Goal: Task Accomplishment & Management: Manage account settings

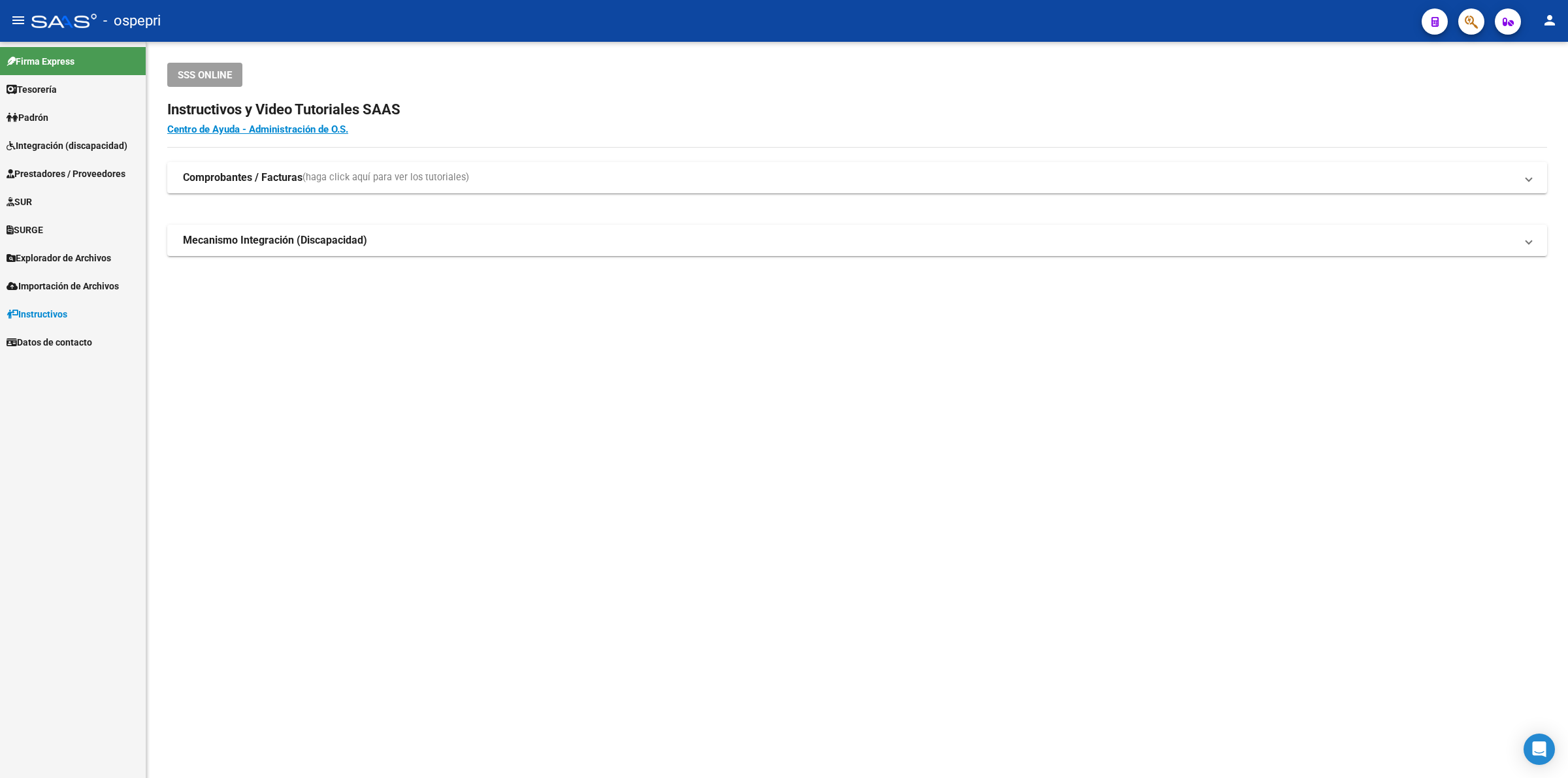
click at [77, 144] on span "Integración (discapacidad)" at bounding box center [67, 145] width 121 height 15
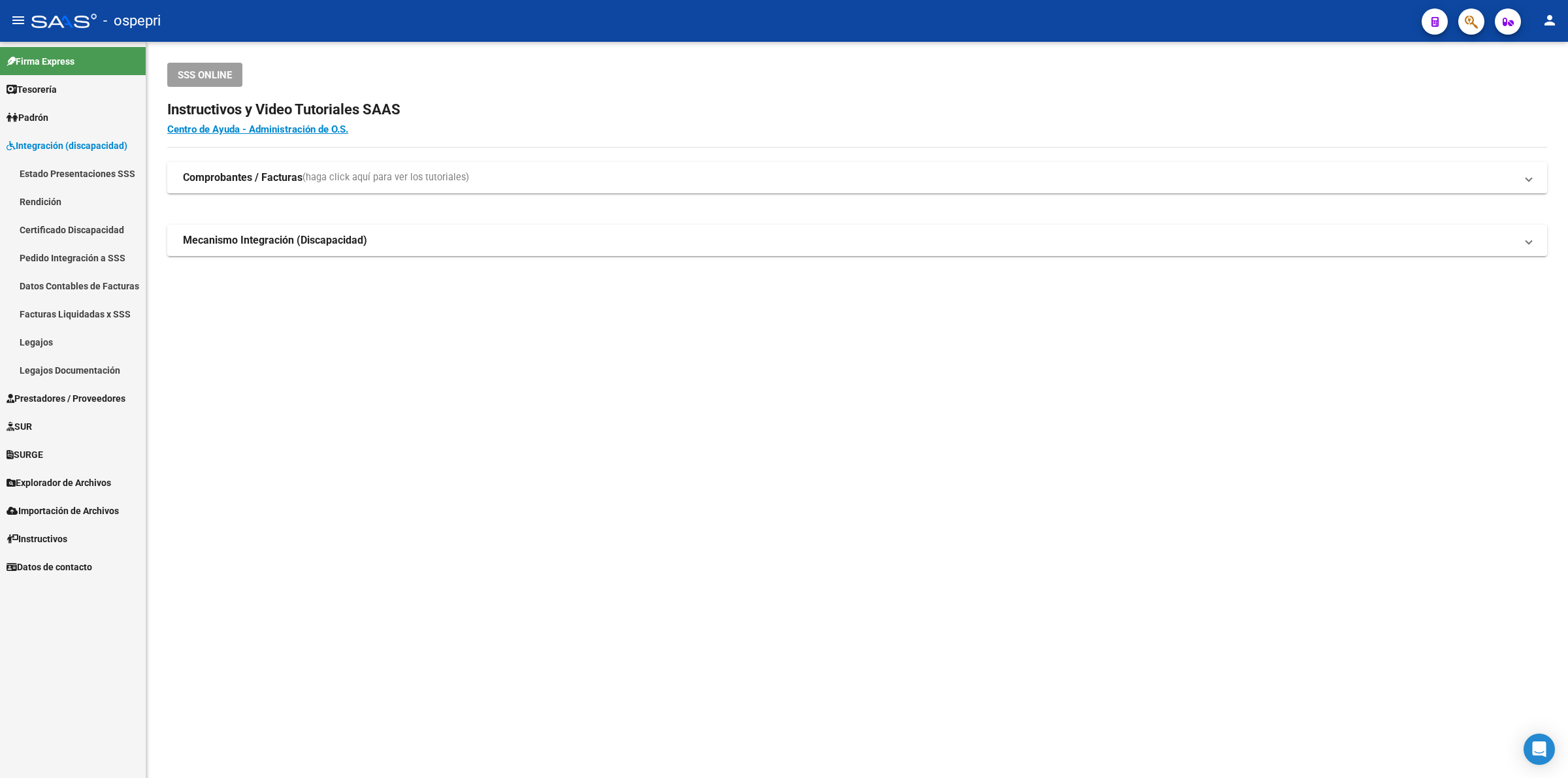
click at [52, 230] on link "Certificado Discapacidad" at bounding box center [73, 229] width 146 height 28
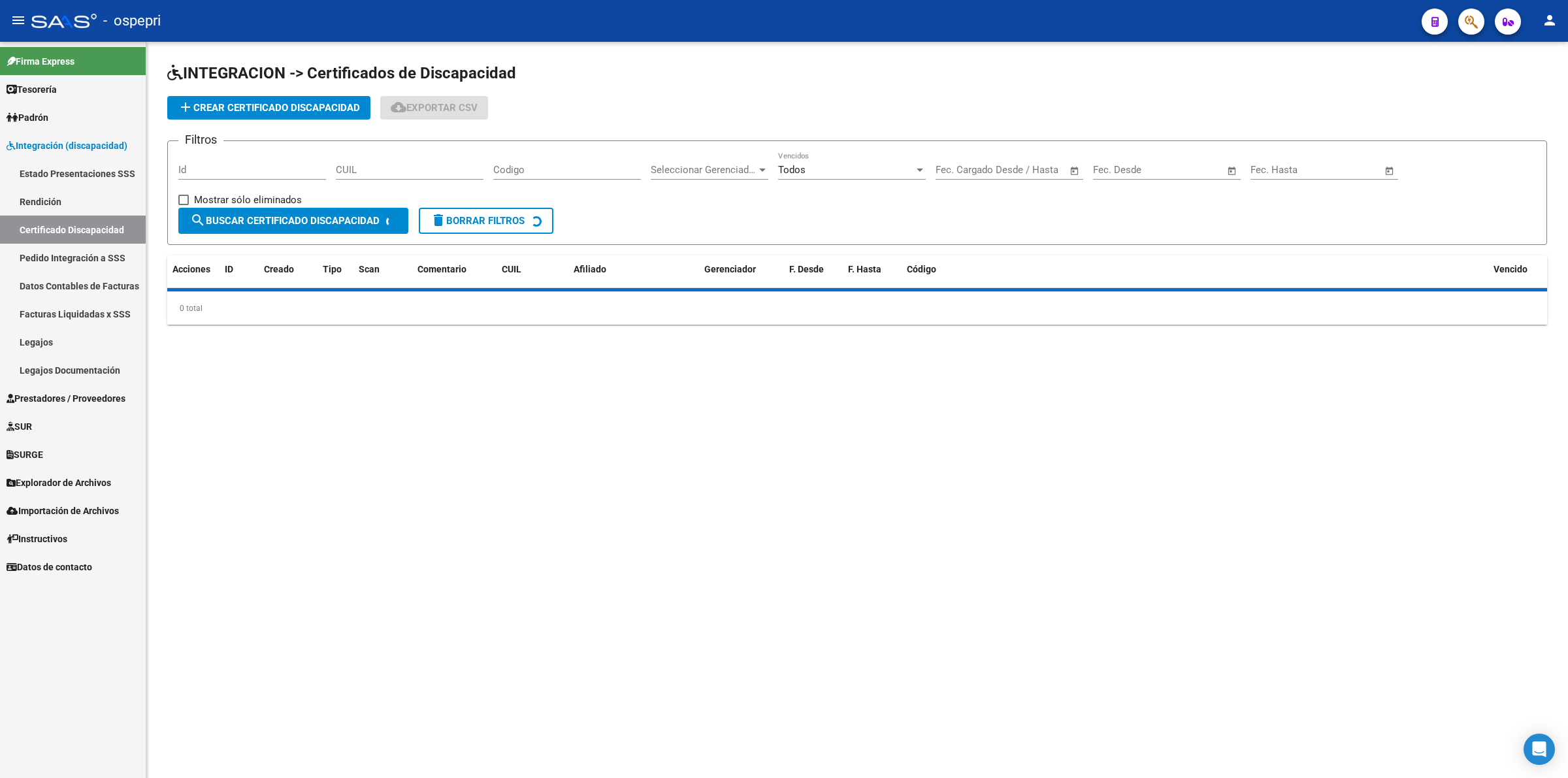
drag, startPoint x: 58, startPoint y: 246, endPoint x: 85, endPoint y: 264, distance: 32.4
click at [59, 246] on link "Pedido Integración a SSS" at bounding box center [73, 258] width 146 height 28
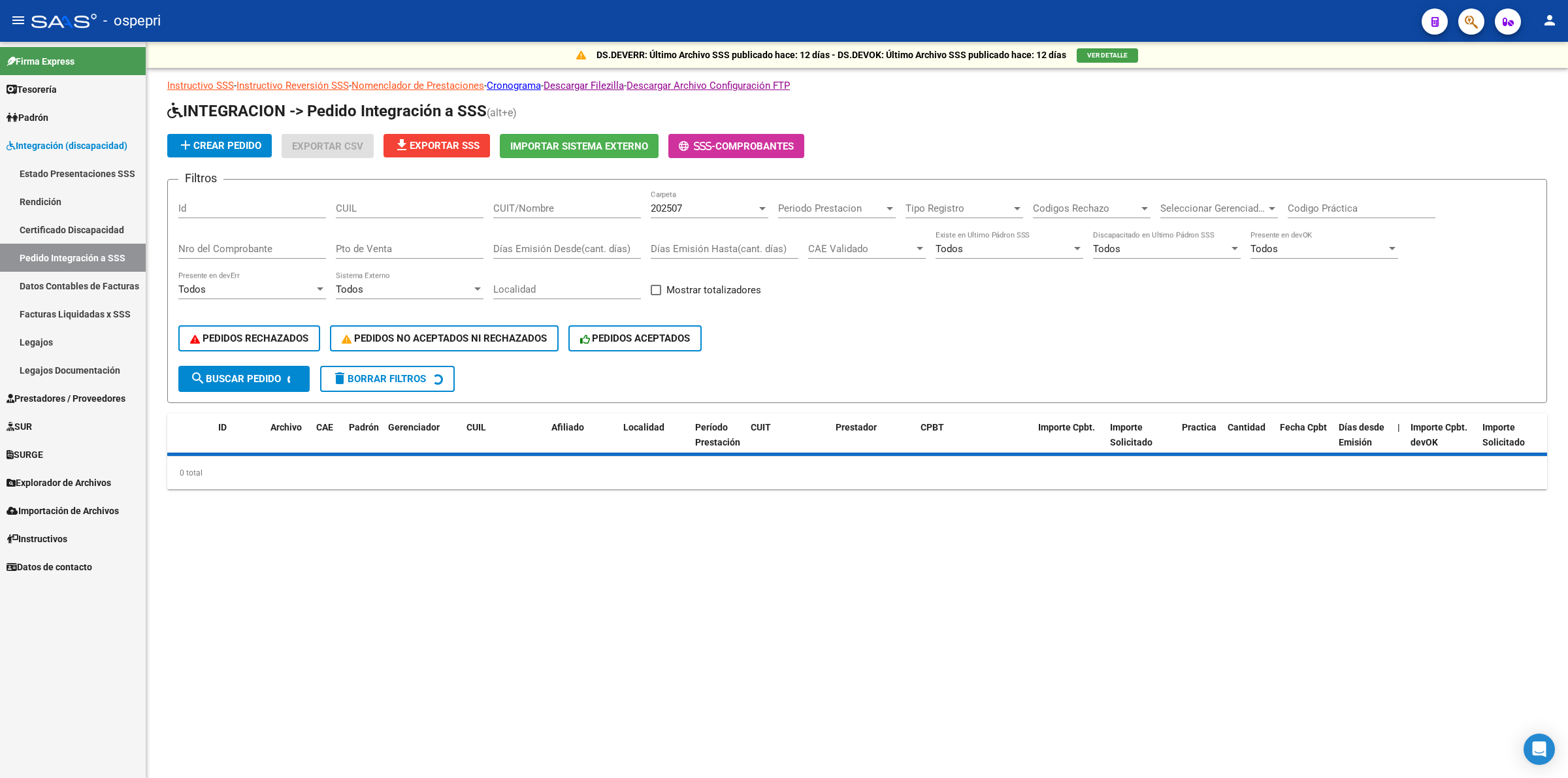
click at [580, 196] on div "CUIT/Nombre" at bounding box center [566, 204] width 148 height 28
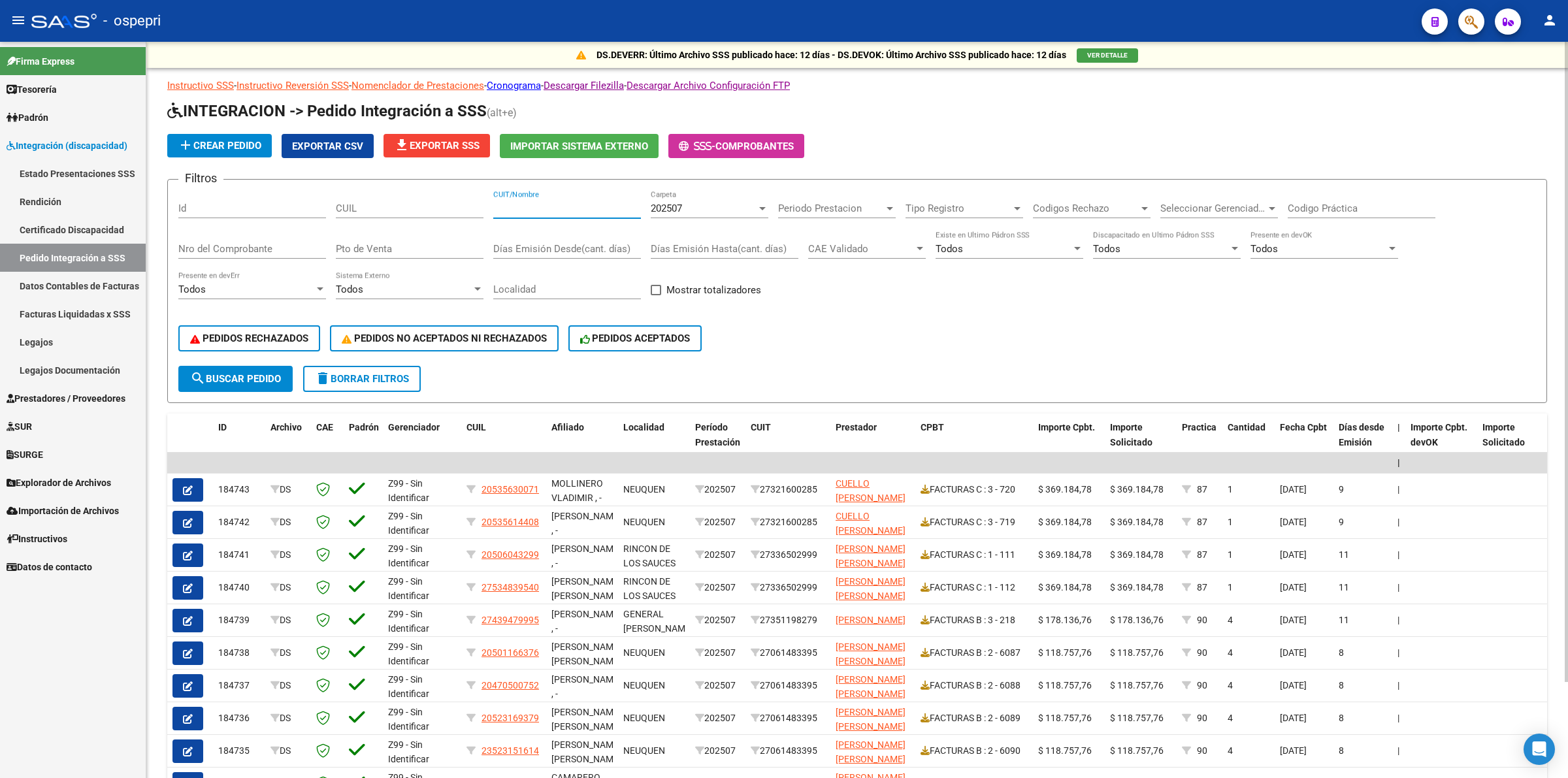
click at [922, 208] on span "Tipo Registro" at bounding box center [958, 209] width 106 height 12
click at [813, 207] on div at bounding box center [784, 389] width 1568 height 778
click at [1311, 204] on input "Codigo Práctica" at bounding box center [1361, 209] width 148 height 12
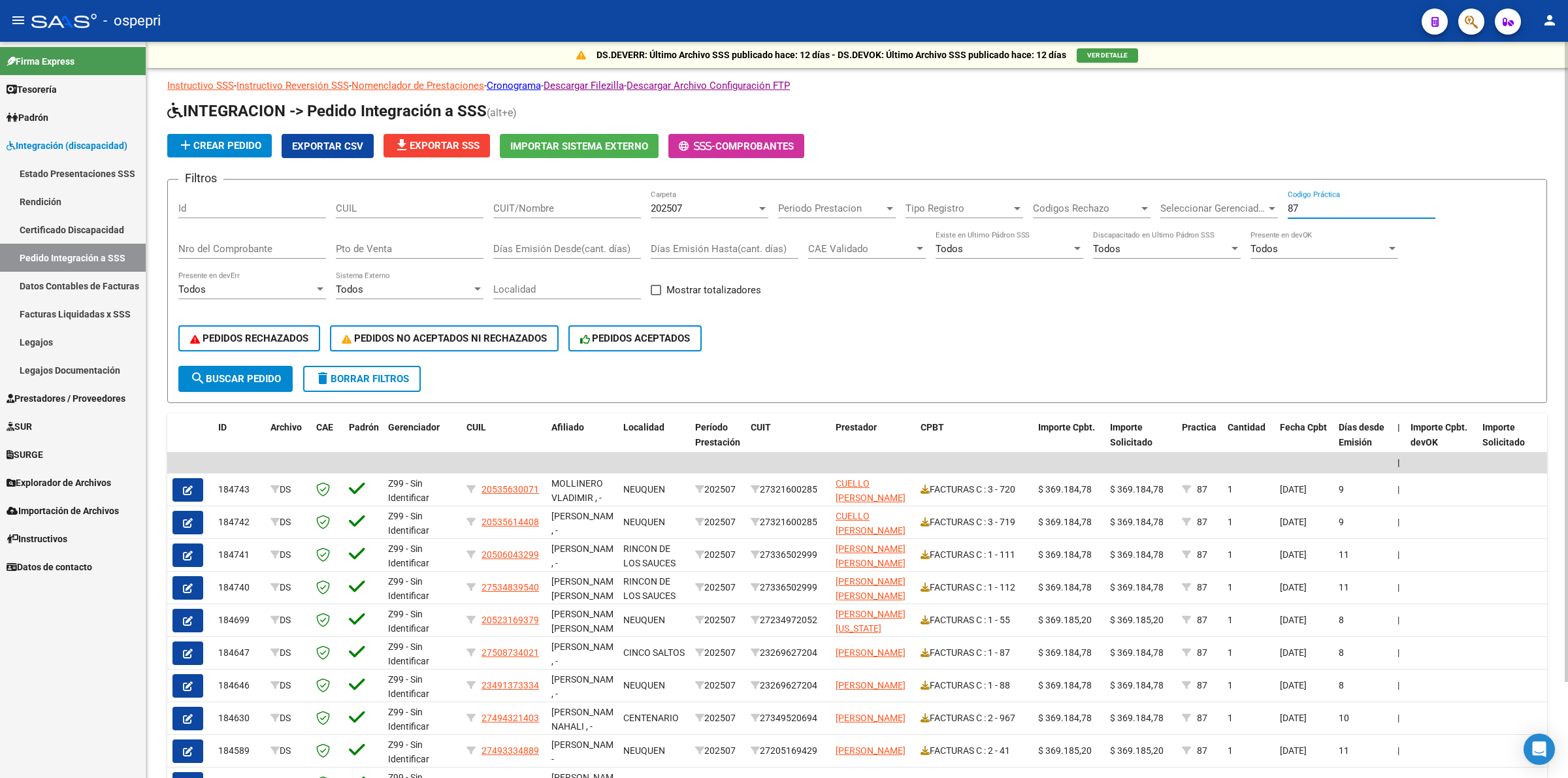
type input "87"
click at [564, 215] on div "CUIT/Nombre" at bounding box center [566, 204] width 148 height 28
click at [564, 209] on input "CUIT/Nombre" at bounding box center [566, 209] width 148 height 12
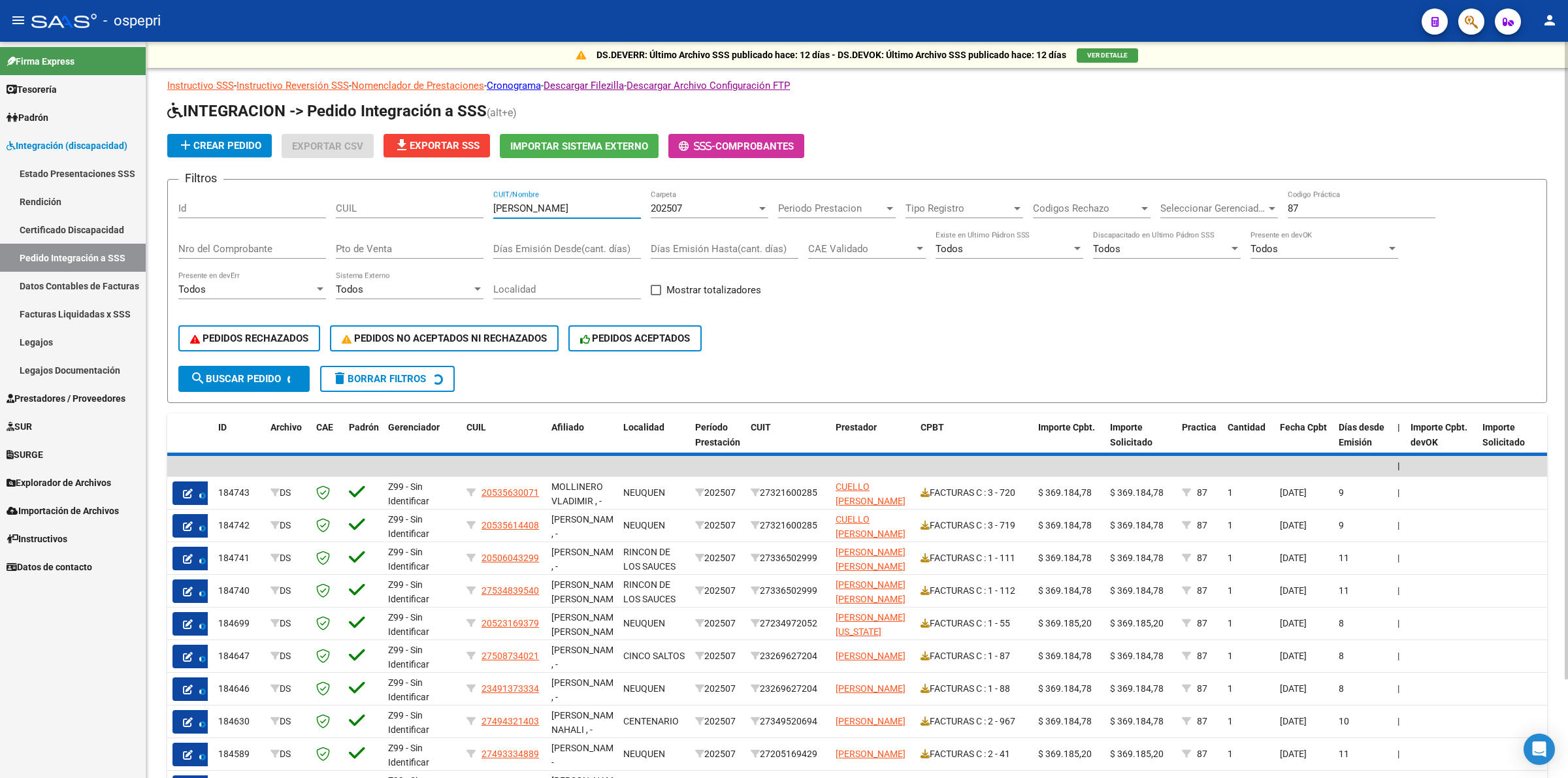
type input "villegas"
drag, startPoint x: 1315, startPoint y: 211, endPoint x: 1271, endPoint y: 211, distance: 44.0
click at [1271, 211] on div "Filtros Id CUIL villegas CUIT/Nombre 202507 Carpeta Periodo Prestacion Periodo …" at bounding box center [858, 277] width 1358 height 175
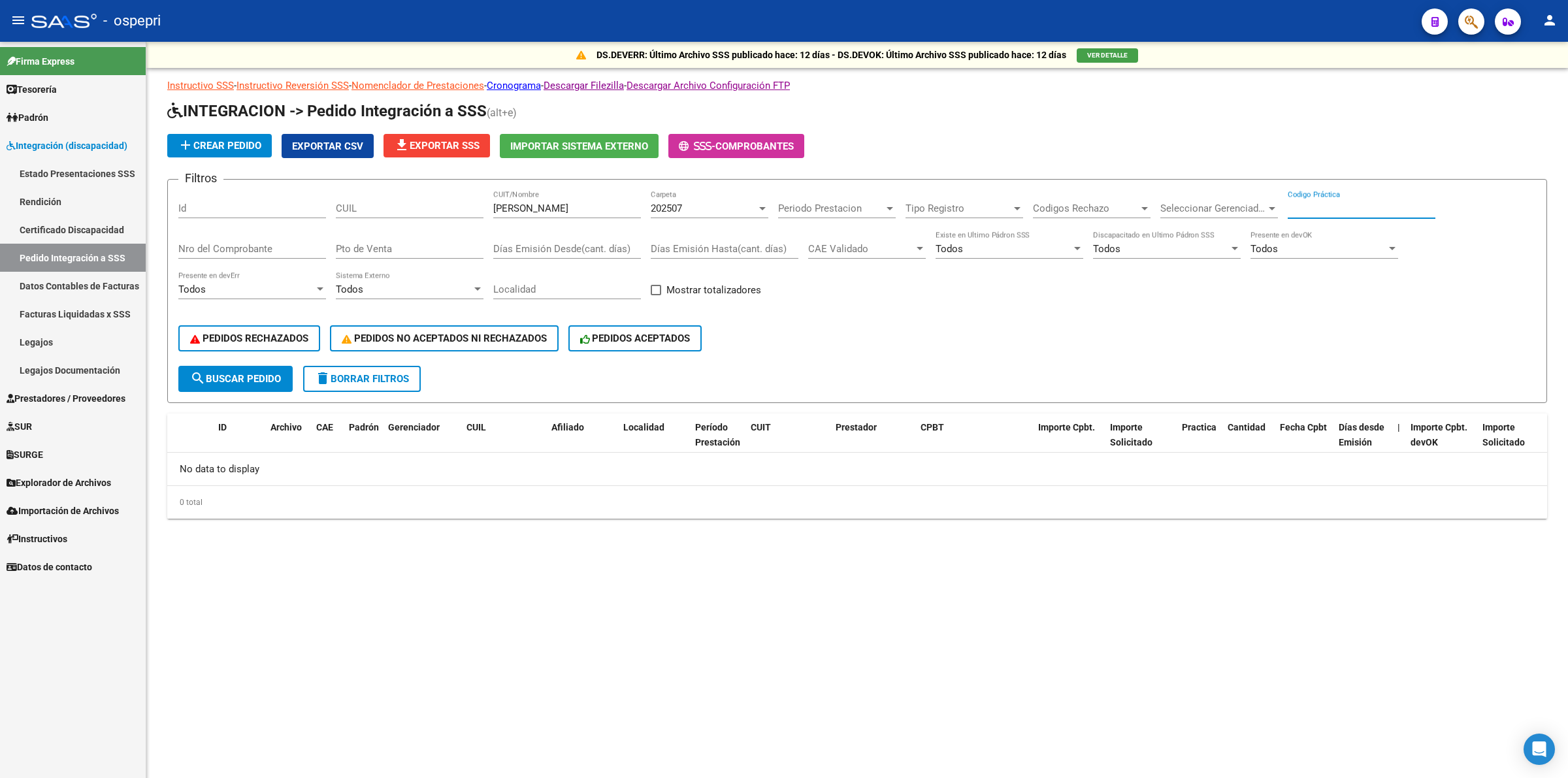
click at [274, 373] on span "search Buscar Pedido" at bounding box center [235, 379] width 91 height 12
drag, startPoint x: 219, startPoint y: 366, endPoint x: 230, endPoint y: 366, distance: 11.0
click at [218, 366] on button "search Buscar Pedido" at bounding box center [235, 378] width 115 height 26
click at [86, 405] on link "Prestadores / Proveedores" at bounding box center [73, 398] width 146 height 28
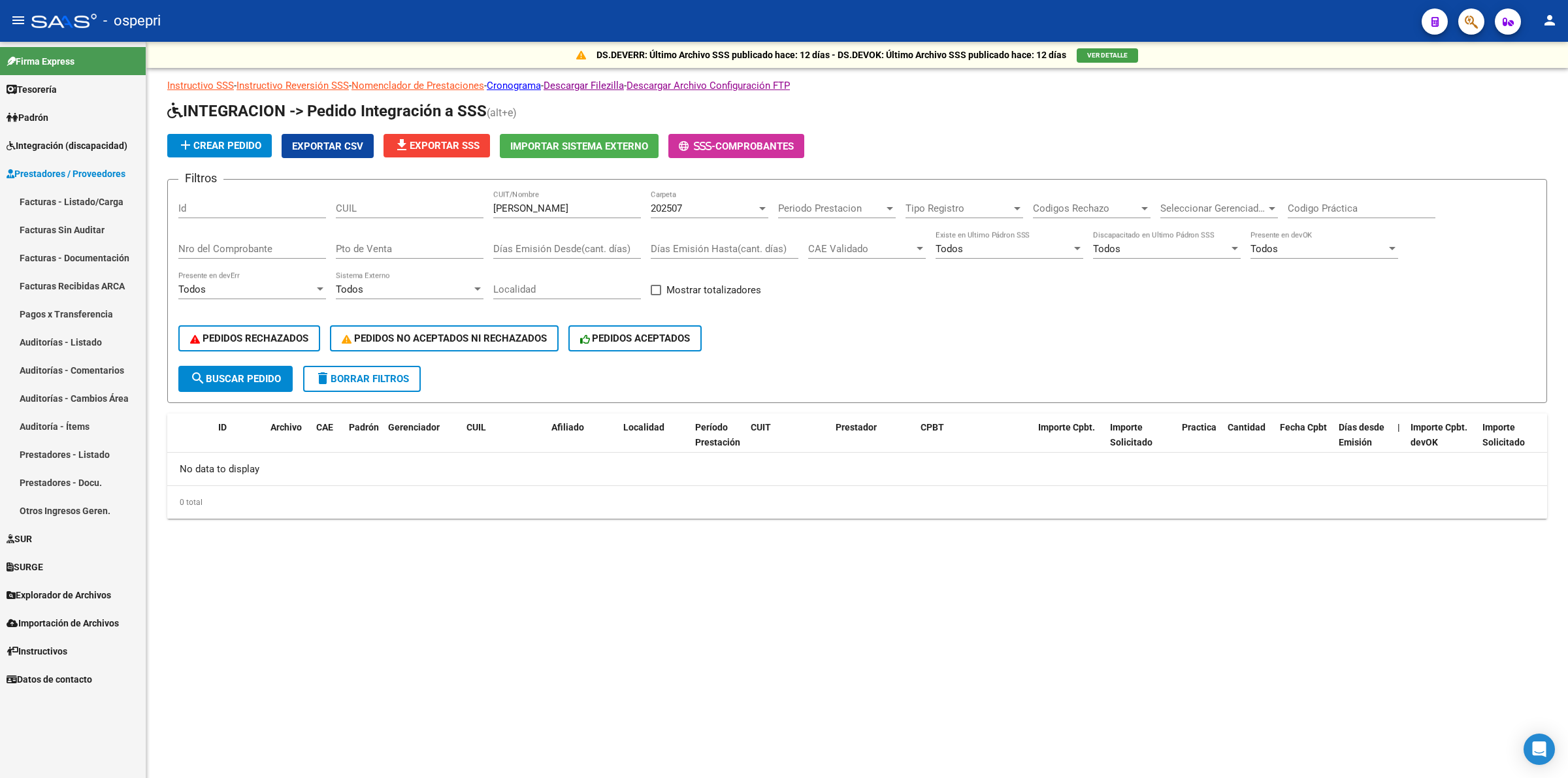
click at [83, 589] on span "Explorador de Archivos" at bounding box center [59, 595] width 105 height 15
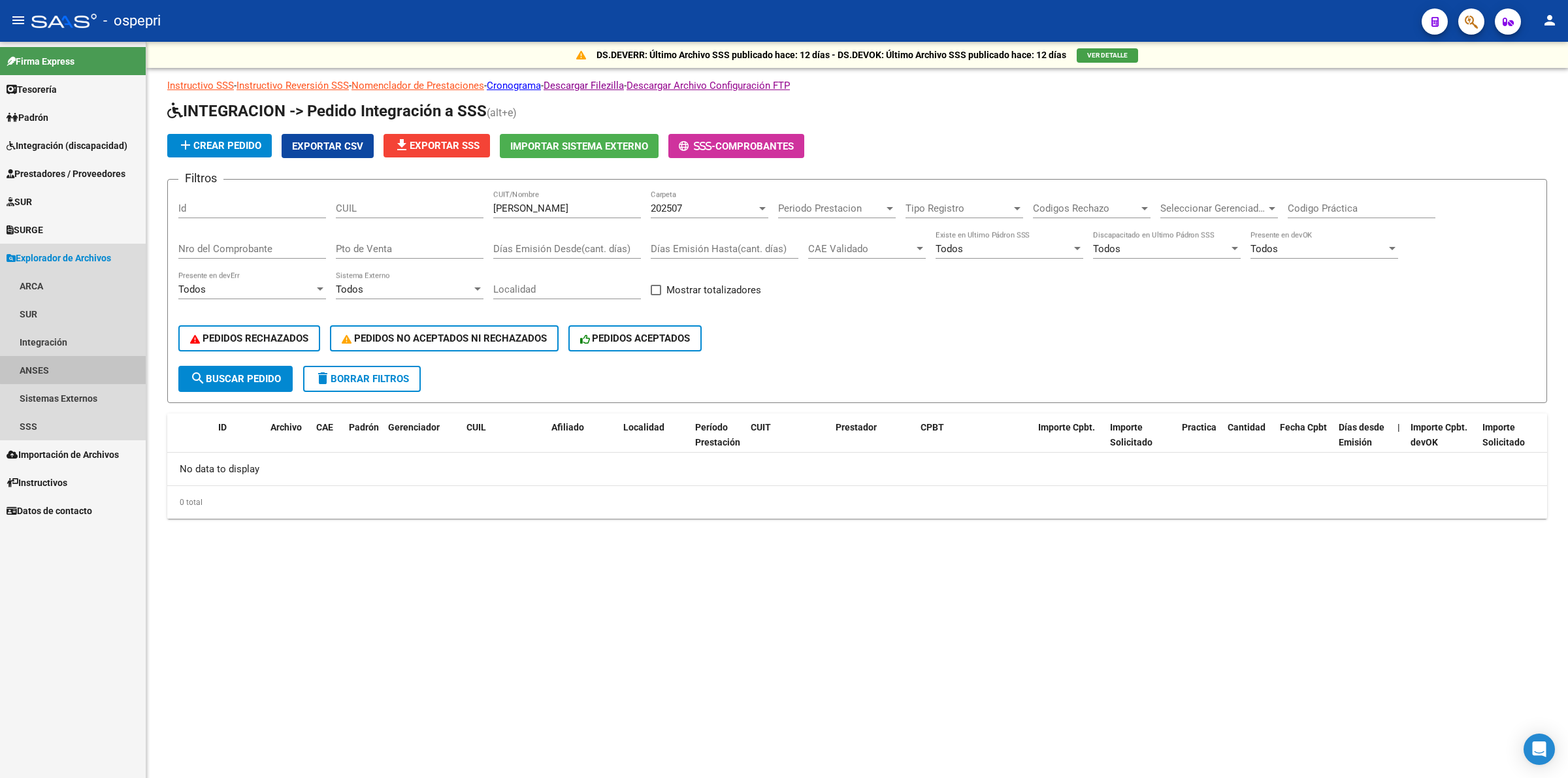
click at [87, 358] on link "ANSES" at bounding box center [73, 369] width 146 height 28
click at [95, 337] on link "Integración" at bounding box center [73, 342] width 146 height 28
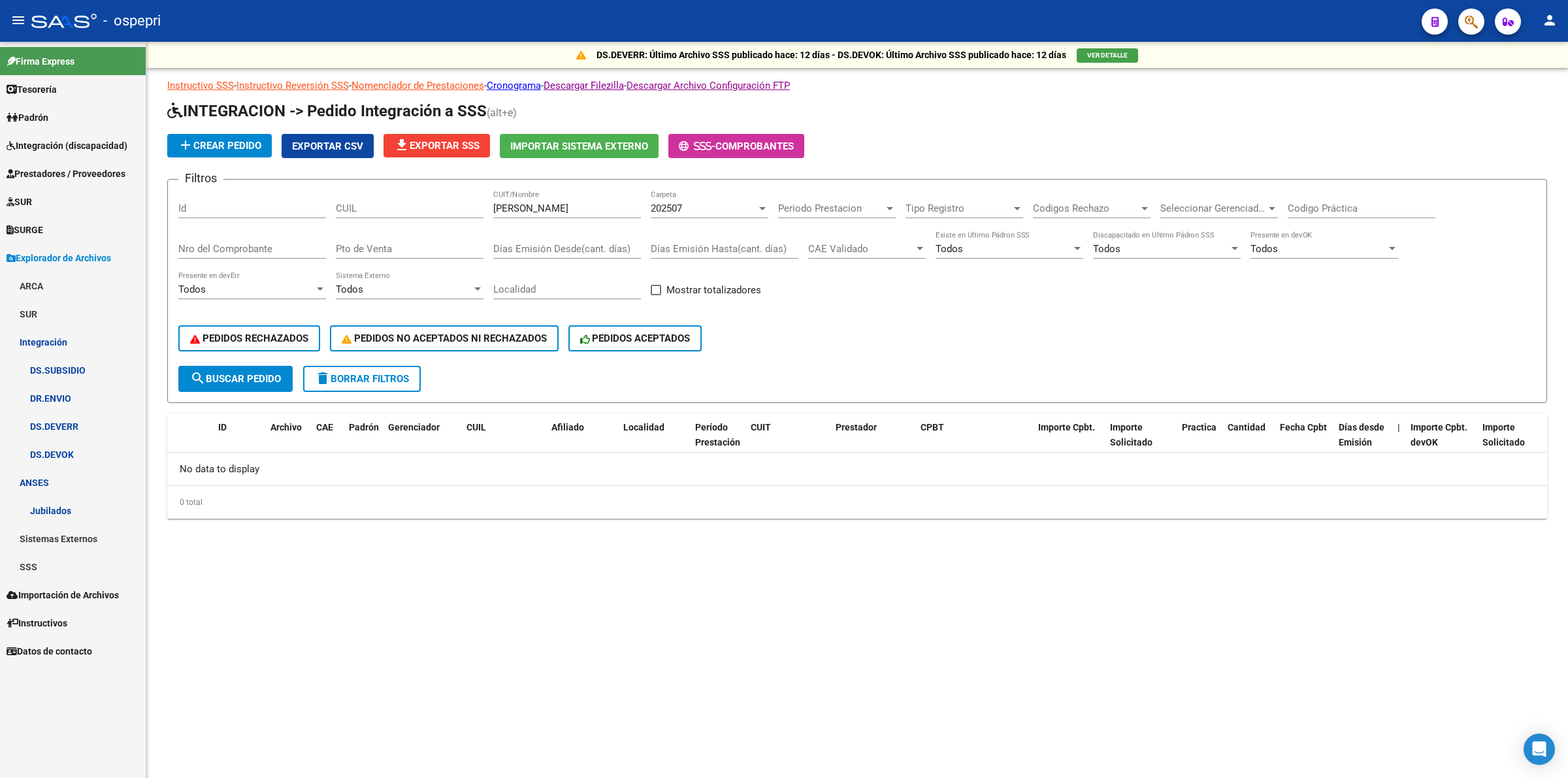
click at [68, 448] on link "DS.DEVOK" at bounding box center [73, 454] width 146 height 28
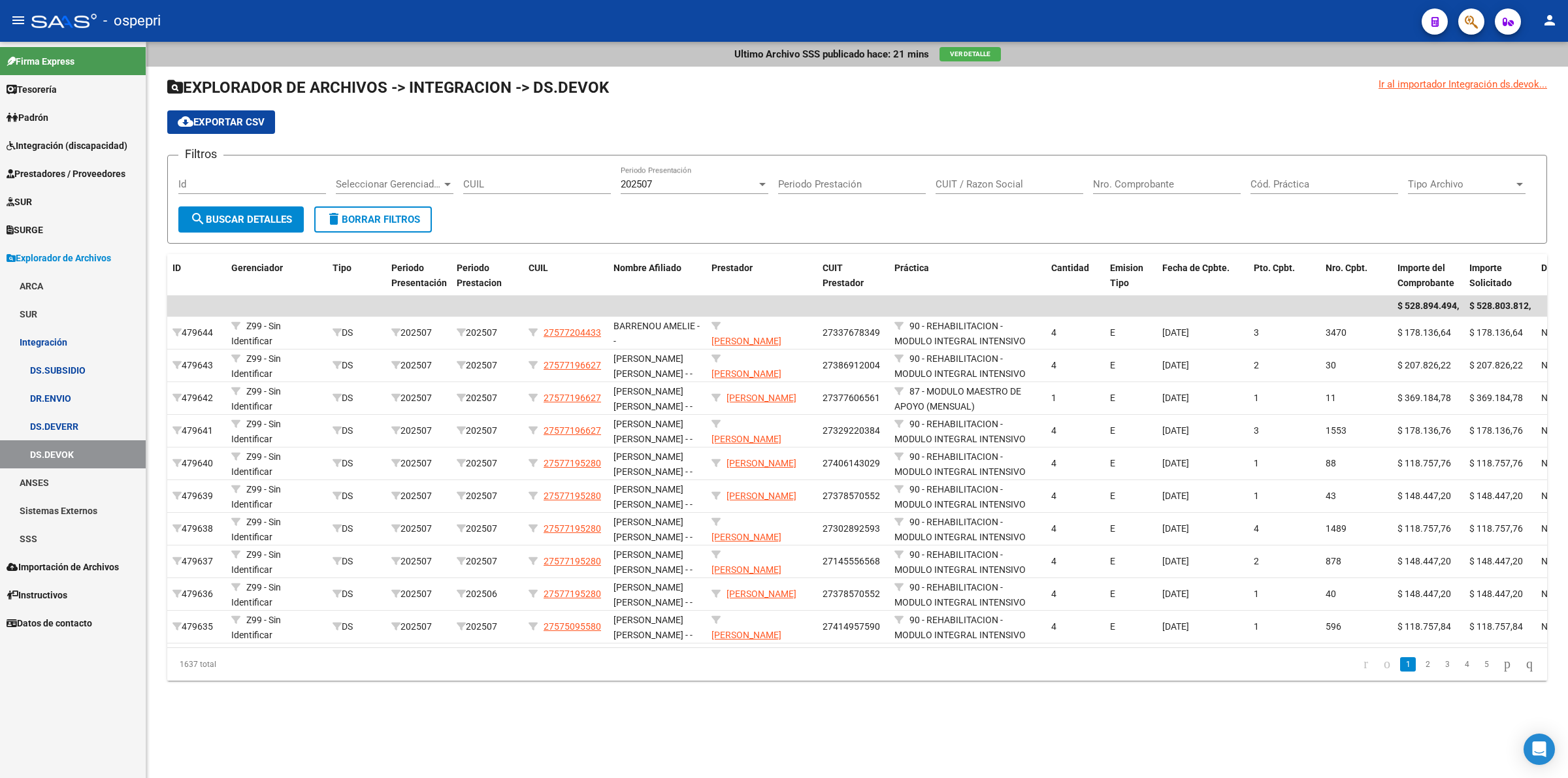
click at [970, 50] on span "Ver Detalle" at bounding box center [970, 53] width 40 height 7
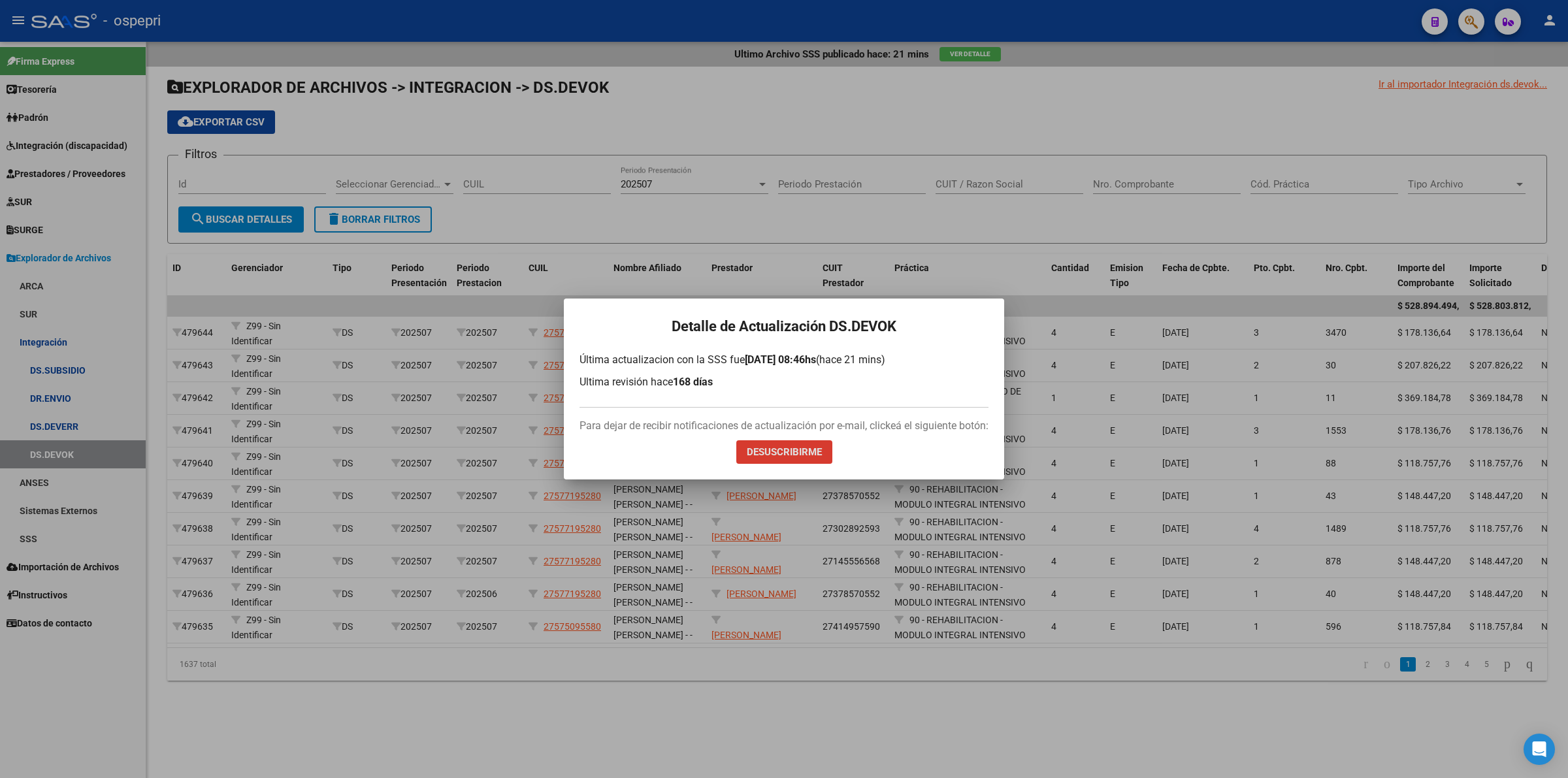
click at [281, 253] on div at bounding box center [784, 389] width 1568 height 778
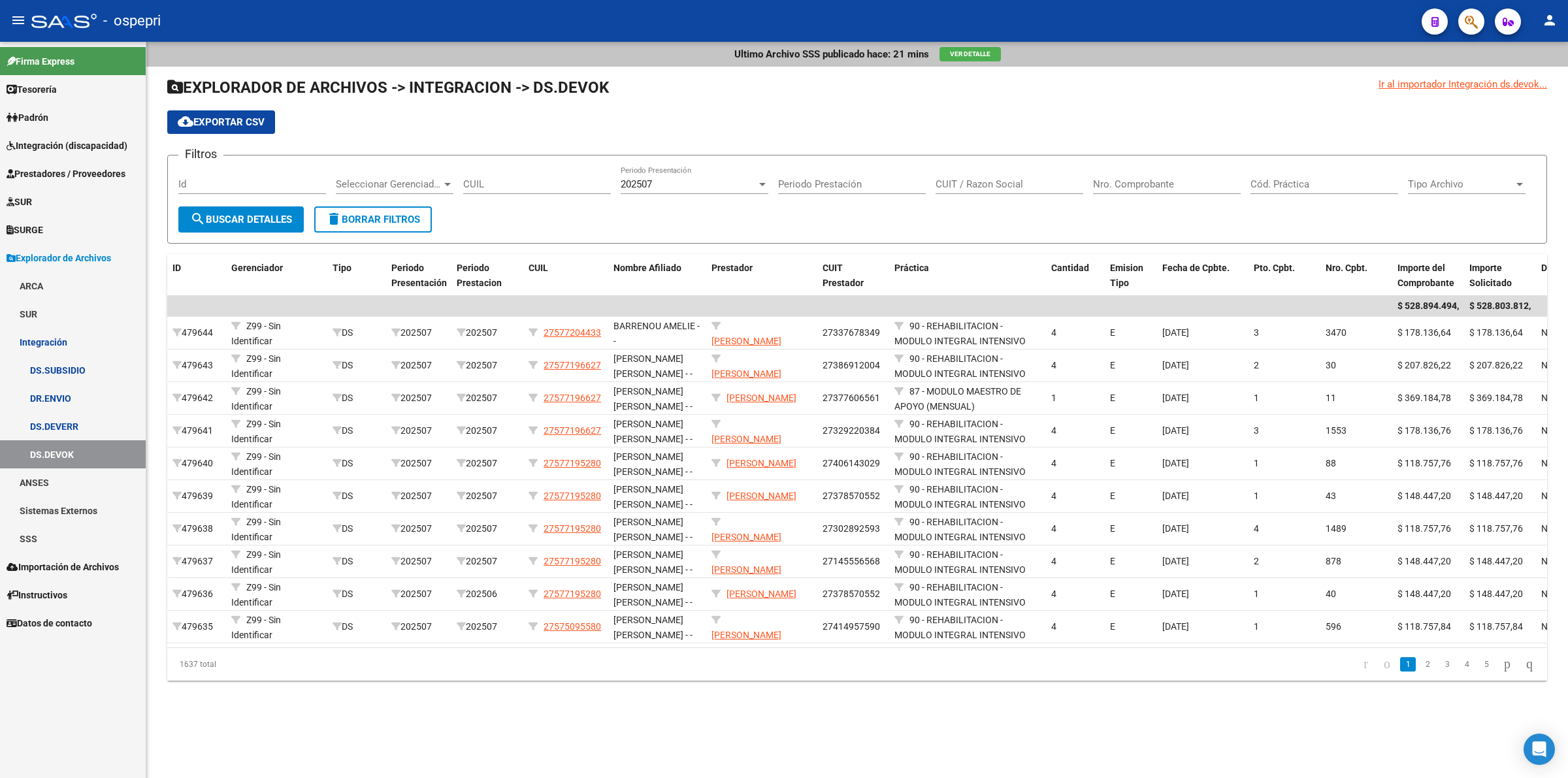
click at [263, 119] on span "cloud_download Exportar CSV" at bounding box center [220, 122] width 87 height 12
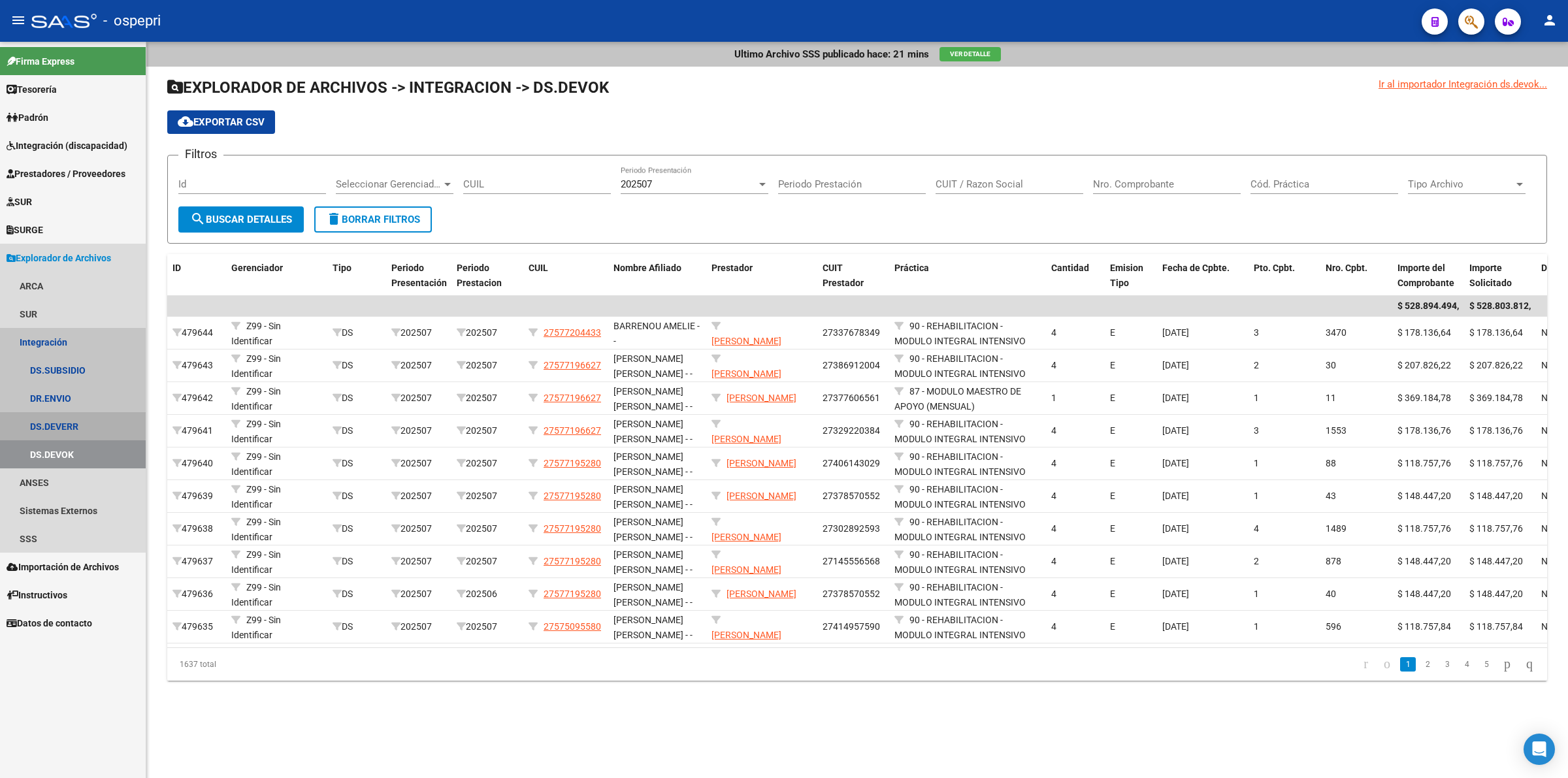
click at [52, 420] on link "DS.DEVERR" at bounding box center [73, 426] width 146 height 28
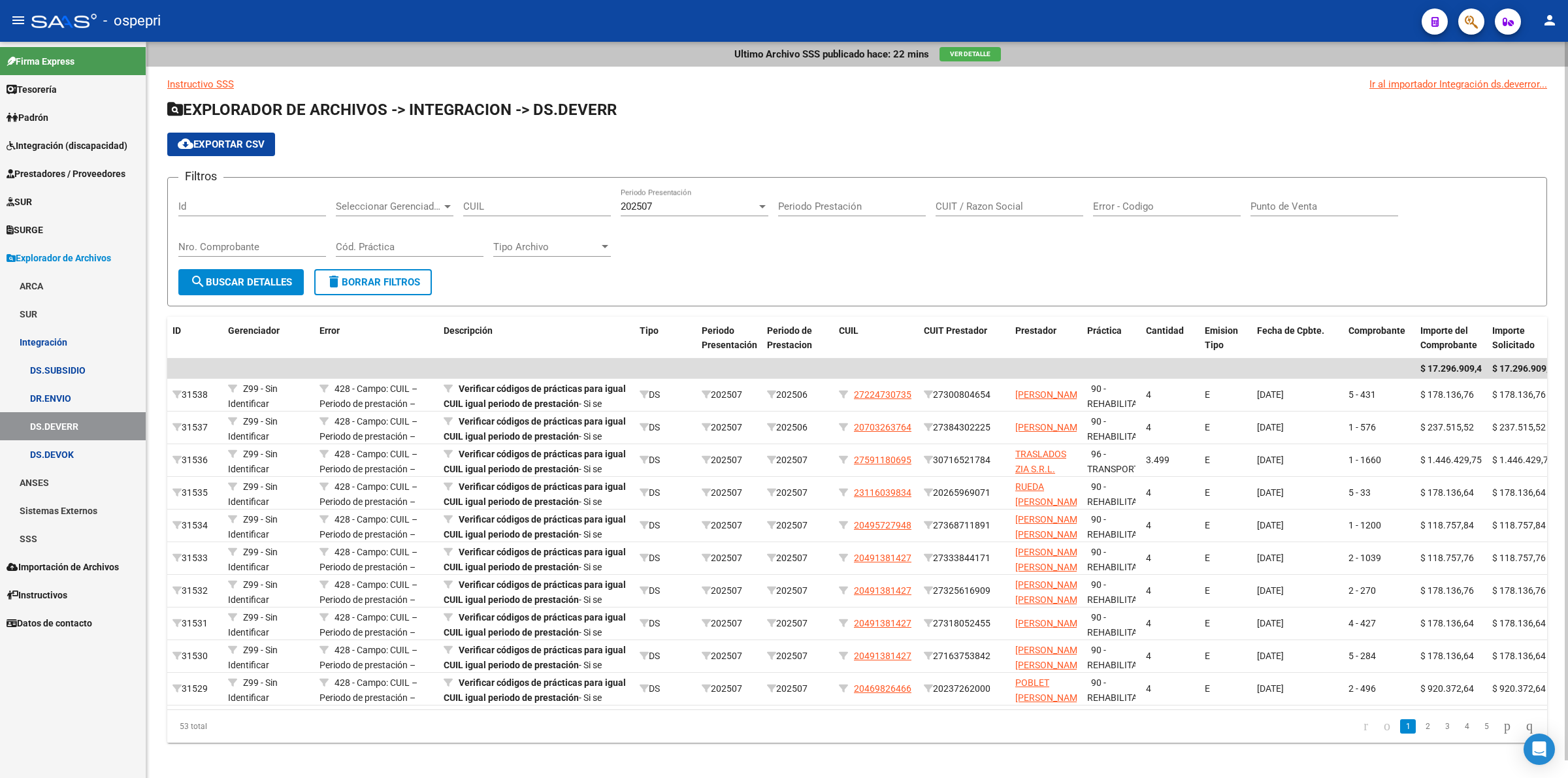
drag, startPoint x: 243, startPoint y: 138, endPoint x: 376, endPoint y: 223, distance: 157.8
click at [246, 138] on span "cloud_download Exportar CSV" at bounding box center [220, 144] width 87 height 12
click at [76, 146] on span "Integración (discapacidad)" at bounding box center [67, 145] width 121 height 15
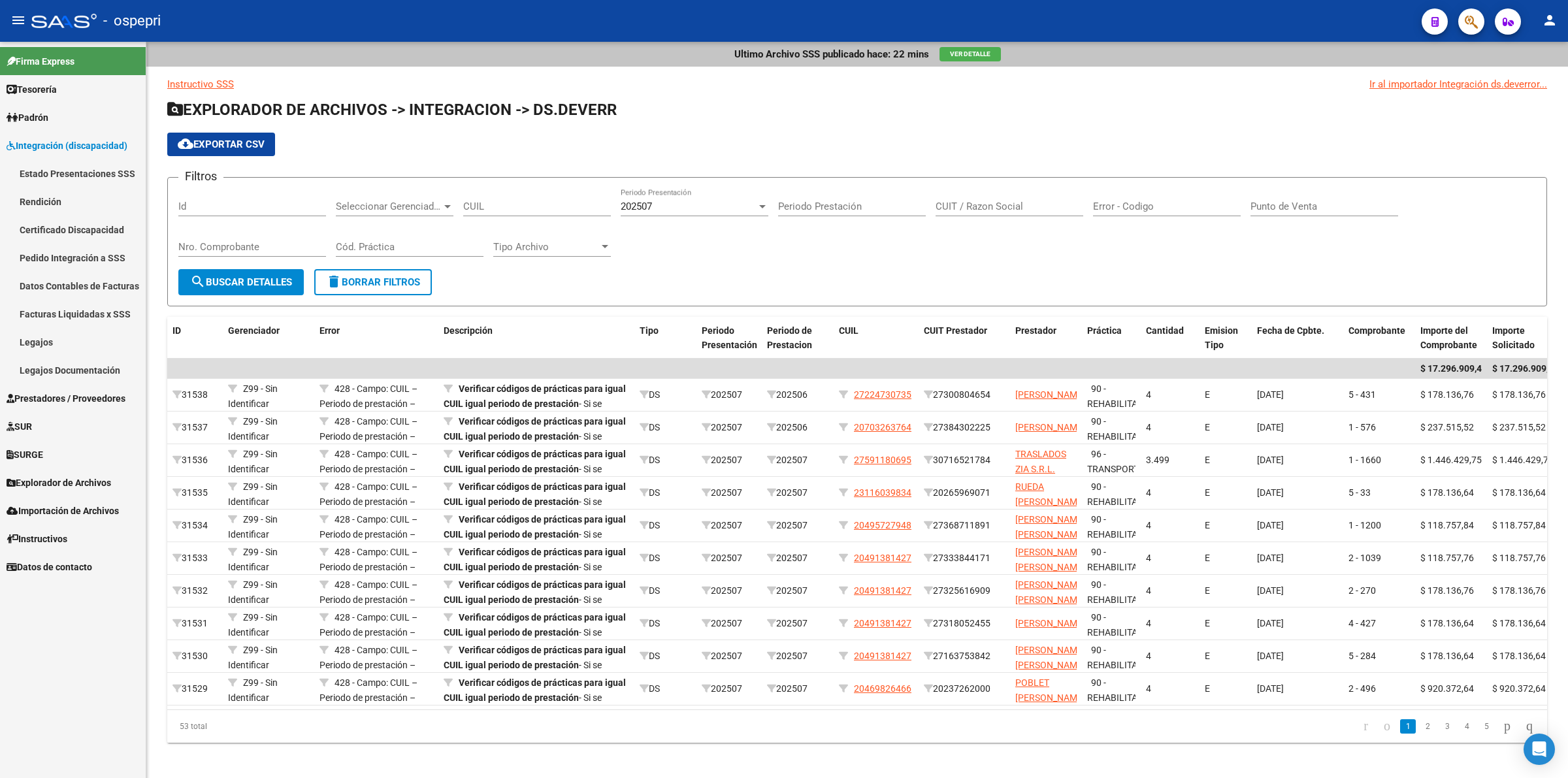
click at [43, 350] on link "Legajos" at bounding box center [73, 342] width 146 height 28
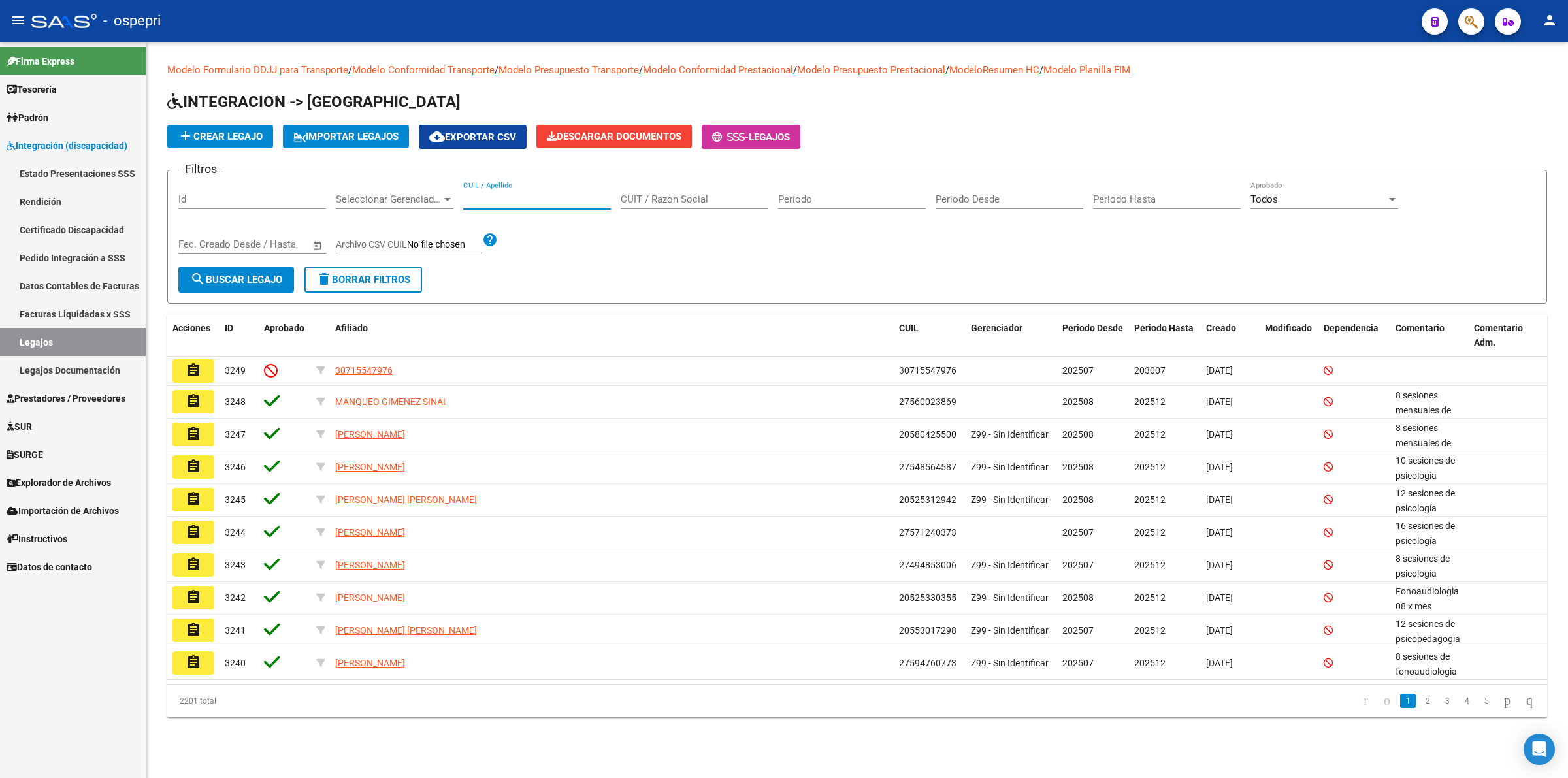
click at [492, 201] on input "CUIL / Apellido" at bounding box center [537, 199] width 148 height 12
paste input "20492910091"
type input "20492910091"
click at [229, 276] on span "search Buscar Legajo" at bounding box center [236, 279] width 92 height 12
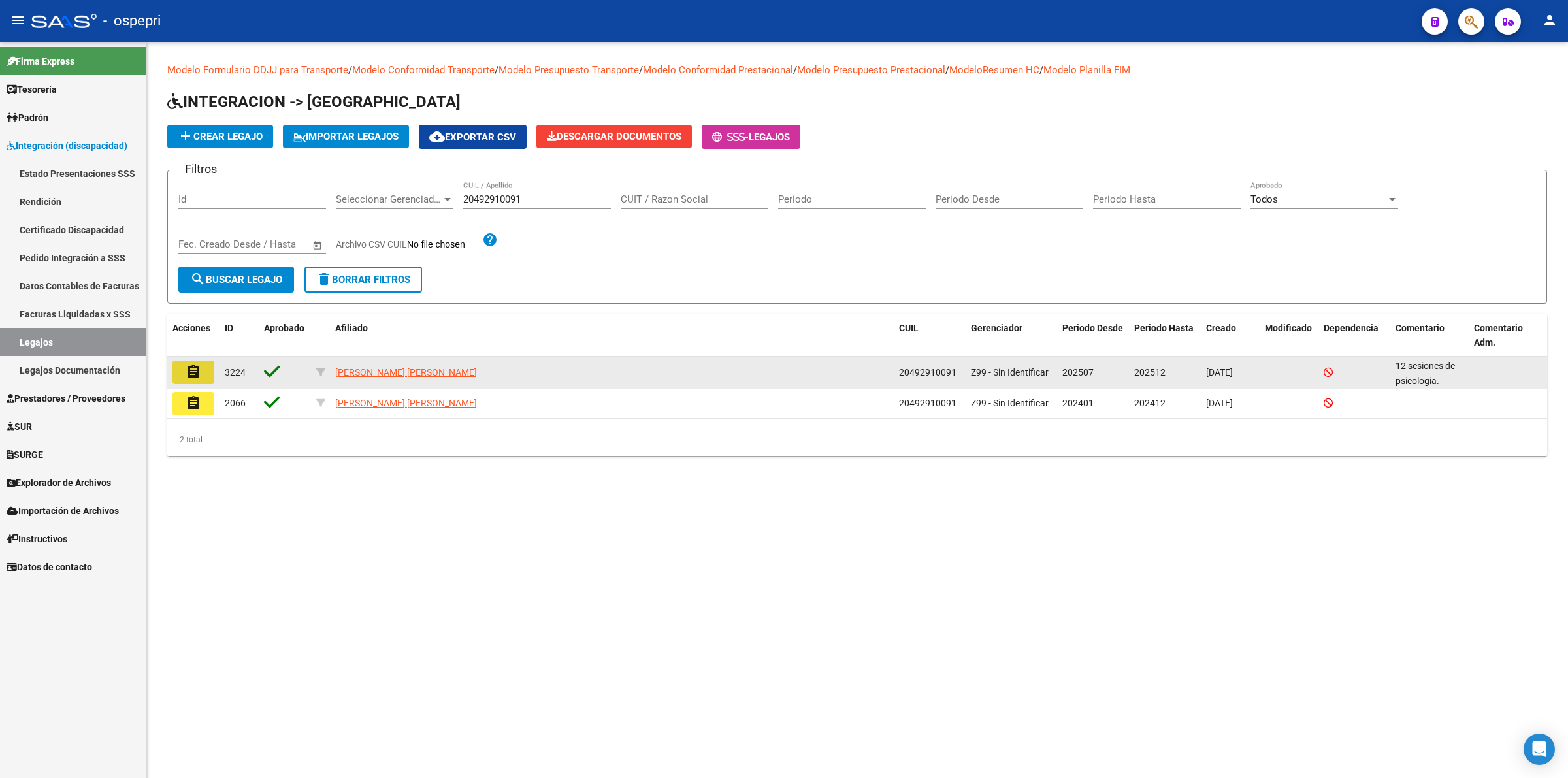
click at [191, 364] on mat-icon "assignment" at bounding box center [193, 371] width 16 height 16
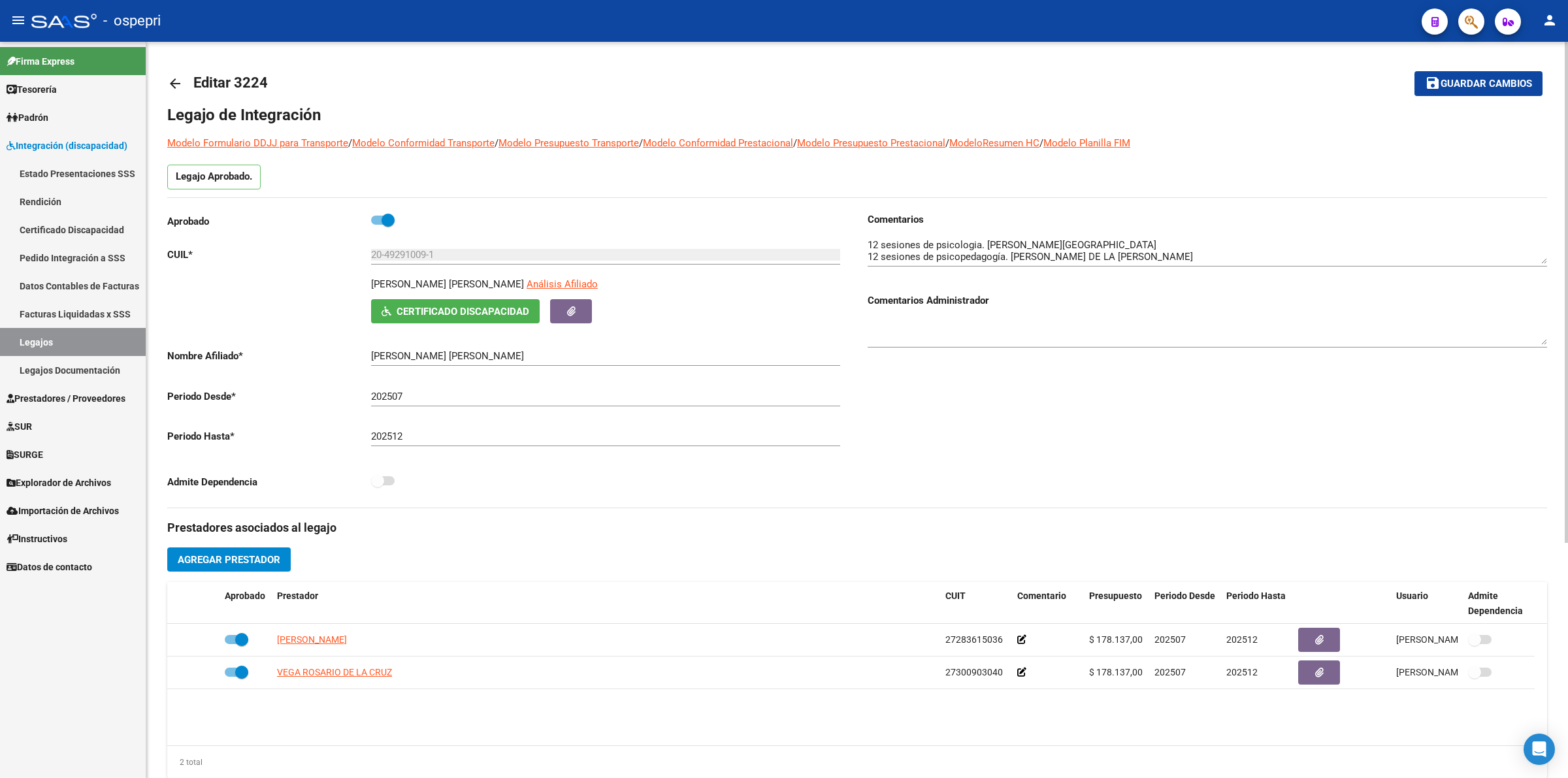
click at [49, 250] on link "Pedido Integración a SSS" at bounding box center [73, 258] width 146 height 28
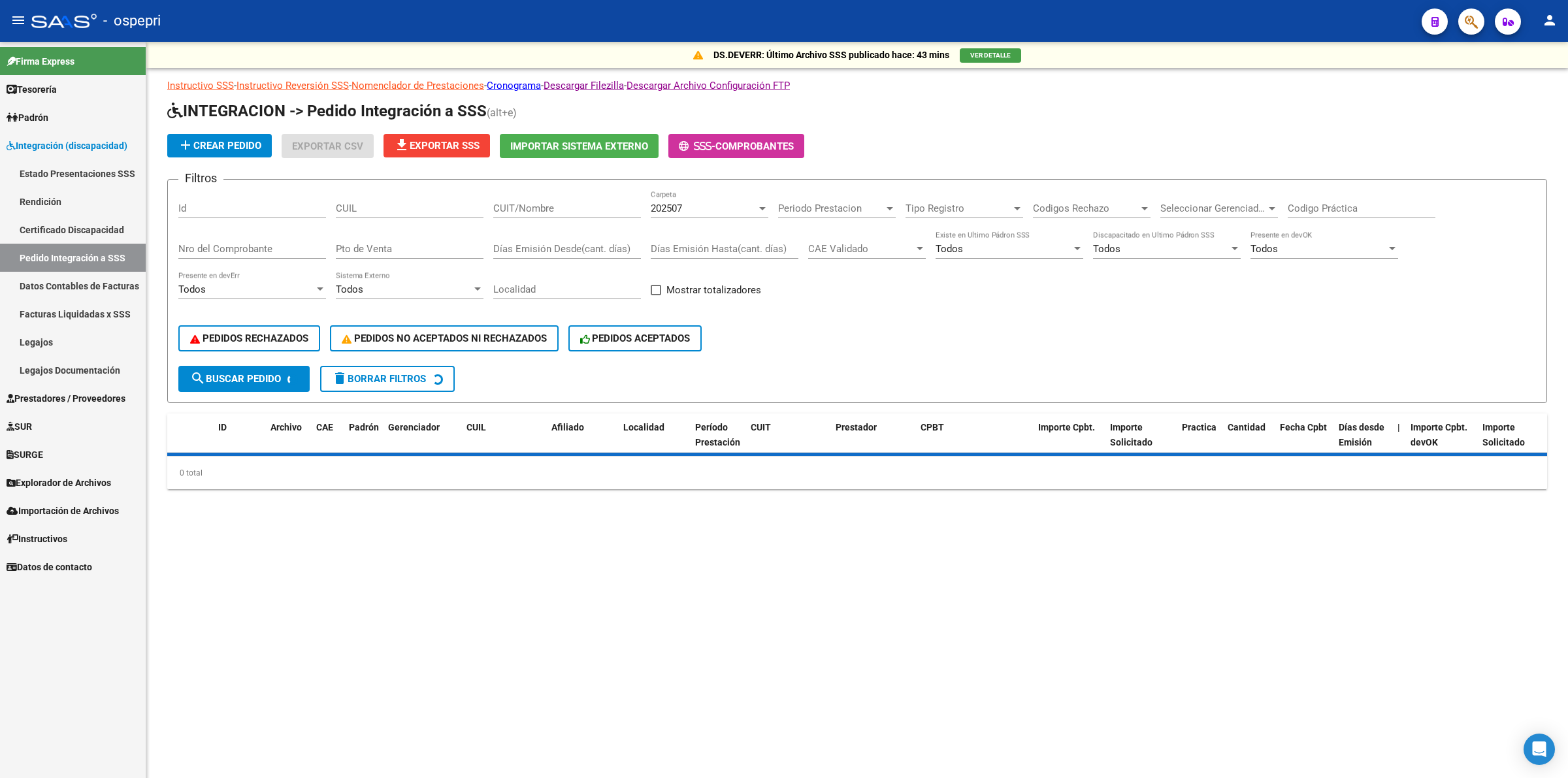
click at [563, 195] on div "CUIT/Nombre" at bounding box center [566, 204] width 148 height 28
paste input "27264003453"
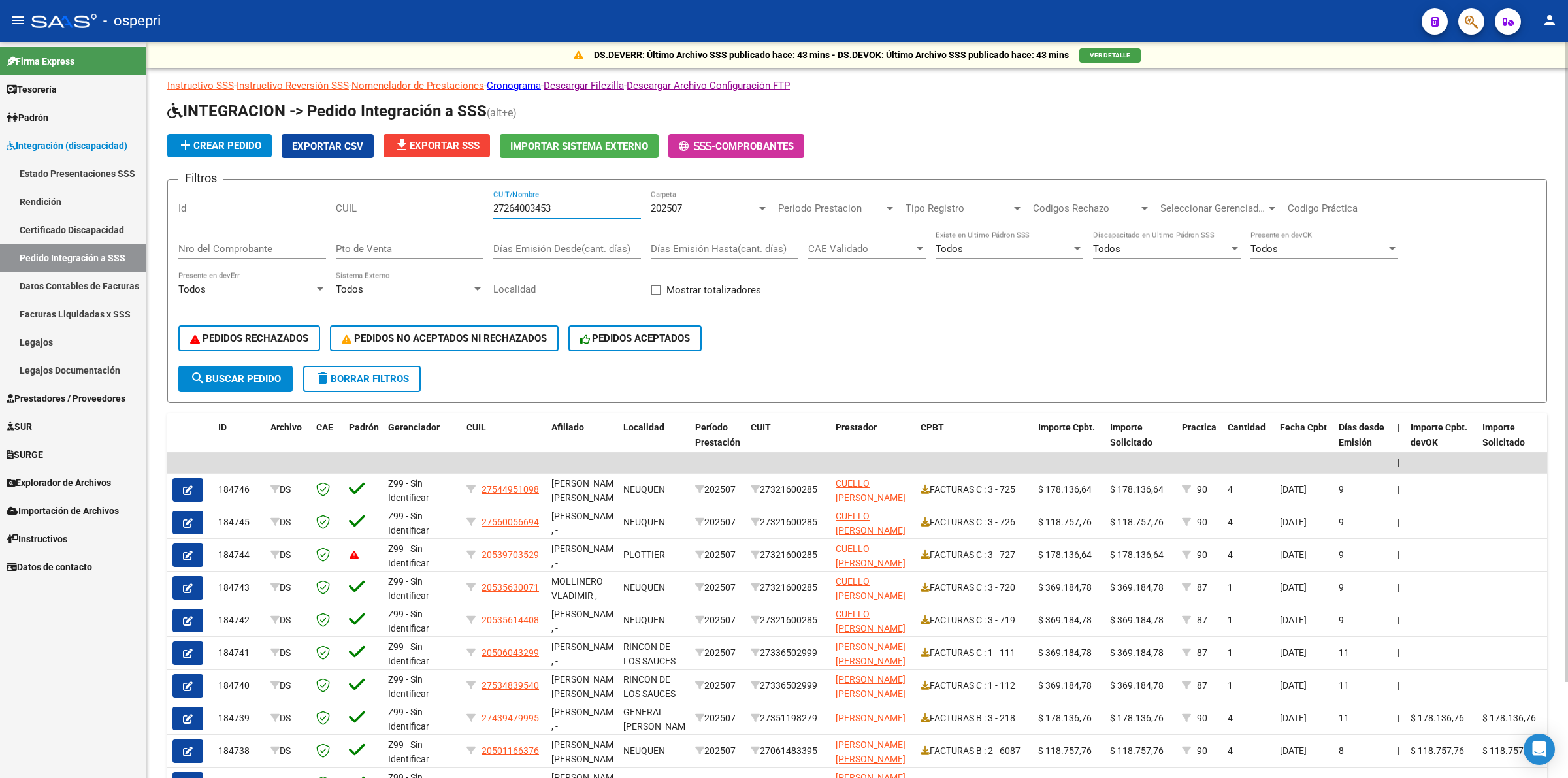
type input "27264003453"
click at [225, 373] on span "search Buscar Pedido" at bounding box center [235, 379] width 91 height 12
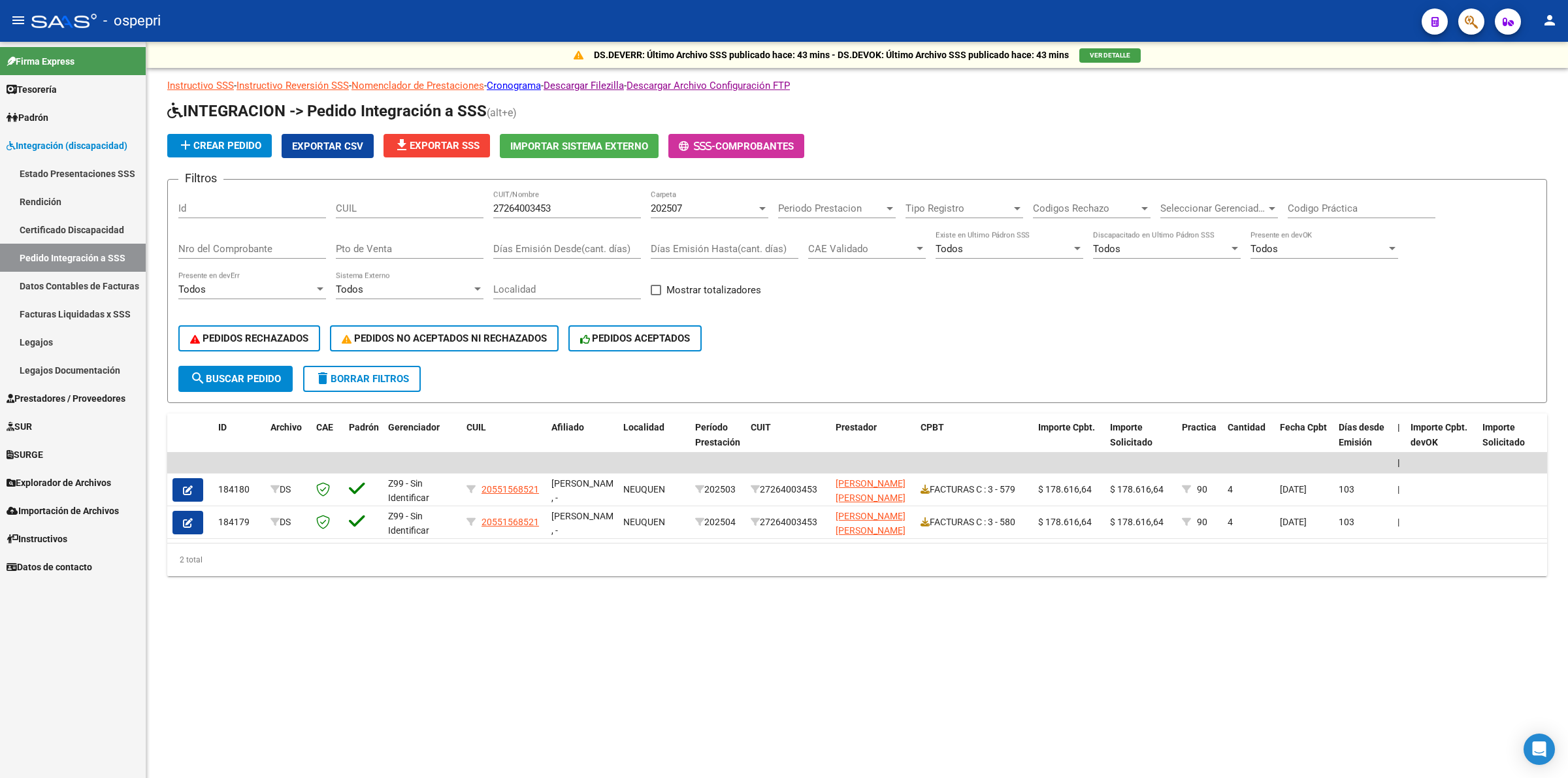
click at [44, 338] on link "Legajos" at bounding box center [73, 342] width 146 height 28
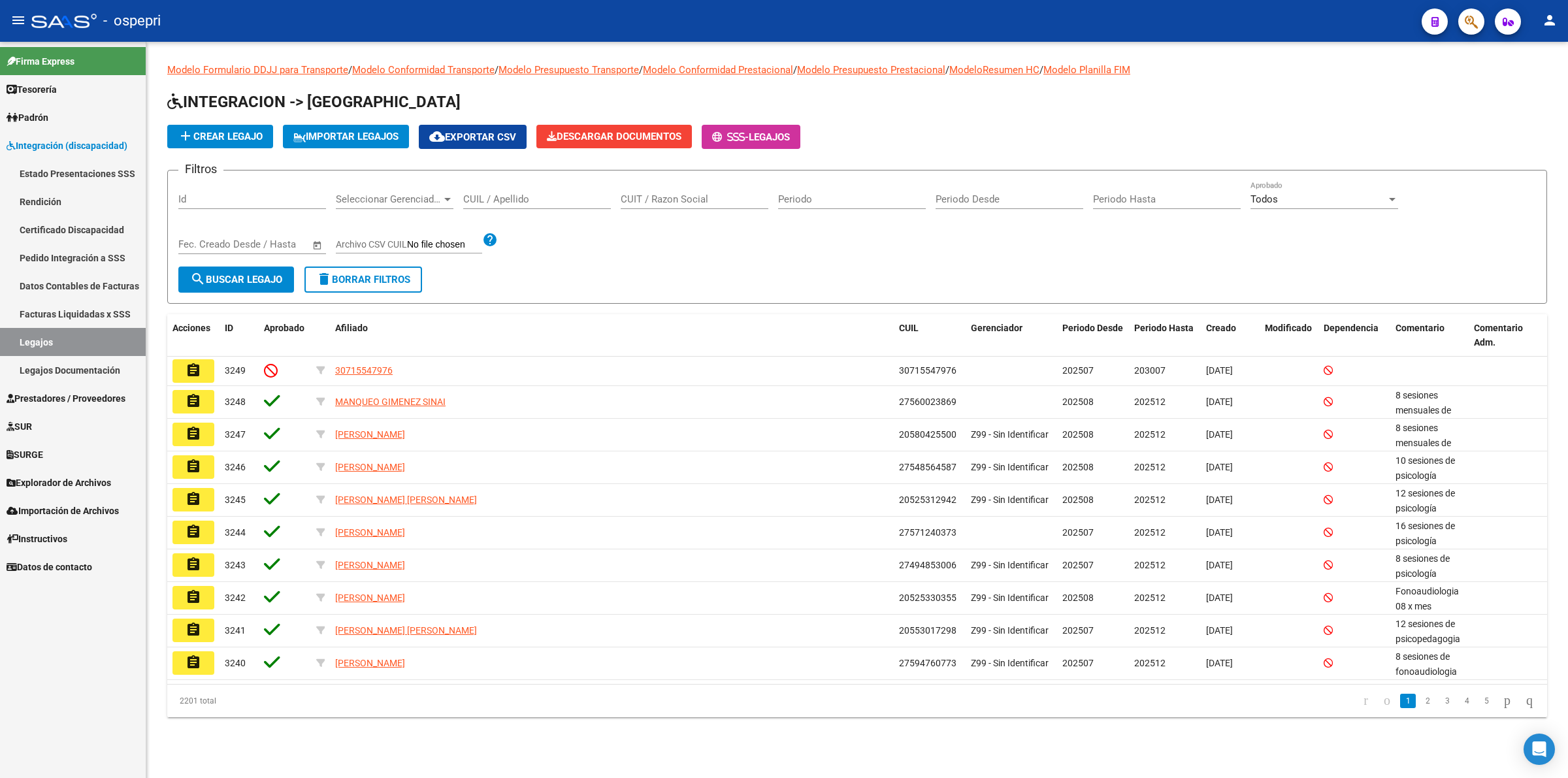
click at [502, 197] on input "CUIL / Apellido" at bounding box center [537, 199] width 148 height 12
paste input "20492910091"
type input "20492910091"
click at [230, 289] on button "search Buscar Legajo" at bounding box center [236, 279] width 116 height 26
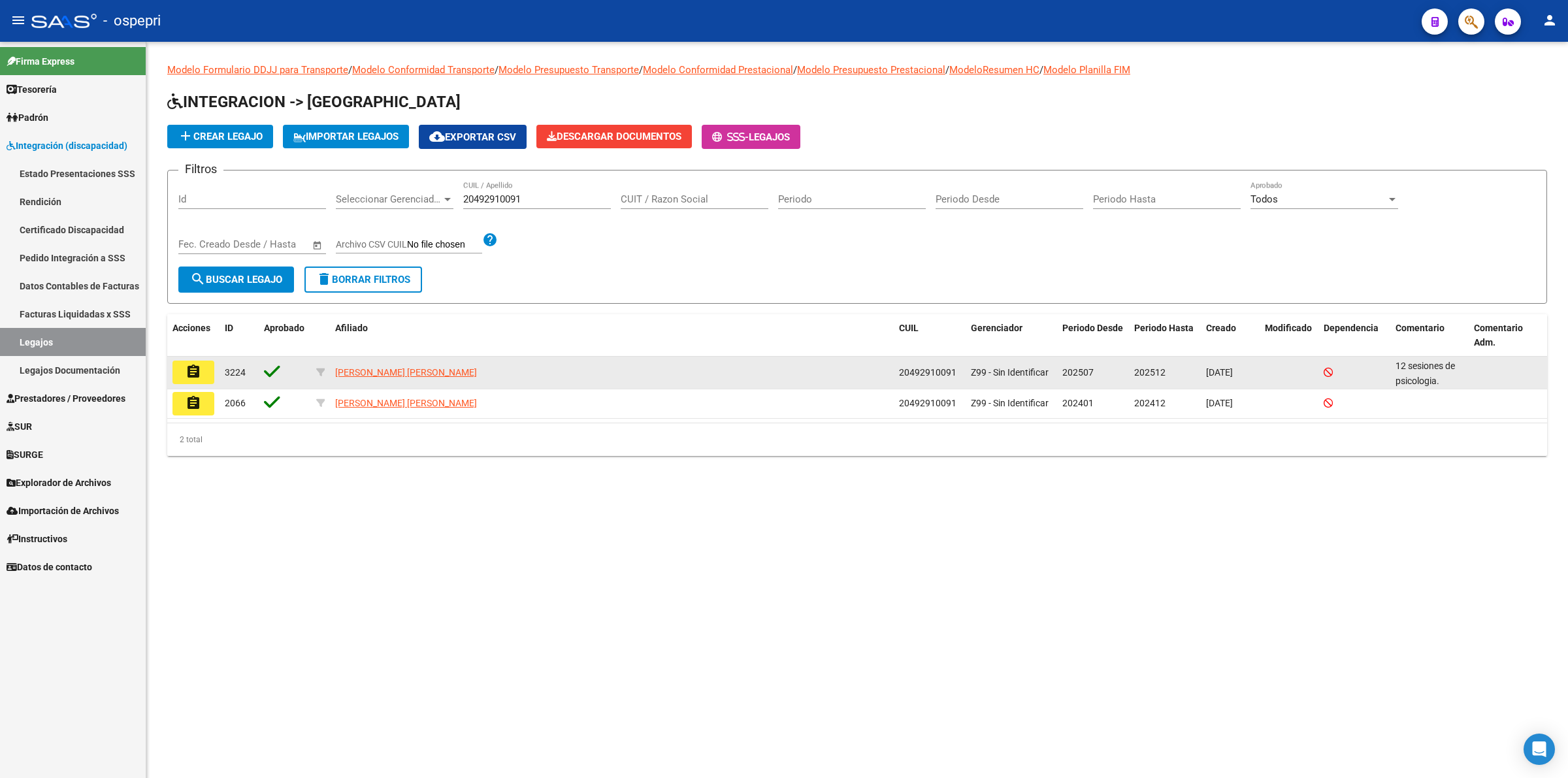
click at [203, 373] on button "assignment" at bounding box center [193, 372] width 42 height 24
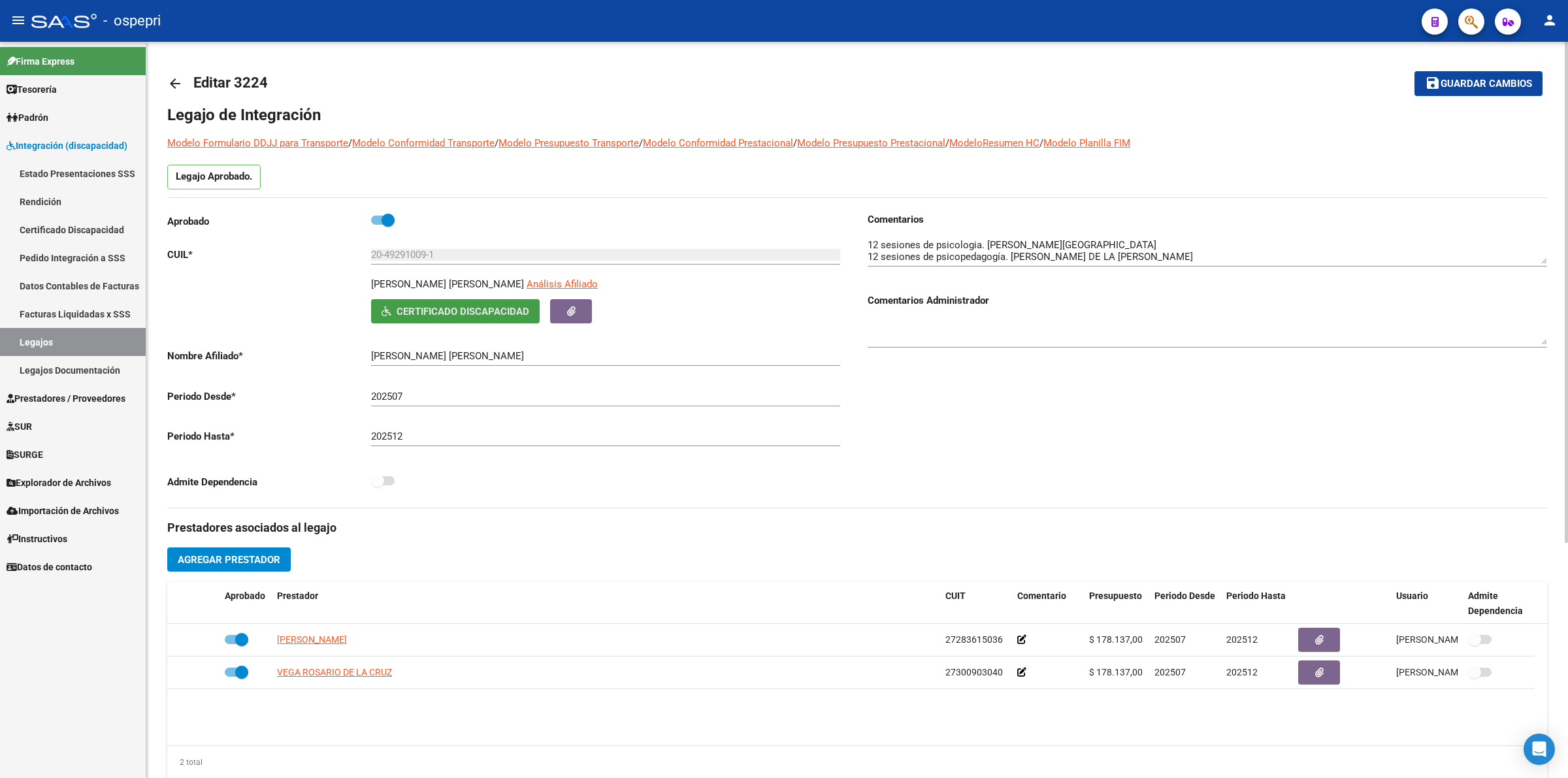
click at [488, 311] on span "Certificado Discapacidad" at bounding box center [463, 312] width 132 height 12
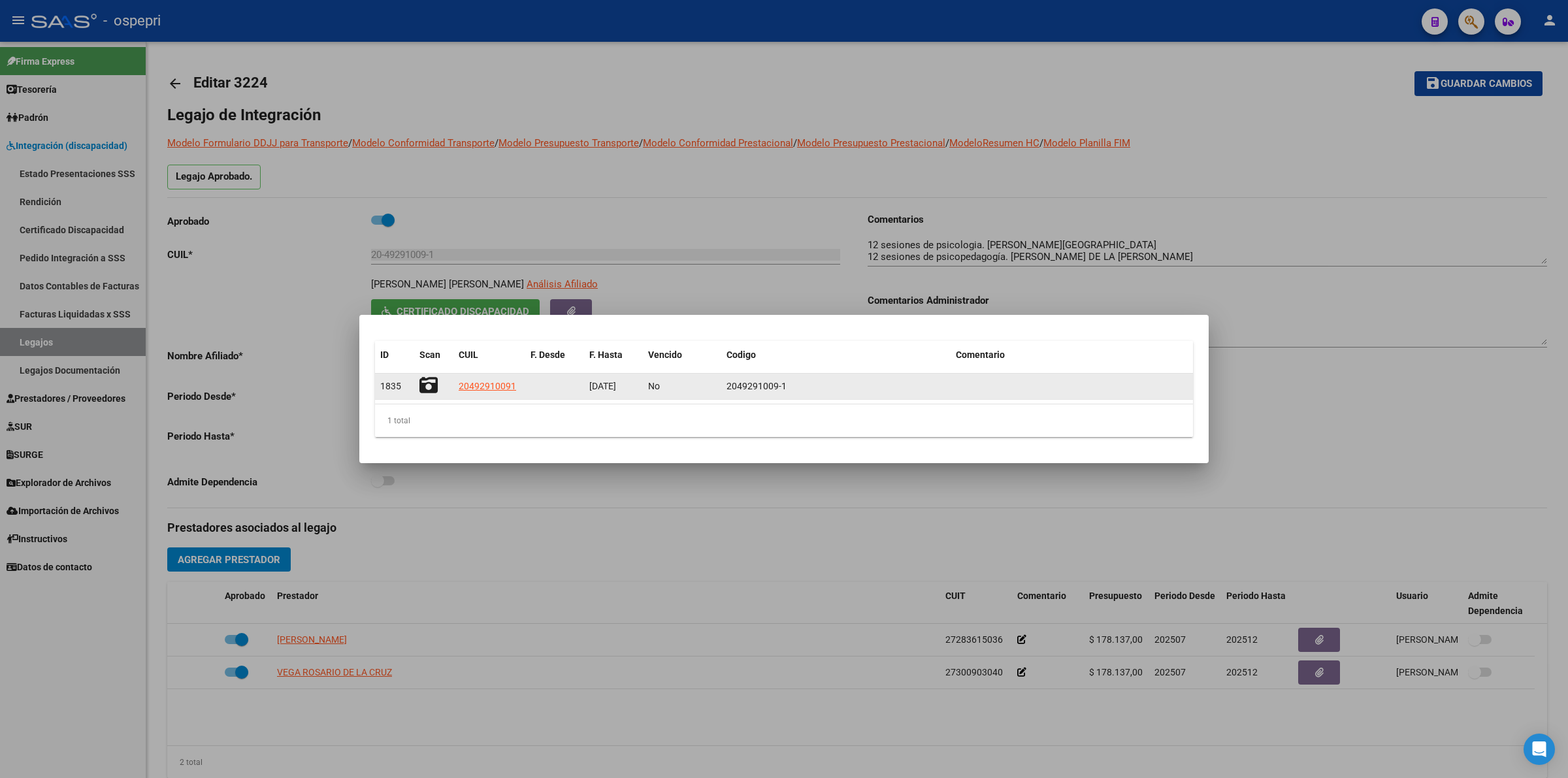
drag, startPoint x: 429, startPoint y: 371, endPoint x: 426, endPoint y: 383, distance: 12.4
click at [428, 377] on div "ID Scan CUIL F. Desde F. Hasta Vencido Codigo Comentario 1835 20492910091 01/06…" at bounding box center [784, 389] width 818 height 96
click at [426, 383] on icon at bounding box center [428, 385] width 19 height 19
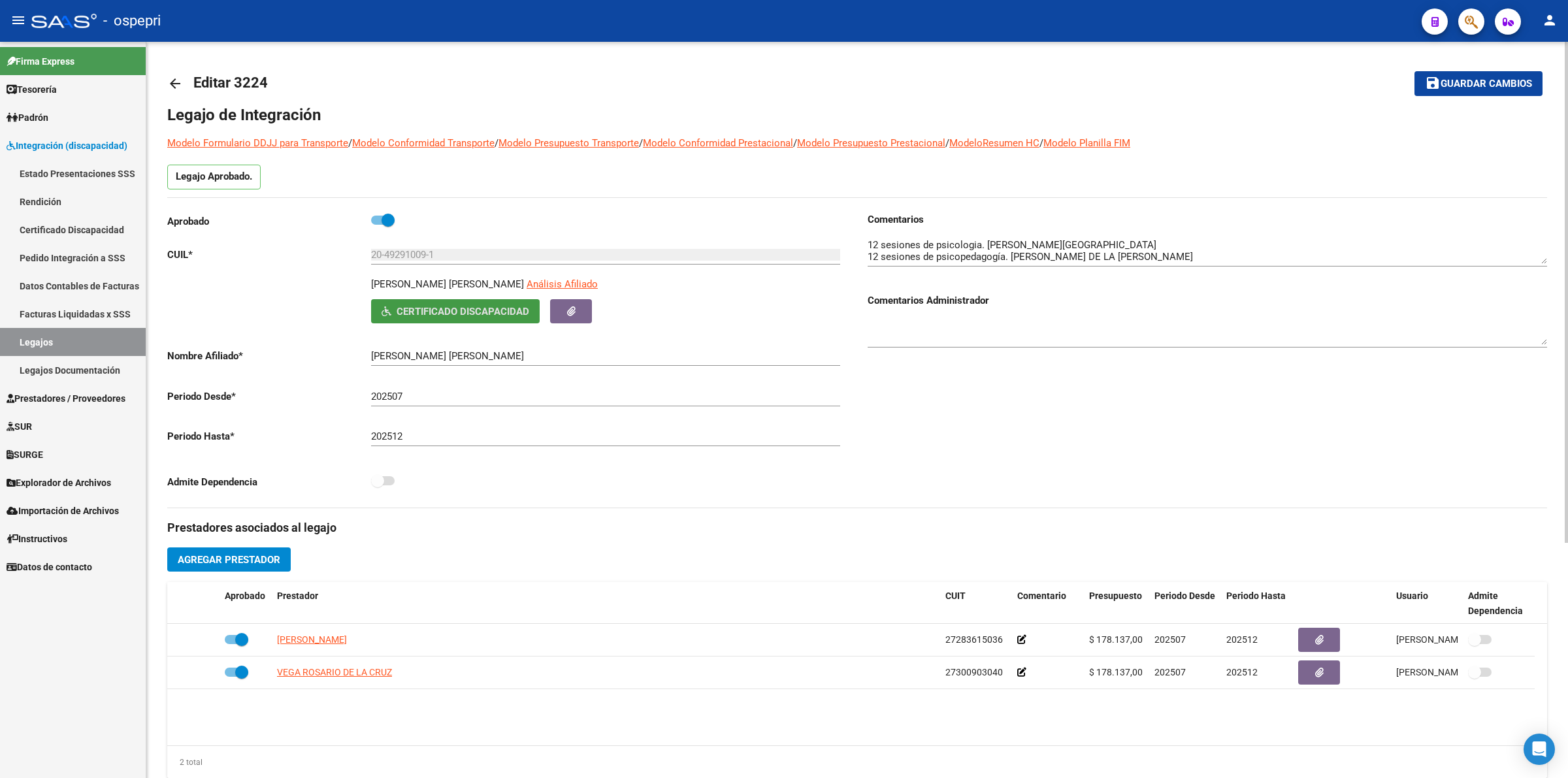
click at [170, 80] on mat-icon "arrow_back" at bounding box center [175, 83] width 16 height 16
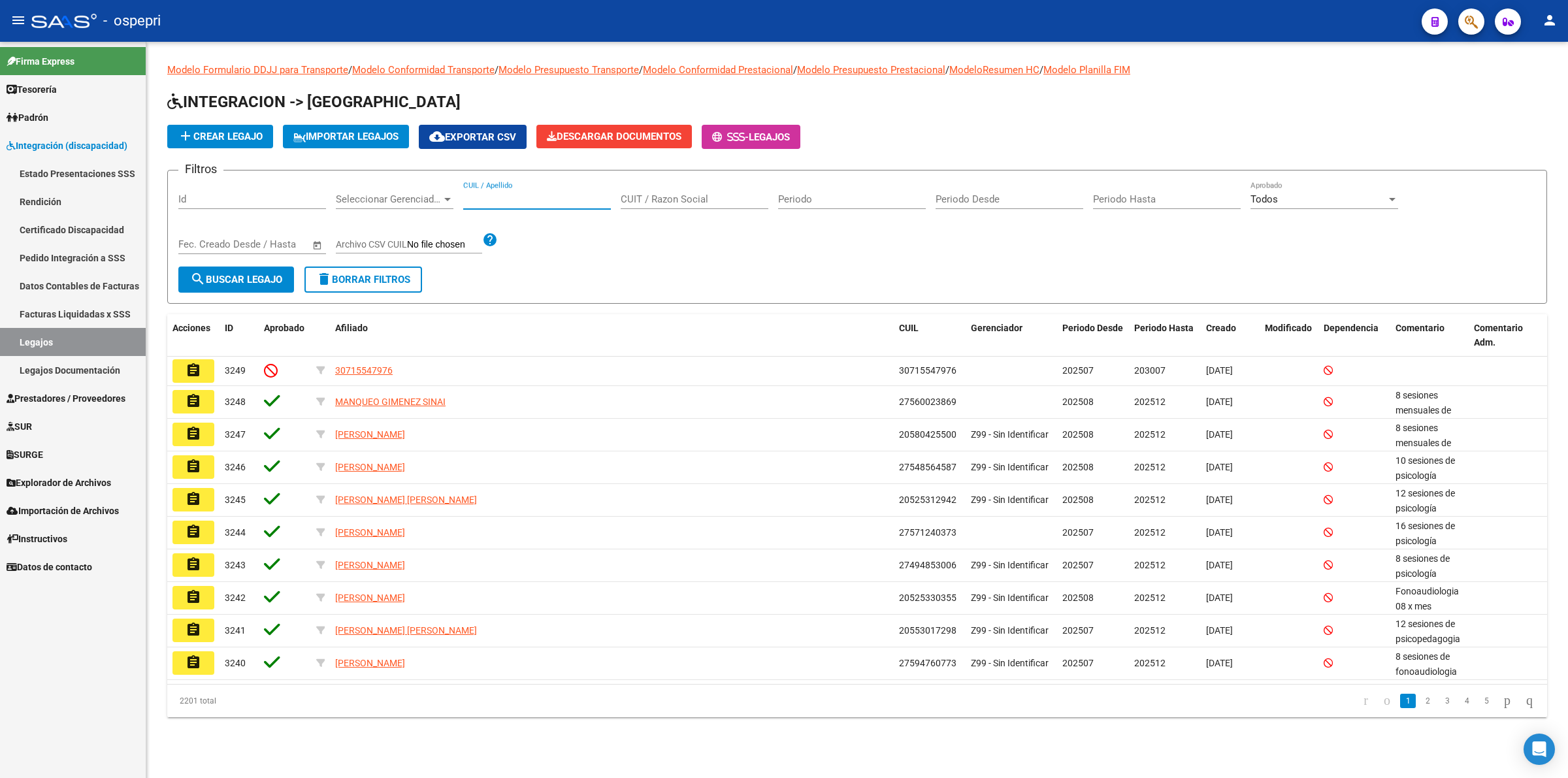
click at [503, 197] on input "CUIL / Apellido" at bounding box center [537, 199] width 148 height 12
paste input "20500834391"
type input "20500834391"
click at [190, 271] on mat-icon "search" at bounding box center [198, 279] width 16 height 16
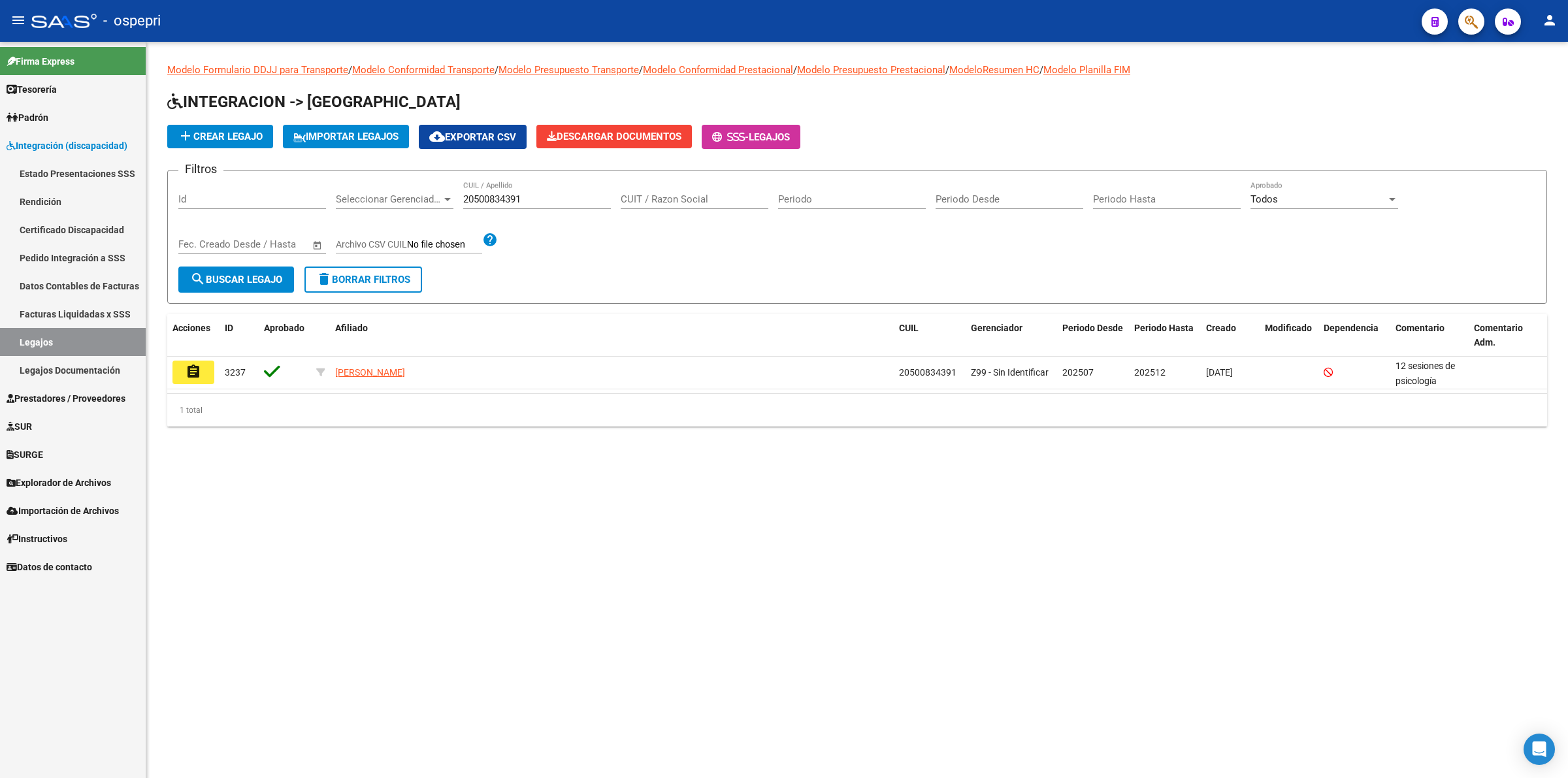
click at [204, 371] on button "assignment" at bounding box center [193, 372] width 42 height 24
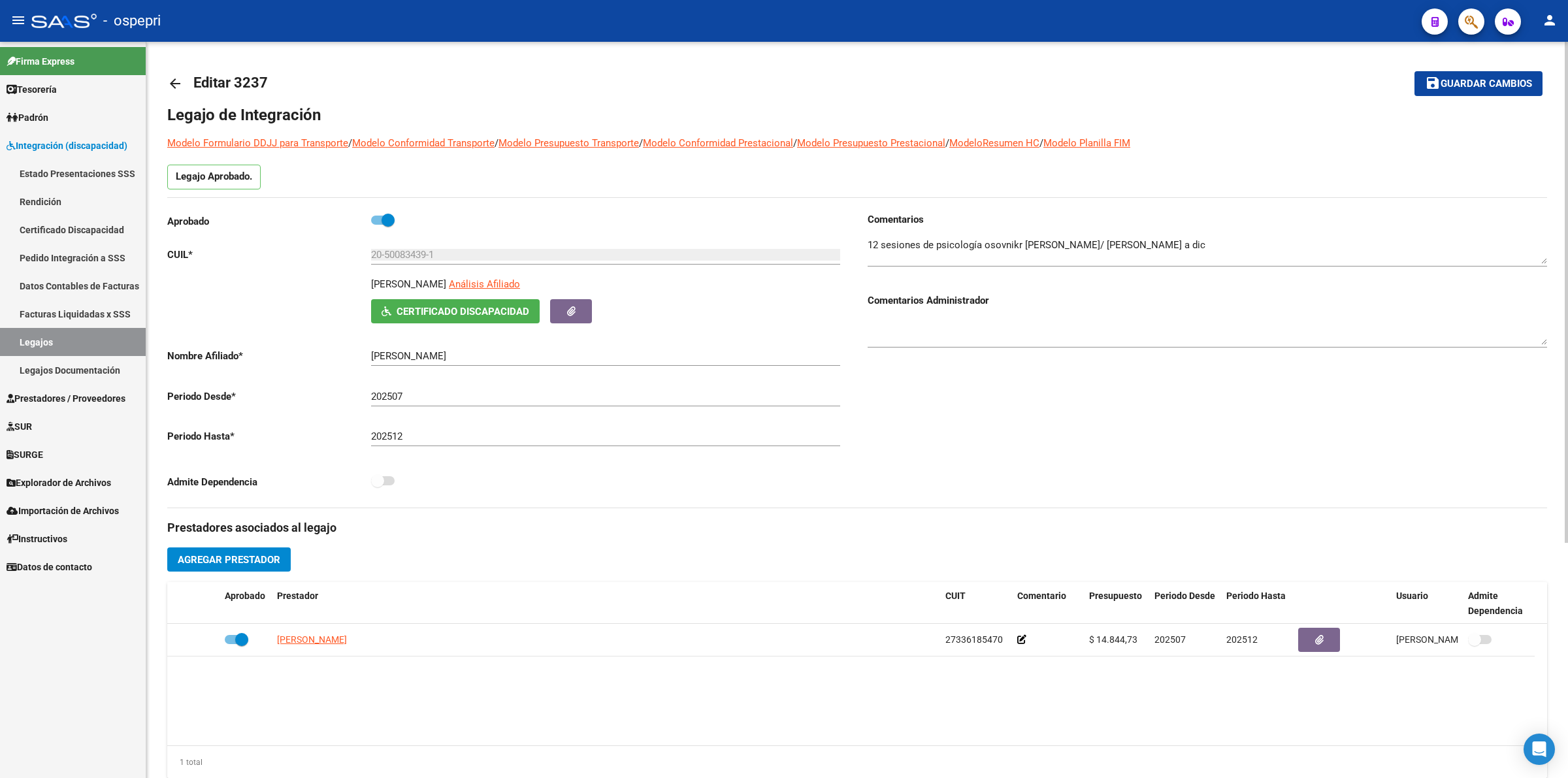
click at [519, 309] on span "Certificado Discapacidad" at bounding box center [463, 312] width 132 height 12
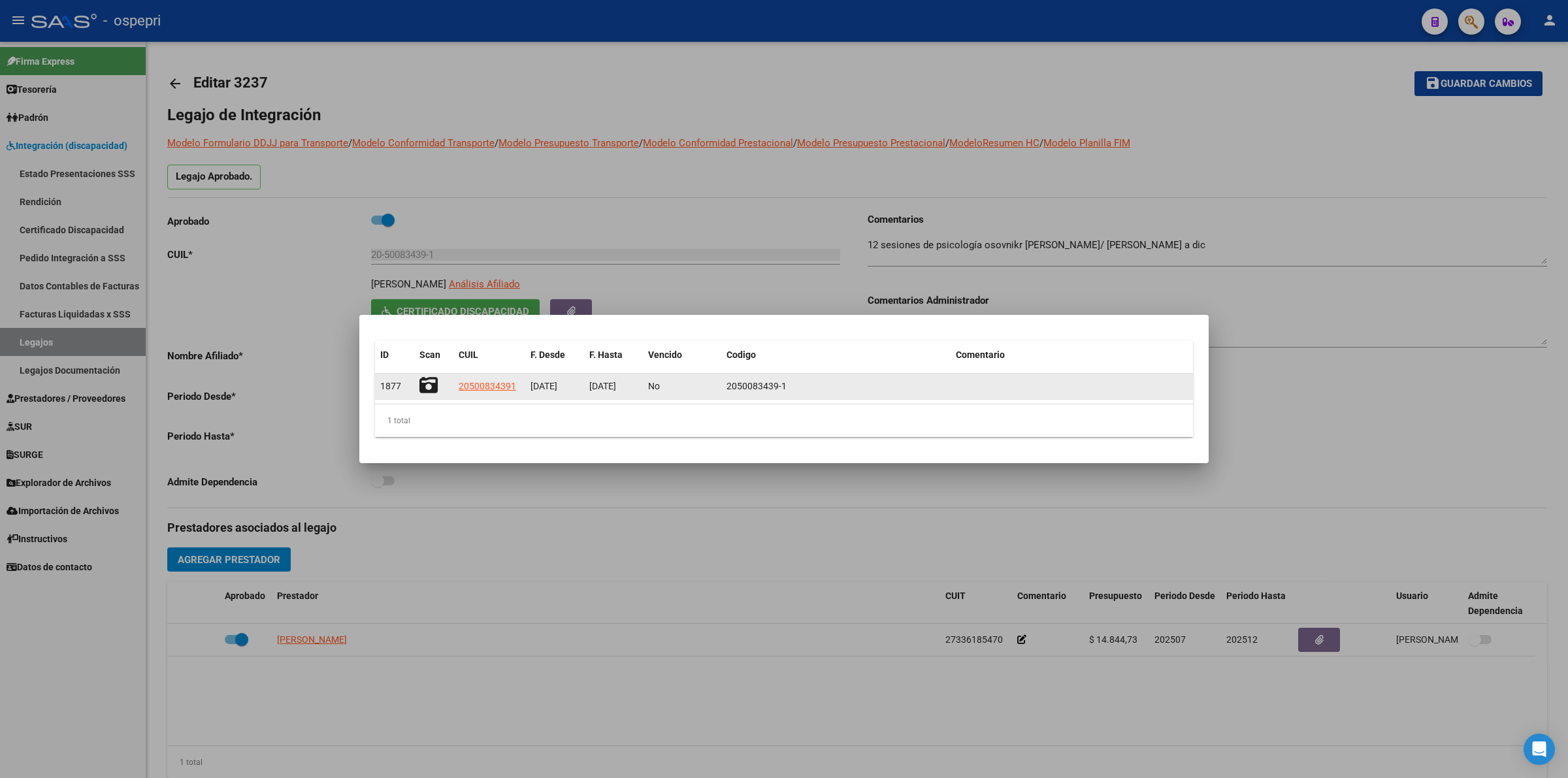
click at [431, 384] on icon at bounding box center [428, 385] width 19 height 19
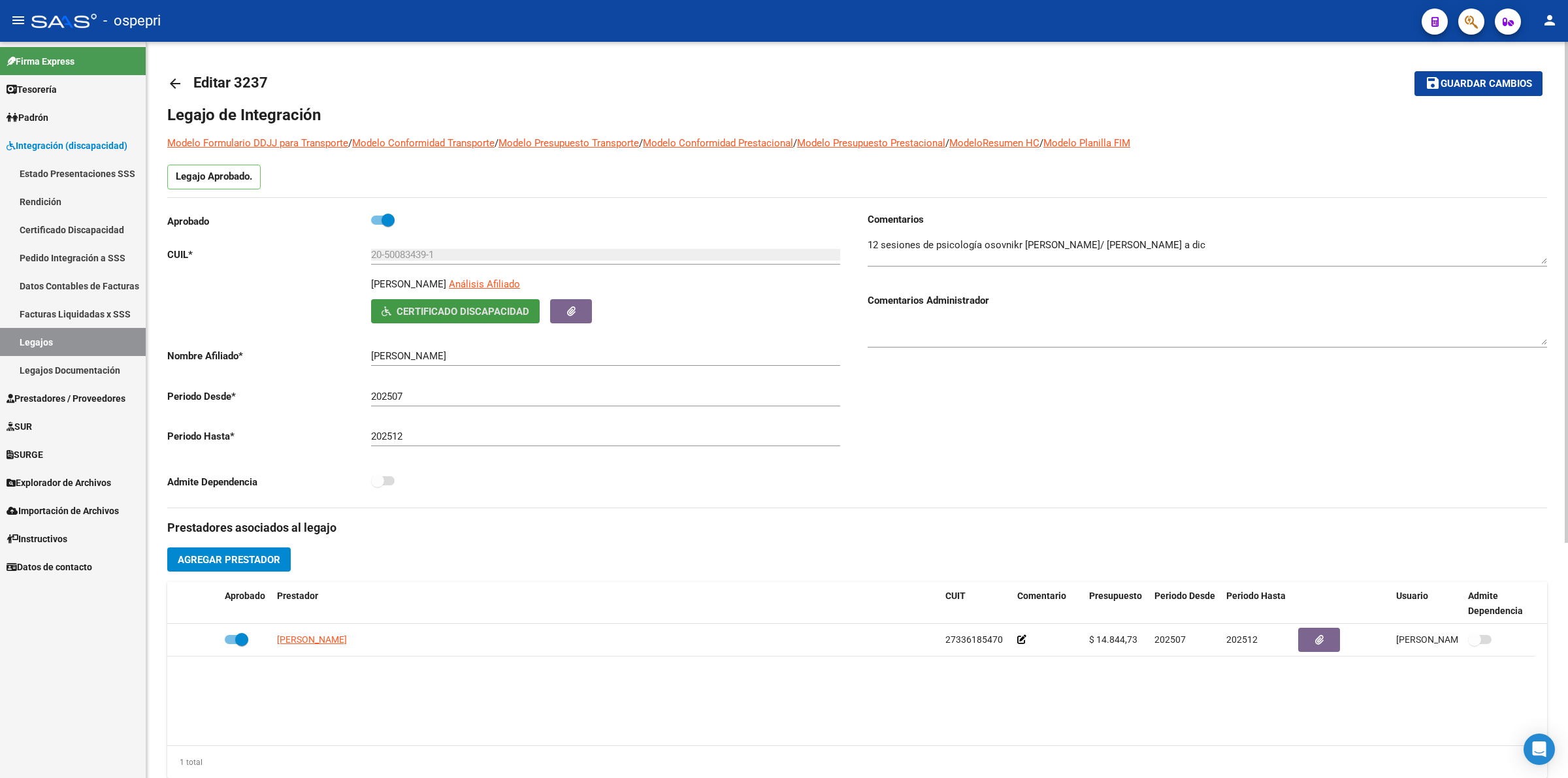
click at [178, 76] on mat-icon "arrow_back" at bounding box center [175, 83] width 16 height 16
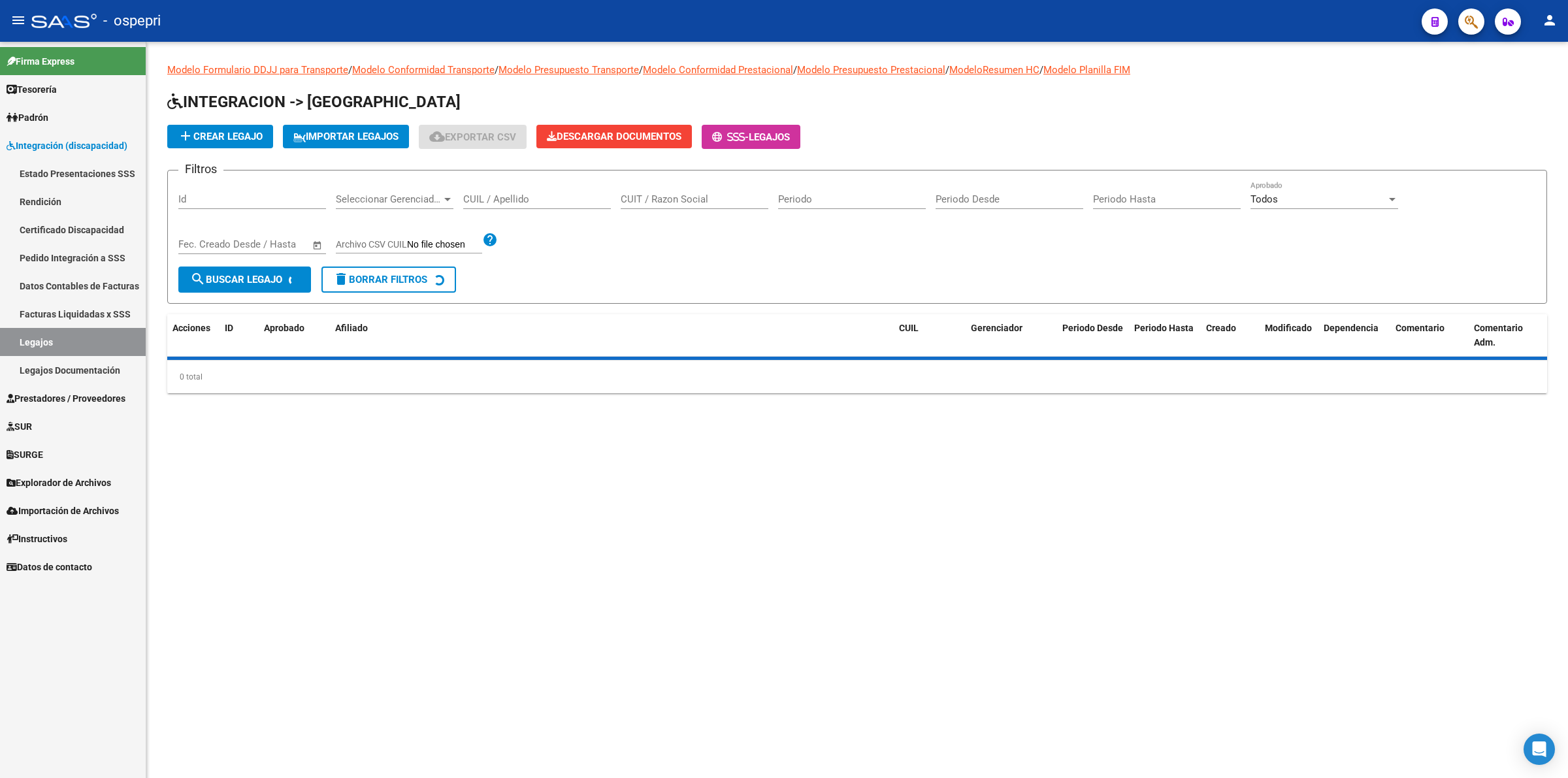
click at [534, 203] on div "CUIL / Apellido" at bounding box center [537, 195] width 148 height 28
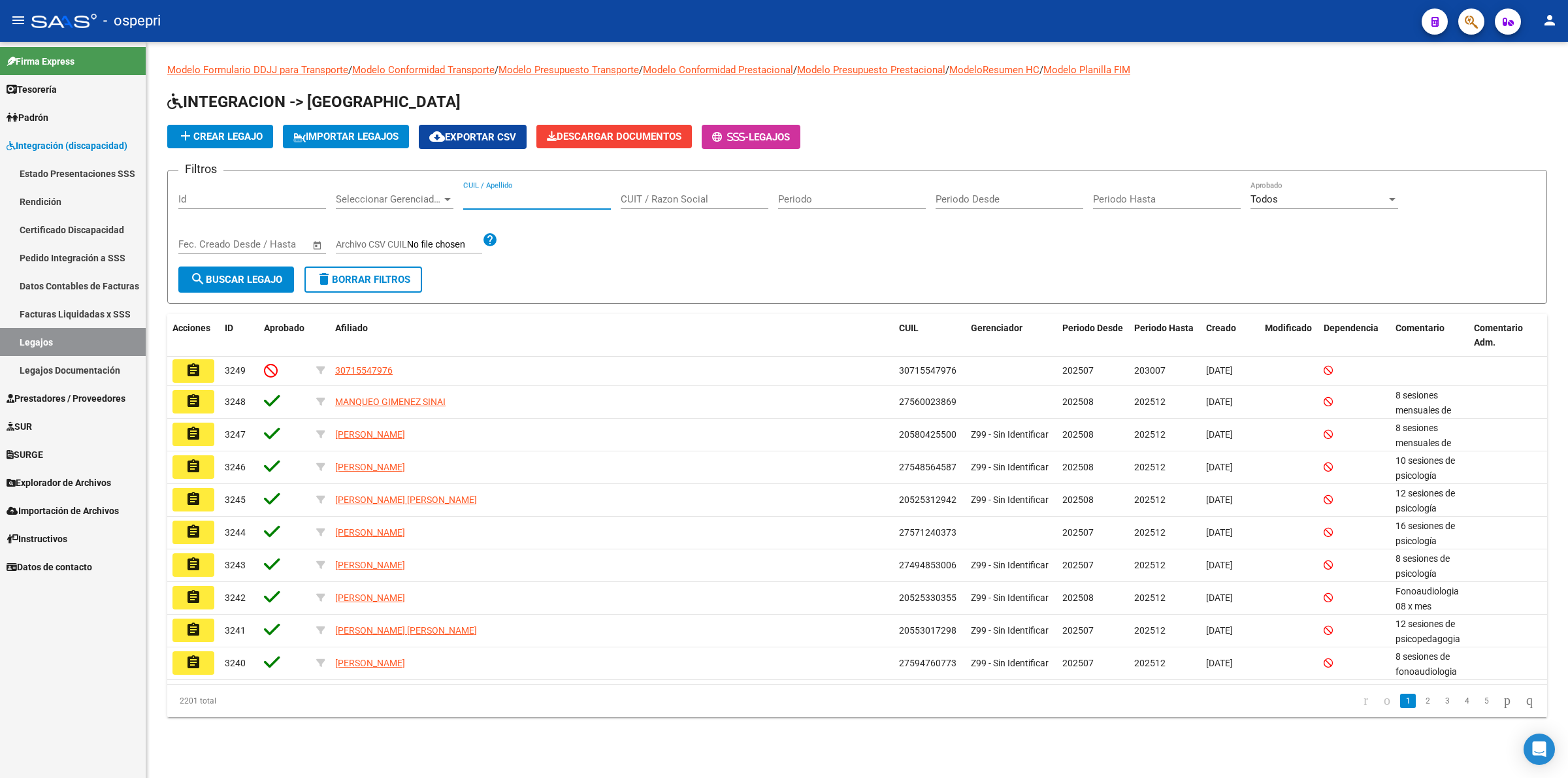
click at [534, 203] on input "CUIL / Apellido" at bounding box center [537, 199] width 148 height 12
paste input "20507274219"
type input "20507274219"
click at [228, 269] on button "search Buscar Legajo" at bounding box center [236, 279] width 116 height 26
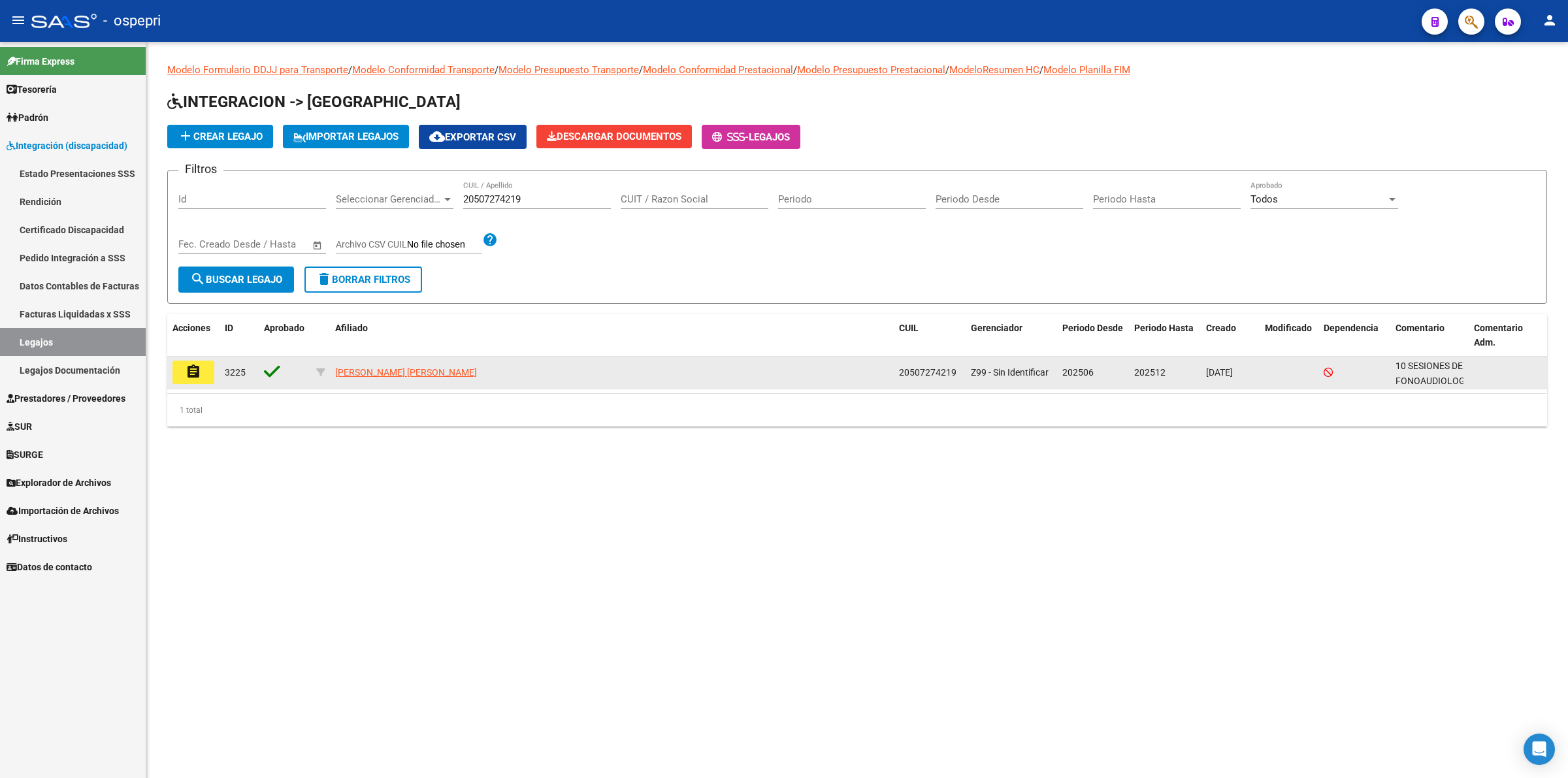
drag, startPoint x: 228, startPoint y: 367, endPoint x: 201, endPoint y: 366, distance: 27.0
click at [227, 367] on span "3225" at bounding box center [234, 372] width 21 height 11
click at [194, 366] on mat-icon "assignment" at bounding box center [193, 371] width 16 height 16
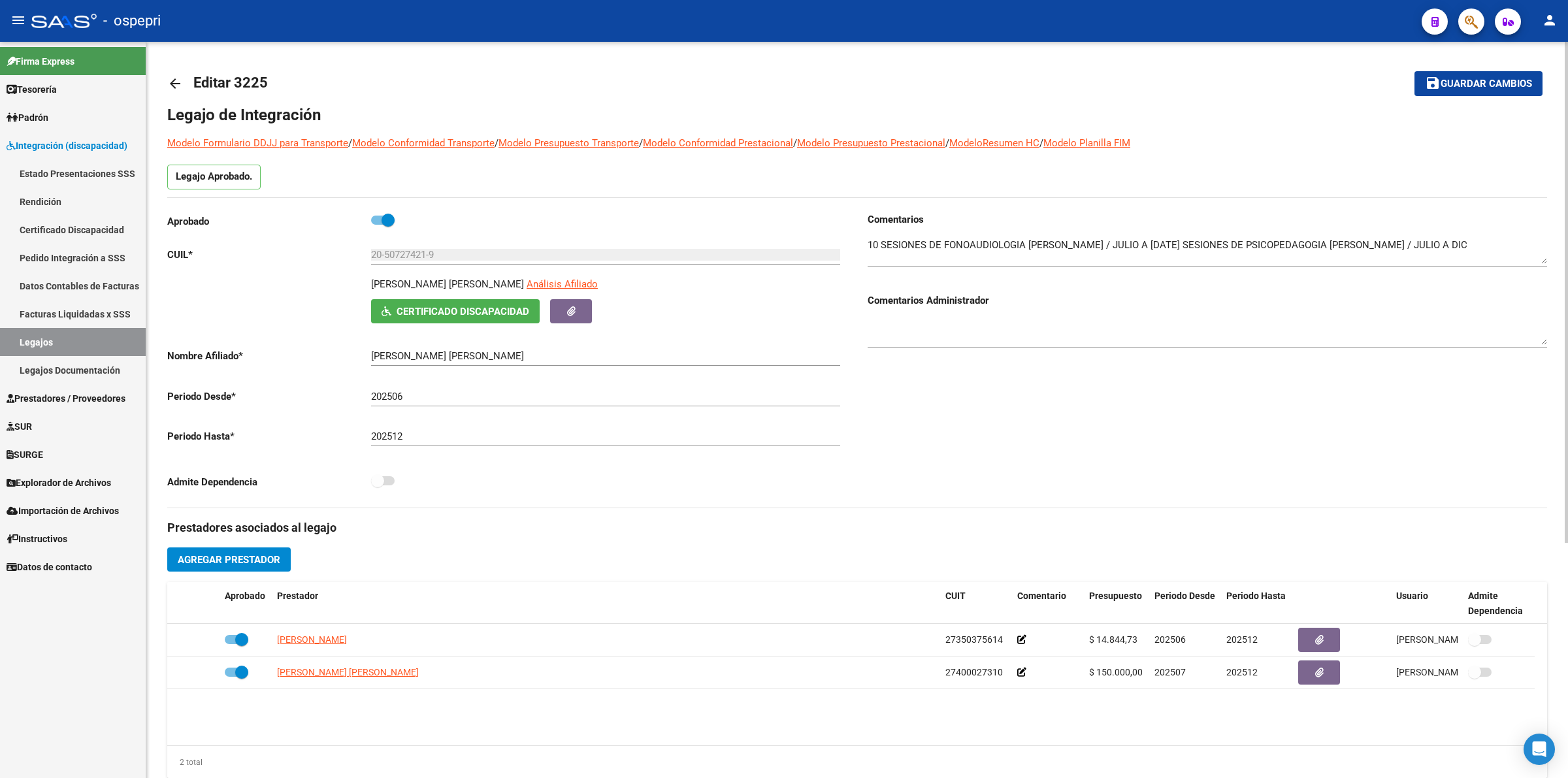
click at [500, 311] on span "Certificado Discapacidad" at bounding box center [463, 312] width 132 height 12
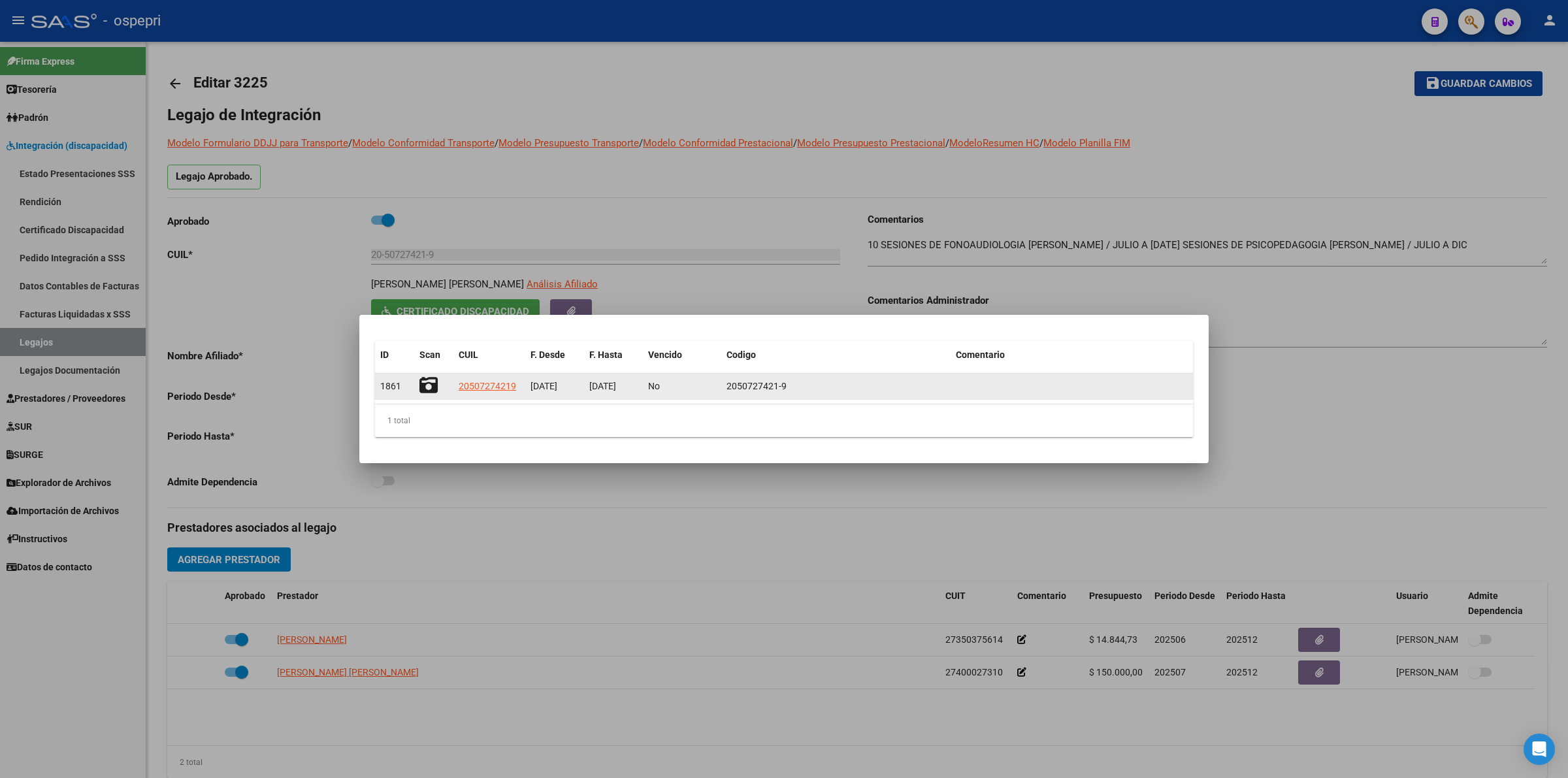
click at [429, 387] on icon at bounding box center [428, 385] width 19 height 19
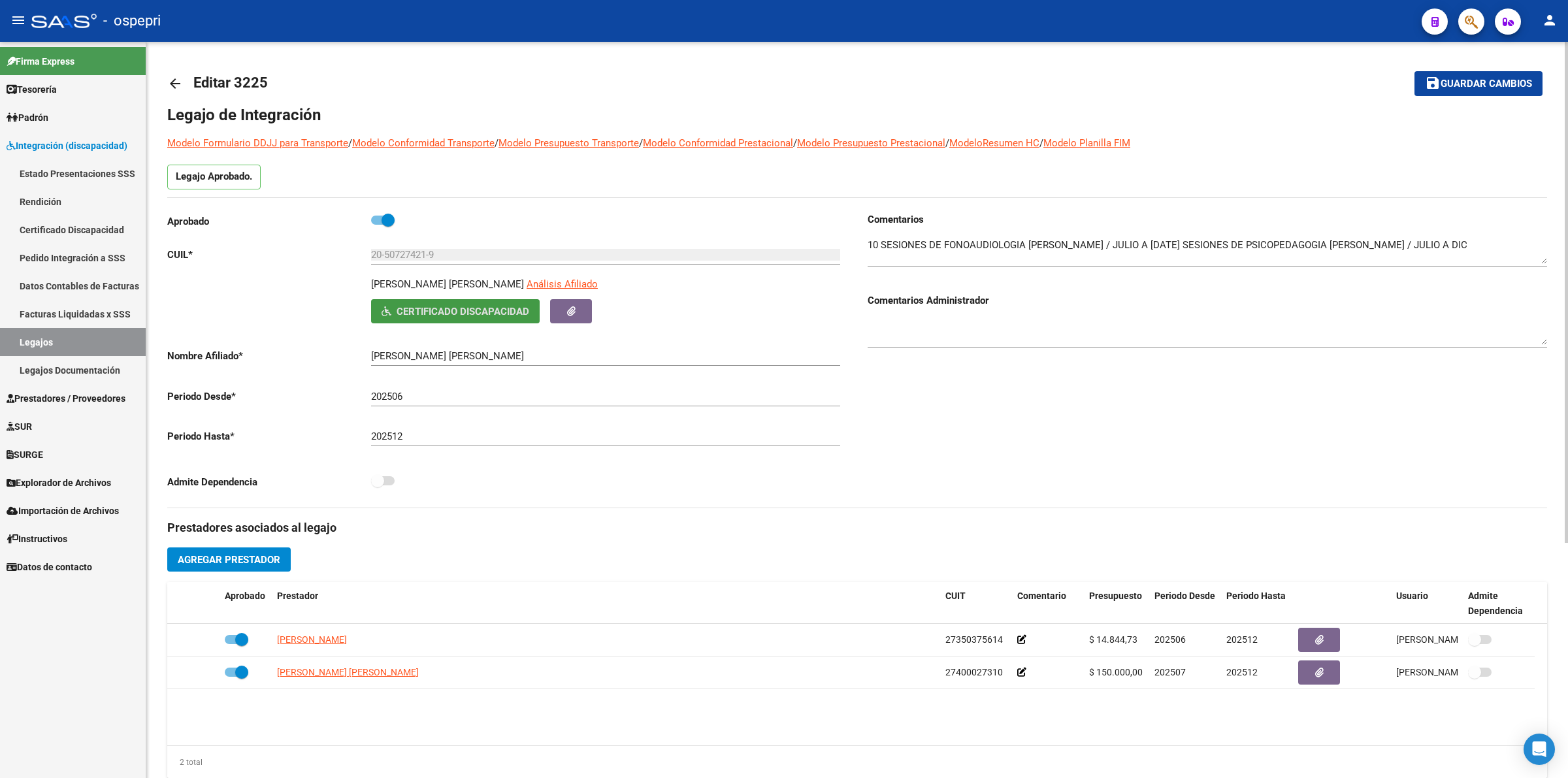
click at [177, 77] on mat-icon "arrow_back" at bounding box center [175, 83] width 16 height 16
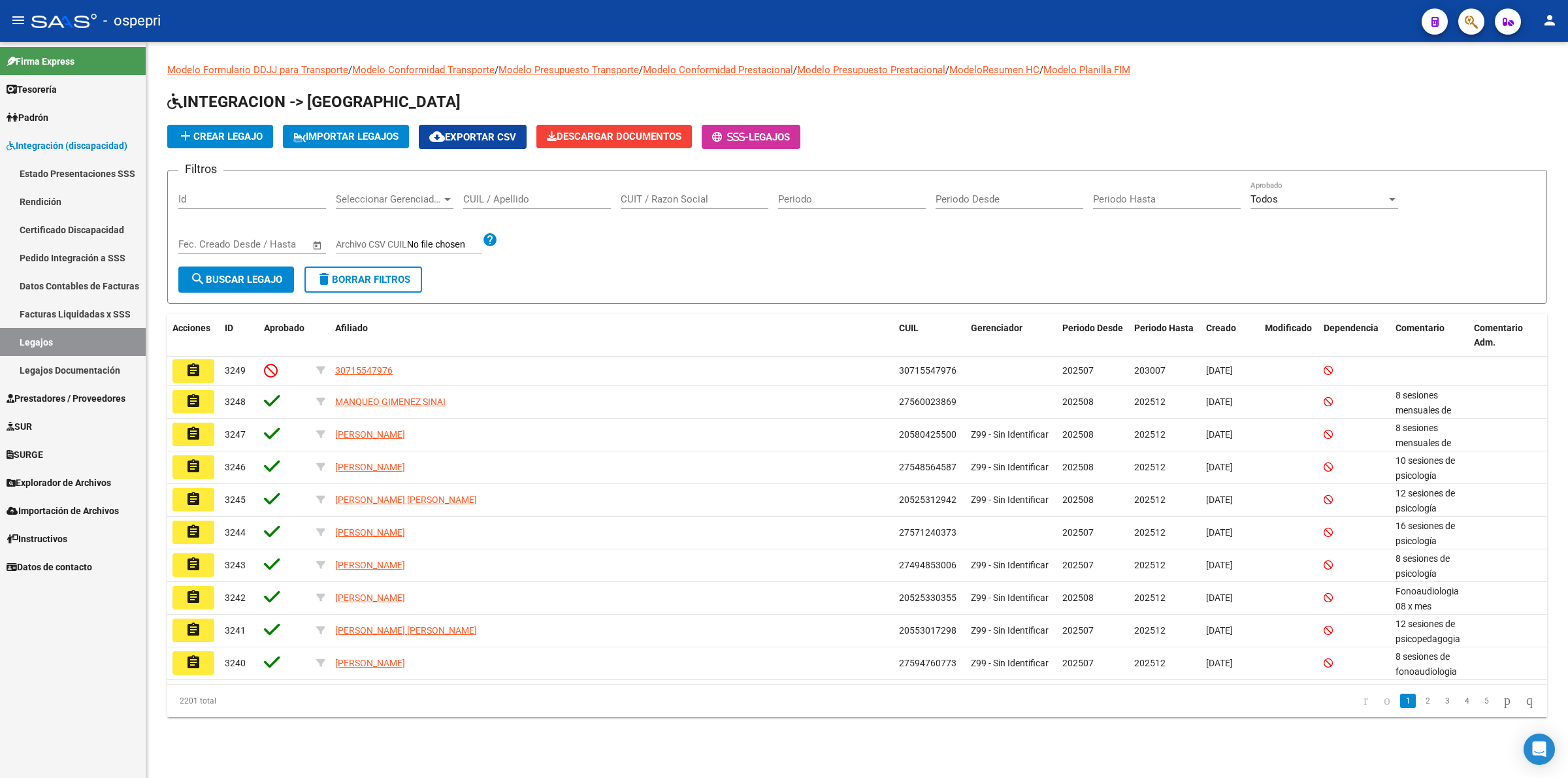
click at [541, 197] on input "CUIL / Apellido" at bounding box center [537, 199] width 148 height 12
paste input "20563185385"
type input "20563185385"
click at [272, 278] on span "search Buscar Legajo" at bounding box center [236, 279] width 92 height 12
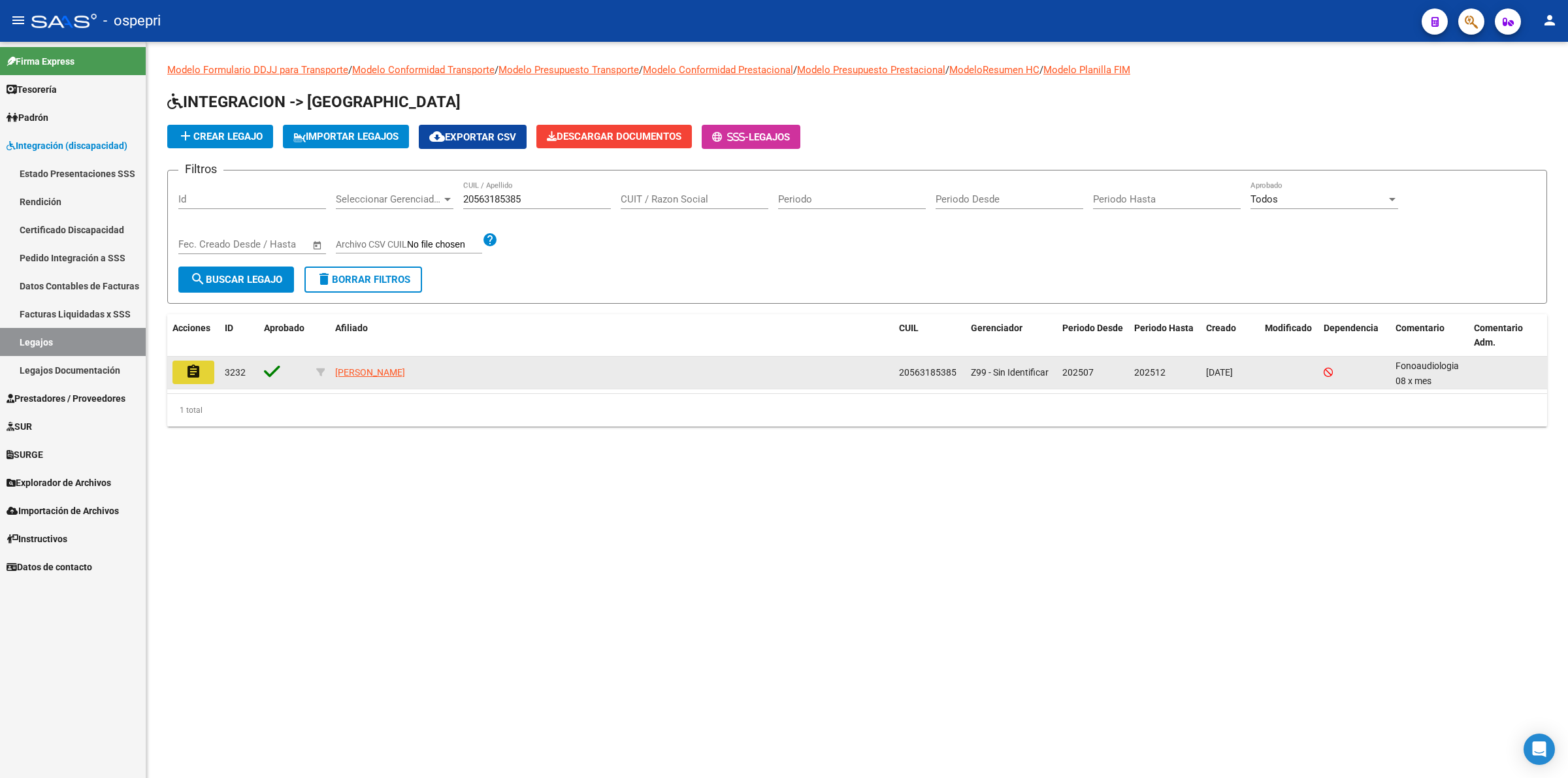
click at [201, 365] on button "assignment" at bounding box center [193, 372] width 42 height 24
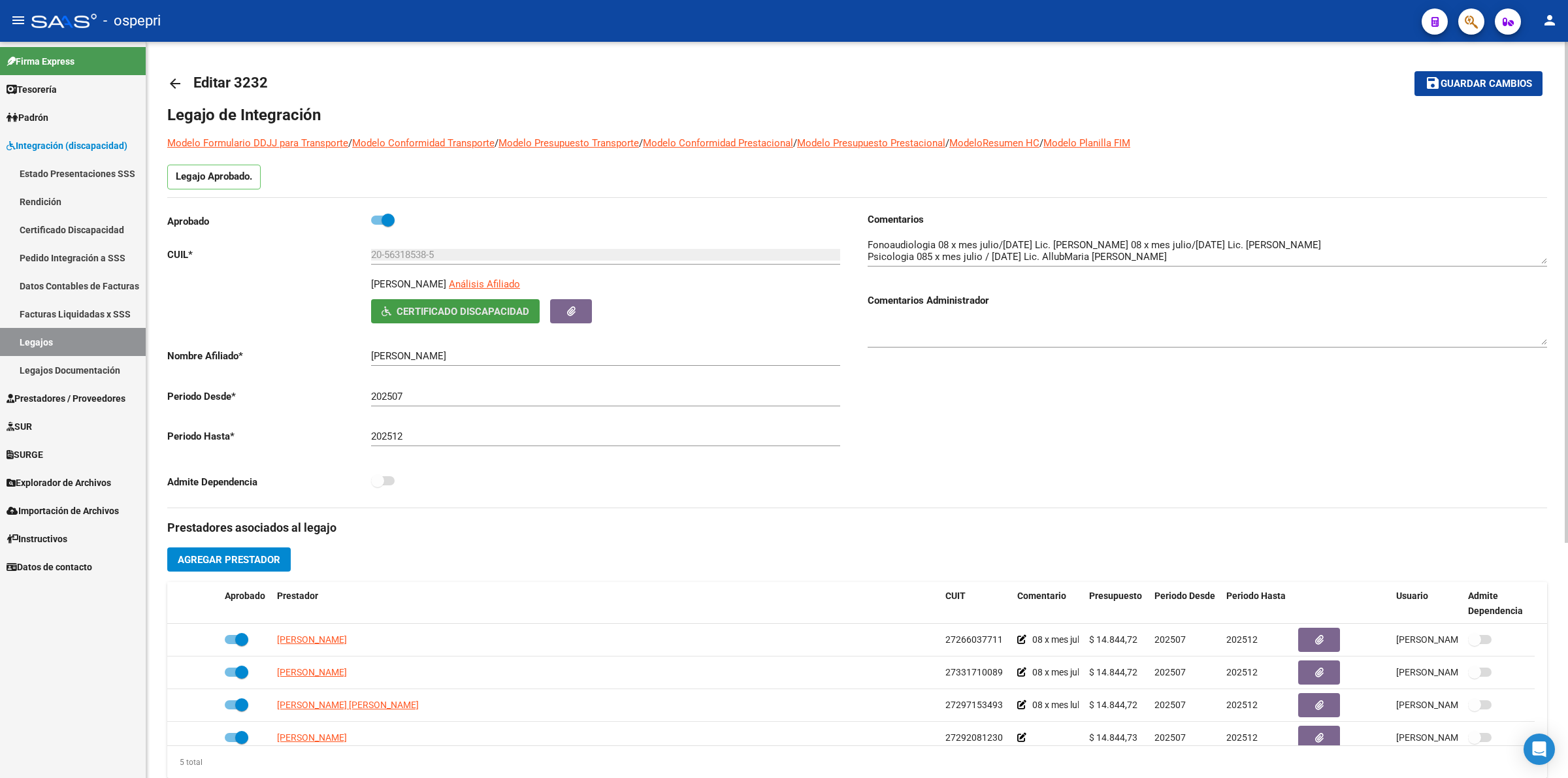
click at [452, 318] on button "Certificado Discapacidad" at bounding box center [456, 311] width 169 height 24
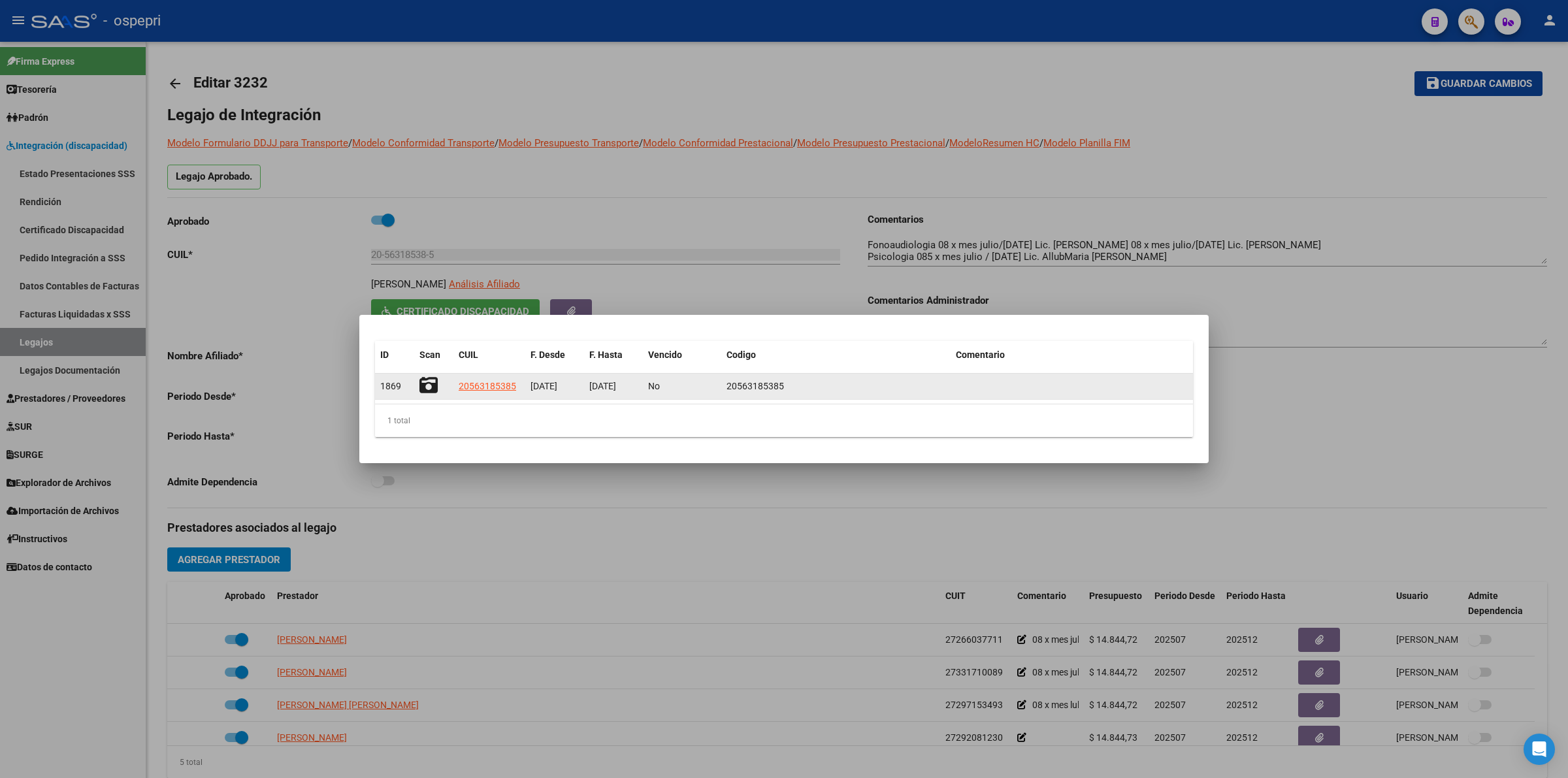
click at [426, 382] on icon at bounding box center [428, 385] width 19 height 19
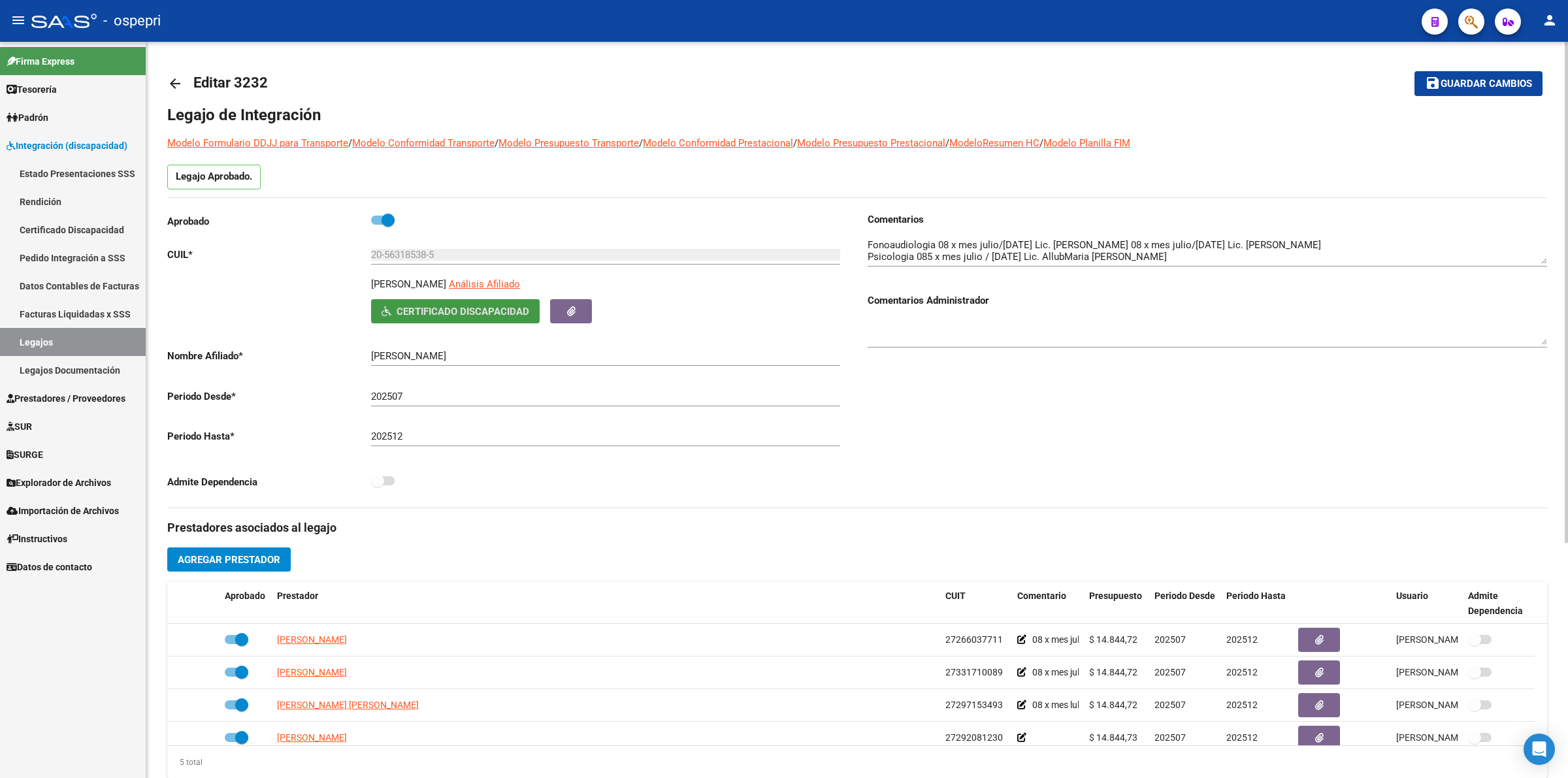
click at [181, 86] on mat-icon "arrow_back" at bounding box center [175, 83] width 16 height 16
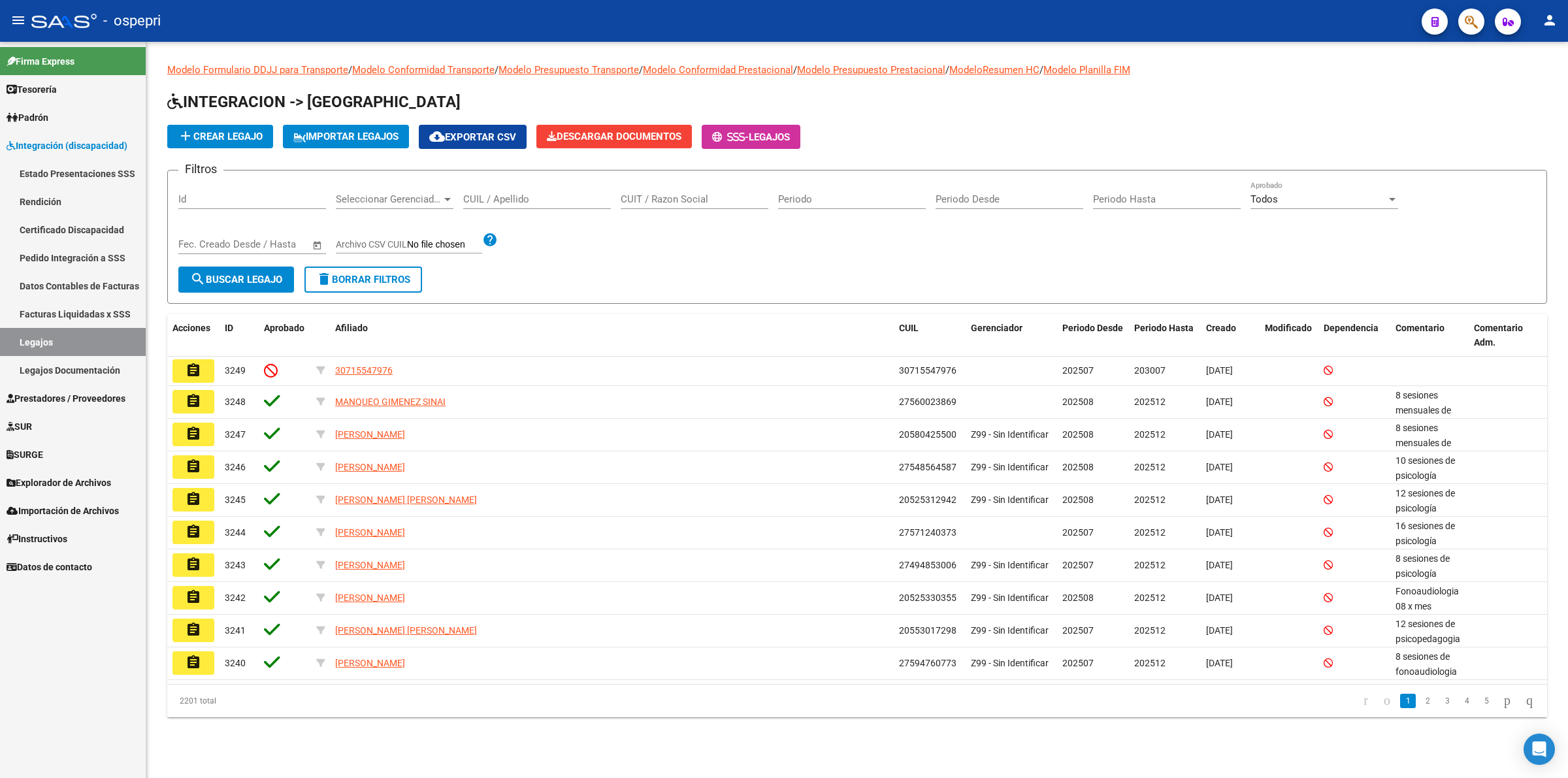
click at [507, 196] on input "CUIL / Apellido" at bounding box center [537, 199] width 148 height 12
paste input "20563185385"
type input "20563185385"
click at [203, 274] on mat-icon "search" at bounding box center [198, 279] width 16 height 16
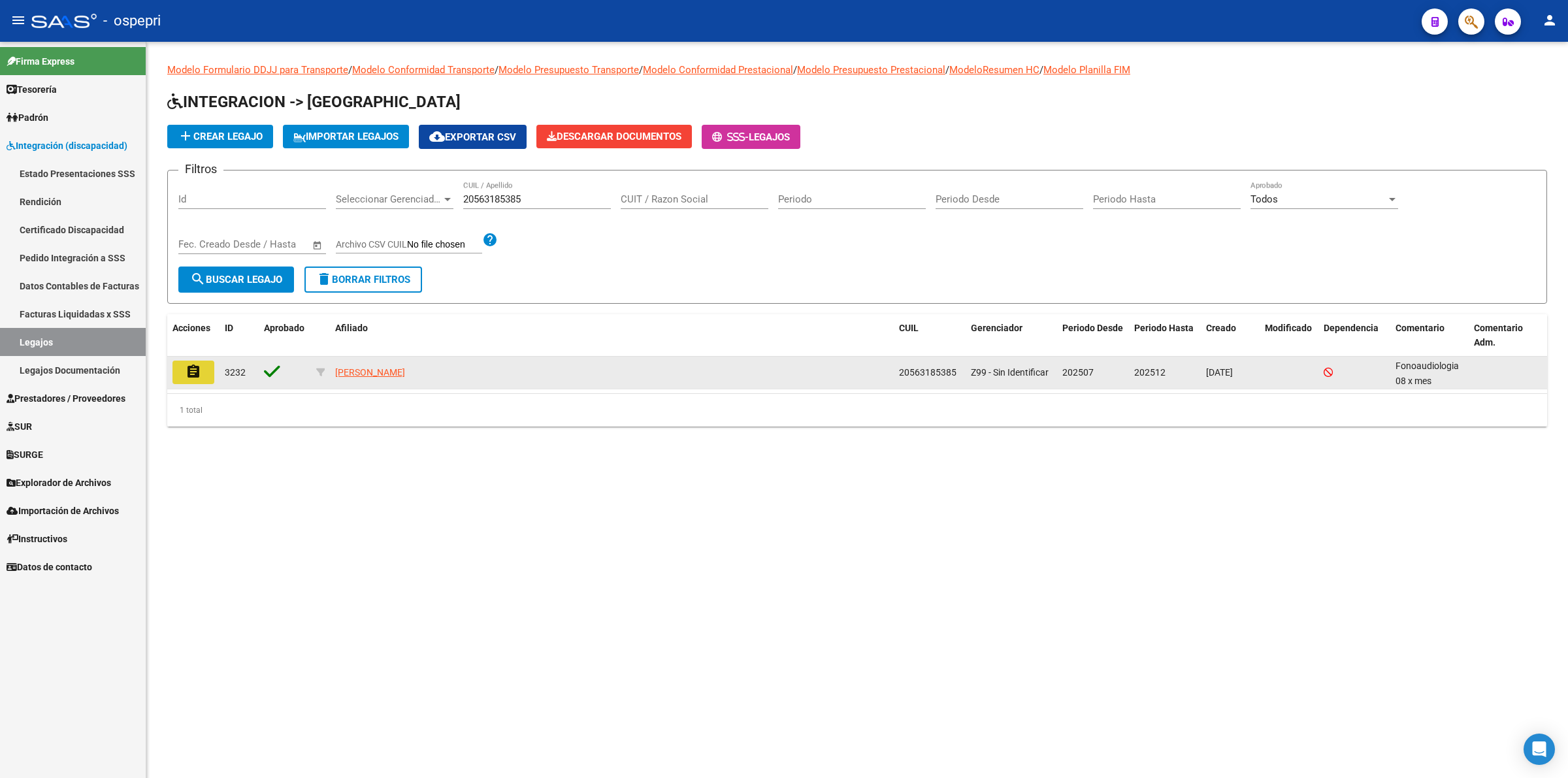
click at [186, 364] on mat-icon "assignment" at bounding box center [193, 371] width 16 height 16
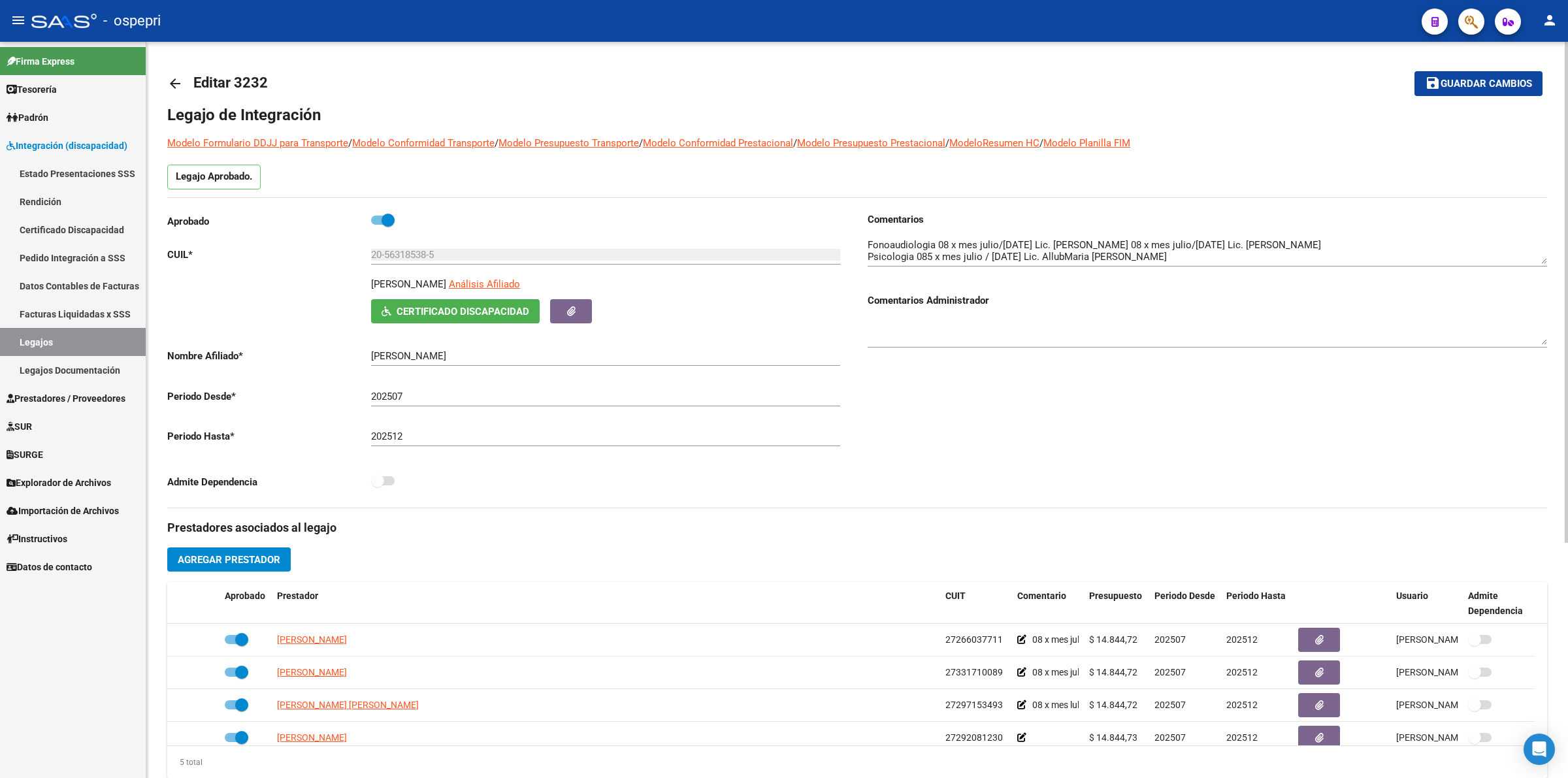
click at [171, 80] on mat-icon "arrow_back" at bounding box center [175, 83] width 16 height 16
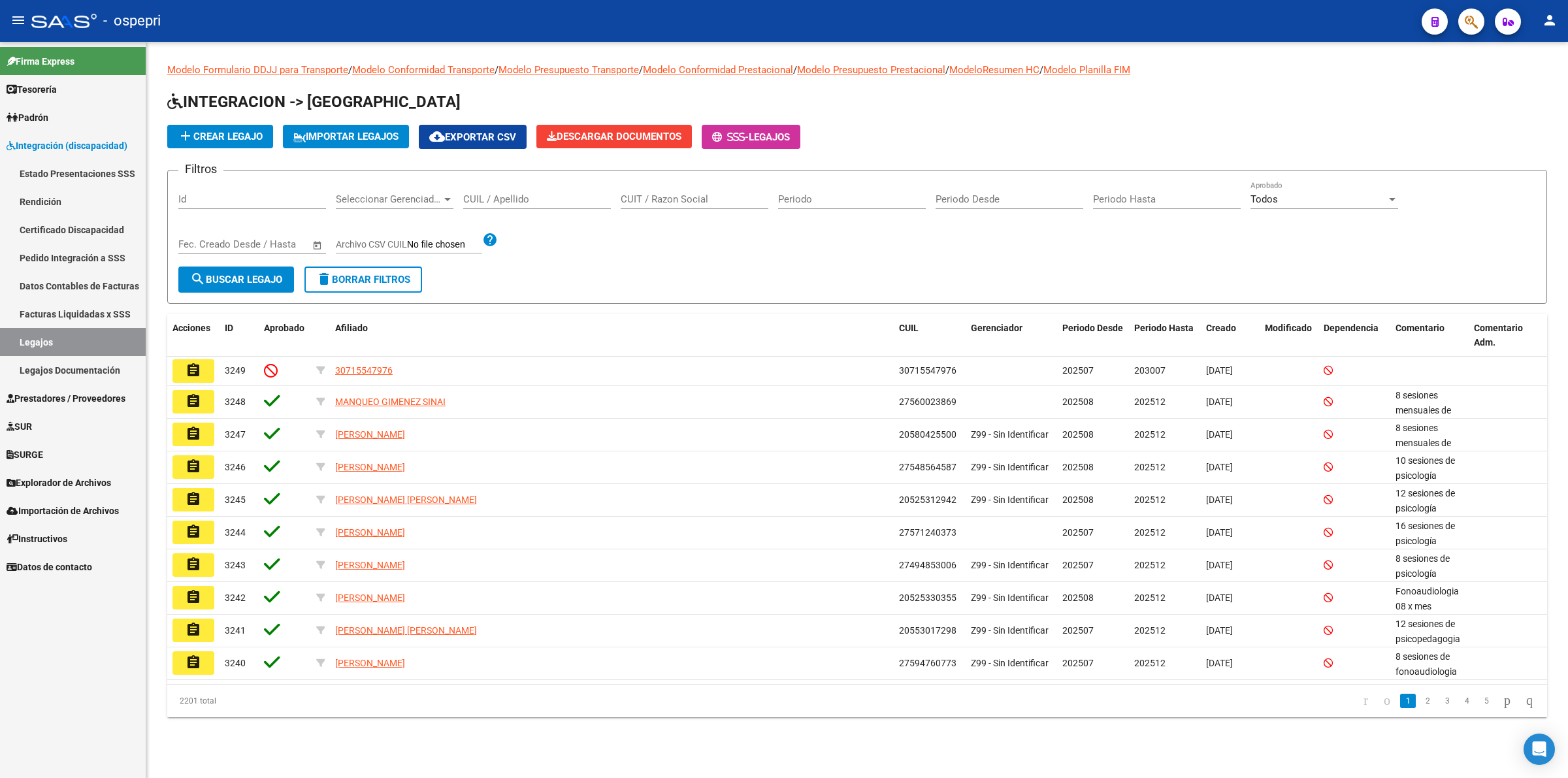
click at [528, 198] on input "CUIL / Apellido" at bounding box center [537, 199] width 148 height 12
paste input "20571918383"
type input "20571918383"
click at [260, 273] on span "search Buscar Legajo" at bounding box center [236, 279] width 92 height 12
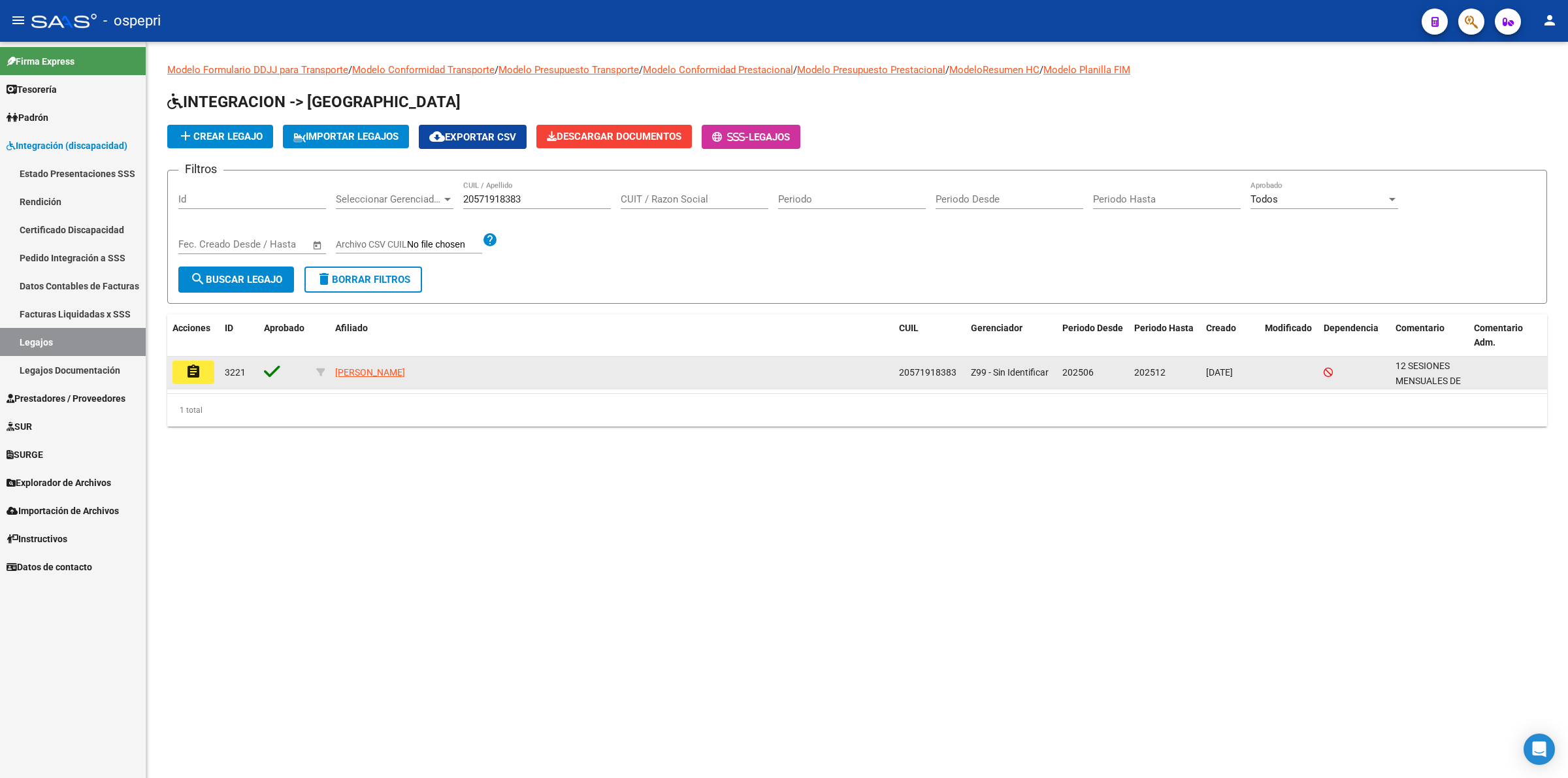
click at [190, 374] on mat-icon "assignment" at bounding box center [193, 371] width 16 height 16
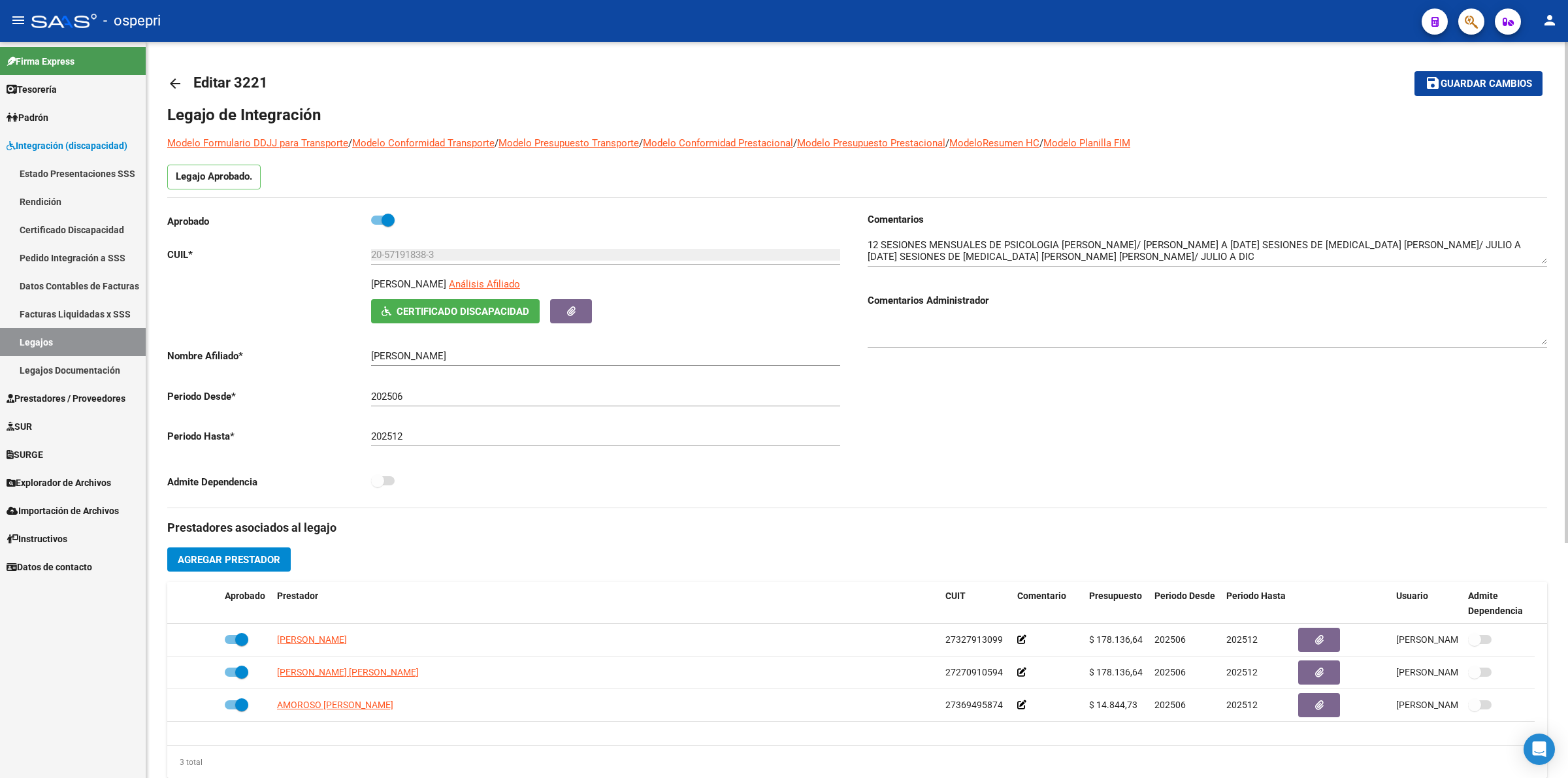
click at [440, 316] on span "Certificado Discapacidad" at bounding box center [463, 312] width 132 height 12
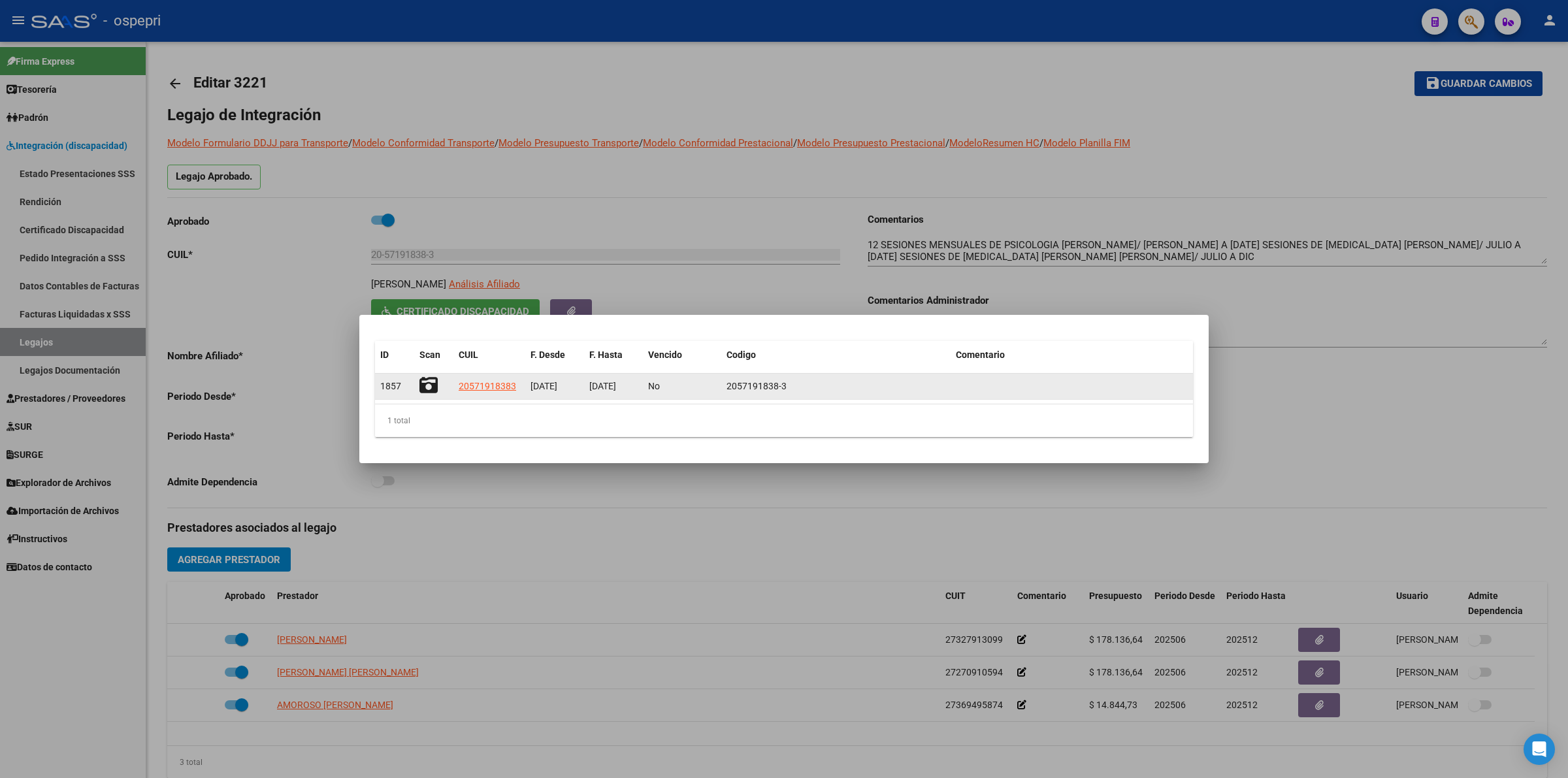
click at [429, 384] on icon at bounding box center [428, 385] width 19 height 19
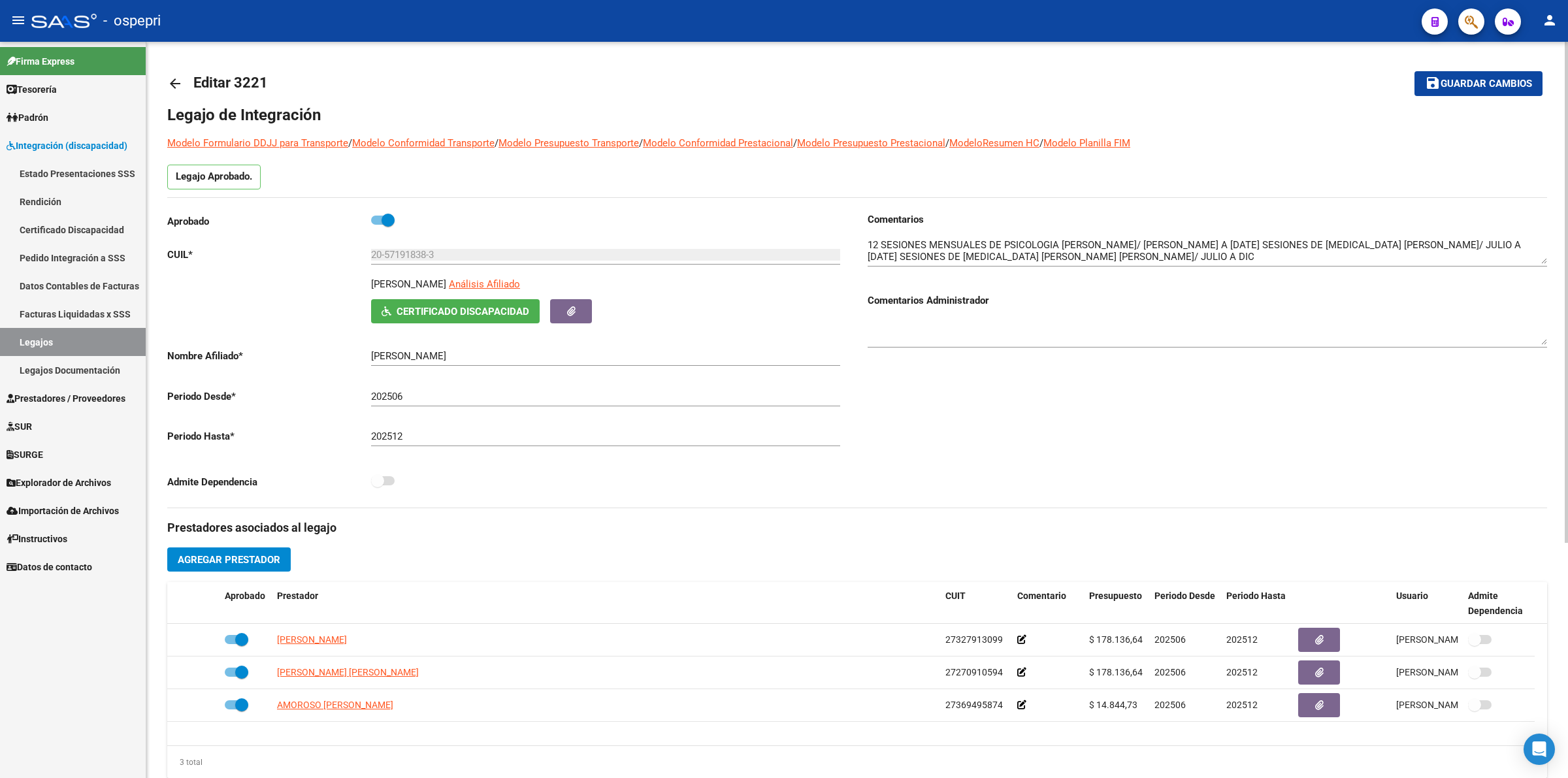
click at [178, 79] on mat-icon "arrow_back" at bounding box center [175, 83] width 16 height 16
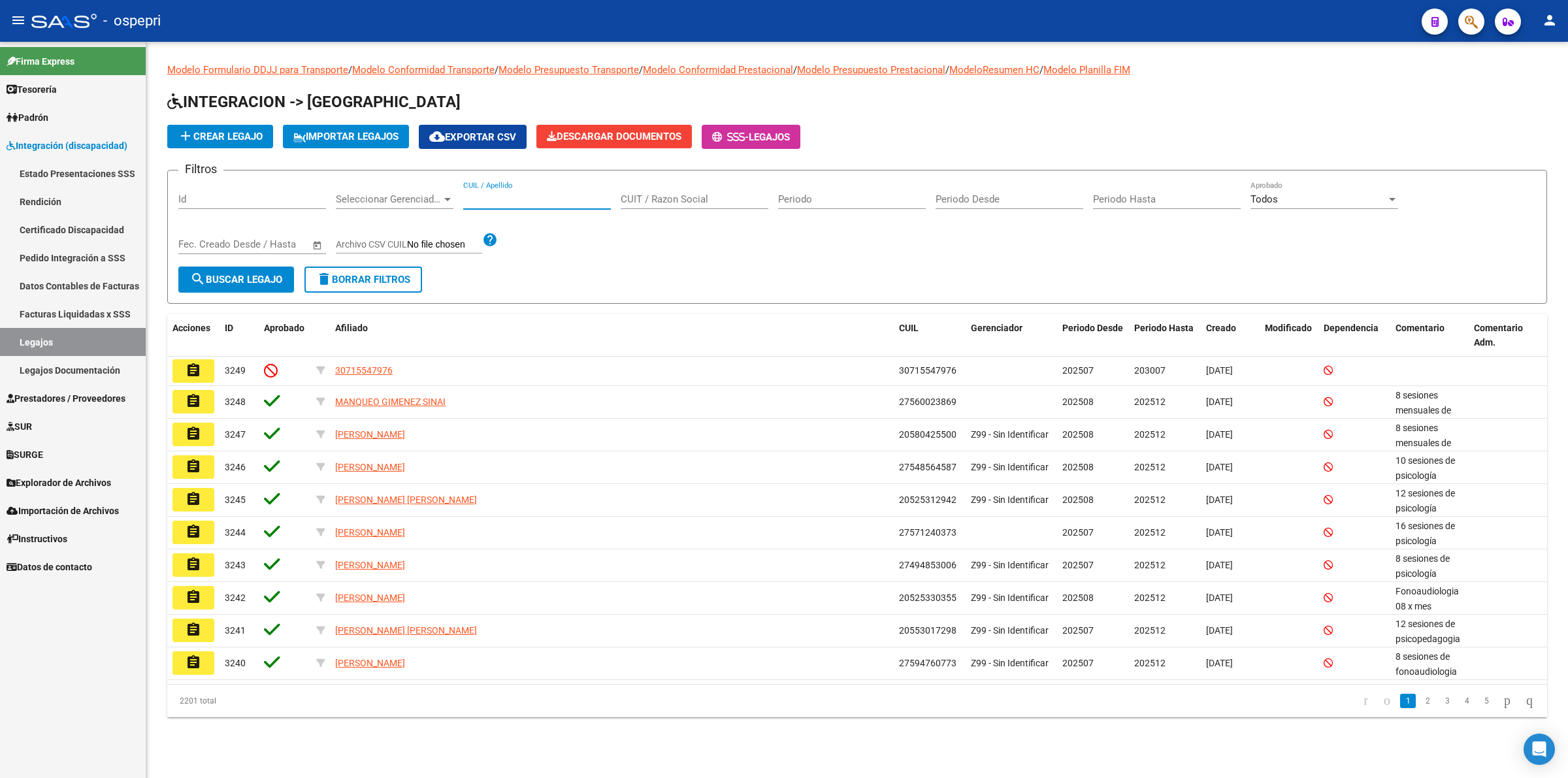
click at [560, 201] on input "CUIL / Apellido" at bounding box center [537, 199] width 148 height 12
paste input "20577204684"
type input "20577204684"
click at [242, 281] on span "search Buscar Legajo" at bounding box center [236, 279] width 92 height 12
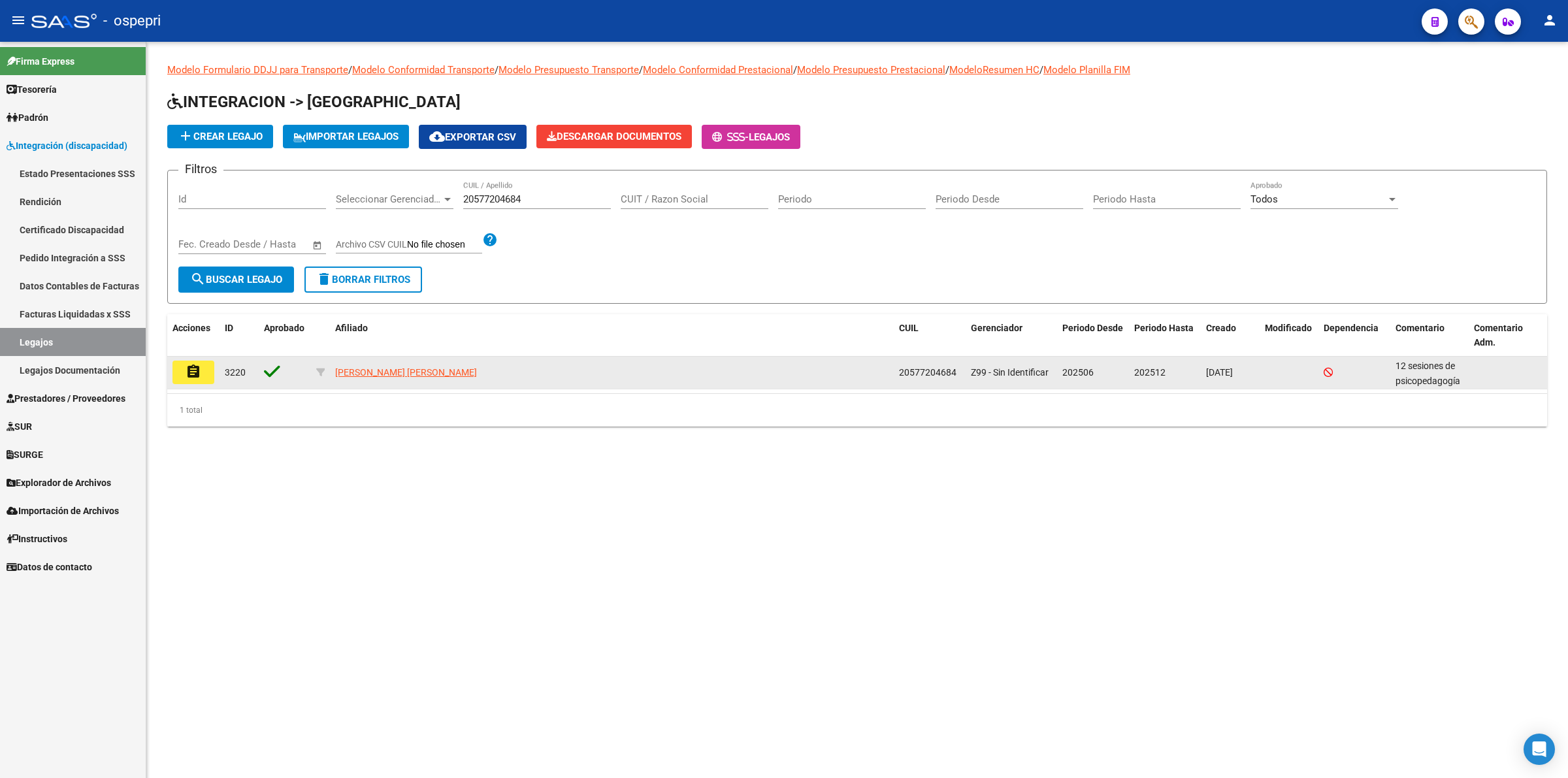
click at [208, 370] on button "assignment" at bounding box center [193, 372] width 42 height 24
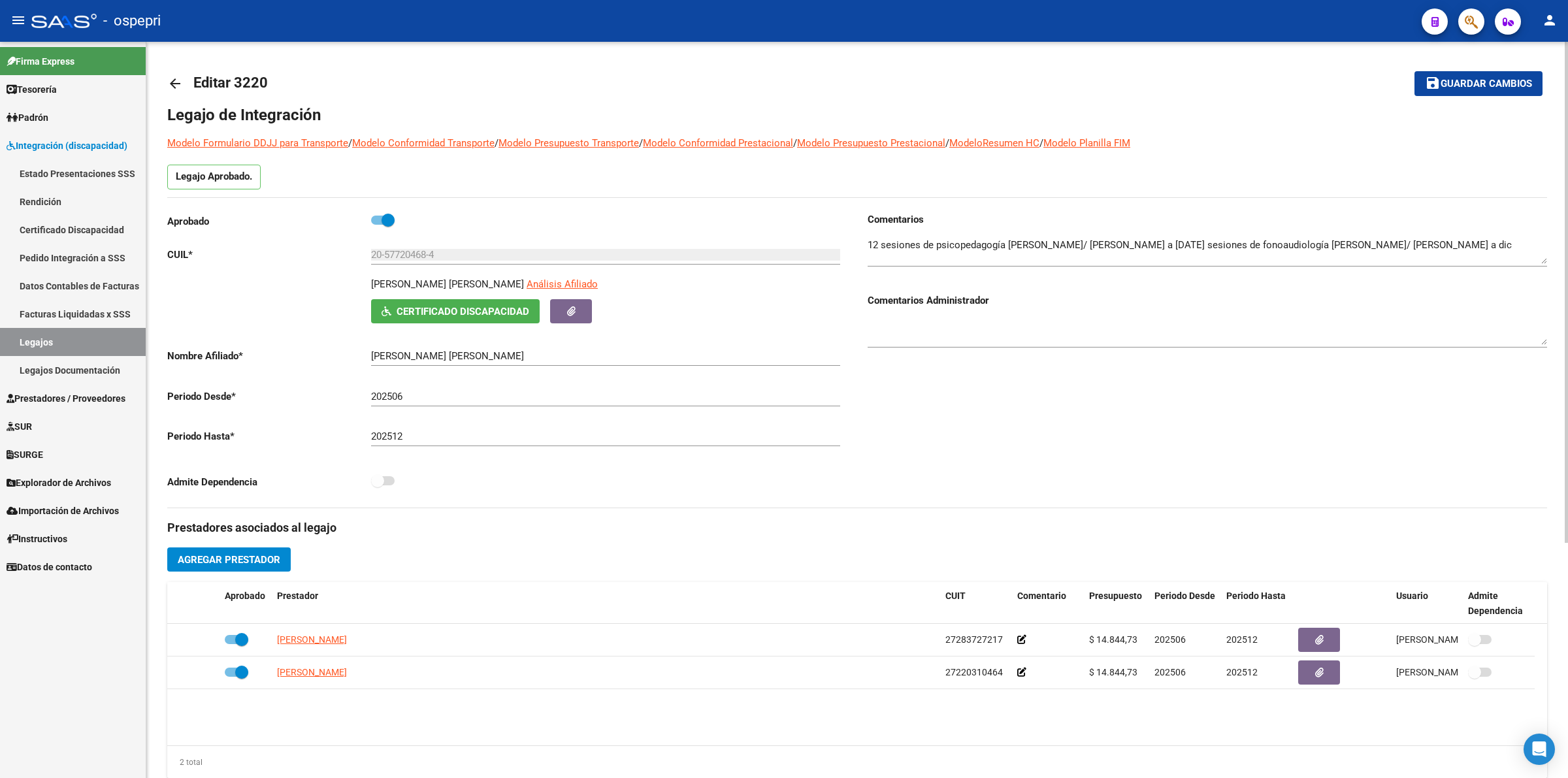
click at [402, 315] on span "Certificado Discapacidad" at bounding box center [463, 312] width 132 height 12
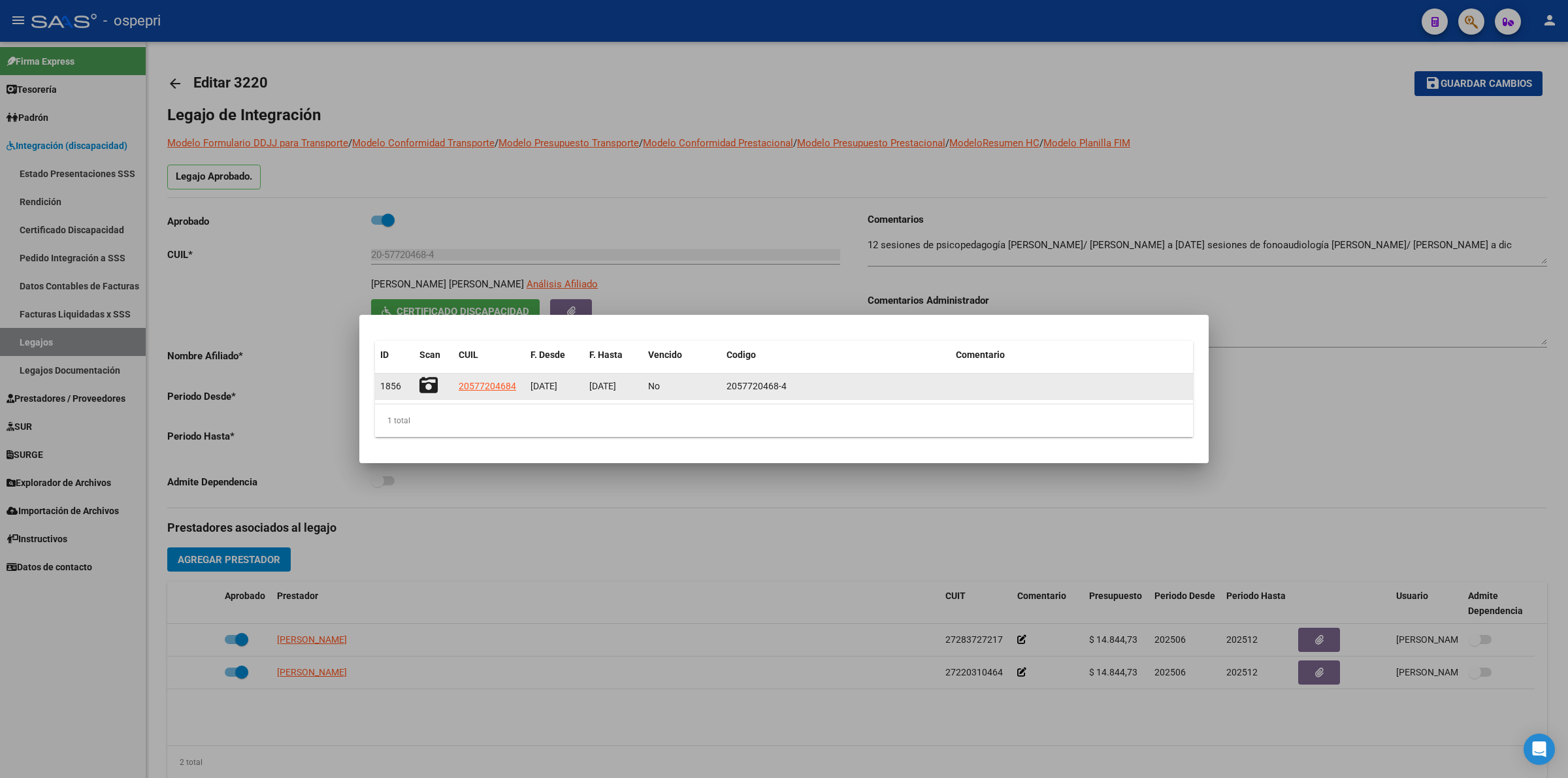
click at [431, 382] on icon at bounding box center [428, 385] width 19 height 19
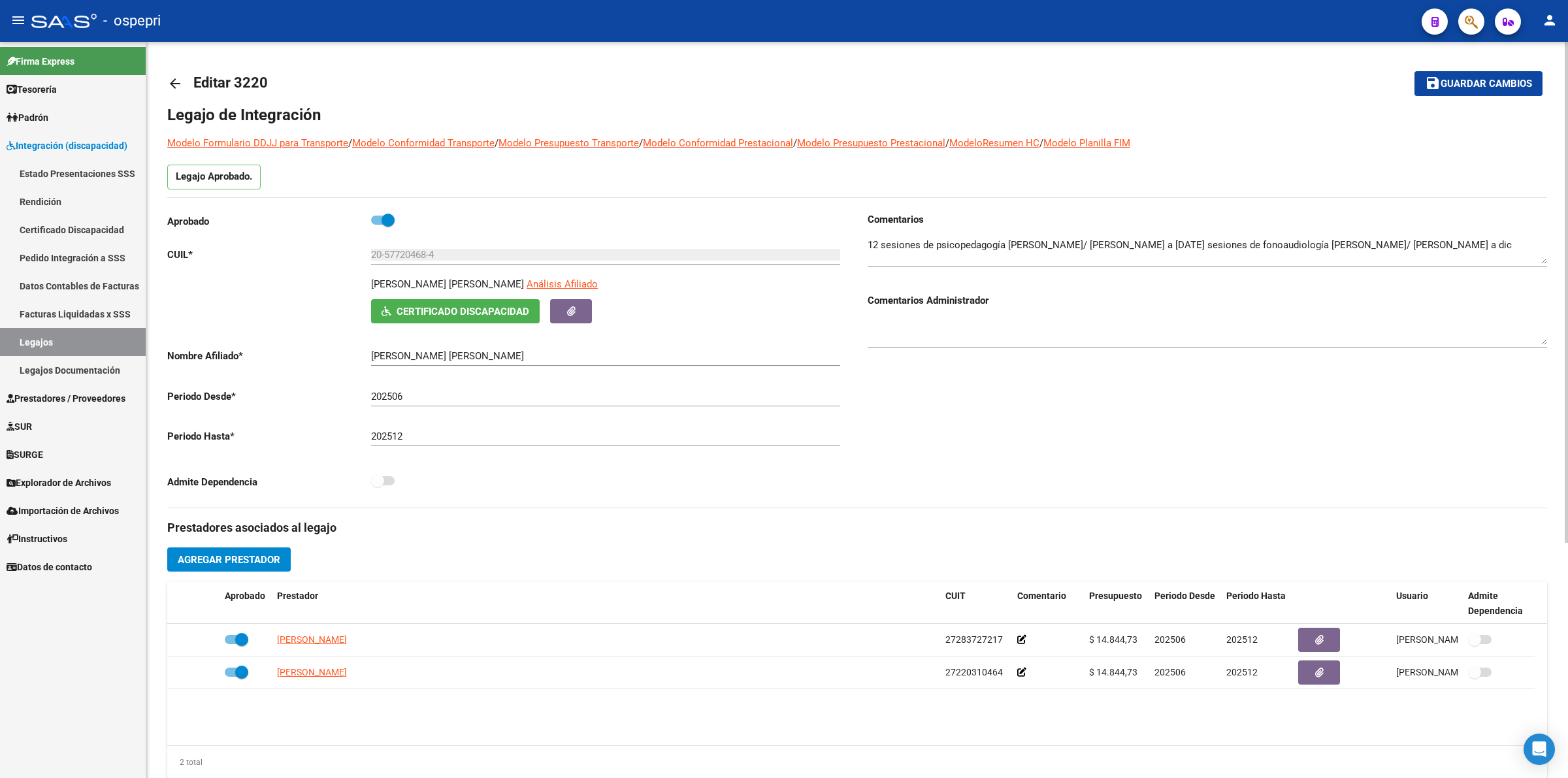
click at [173, 83] on mat-icon "arrow_back" at bounding box center [175, 83] width 16 height 16
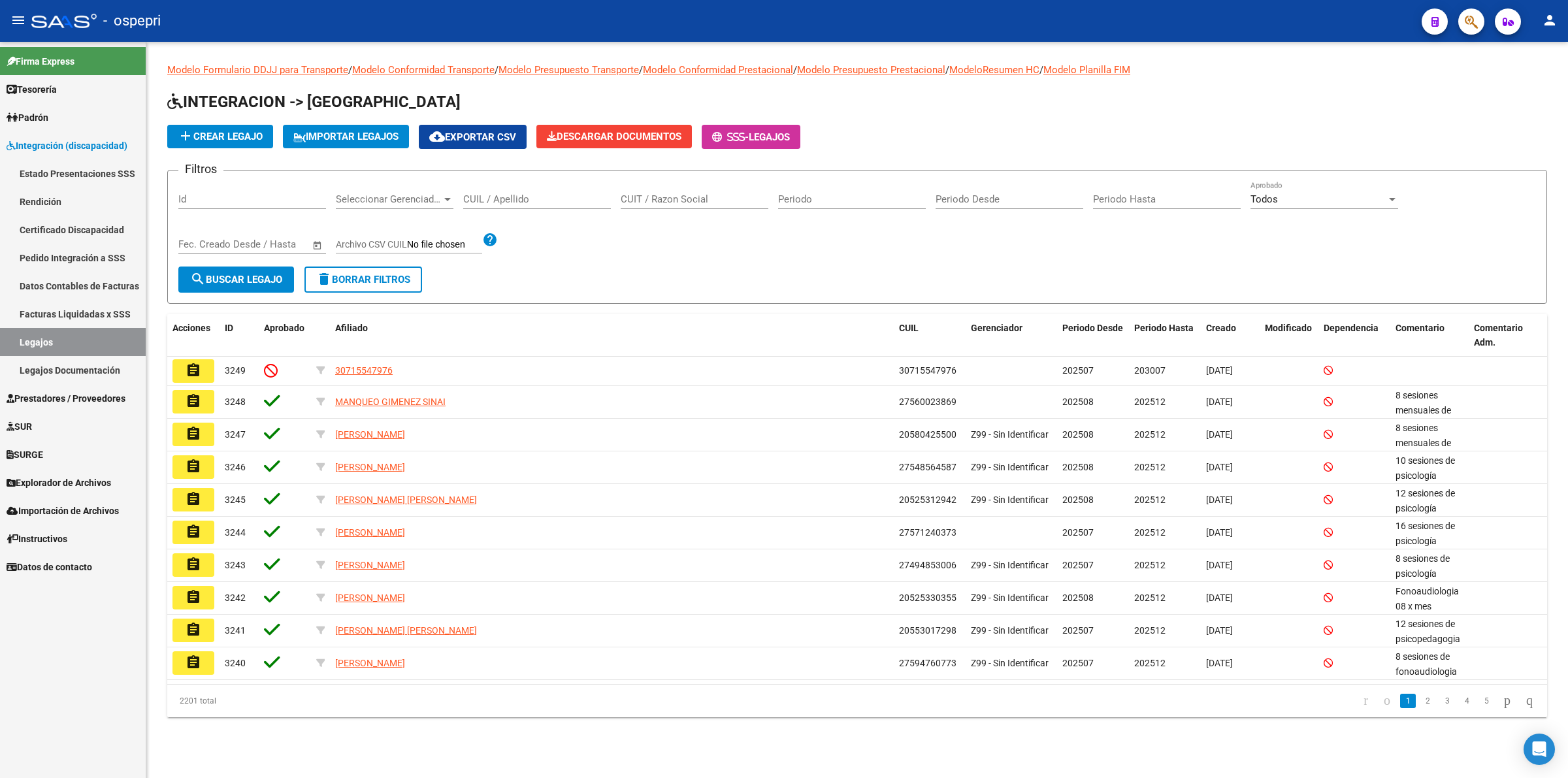
drag, startPoint x: 536, startPoint y: 208, endPoint x: 533, endPoint y: 197, distance: 11.4
click at [536, 207] on div "CUIL / Apellido" at bounding box center [537, 201] width 148 height 40
click at [533, 197] on input "CUIL / Apellido" at bounding box center [537, 199] width 148 height 12
paste input "20586911326"
type input "20586911326"
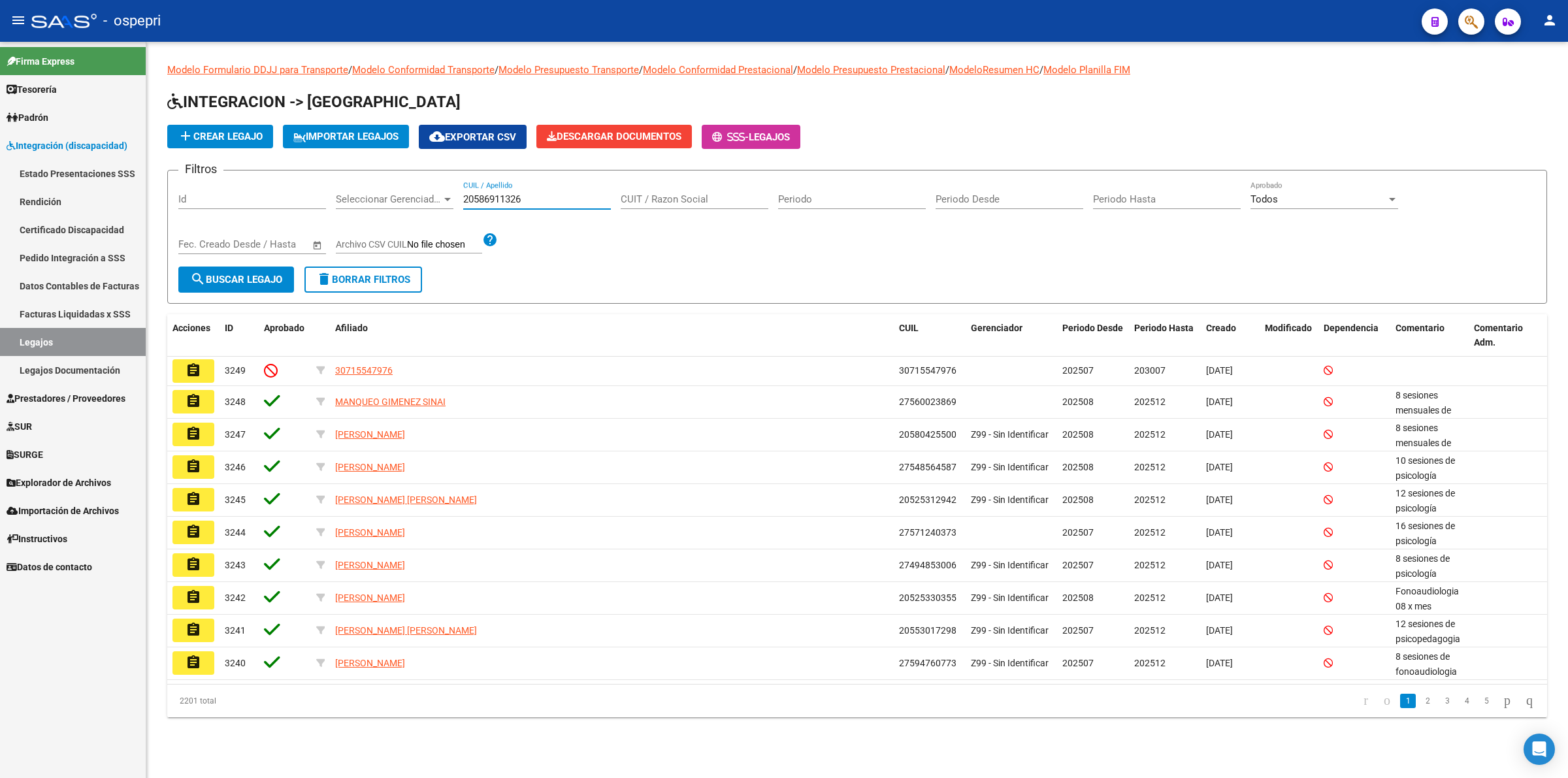
click at [258, 279] on span "search Buscar Legajo" at bounding box center [236, 279] width 92 height 12
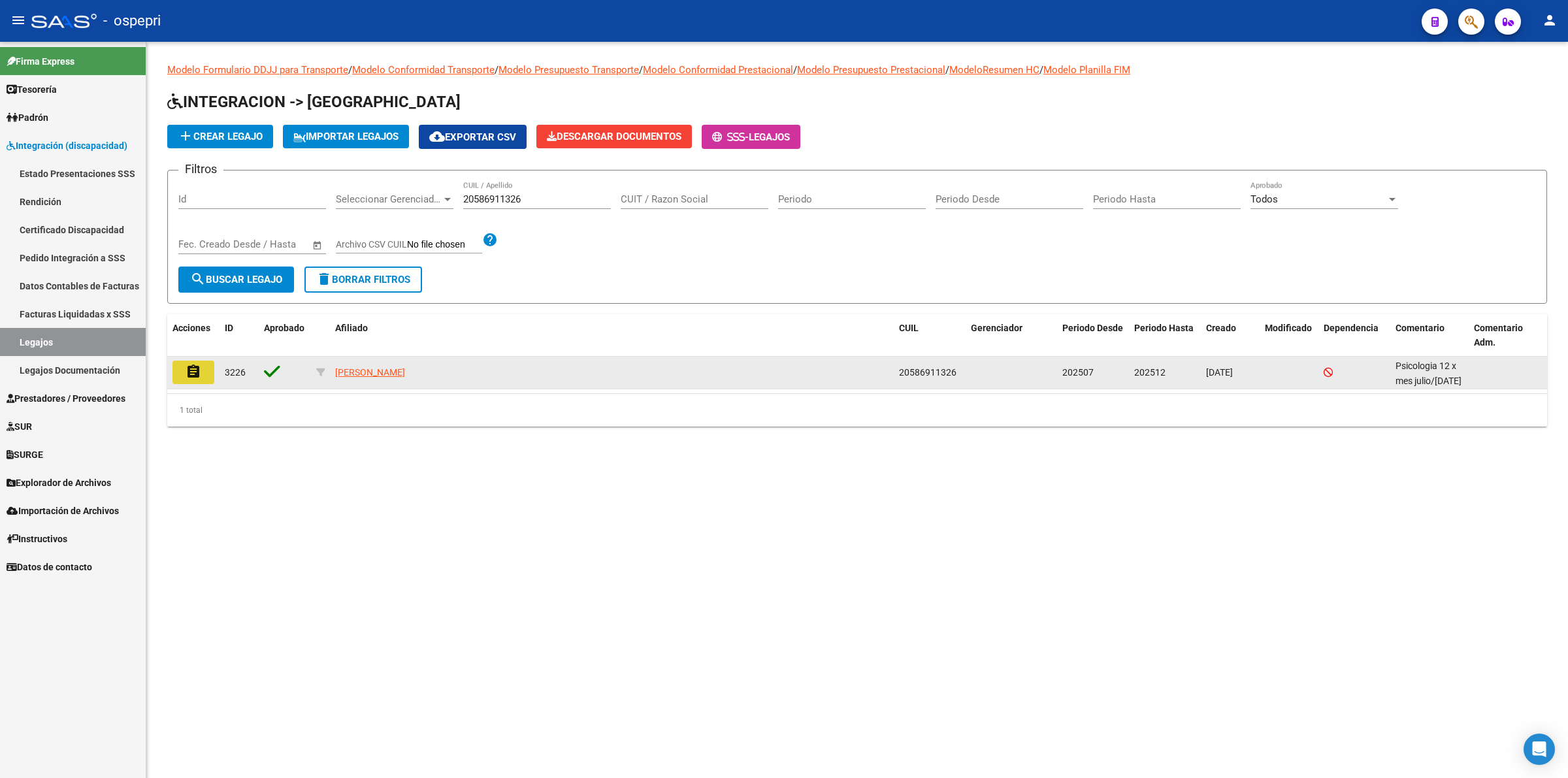
click at [189, 372] on mat-icon "assignment" at bounding box center [193, 371] width 16 height 16
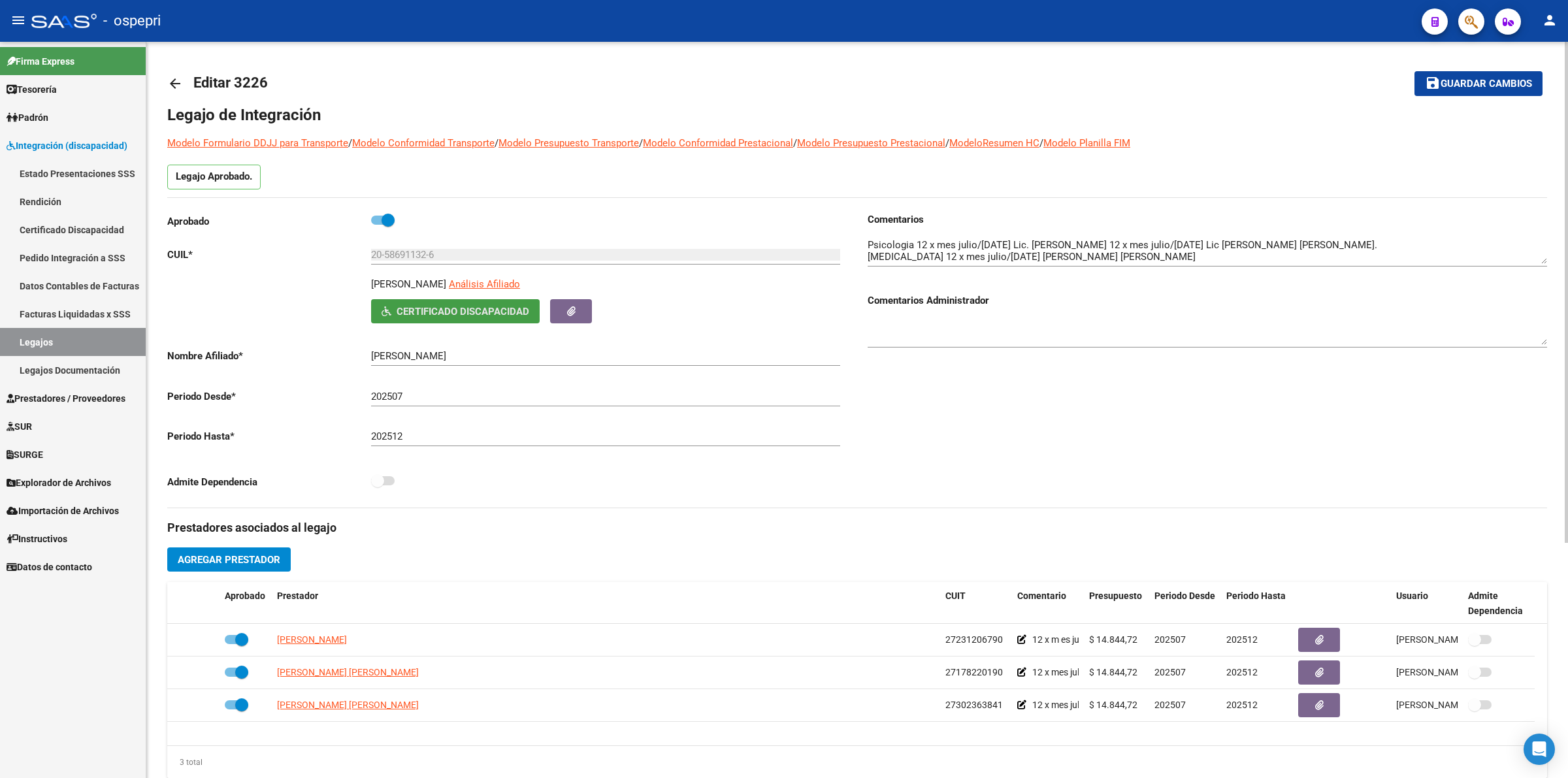
click at [393, 301] on button "Certificado Discapacidad" at bounding box center [456, 311] width 169 height 24
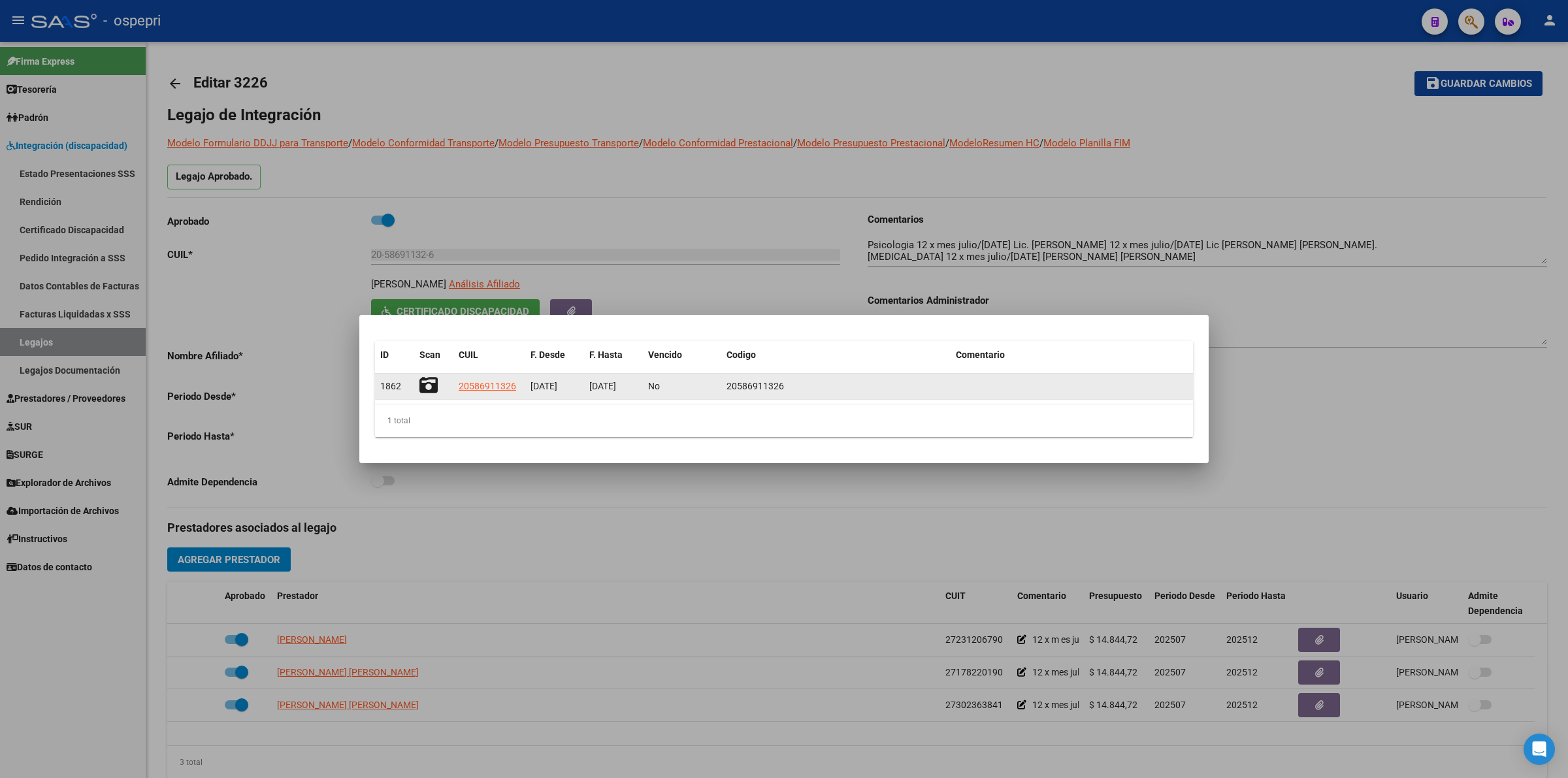
click at [423, 383] on icon at bounding box center [428, 385] width 19 height 19
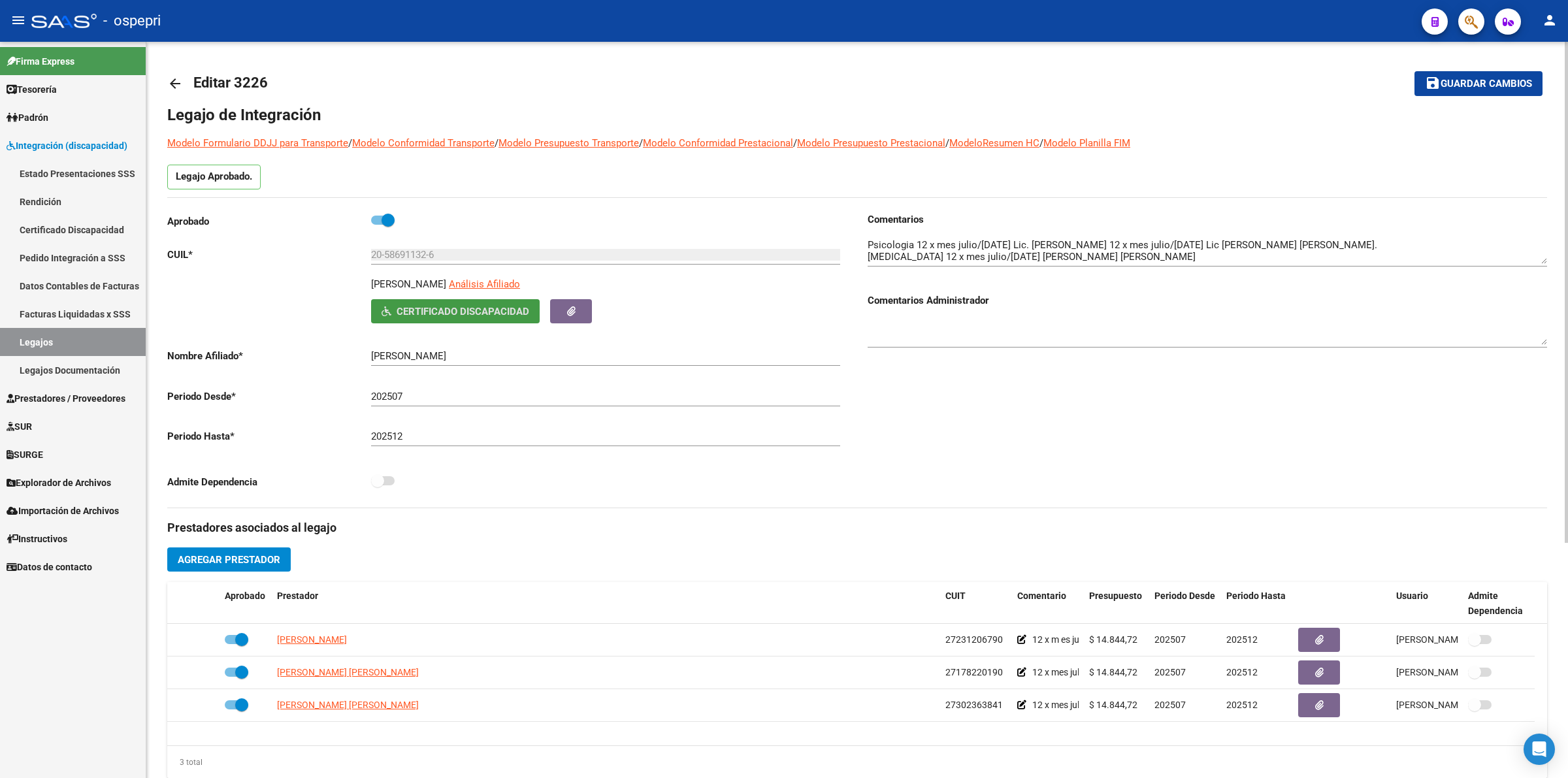
click at [173, 81] on mat-icon "arrow_back" at bounding box center [175, 83] width 16 height 16
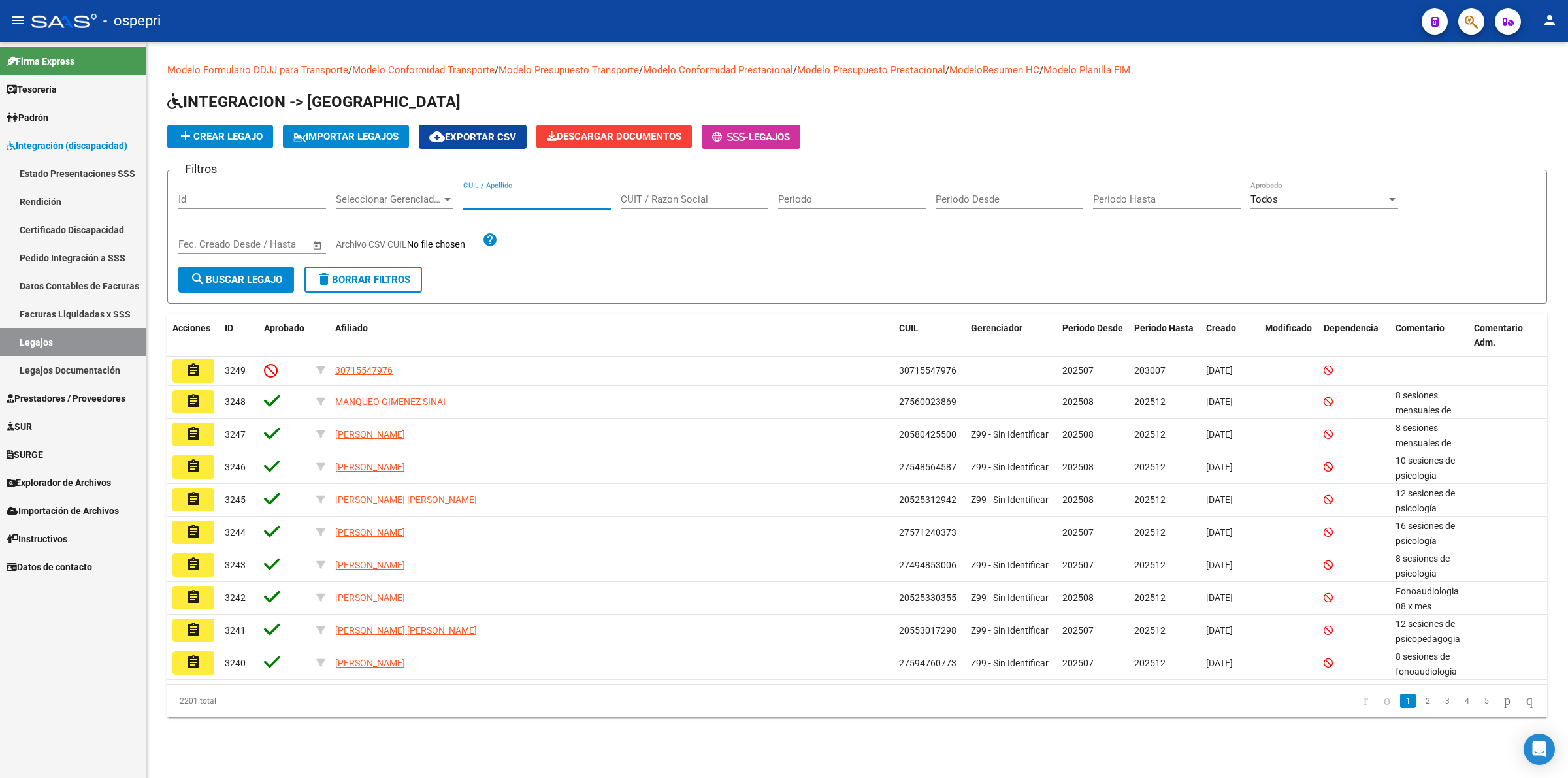
click at [558, 201] on input "CUIL / Apellido" at bounding box center [537, 199] width 148 height 12
paste input "23534939019"
type input "23534939019"
drag, startPoint x: 273, startPoint y: 278, endPoint x: 340, endPoint y: 274, distance: 67.1
click at [274, 278] on span "search Buscar Legajo" at bounding box center [236, 279] width 92 height 12
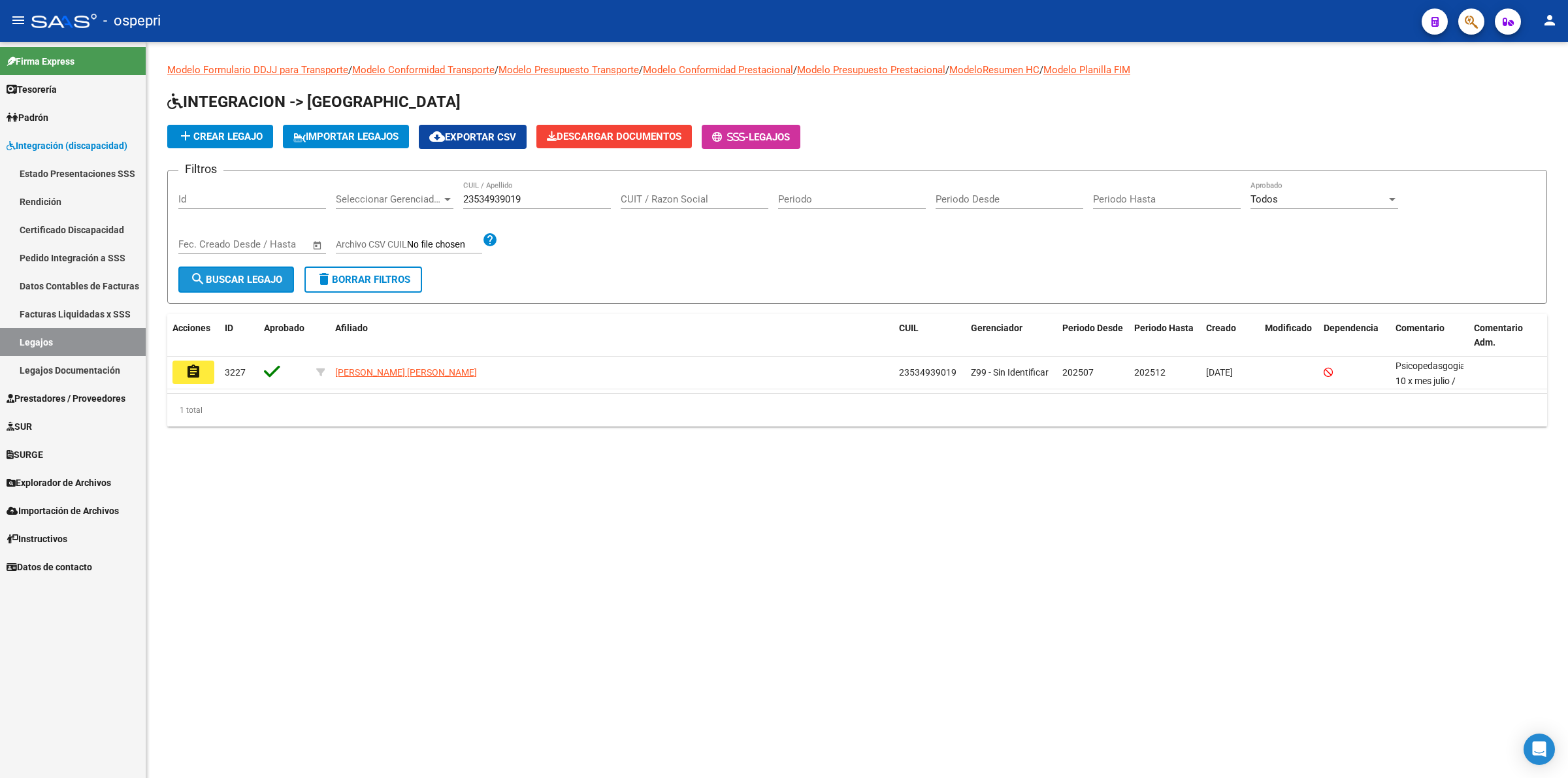
click at [249, 279] on span "search Buscar Legajo" at bounding box center [236, 279] width 92 height 12
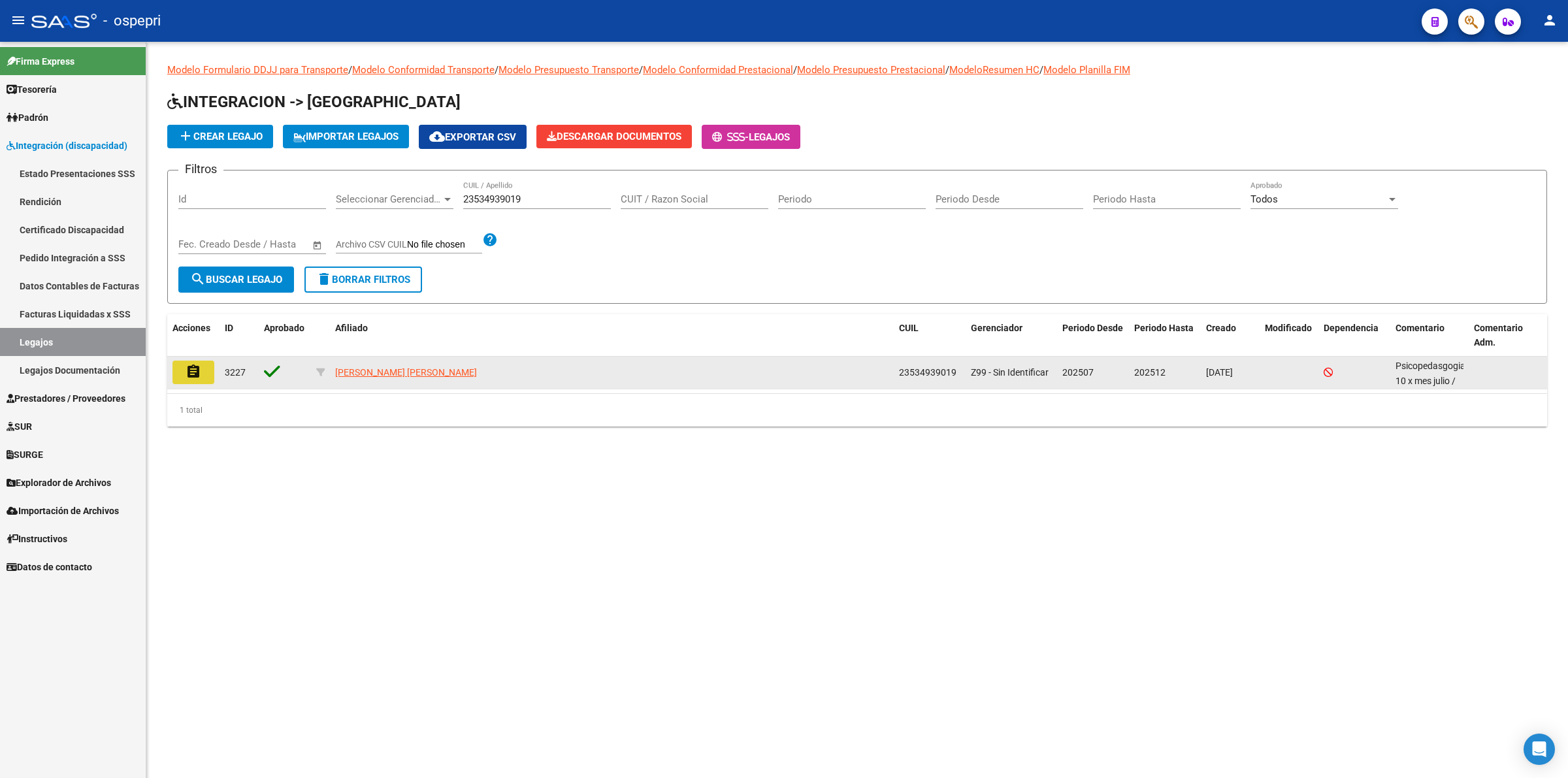
click at [188, 372] on mat-icon "assignment" at bounding box center [193, 371] width 16 height 16
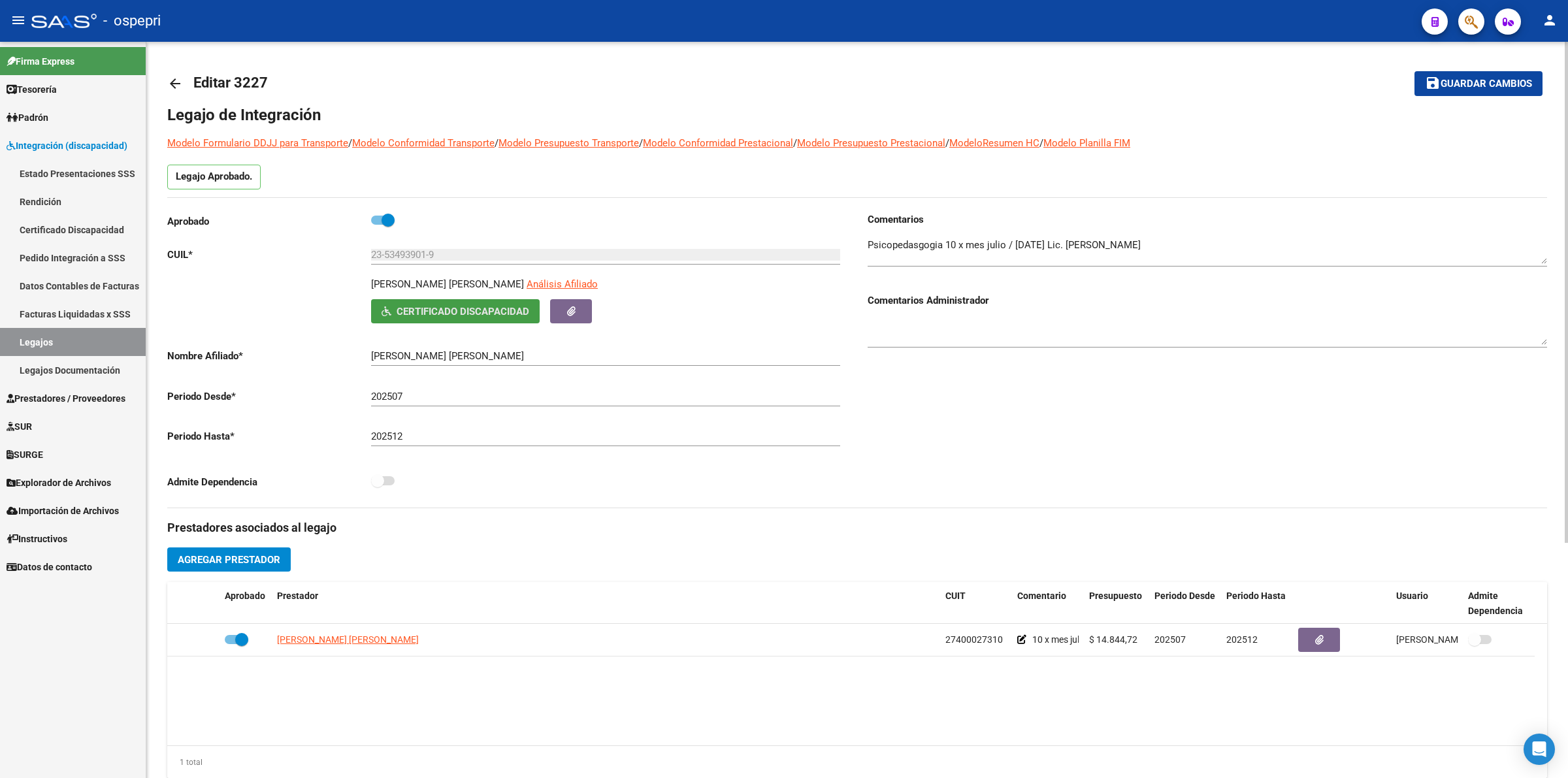
click at [461, 318] on button "Certificado Discapacidad" at bounding box center [456, 311] width 169 height 24
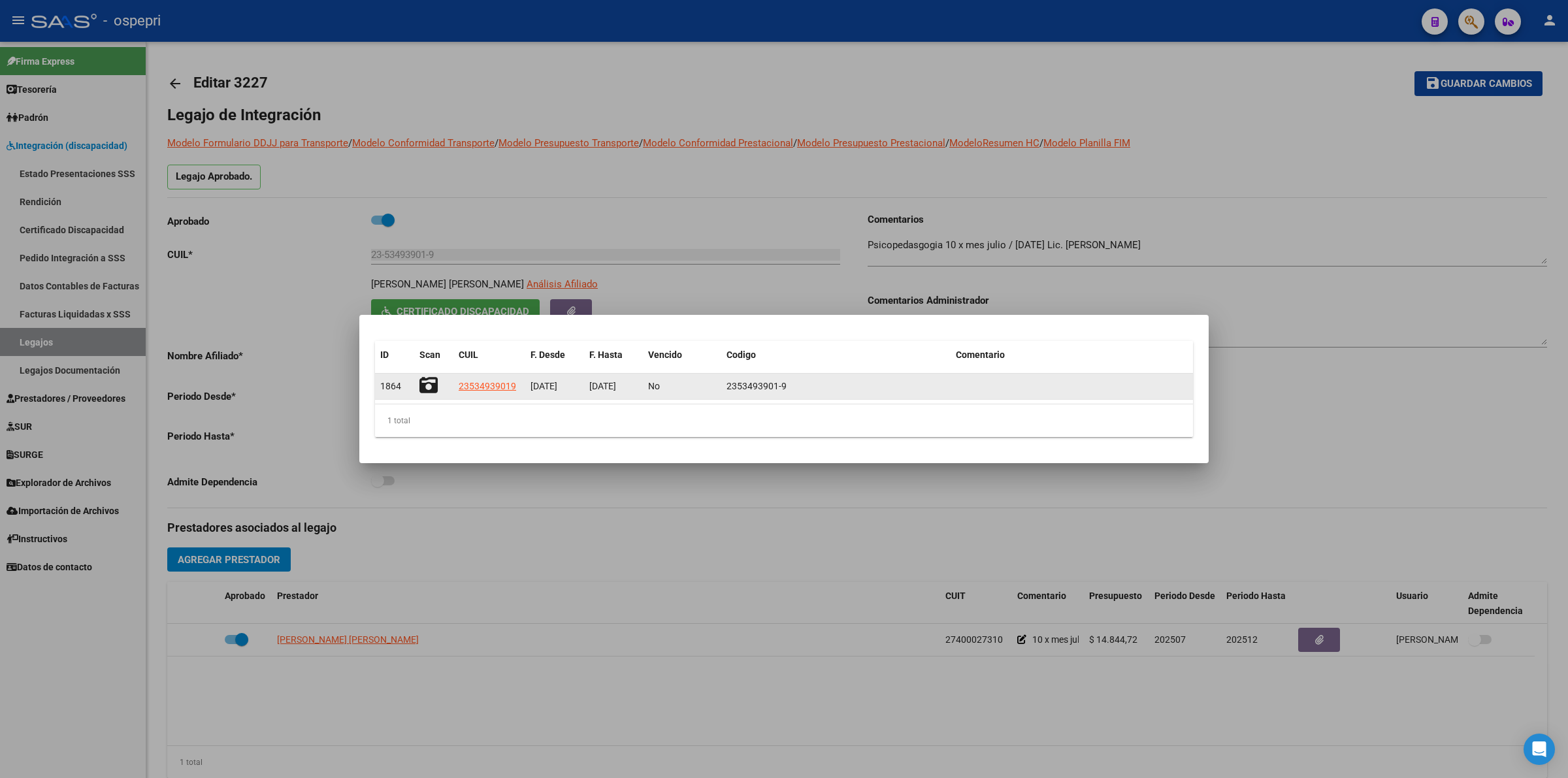
click at [431, 387] on icon at bounding box center [428, 385] width 19 height 19
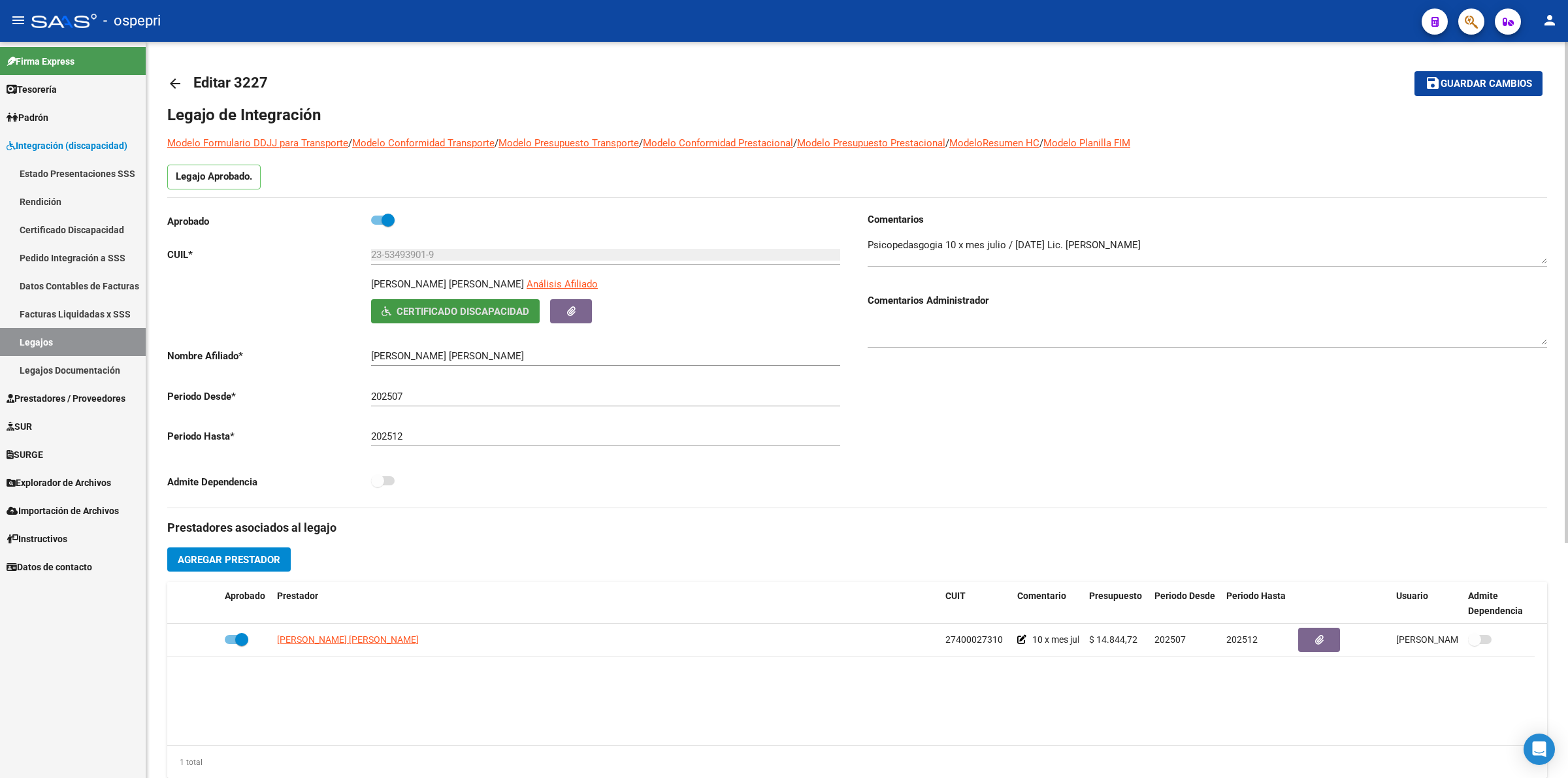
click at [168, 77] on mat-icon "arrow_back" at bounding box center [175, 83] width 16 height 16
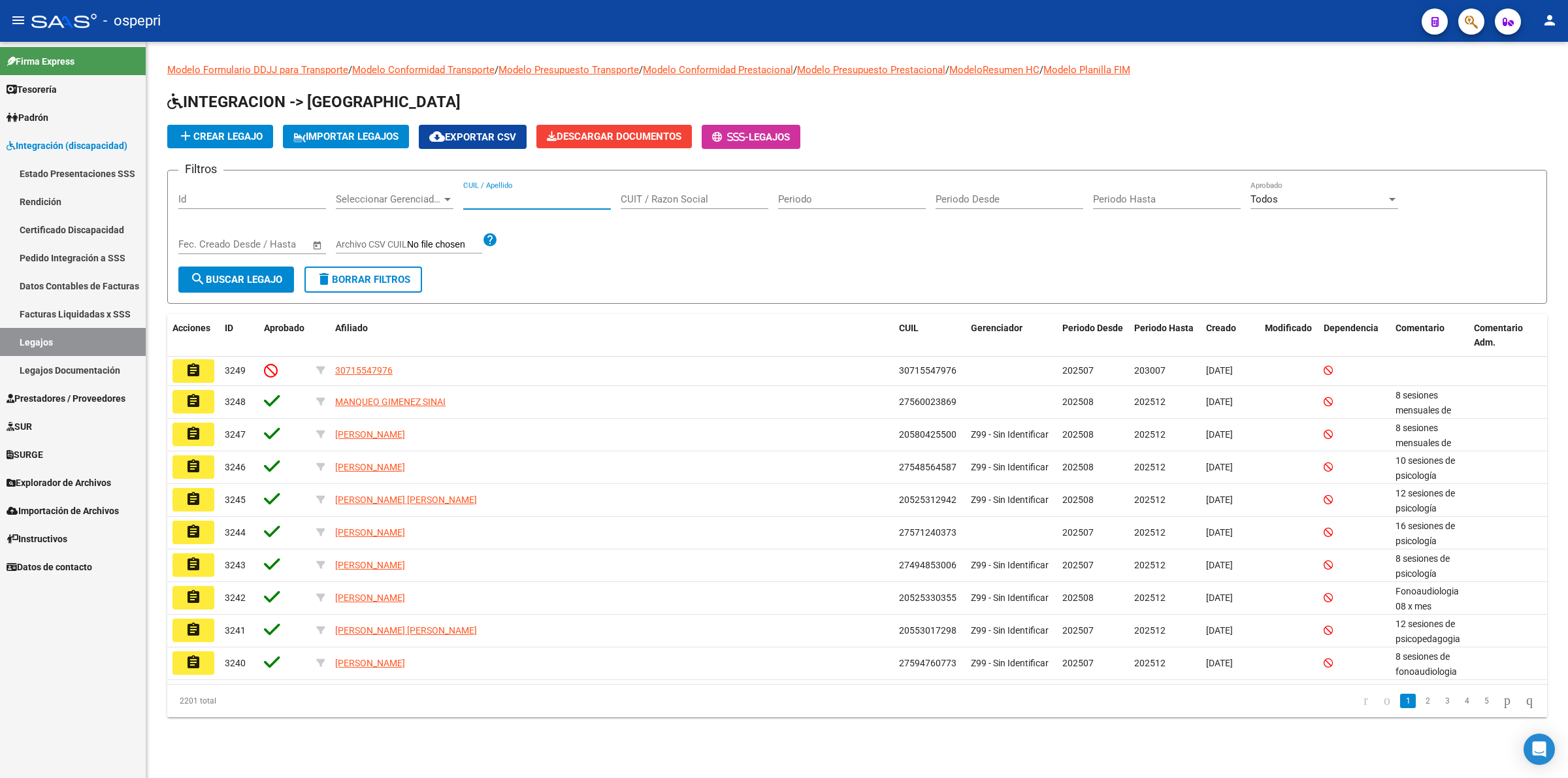
click at [544, 196] on input "CUIL / Apellido" at bounding box center [537, 199] width 148 height 12
paste input "23540433879"
type input "23540433879"
click at [285, 275] on button "search Buscar Legajo" at bounding box center [236, 279] width 116 height 26
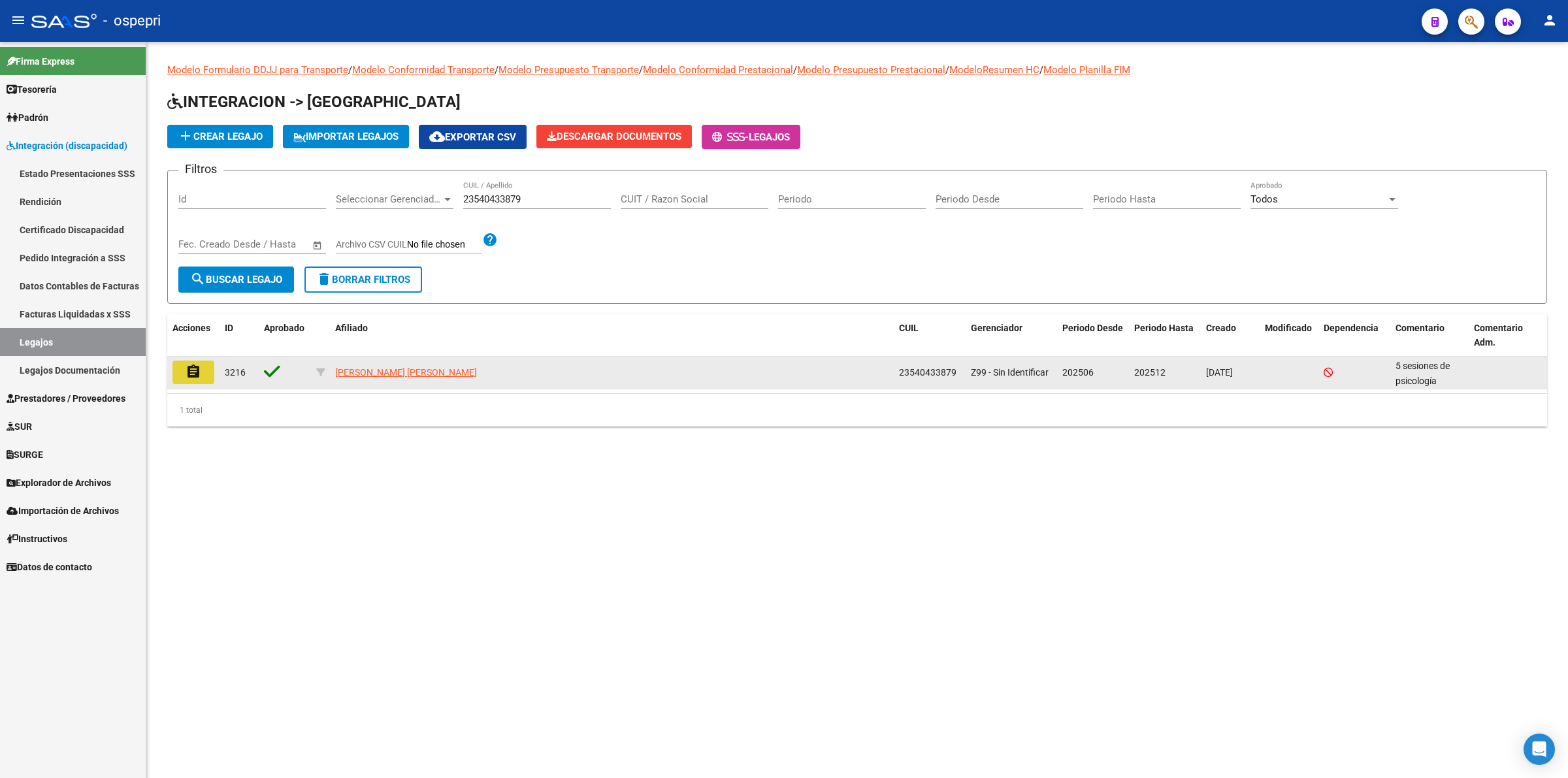
click at [197, 365] on mat-icon "assignment" at bounding box center [193, 371] width 16 height 16
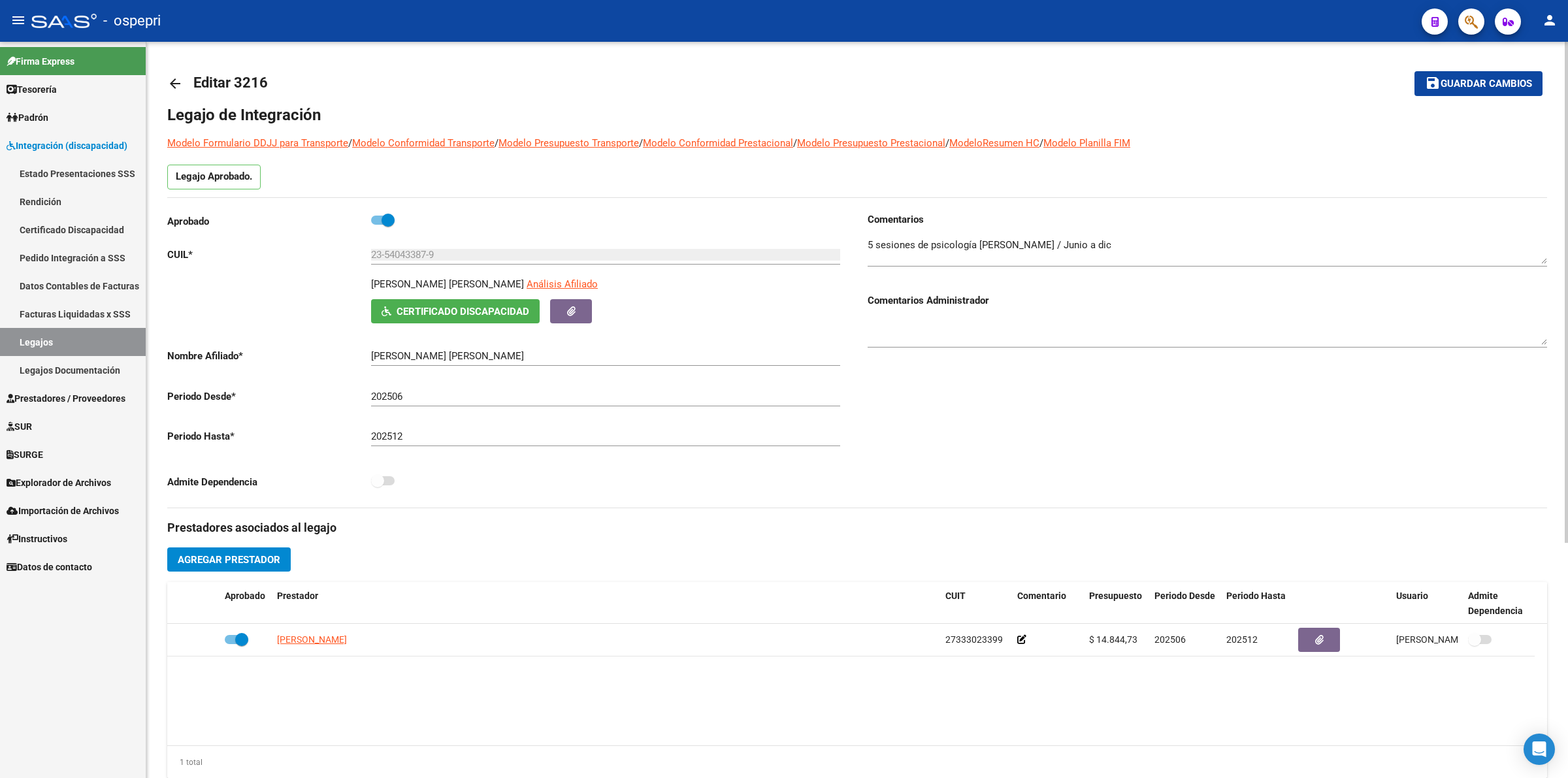
click at [456, 313] on span "Certificado Discapacidad" at bounding box center [463, 312] width 132 height 12
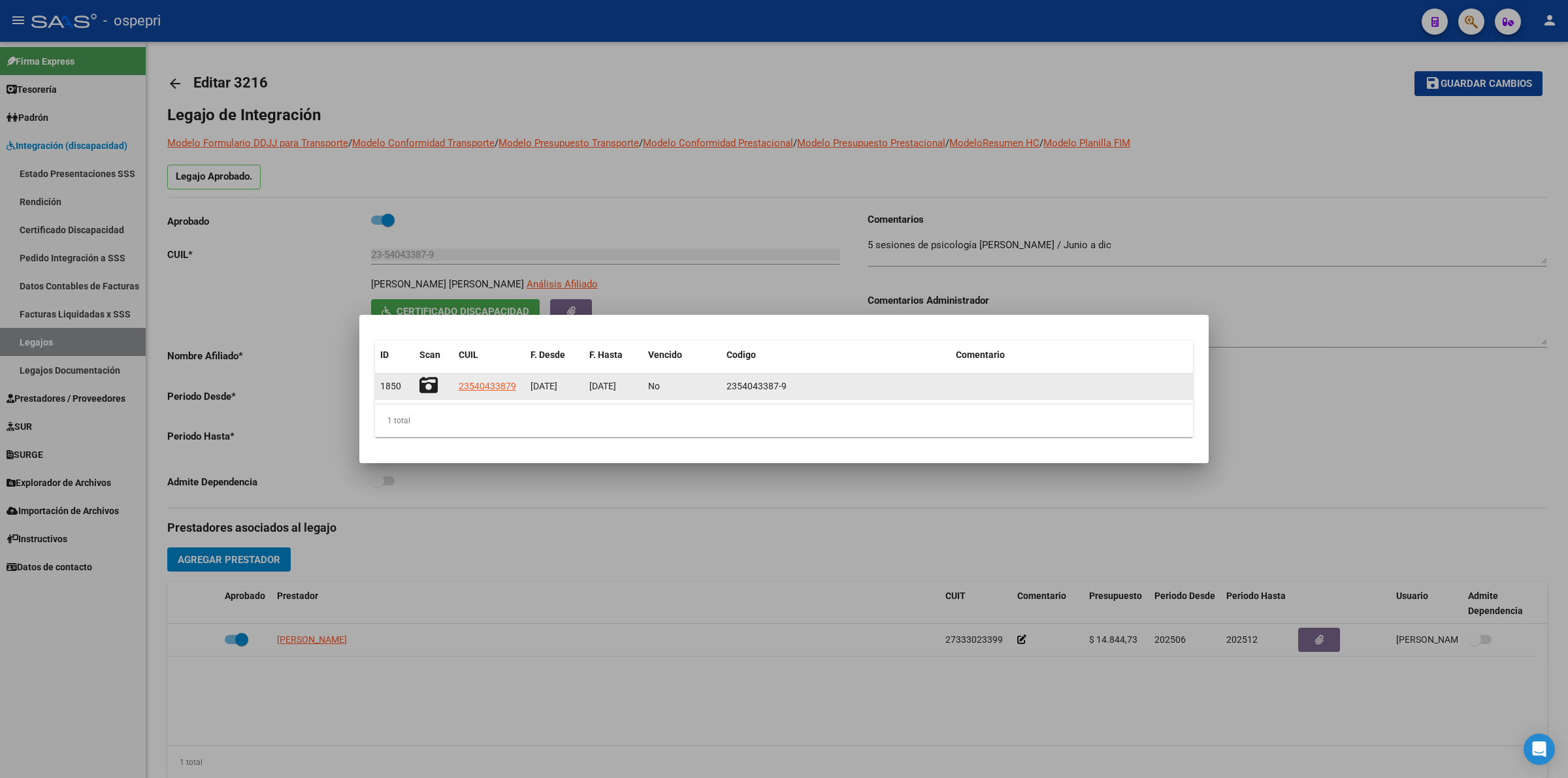
click at [436, 383] on icon at bounding box center [428, 385] width 19 height 19
click at [433, 379] on icon at bounding box center [428, 385] width 19 height 19
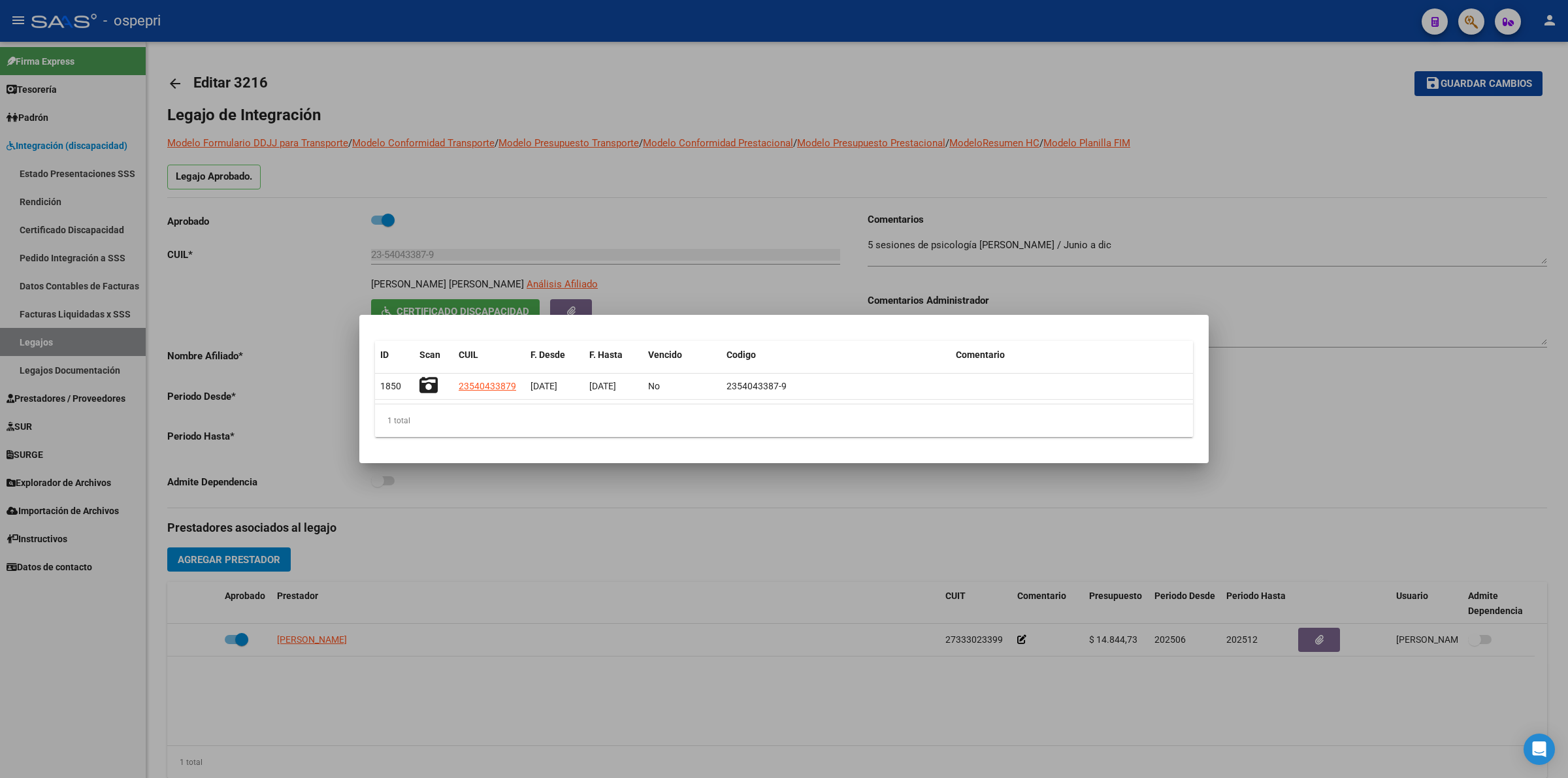
click at [570, 586] on div at bounding box center [784, 389] width 1568 height 778
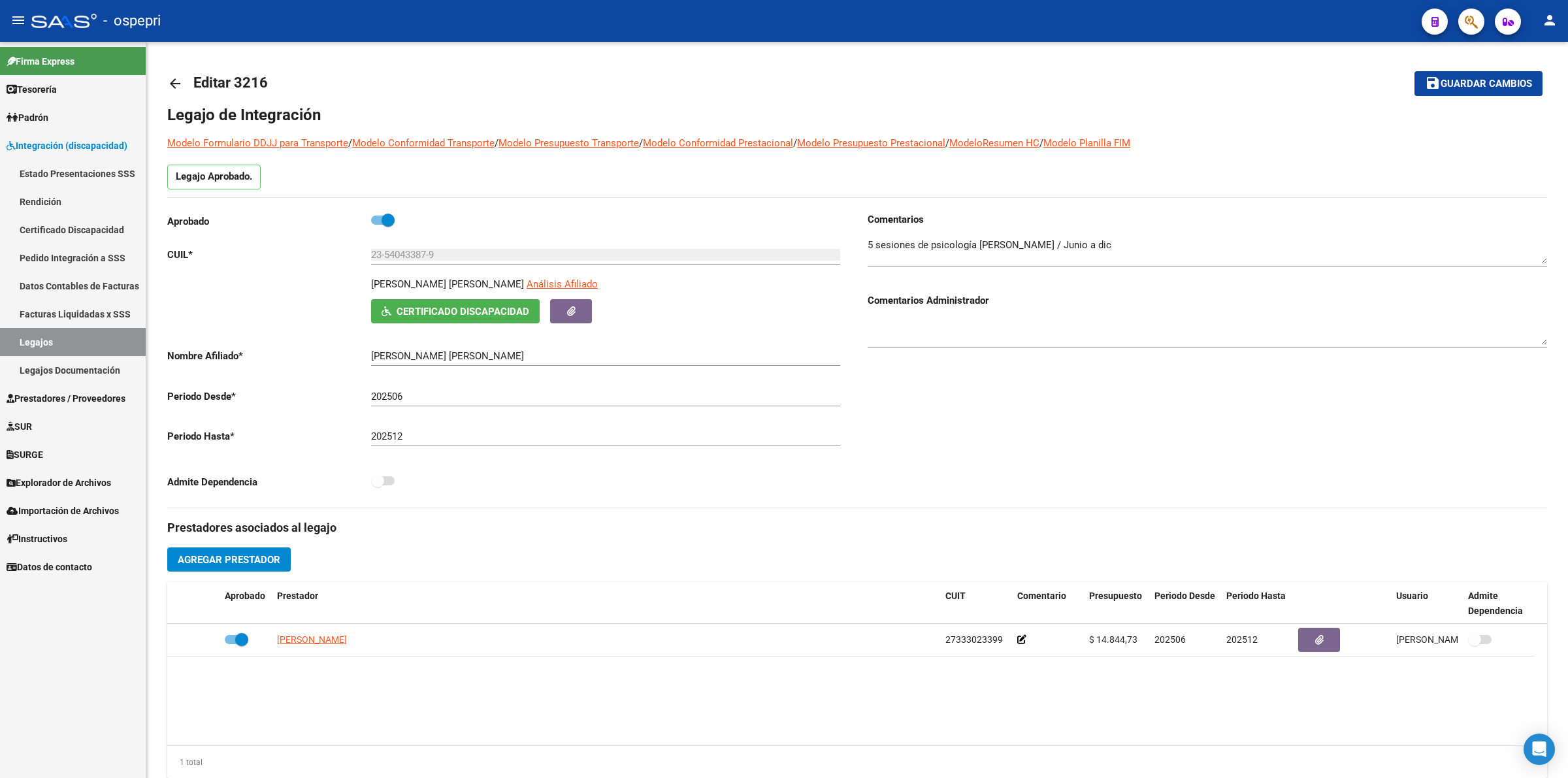
click at [70, 257] on link "Pedido Integración a SSS" at bounding box center [73, 258] width 146 height 28
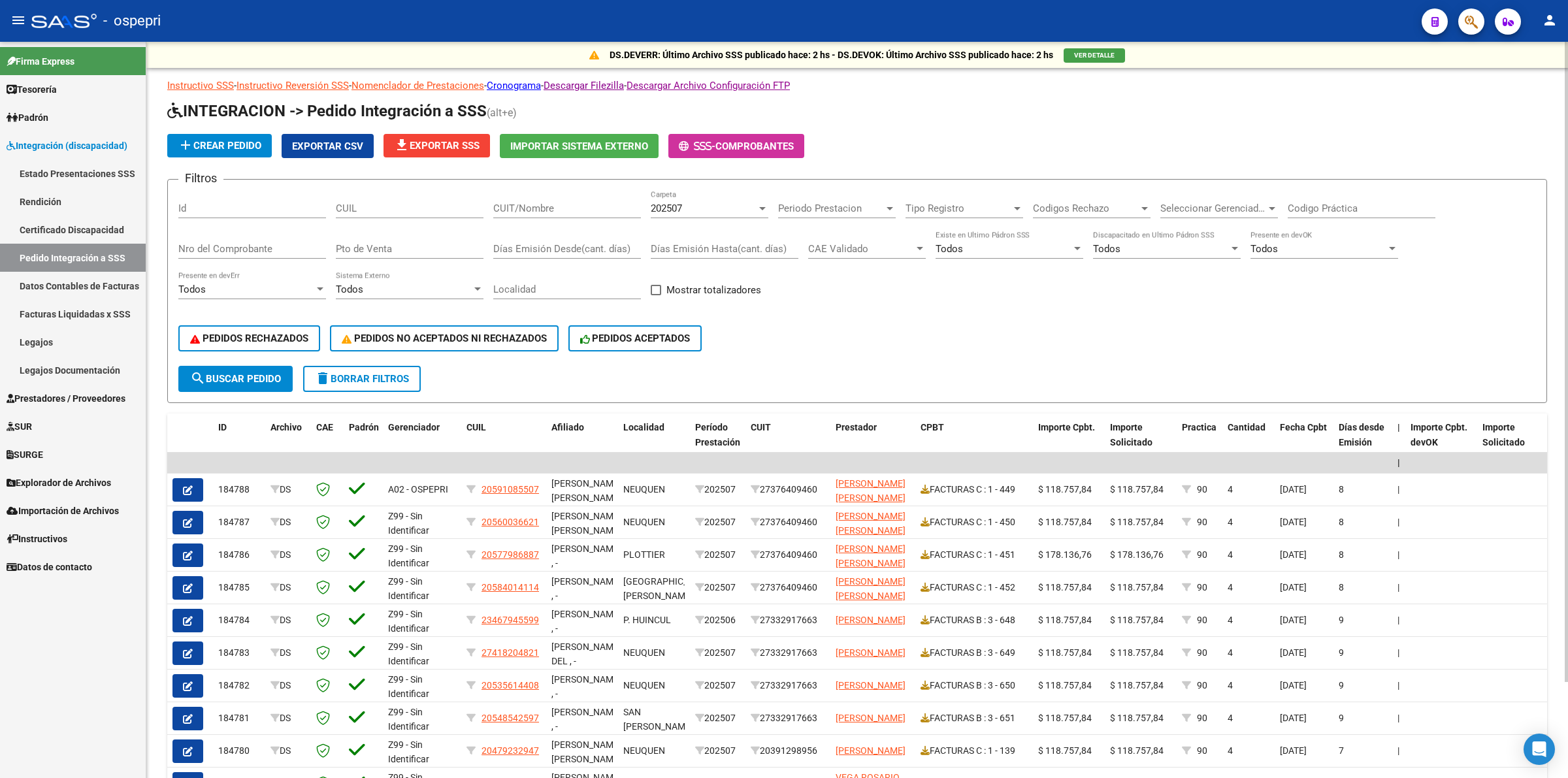
click at [518, 213] on div "CUIT/Nombre" at bounding box center [566, 204] width 148 height 28
click at [383, 199] on div "CUIL" at bounding box center [410, 204] width 148 height 28
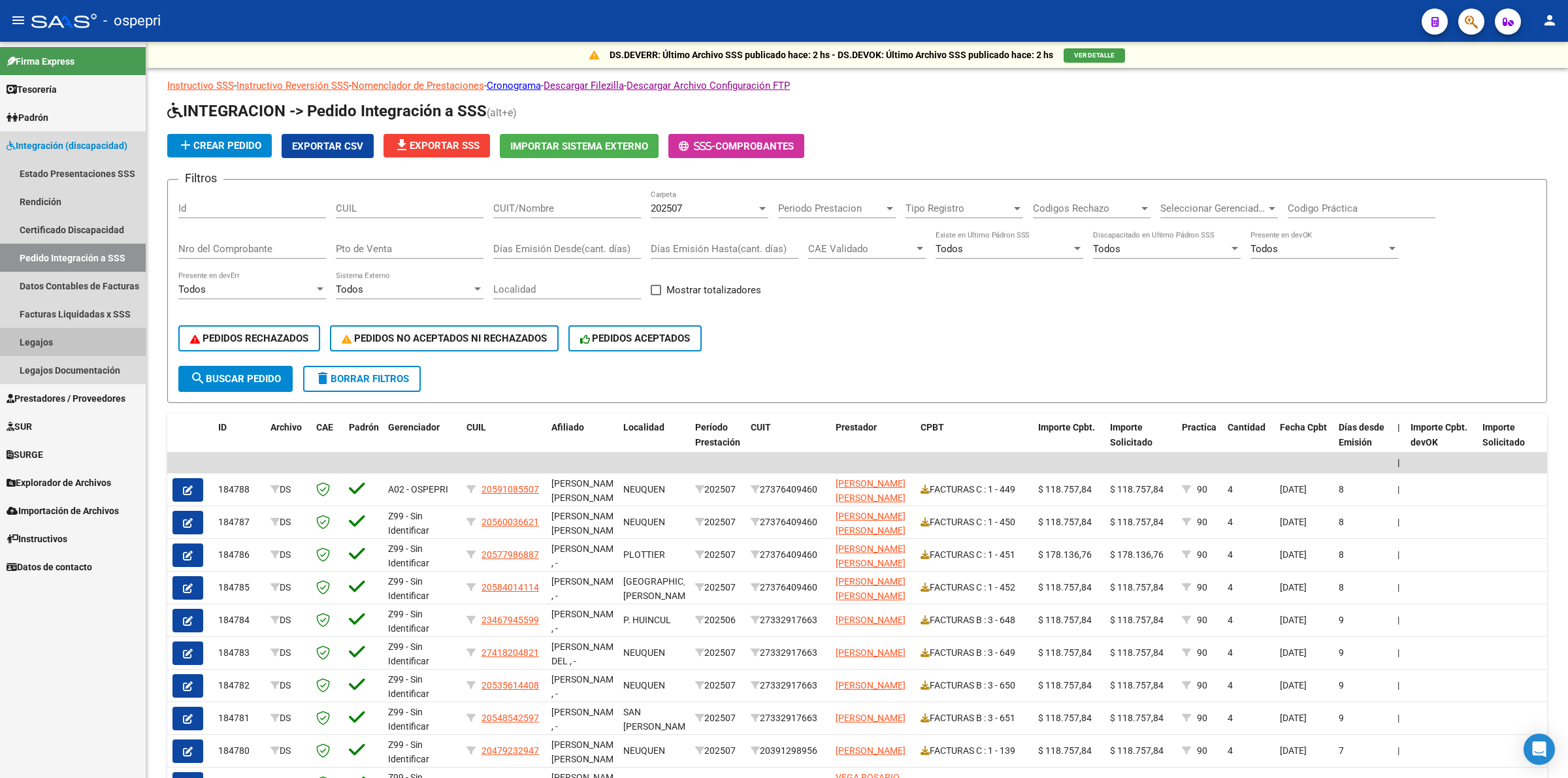
drag, startPoint x: 98, startPoint y: 330, endPoint x: 112, endPoint y: 335, distance: 14.9
click at [99, 330] on link "Legajos" at bounding box center [73, 342] width 146 height 28
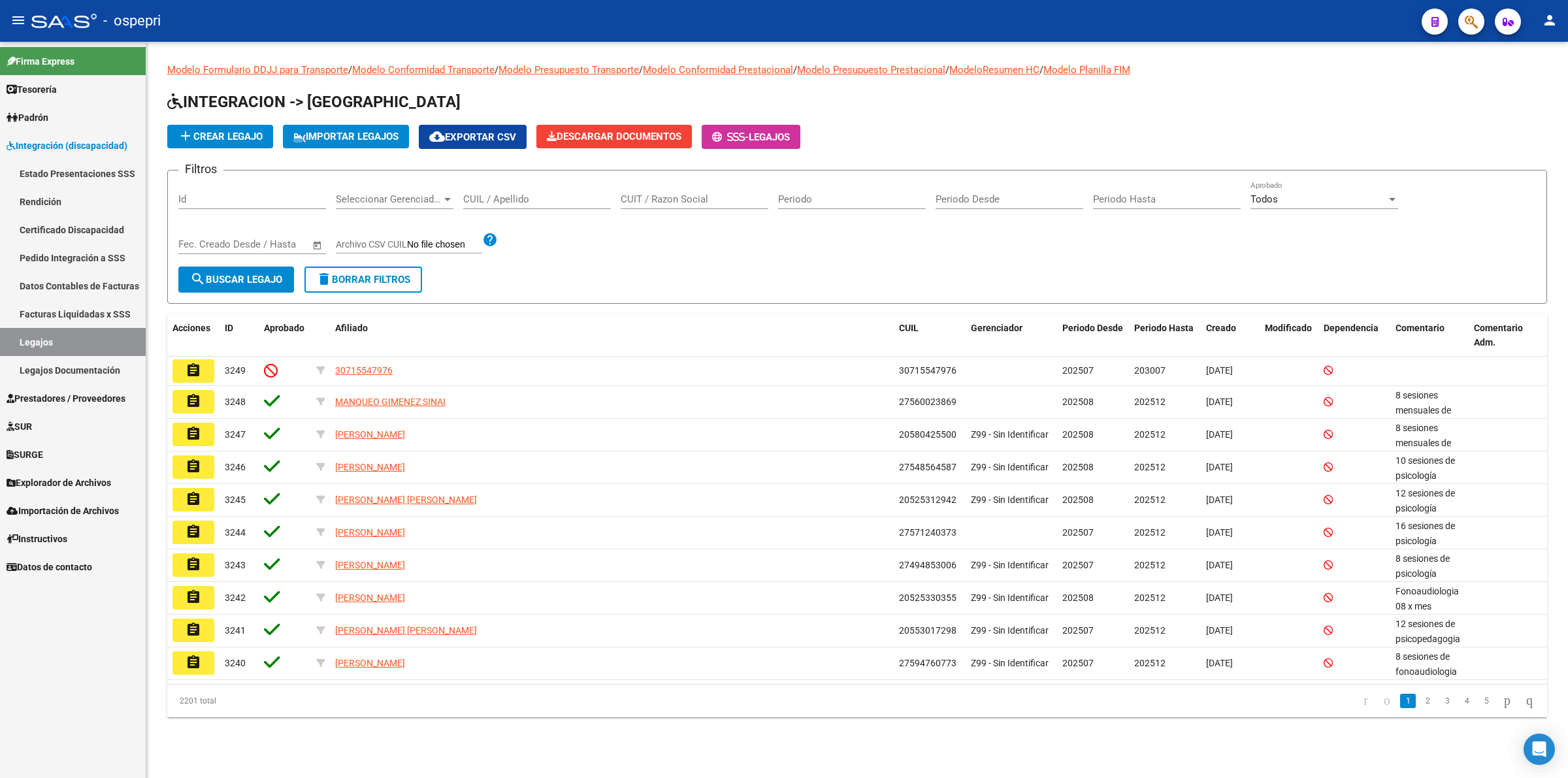
click at [494, 204] on div "CUIL / Apellido" at bounding box center [537, 195] width 148 height 28
type input "cuello"
click at [198, 275] on mat-icon "search" at bounding box center [198, 279] width 16 height 16
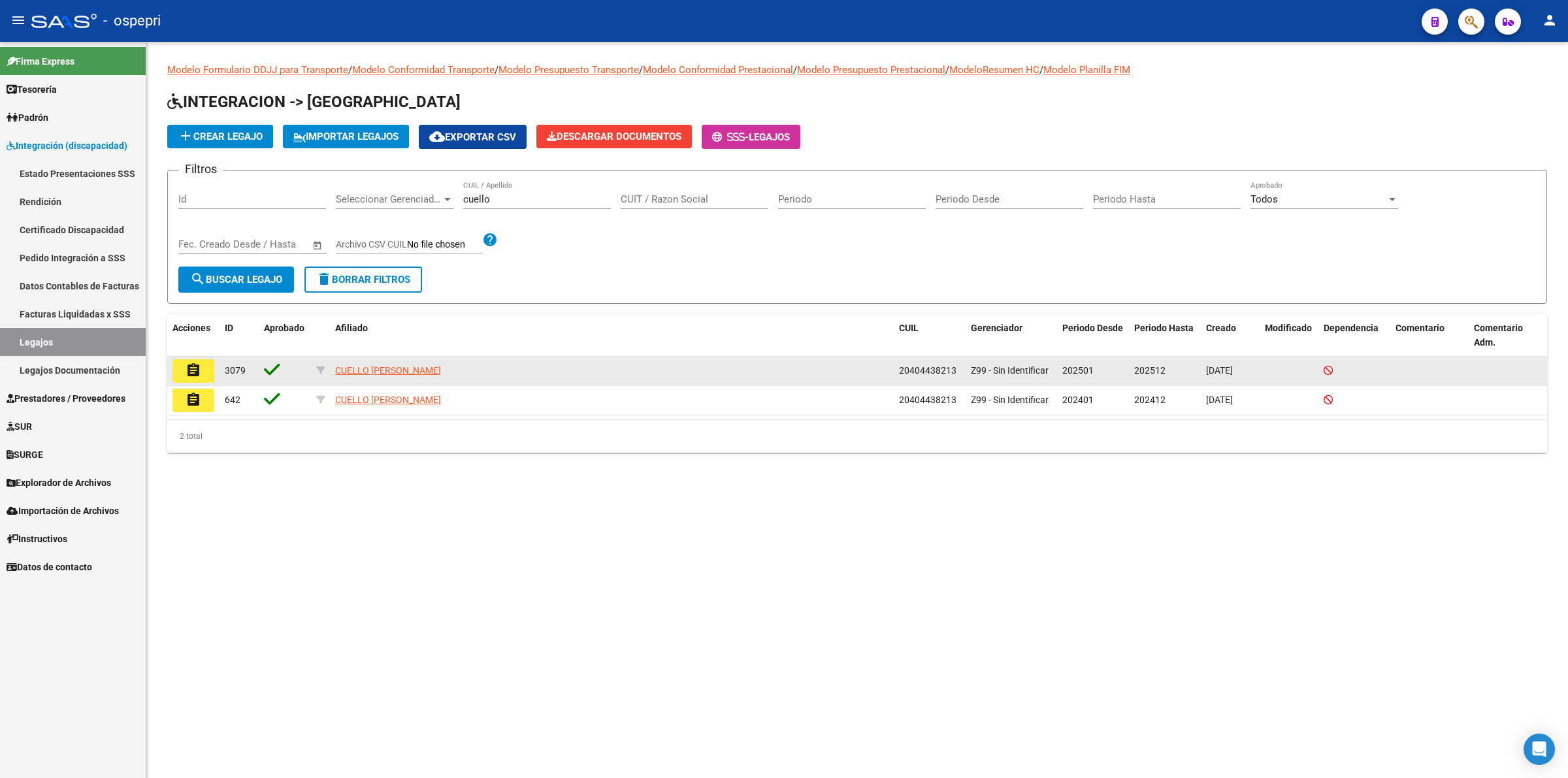
click at [207, 369] on button "assignment" at bounding box center [193, 371] width 42 height 24
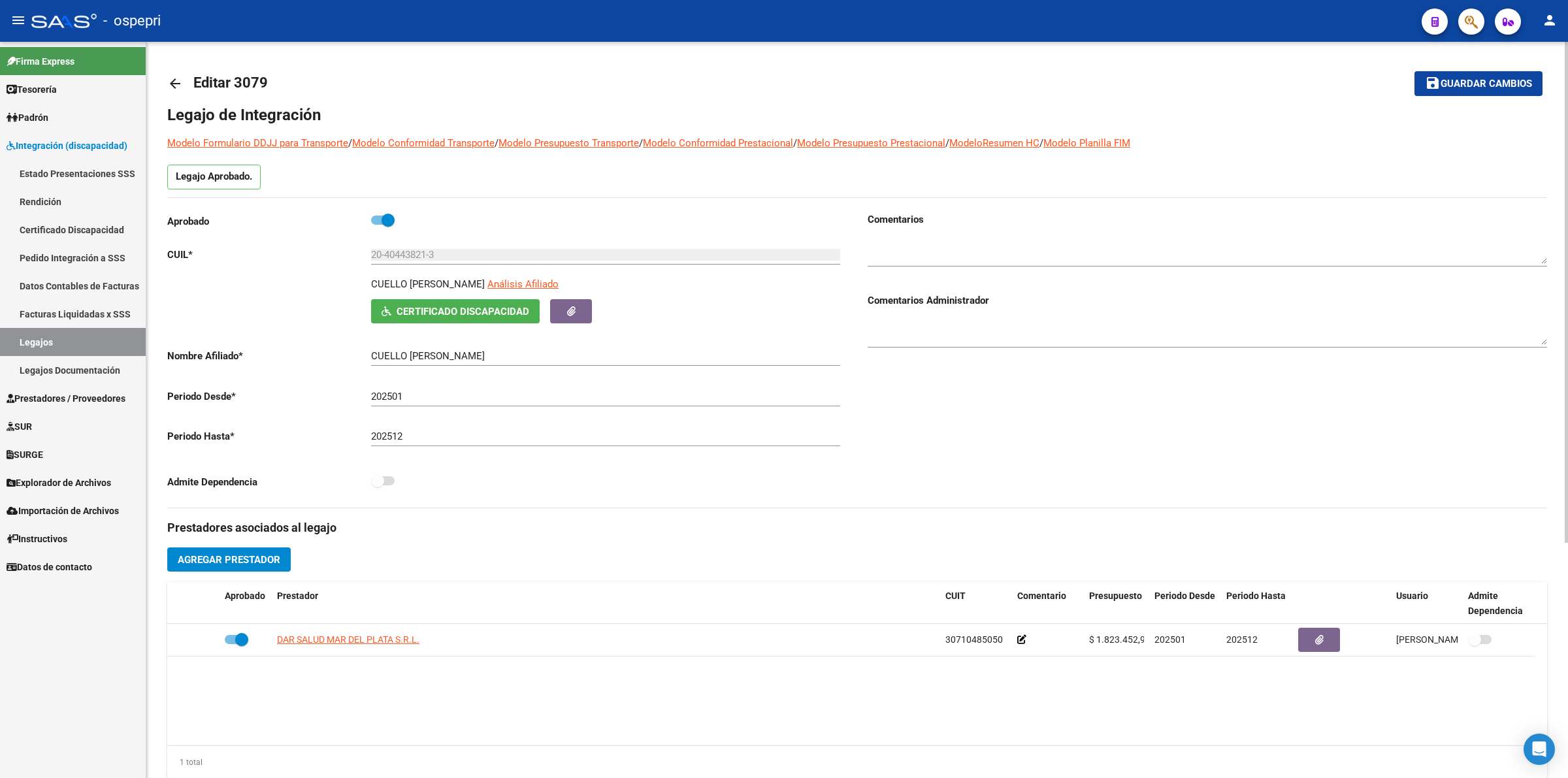
click at [181, 77] on mat-icon "arrow_back" at bounding box center [175, 83] width 16 height 16
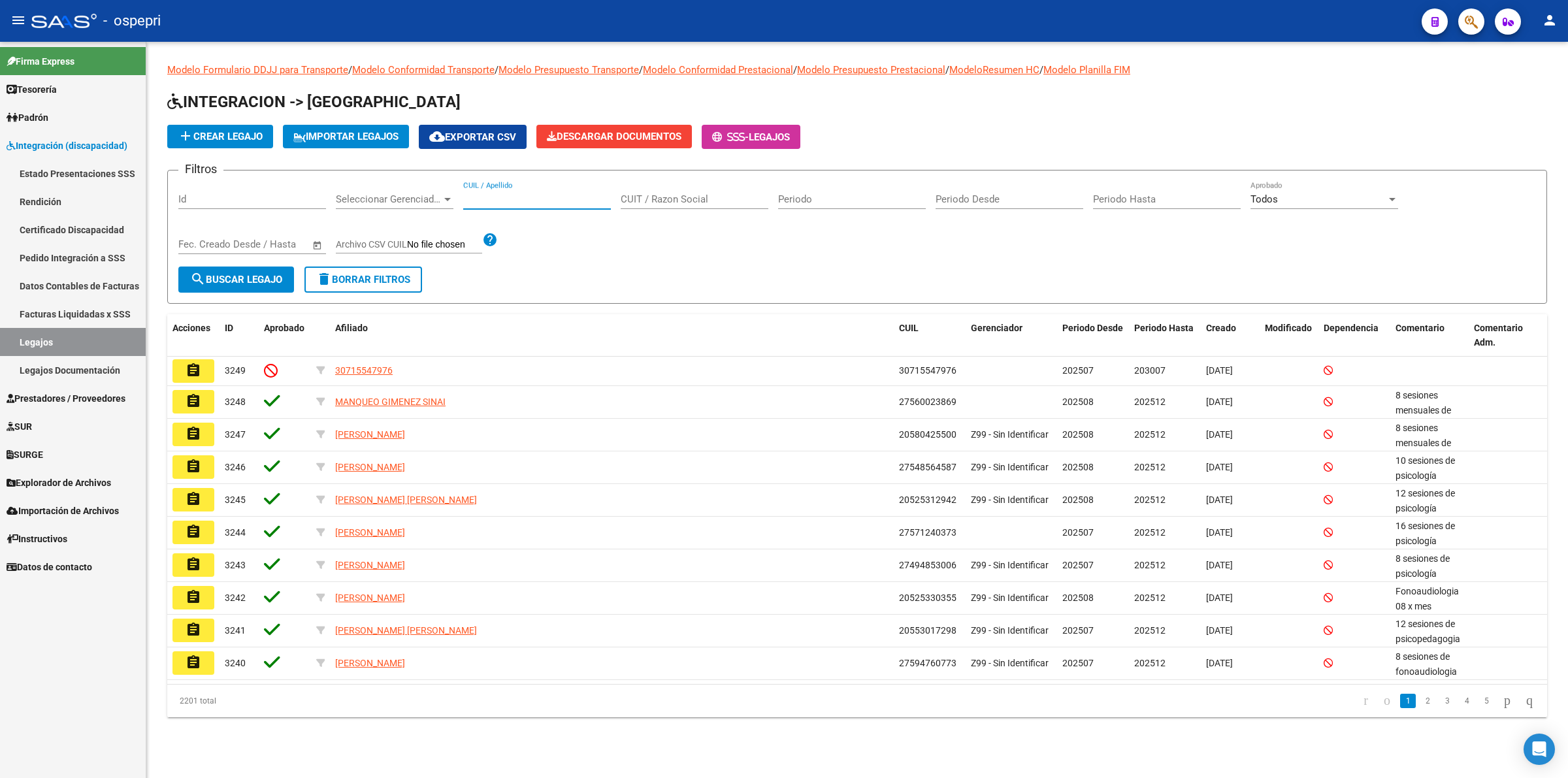
click at [509, 194] on input "CUIL / Apellido" at bounding box center [537, 199] width 148 height 12
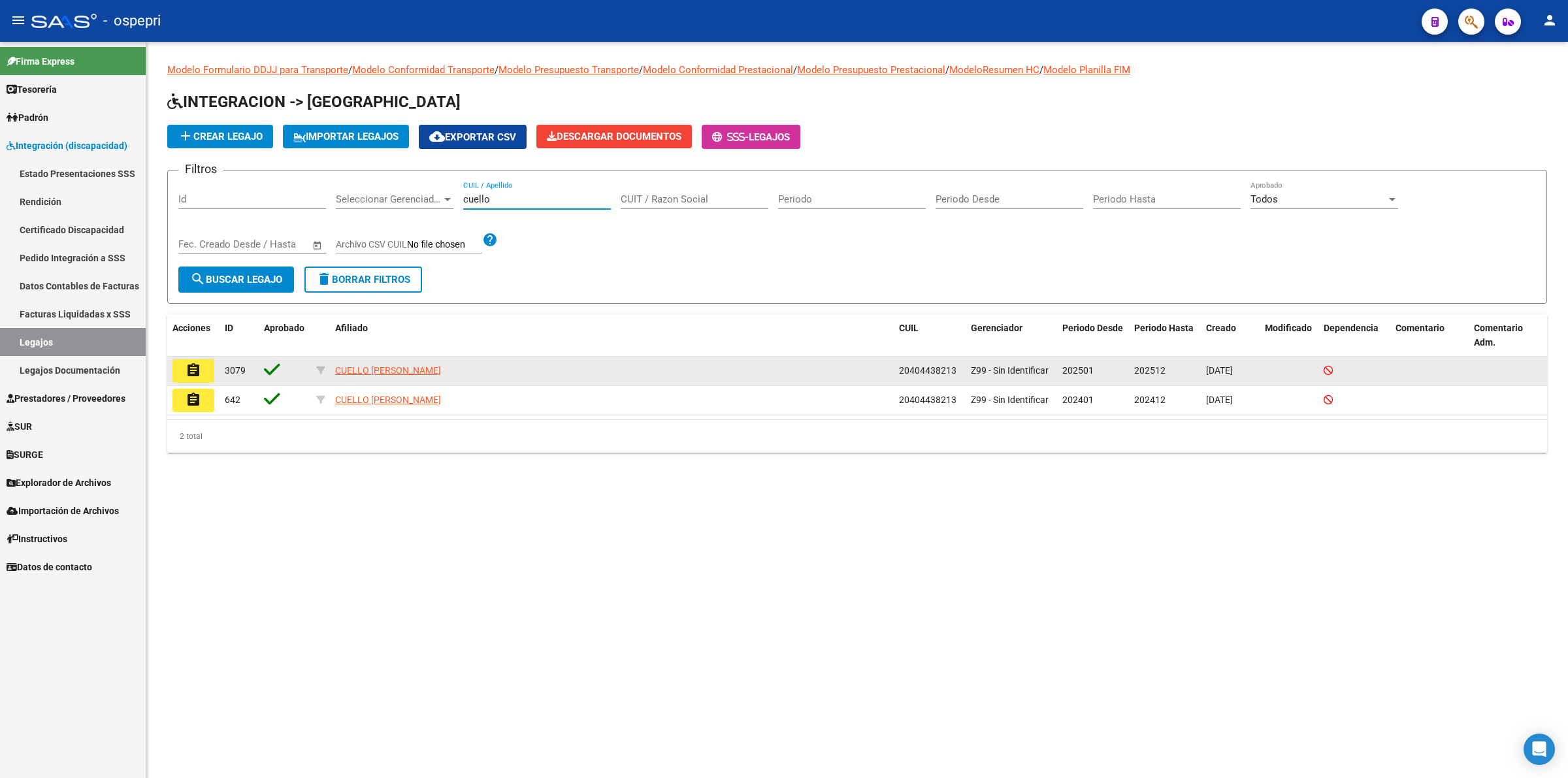
type input "cuello"
click at [191, 369] on mat-icon "assignment" at bounding box center [193, 370] width 16 height 16
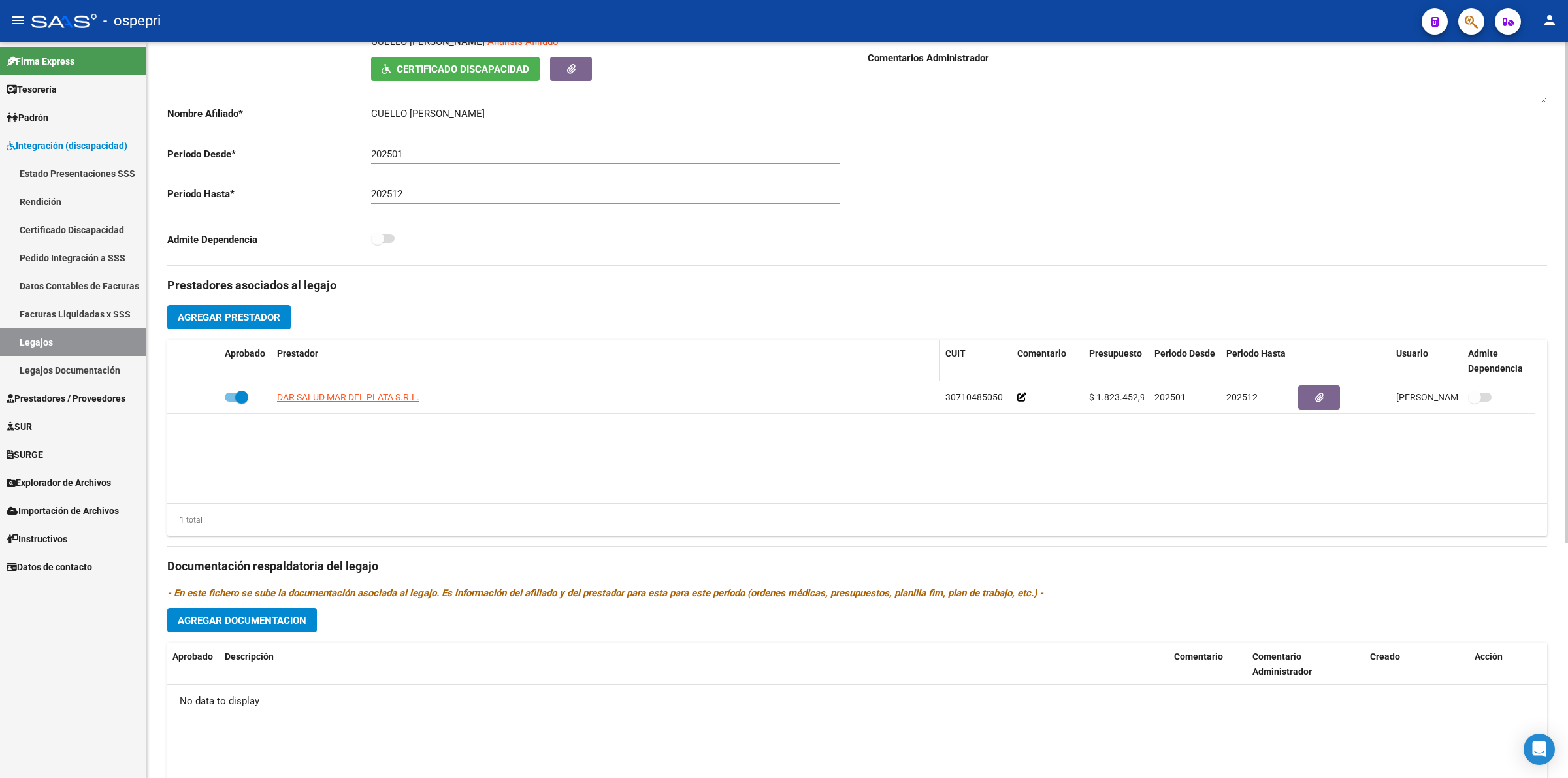
scroll to position [245, 0]
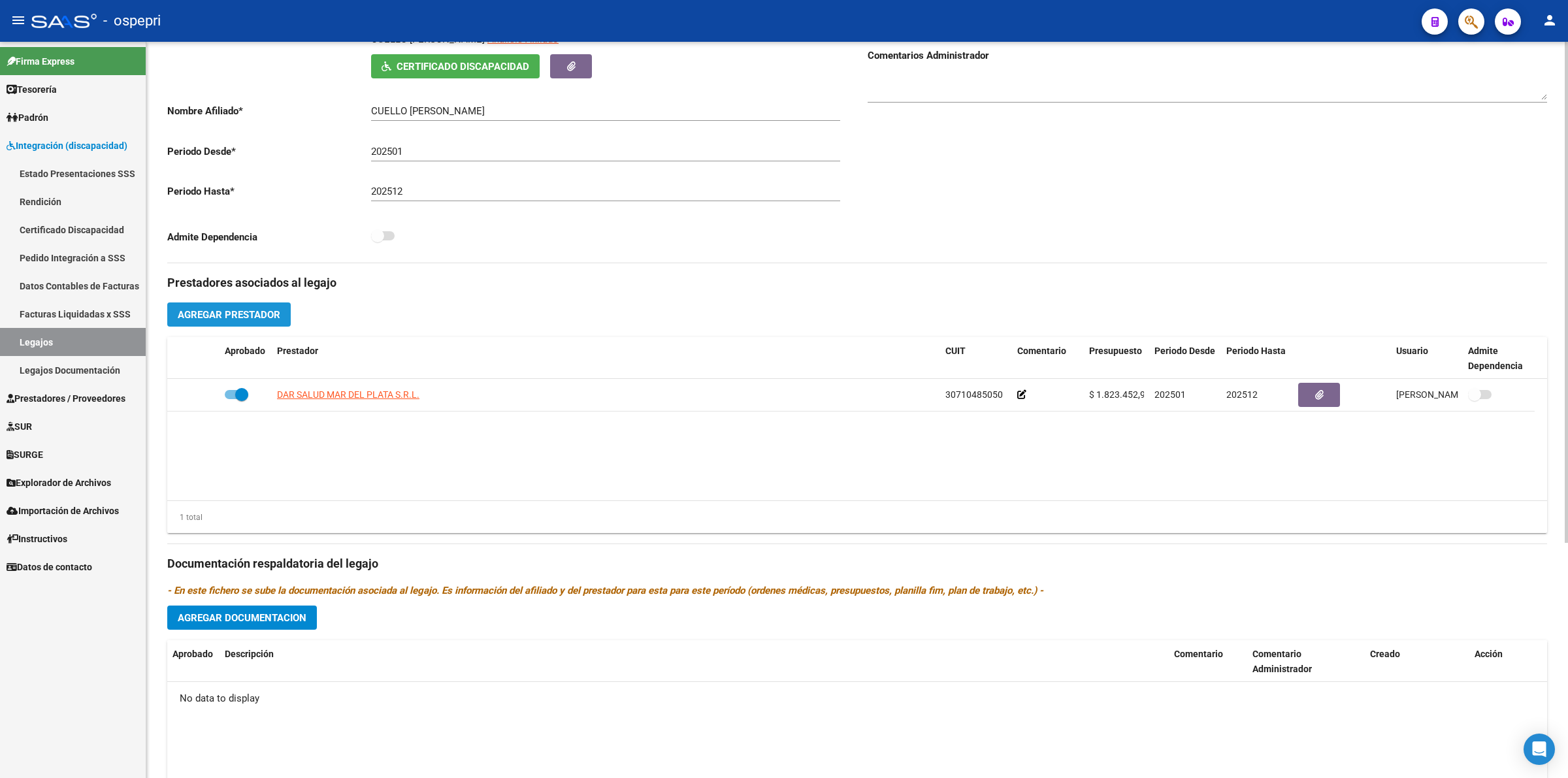
click at [270, 309] on span "Agregar Prestador" at bounding box center [228, 315] width 103 height 12
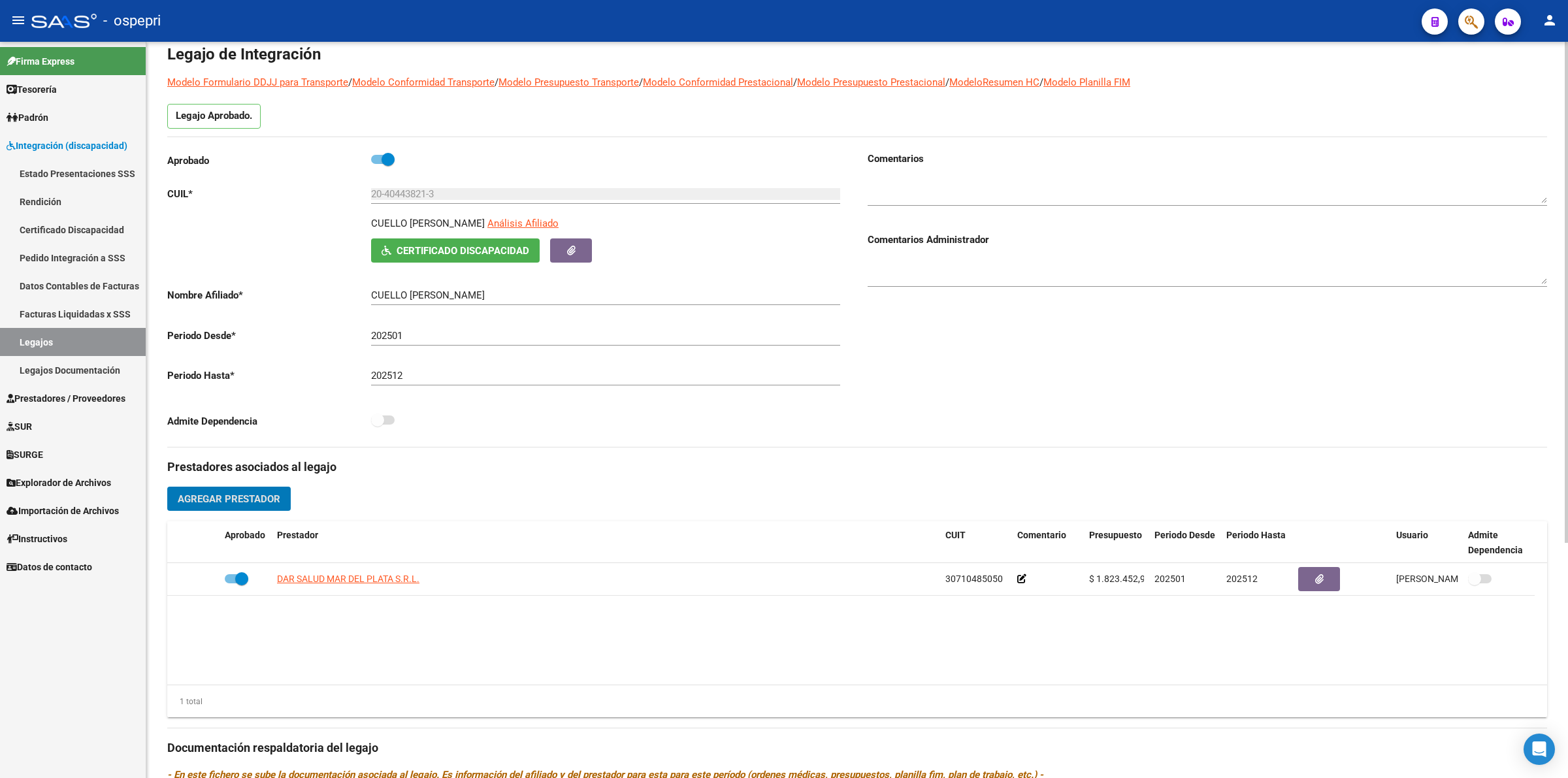
scroll to position [0, 0]
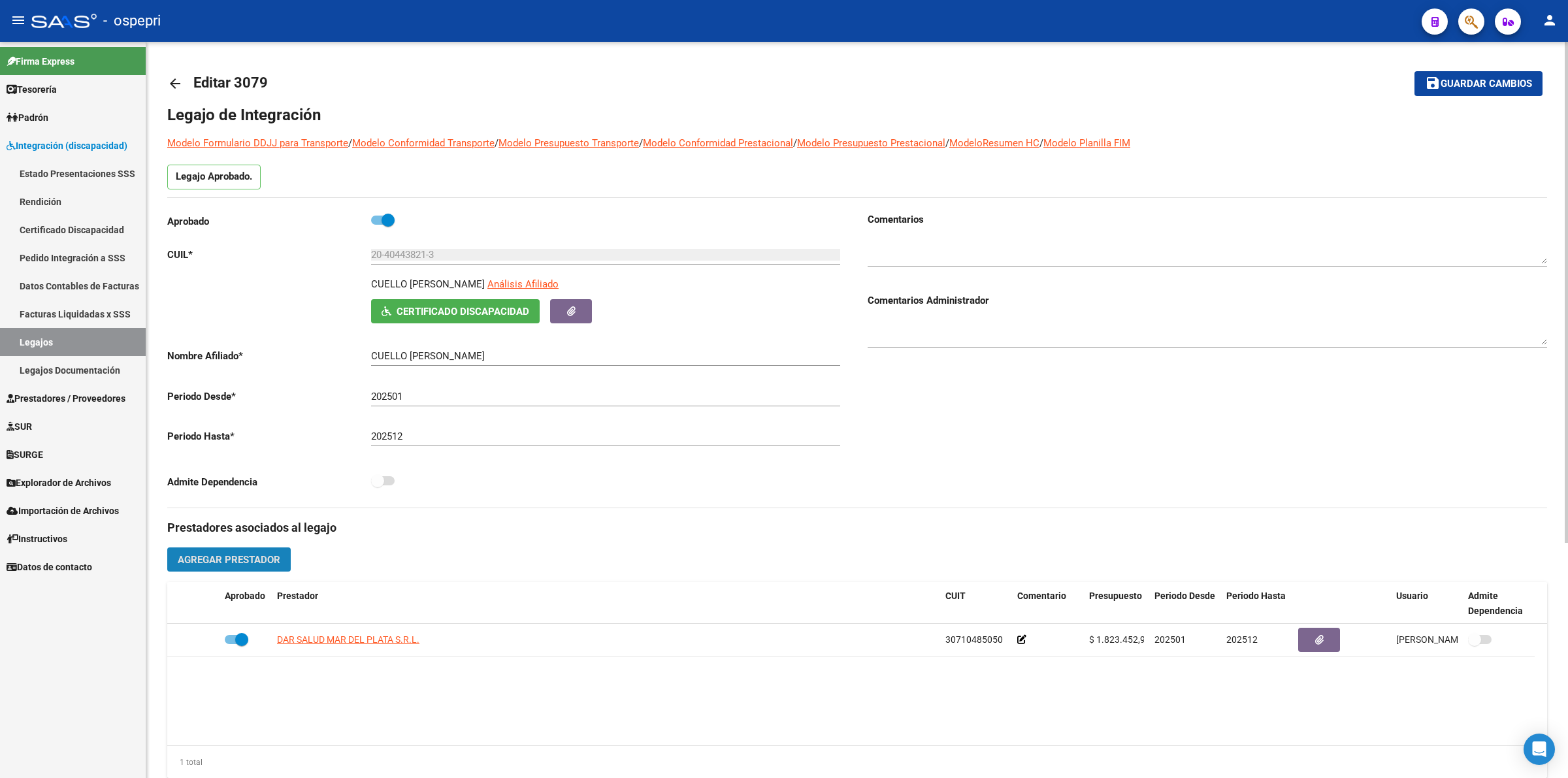
click at [275, 562] on span "Agregar Prestador" at bounding box center [228, 560] width 103 height 12
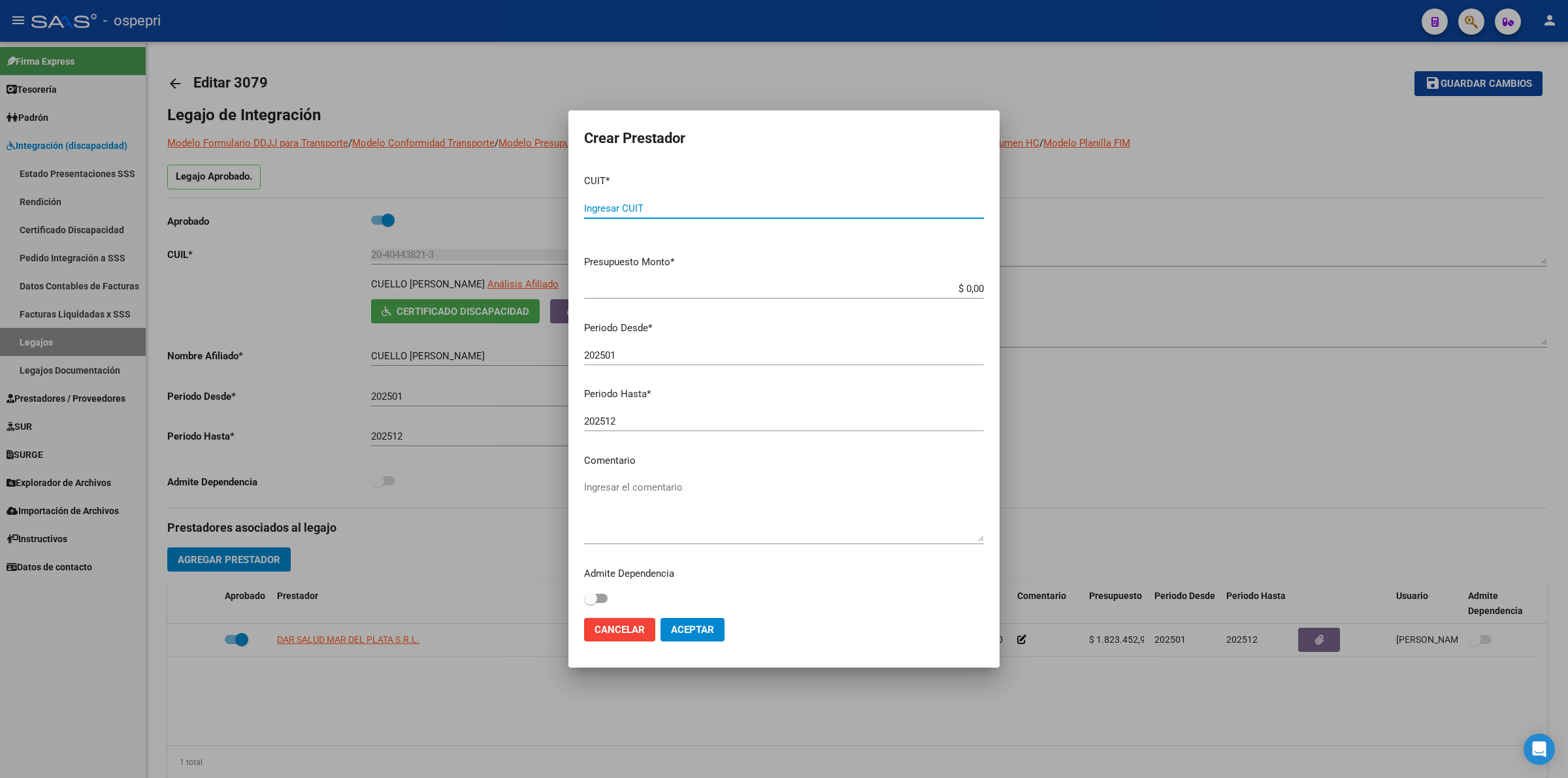
scroll to position [4, 0]
drag, startPoint x: 1432, startPoint y: 509, endPoint x: 1350, endPoint y: 484, distance: 85.7
click at [1429, 507] on div at bounding box center [784, 389] width 1568 height 778
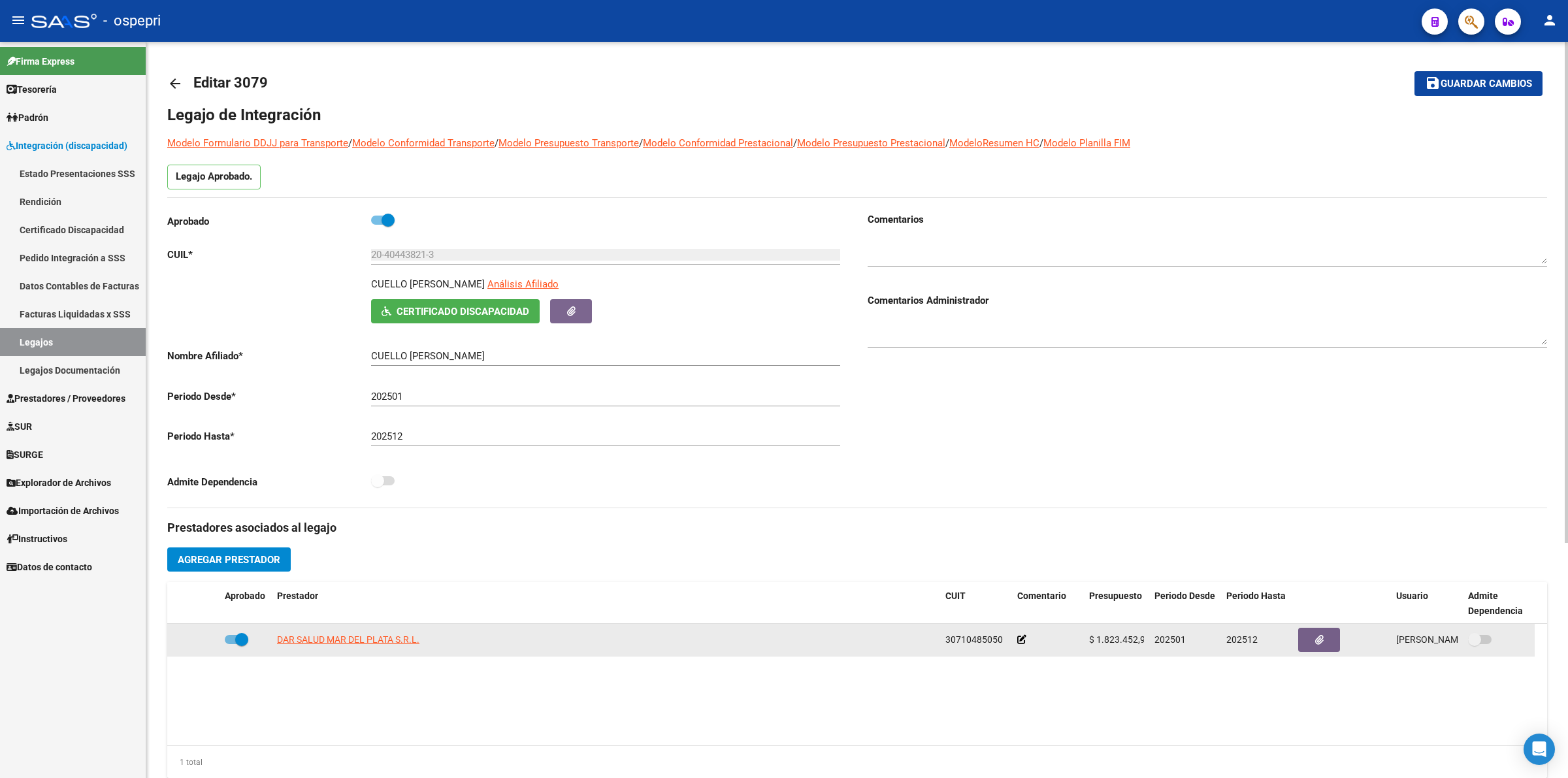
drag, startPoint x: 235, startPoint y: 638, endPoint x: 219, endPoint y: 635, distance: 16.3
click at [220, 635] on datatable-body-cell at bounding box center [245, 640] width 52 height 32
click at [226, 637] on span at bounding box center [236, 639] width 24 height 9
click at [230, 645] on input "checkbox" at bounding box center [230, 645] width 1 height 1
click at [243, 636] on span at bounding box center [236, 639] width 24 height 9
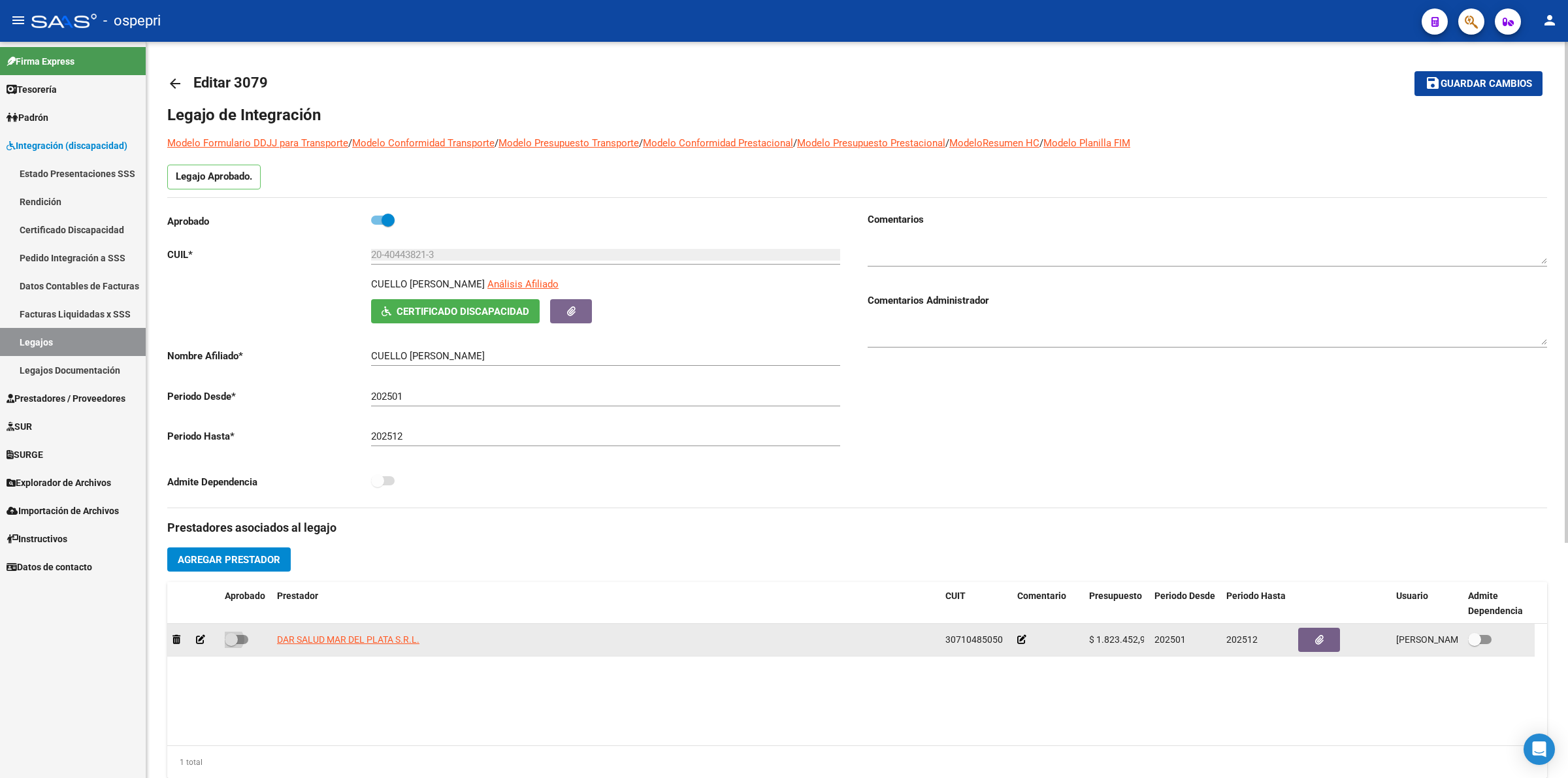
click at [231, 645] on input "checkbox" at bounding box center [230, 645] width 1 height 1
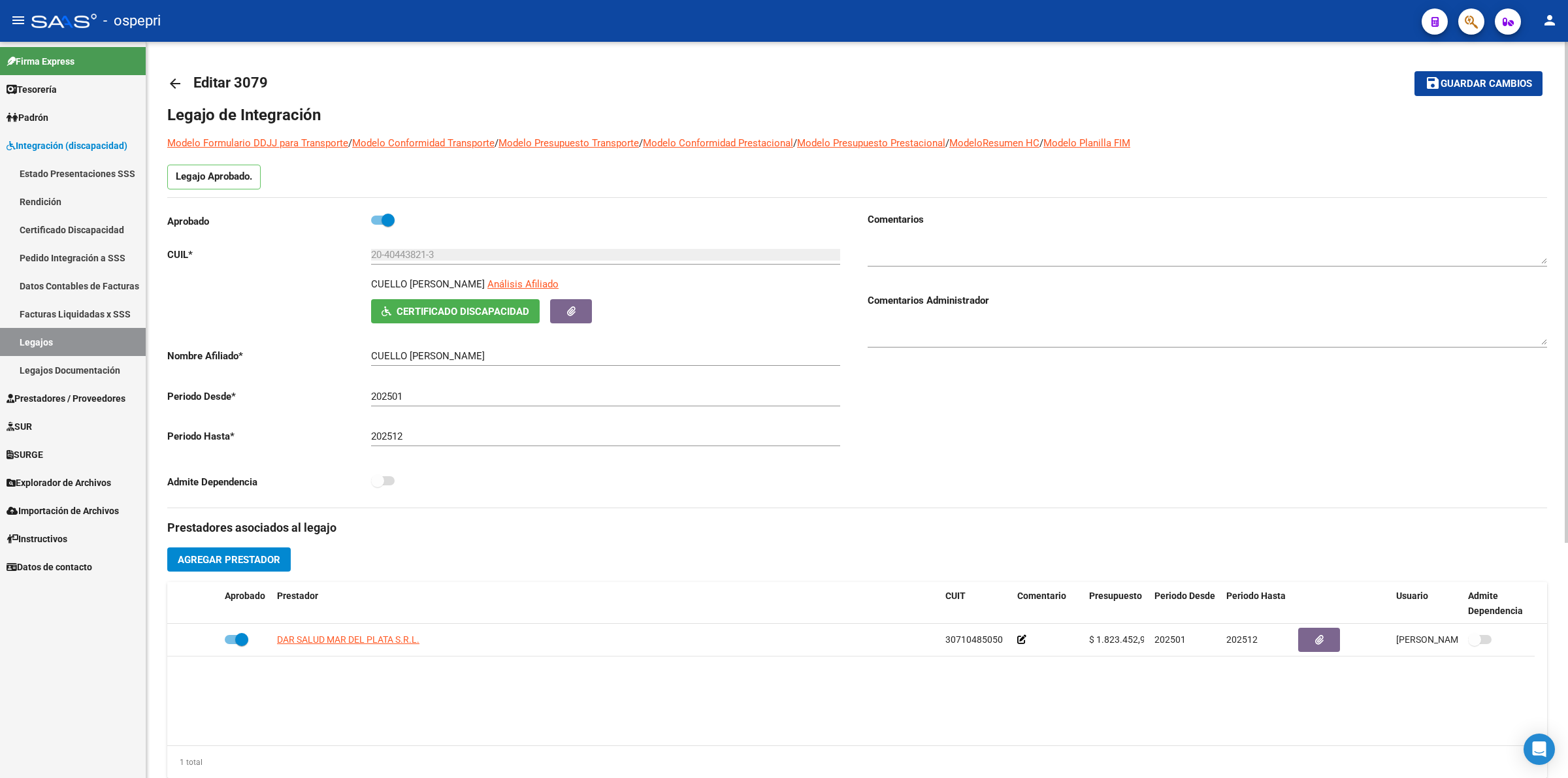
click at [244, 670] on datatable-body "DAR SALUD MAR DEL PLATA S.R.L. 30710485050 $ 1.823.452,96 202501 202512 Micaela…" at bounding box center [858, 685] width 1380 height 122
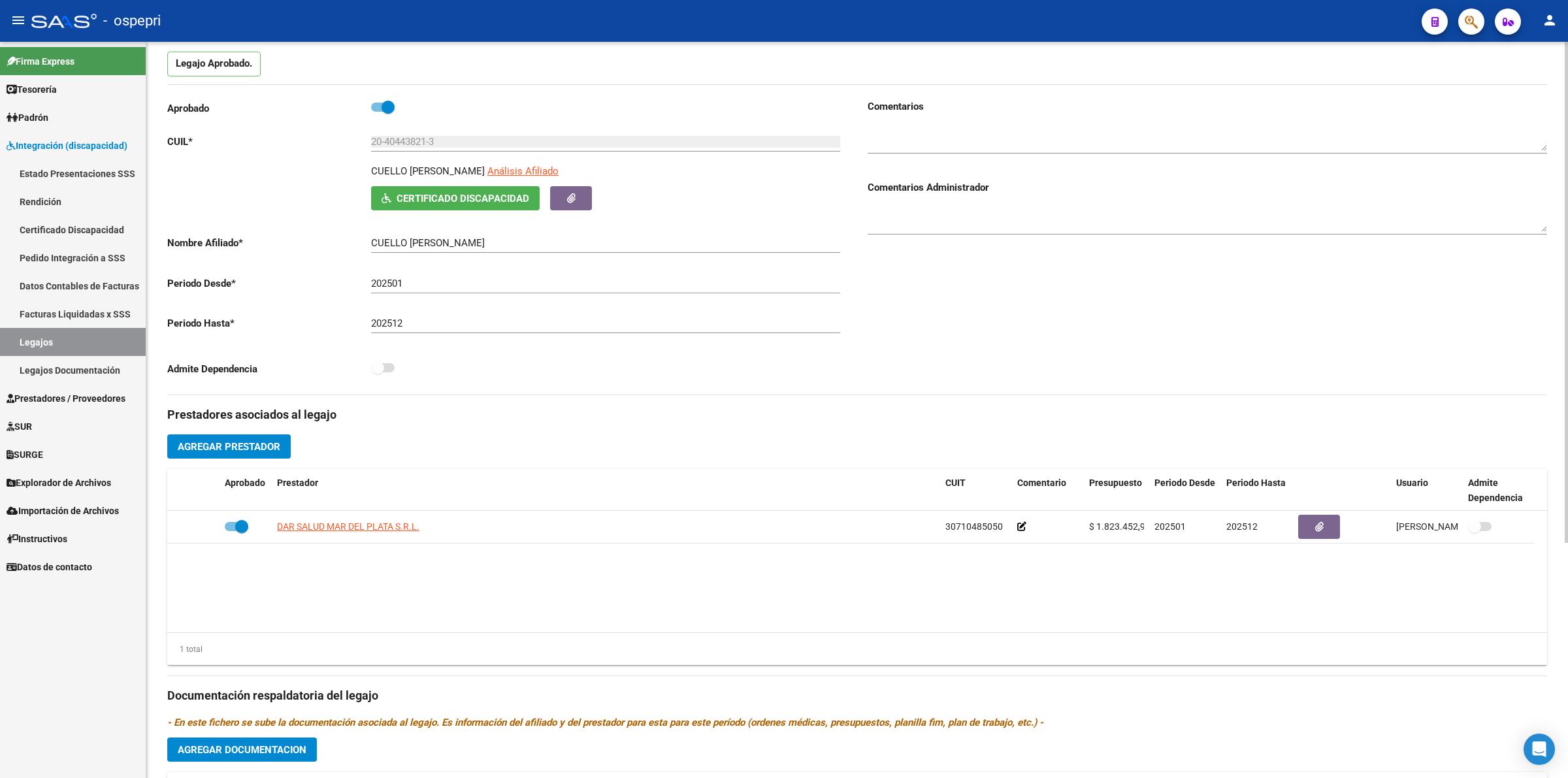
scroll to position [0, 0]
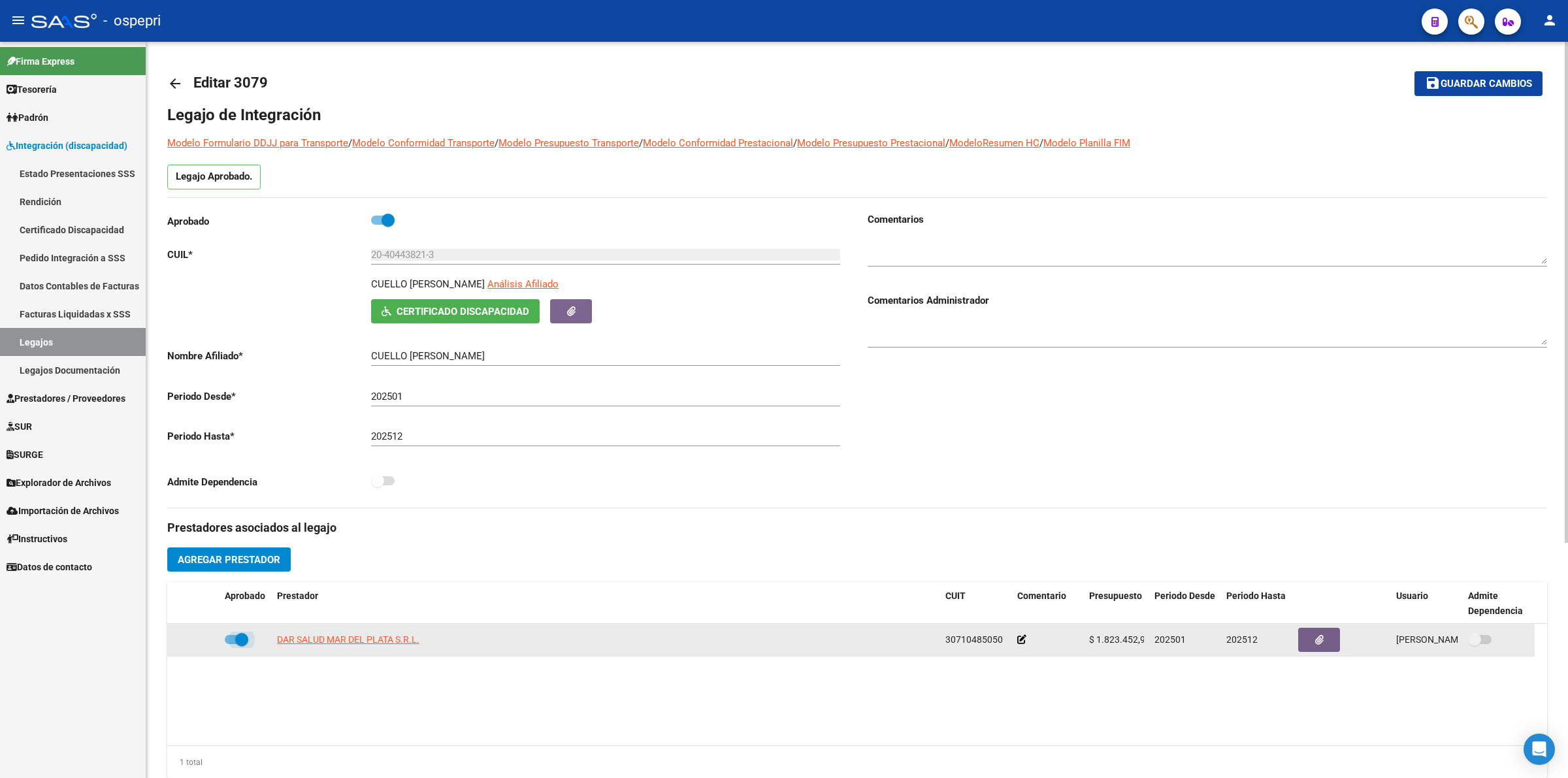
click at [229, 635] on span at bounding box center [236, 639] width 24 height 9
click at [230, 645] on input "checkbox" at bounding box center [230, 645] width 1 height 1
click at [243, 635] on span at bounding box center [236, 639] width 24 height 9
click at [231, 645] on input "checkbox" at bounding box center [230, 645] width 1 height 1
checkbox input "true"
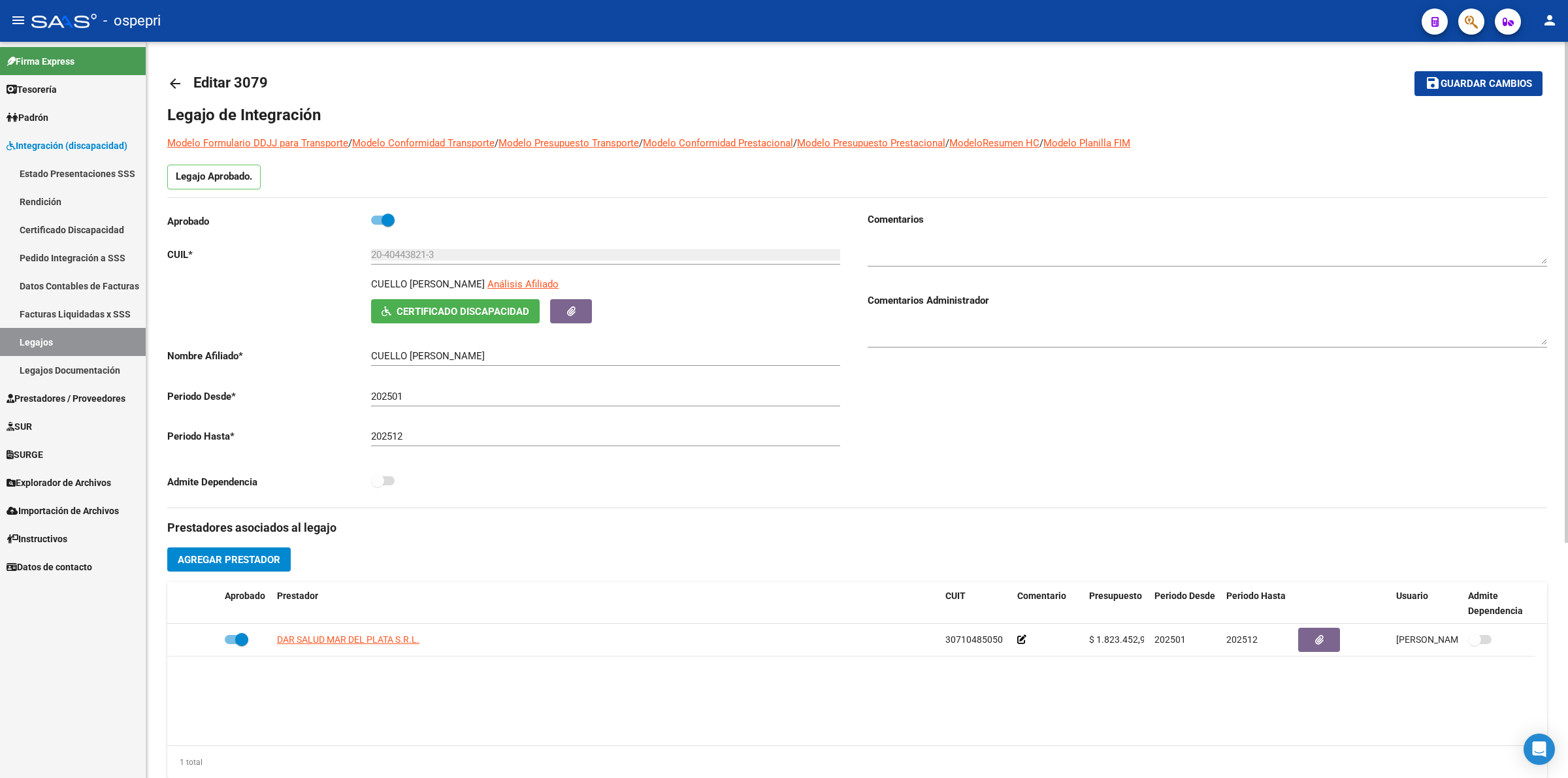
click at [170, 85] on mat-icon "arrow_back" at bounding box center [175, 83] width 16 height 16
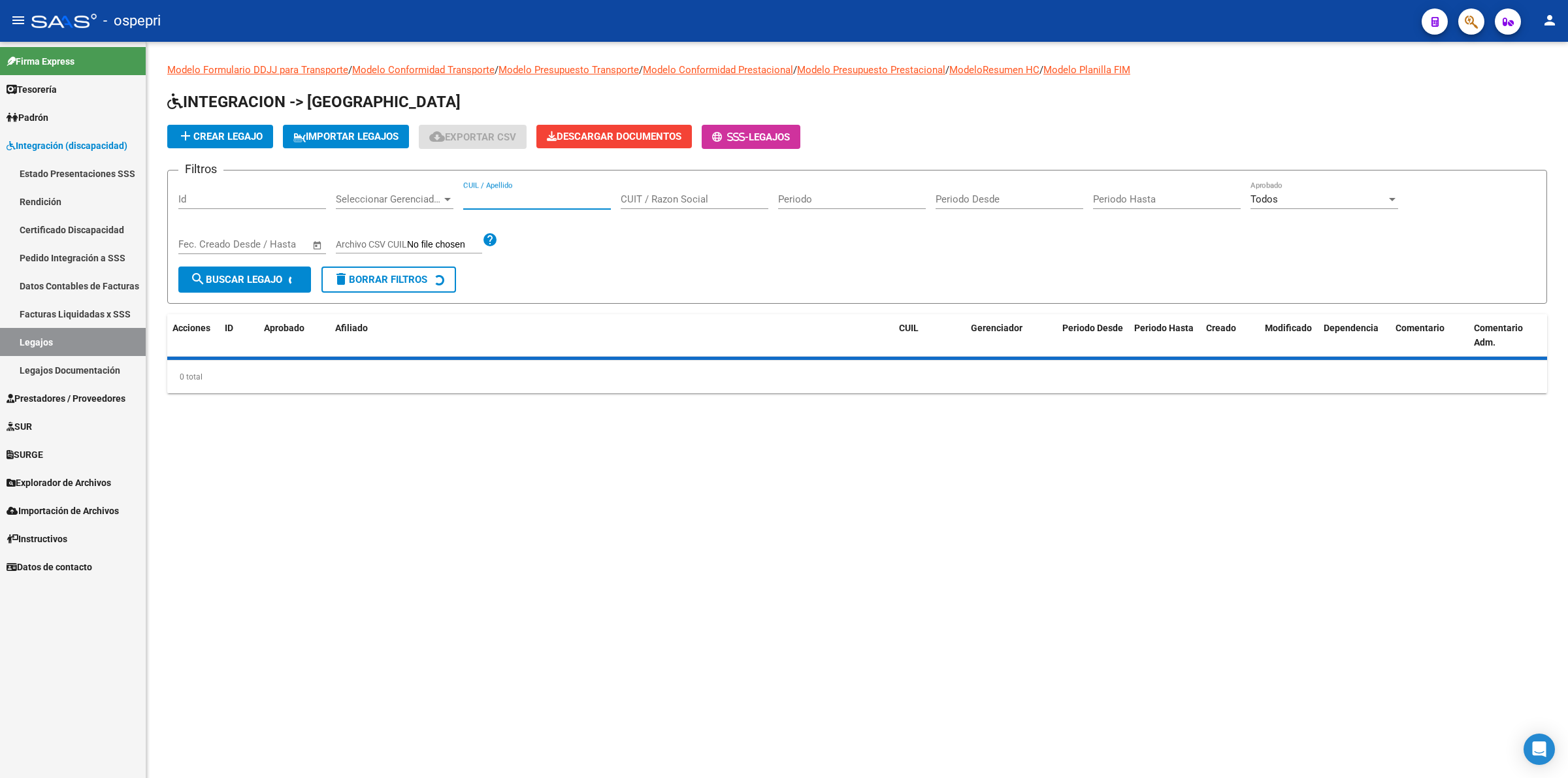
click at [507, 198] on input "CUIL / Apellido" at bounding box center [537, 199] width 148 height 12
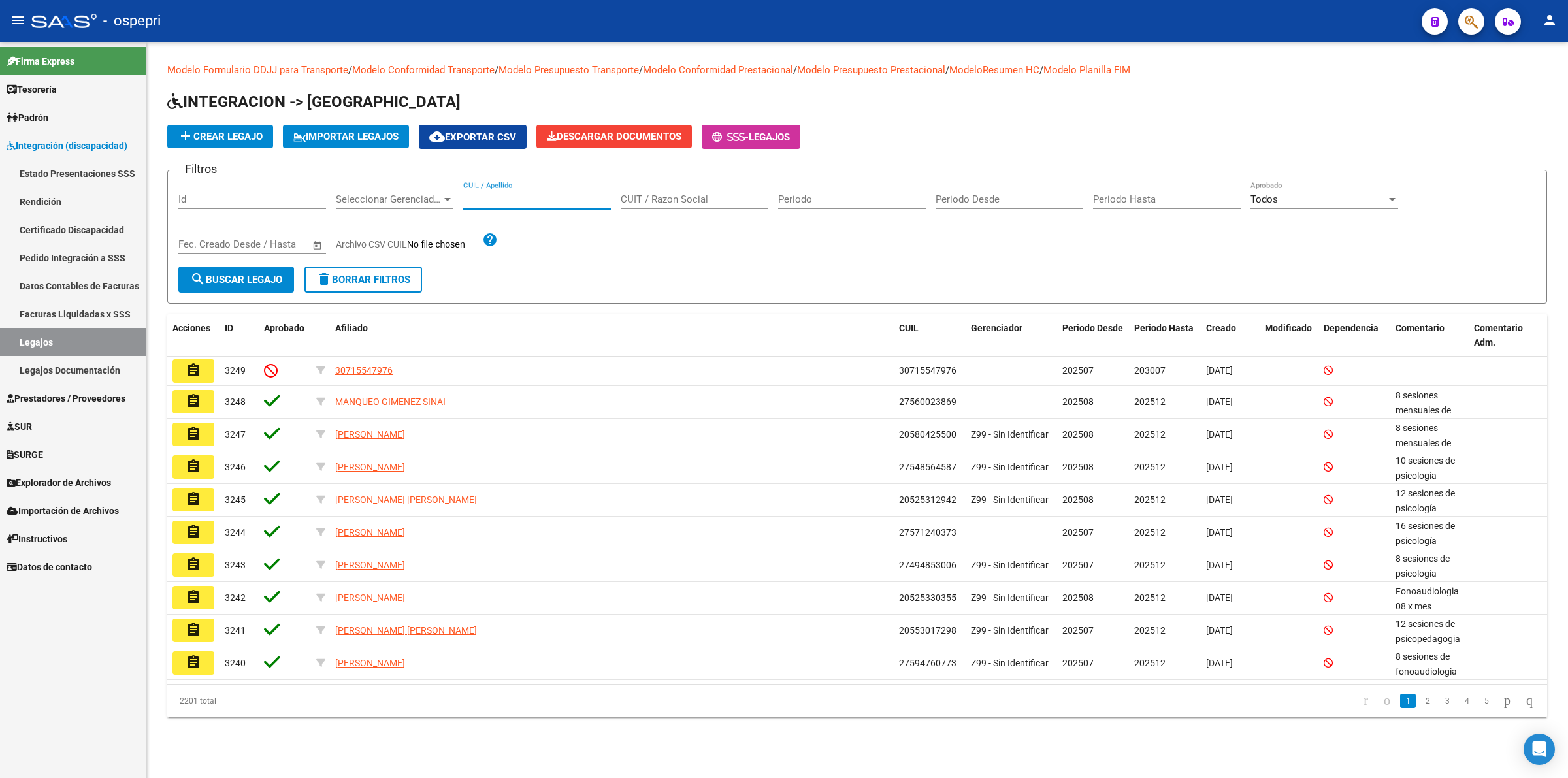
paste input "27464036828"
type input "27464036828"
click at [242, 269] on button "search Buscar Legajo" at bounding box center [236, 279] width 116 height 26
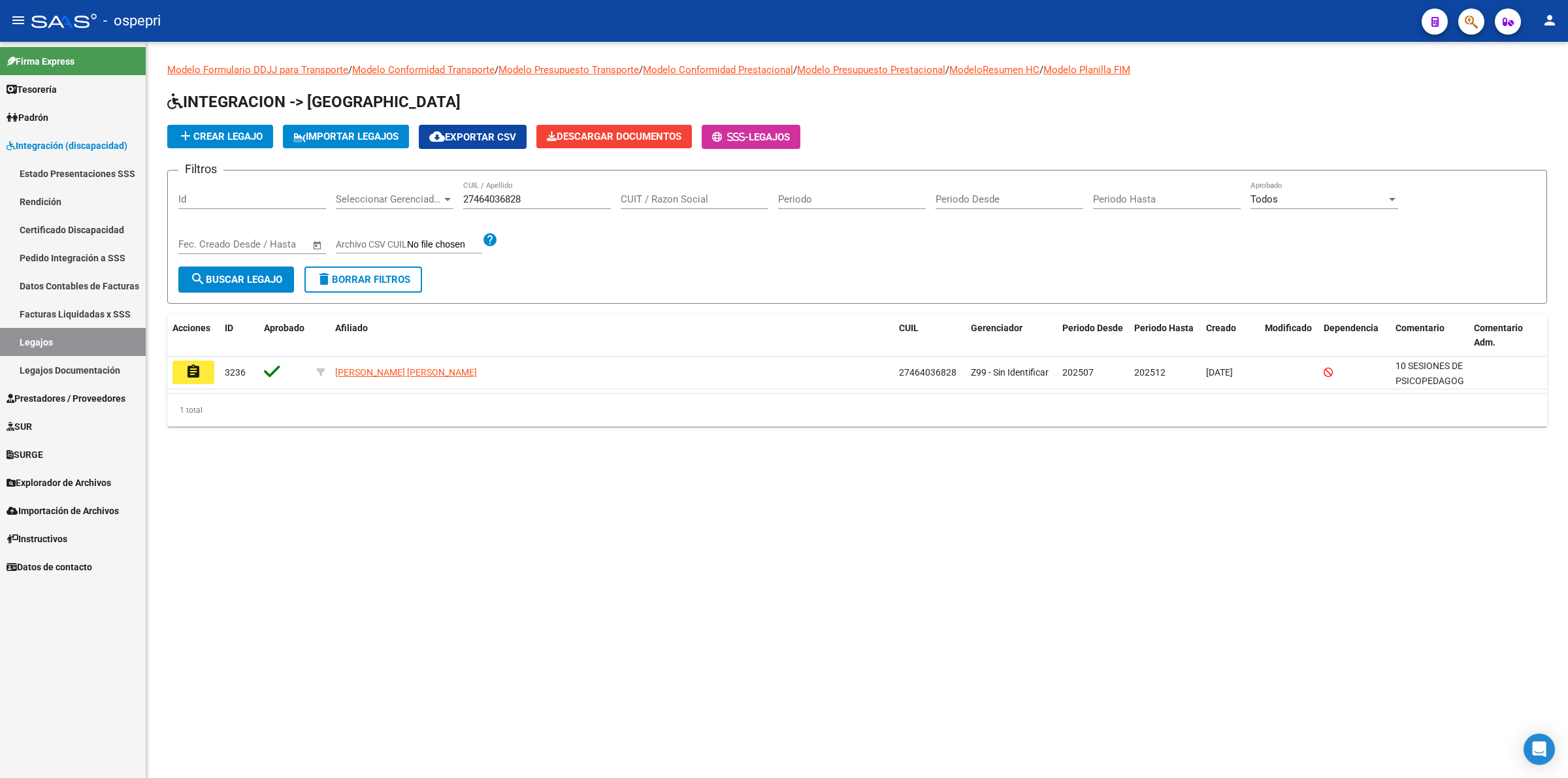
click at [187, 366] on mat-icon "assignment" at bounding box center [193, 371] width 16 height 16
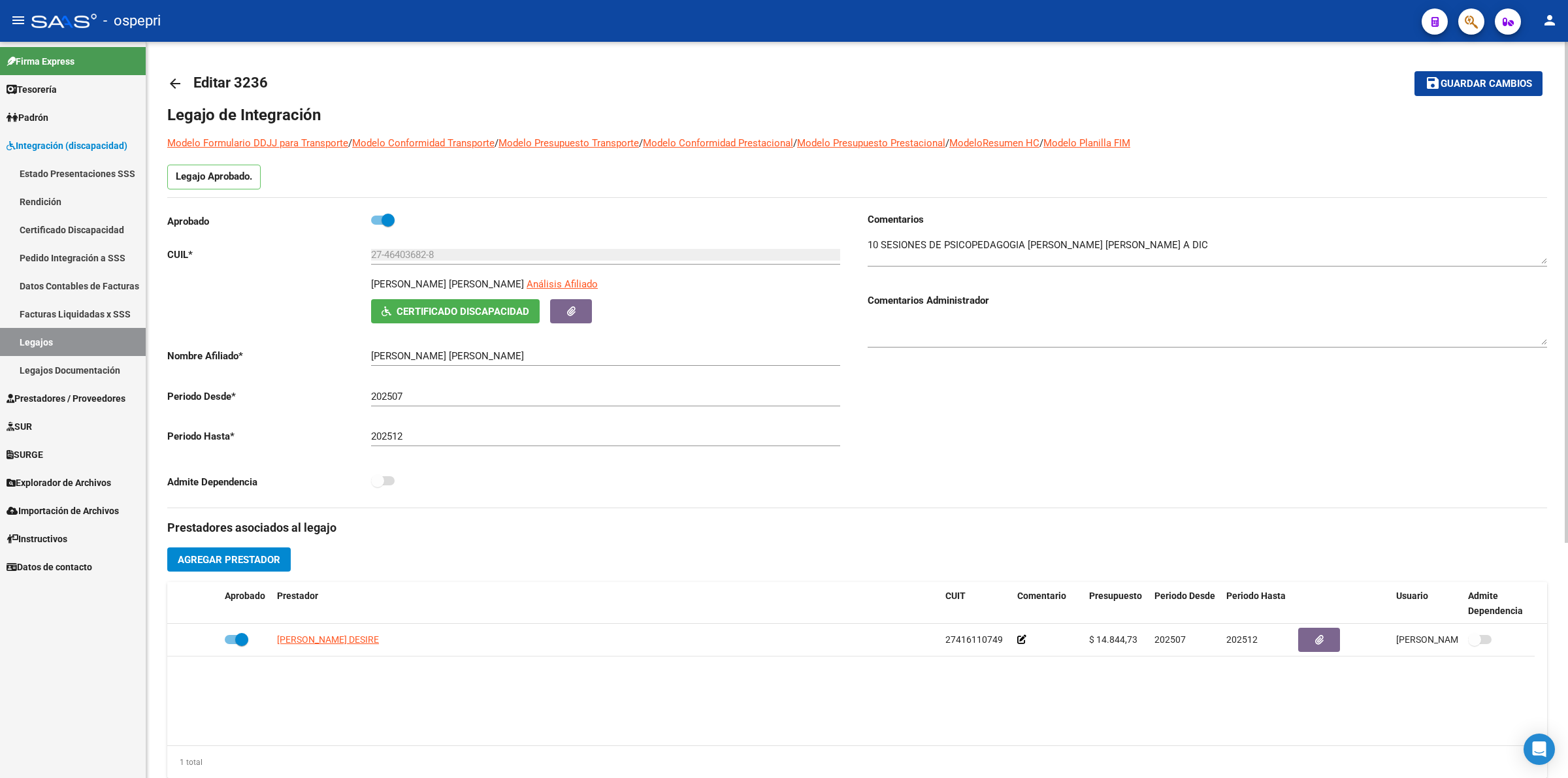
click at [418, 311] on span "Certificado Discapacidad" at bounding box center [463, 312] width 132 height 12
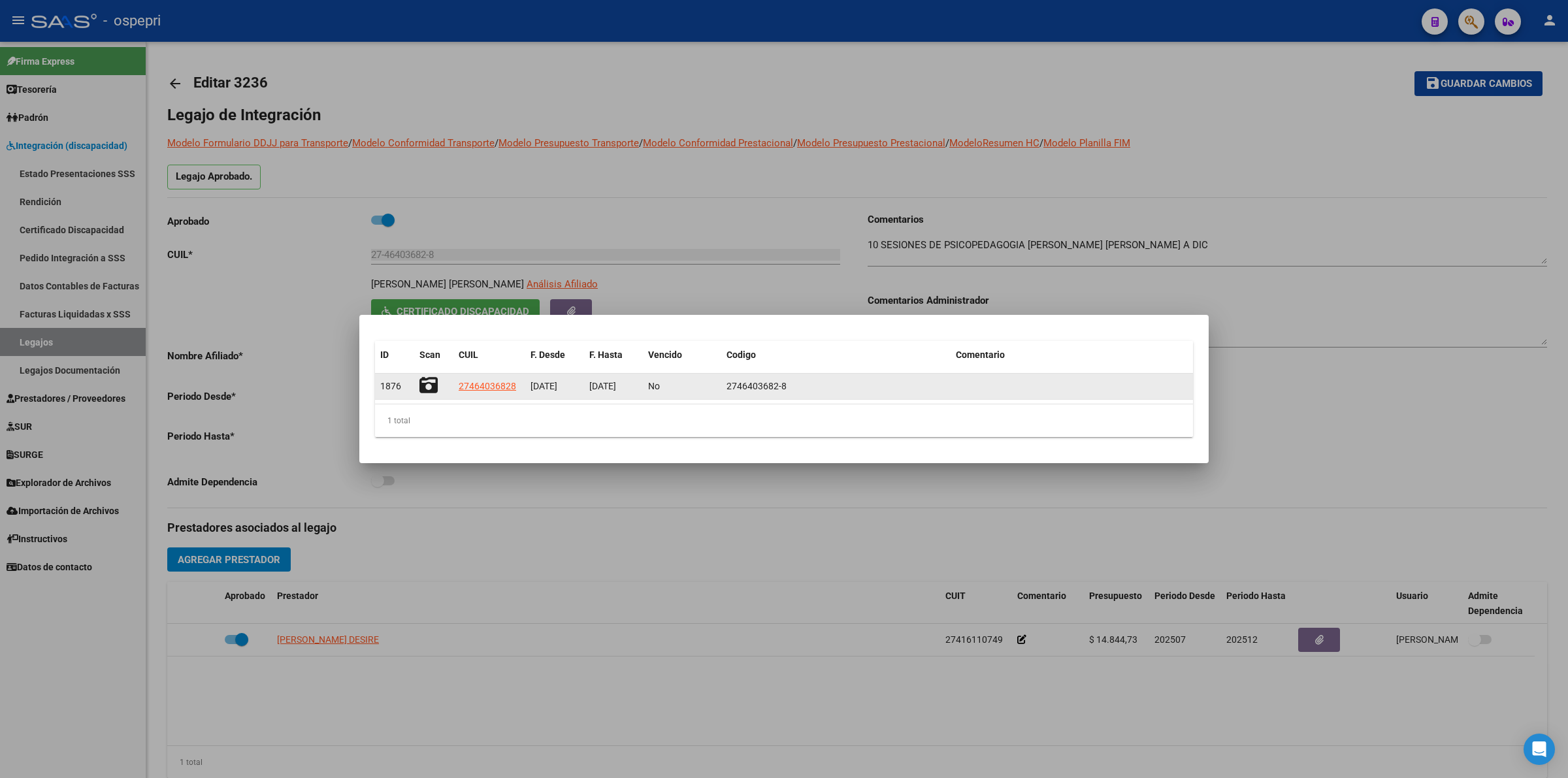
click at [421, 383] on icon at bounding box center [428, 385] width 19 height 19
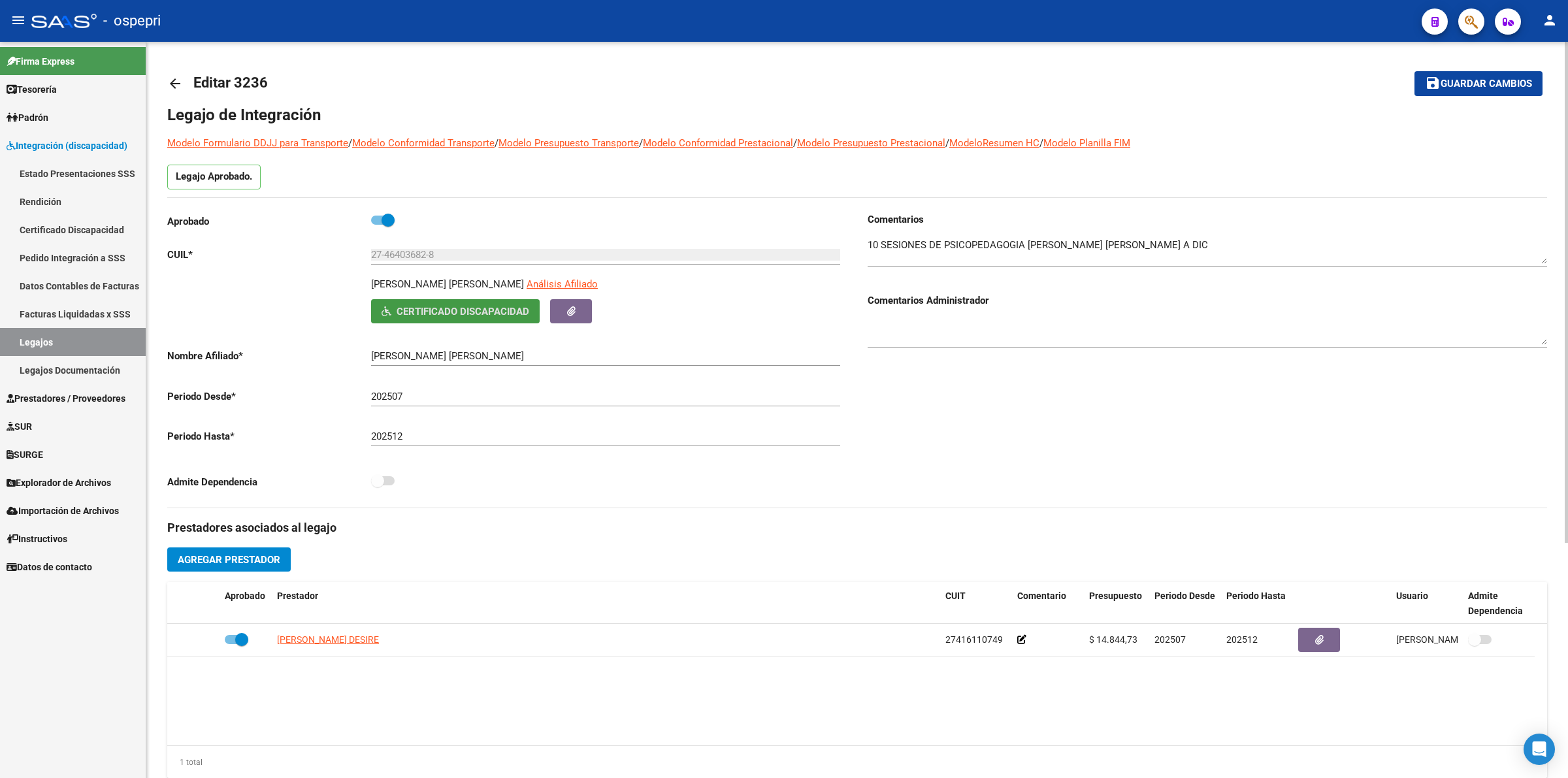
click at [176, 82] on mat-icon "arrow_back" at bounding box center [175, 83] width 16 height 16
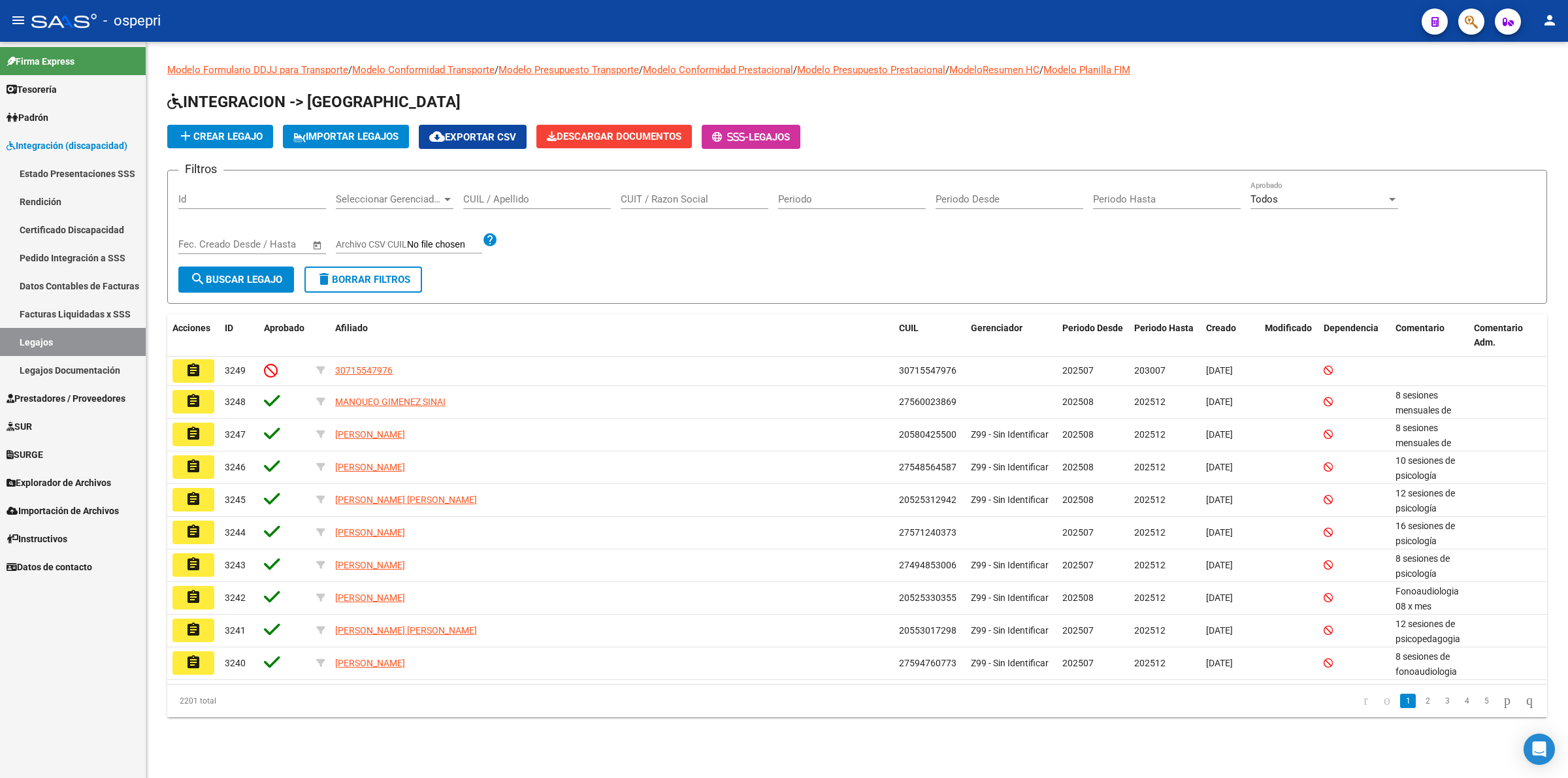
drag, startPoint x: 524, startPoint y: 204, endPoint x: 527, endPoint y: 196, distance: 8.5
click at [527, 199] on div "CUIL / Apellido" at bounding box center [537, 195] width 148 height 28
click at [527, 196] on input "CUIL / Apellido" at bounding box center [537, 199] width 148 height 12
paste input "27522853319"
type input "27522853319"
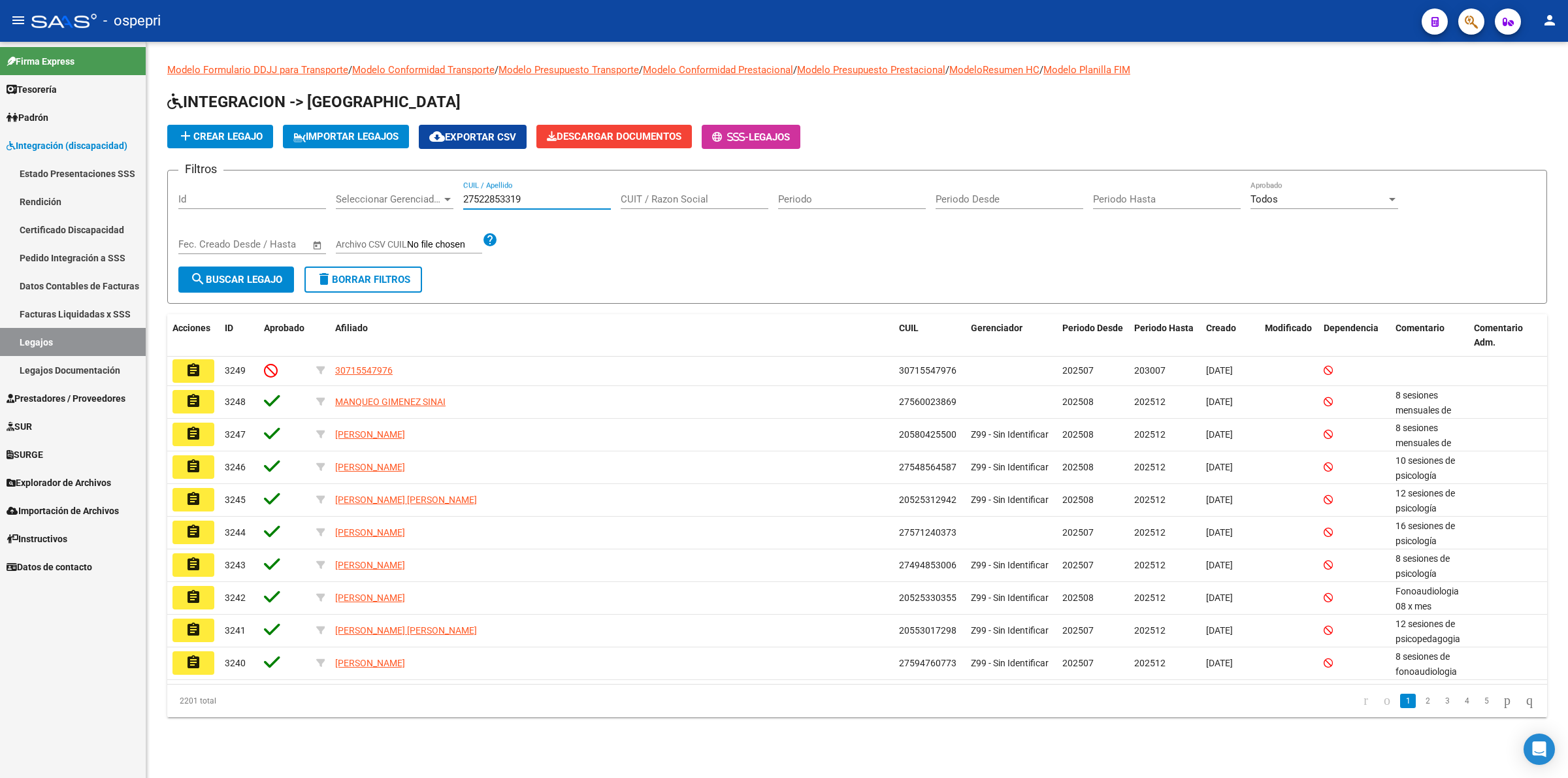
click at [244, 273] on span "search Buscar Legajo" at bounding box center [236, 279] width 92 height 12
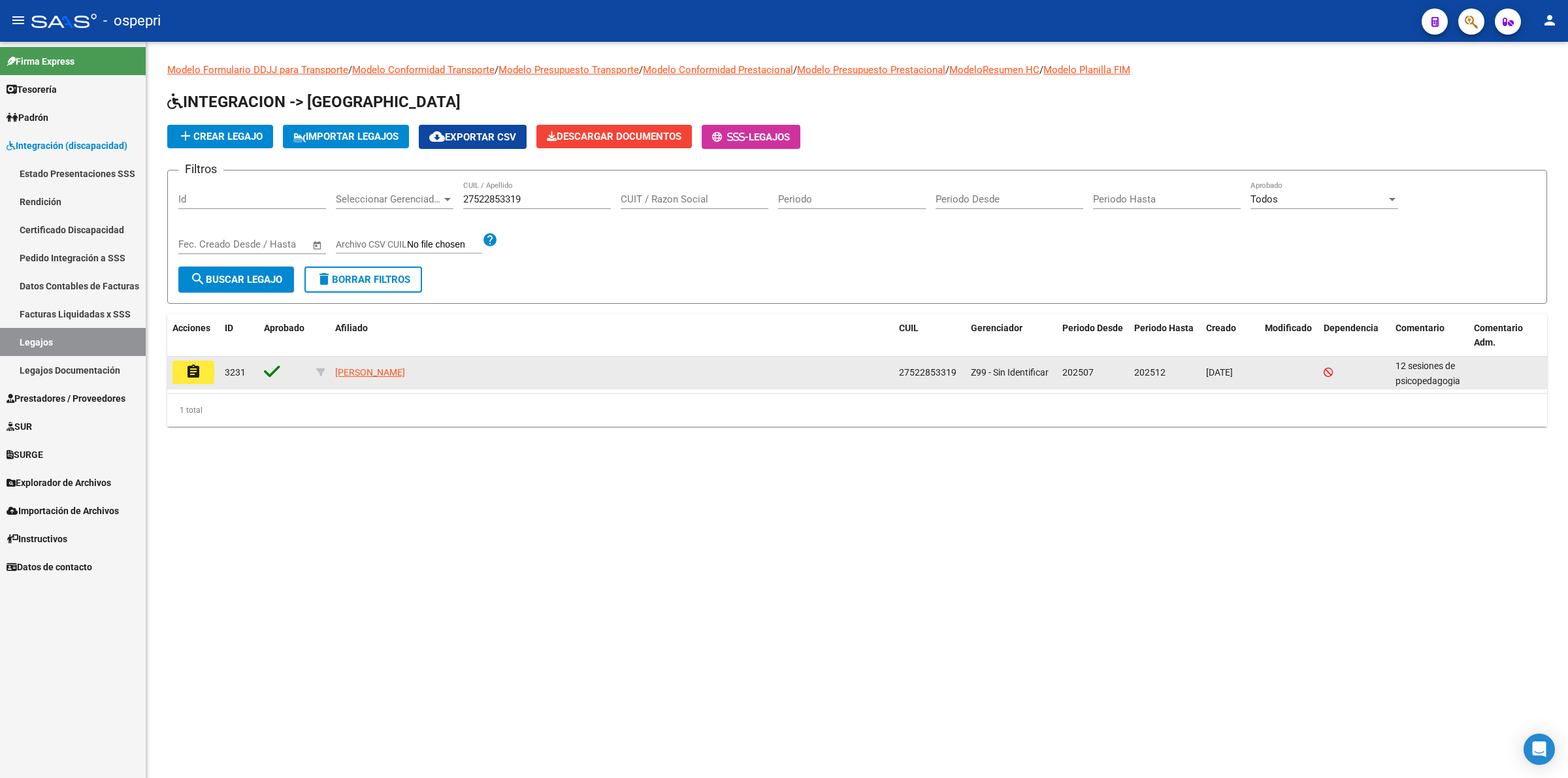
click at [196, 366] on mat-icon "assignment" at bounding box center [193, 371] width 16 height 16
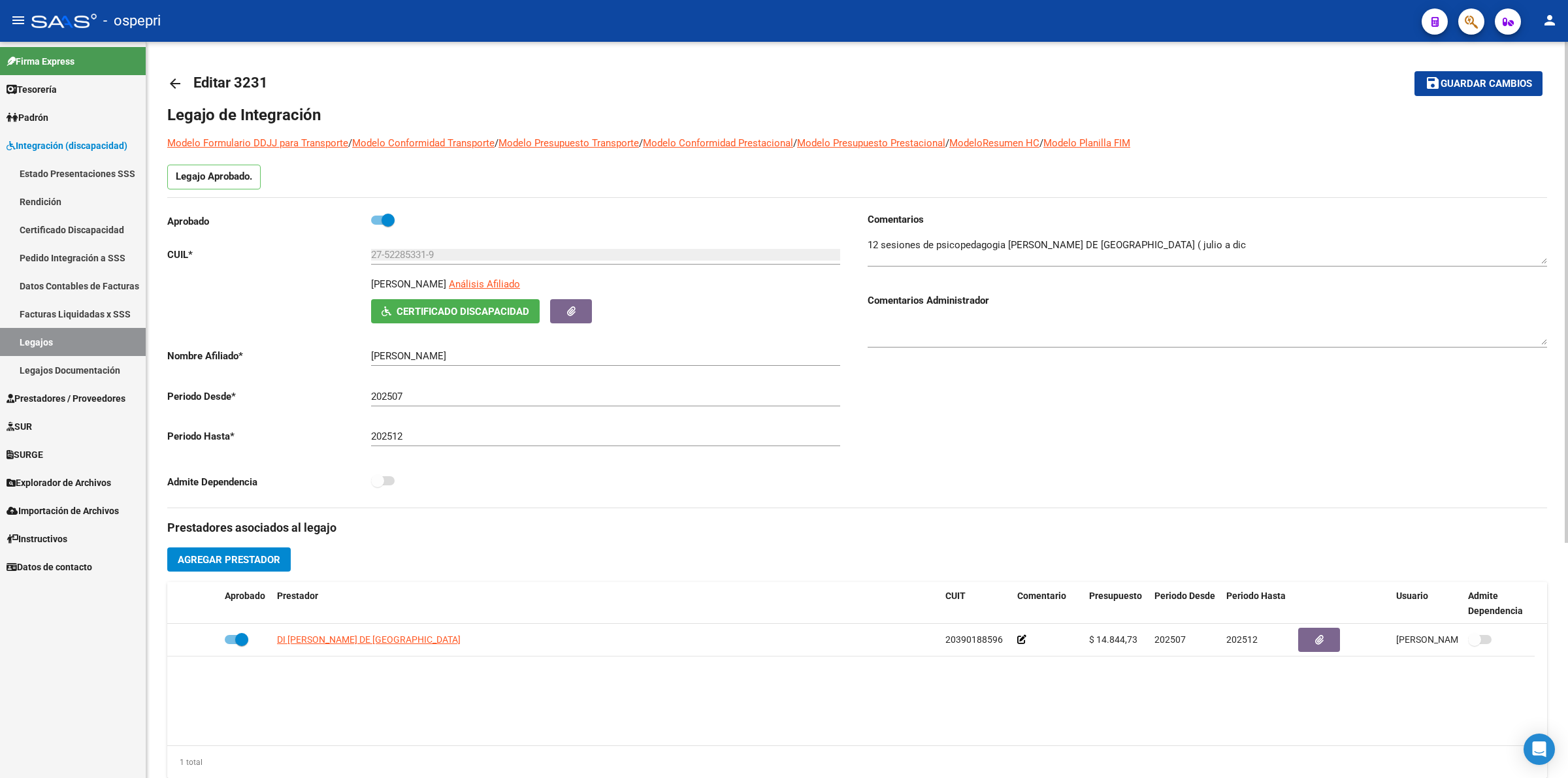
click at [391, 314] on span "Certificado Discapacidad" at bounding box center [455, 311] width 148 height 12
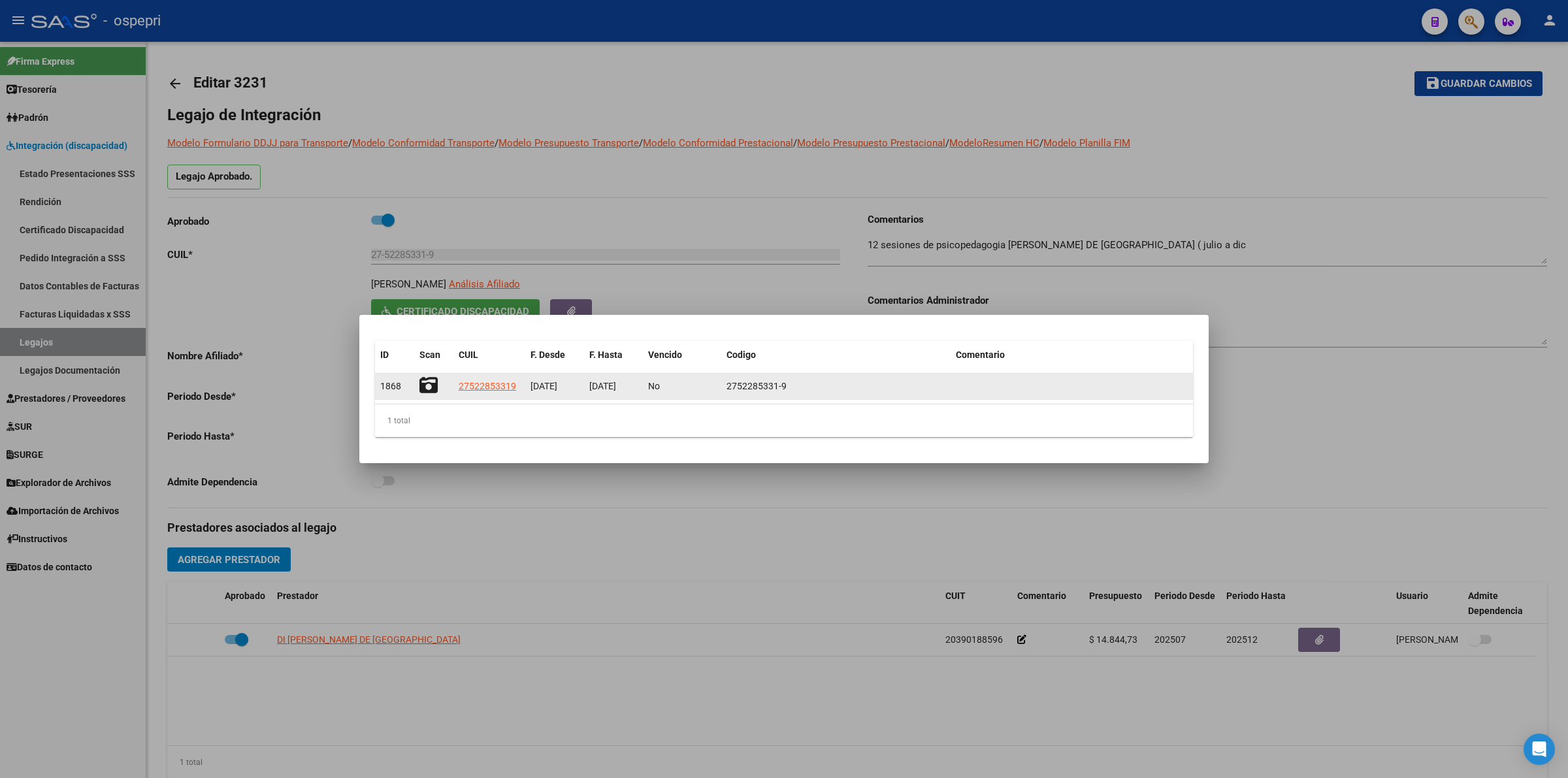
click at [428, 384] on icon at bounding box center [428, 385] width 19 height 19
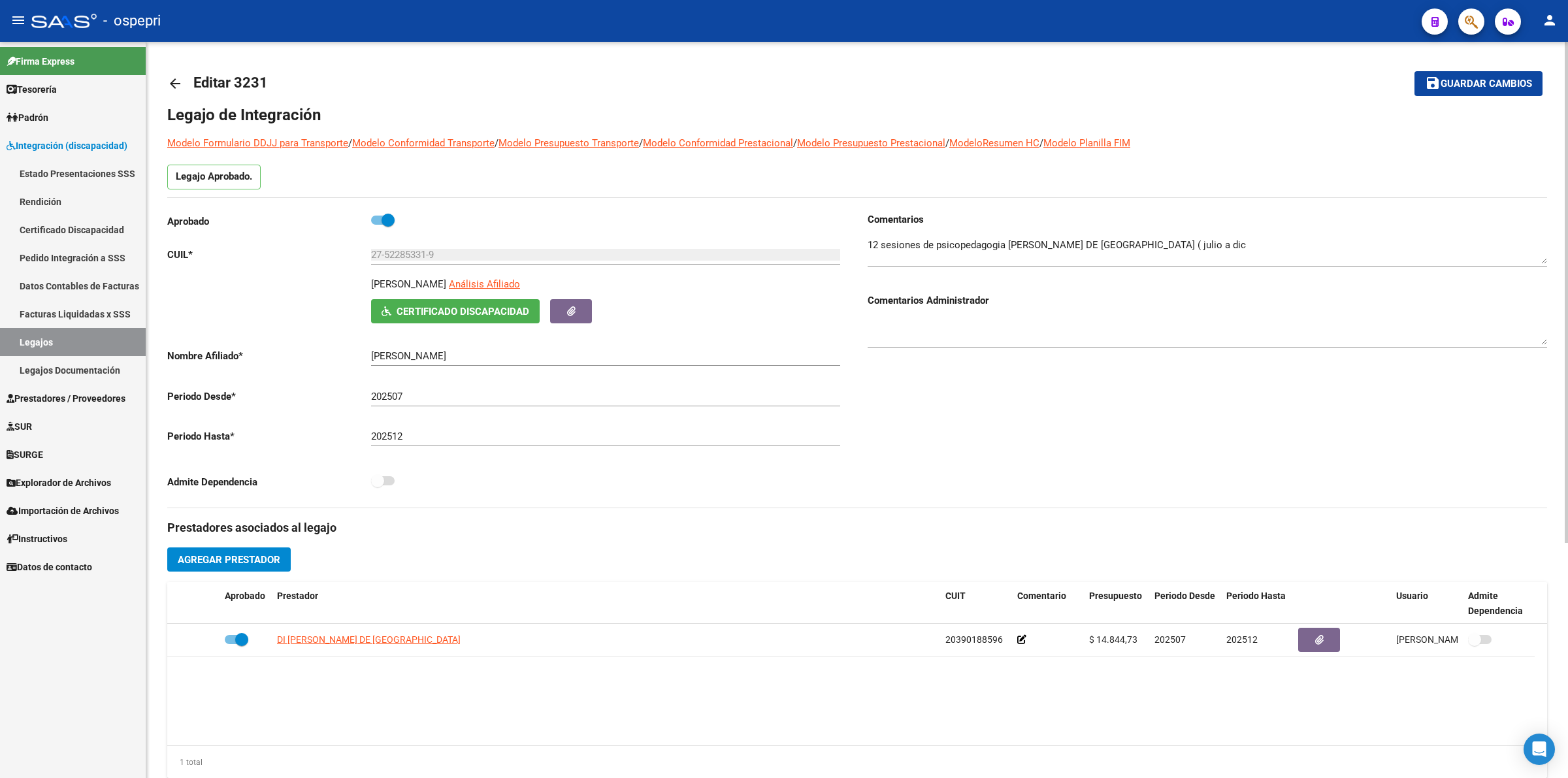
click at [178, 85] on mat-icon "arrow_back" at bounding box center [175, 83] width 16 height 16
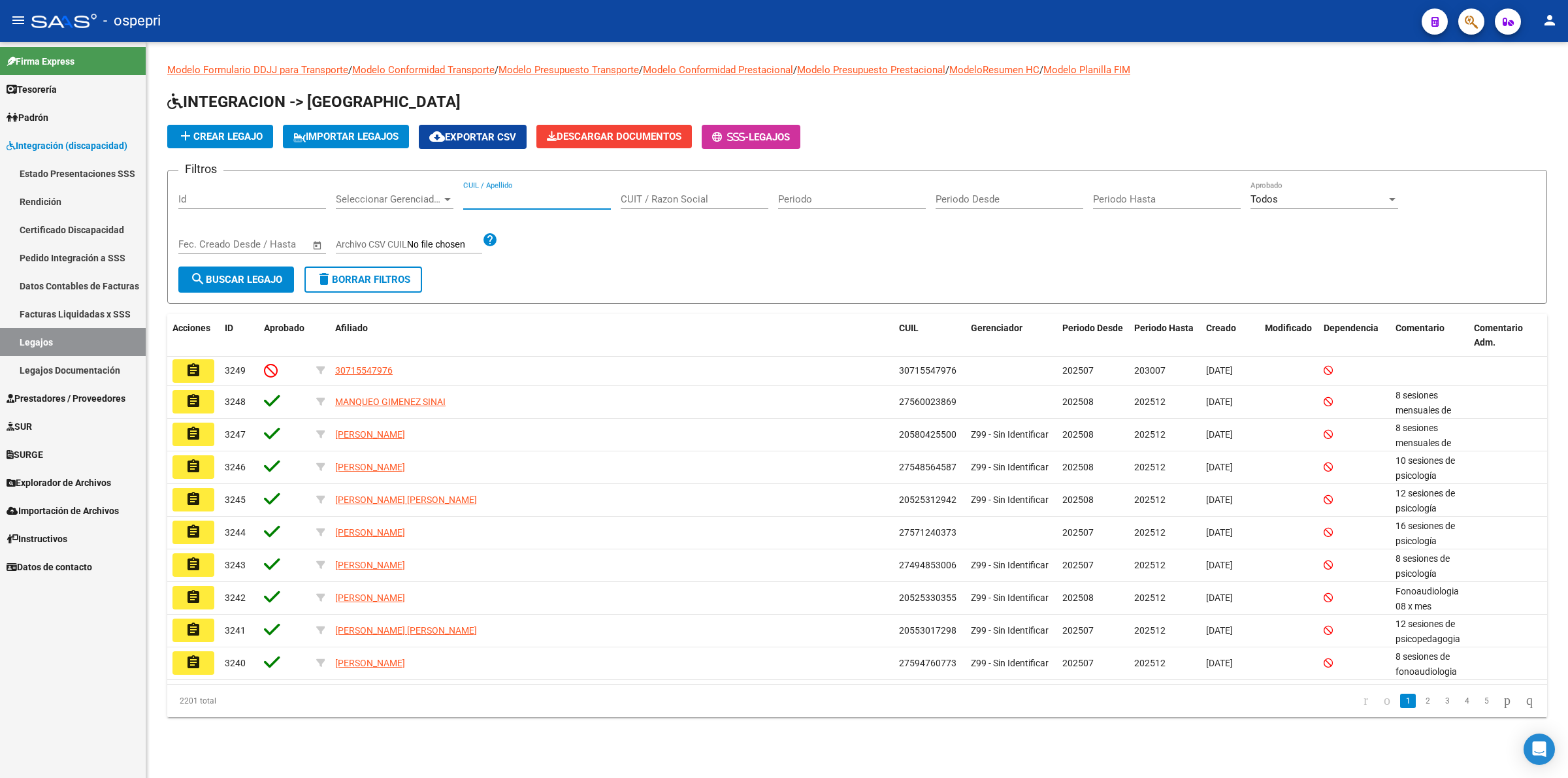
click at [526, 203] on input "CUIL / Apellido" at bounding box center [537, 199] width 148 height 12
paste input "27592290575"
type input "27592290575"
click at [237, 274] on span "search Buscar Legajo" at bounding box center [236, 279] width 92 height 12
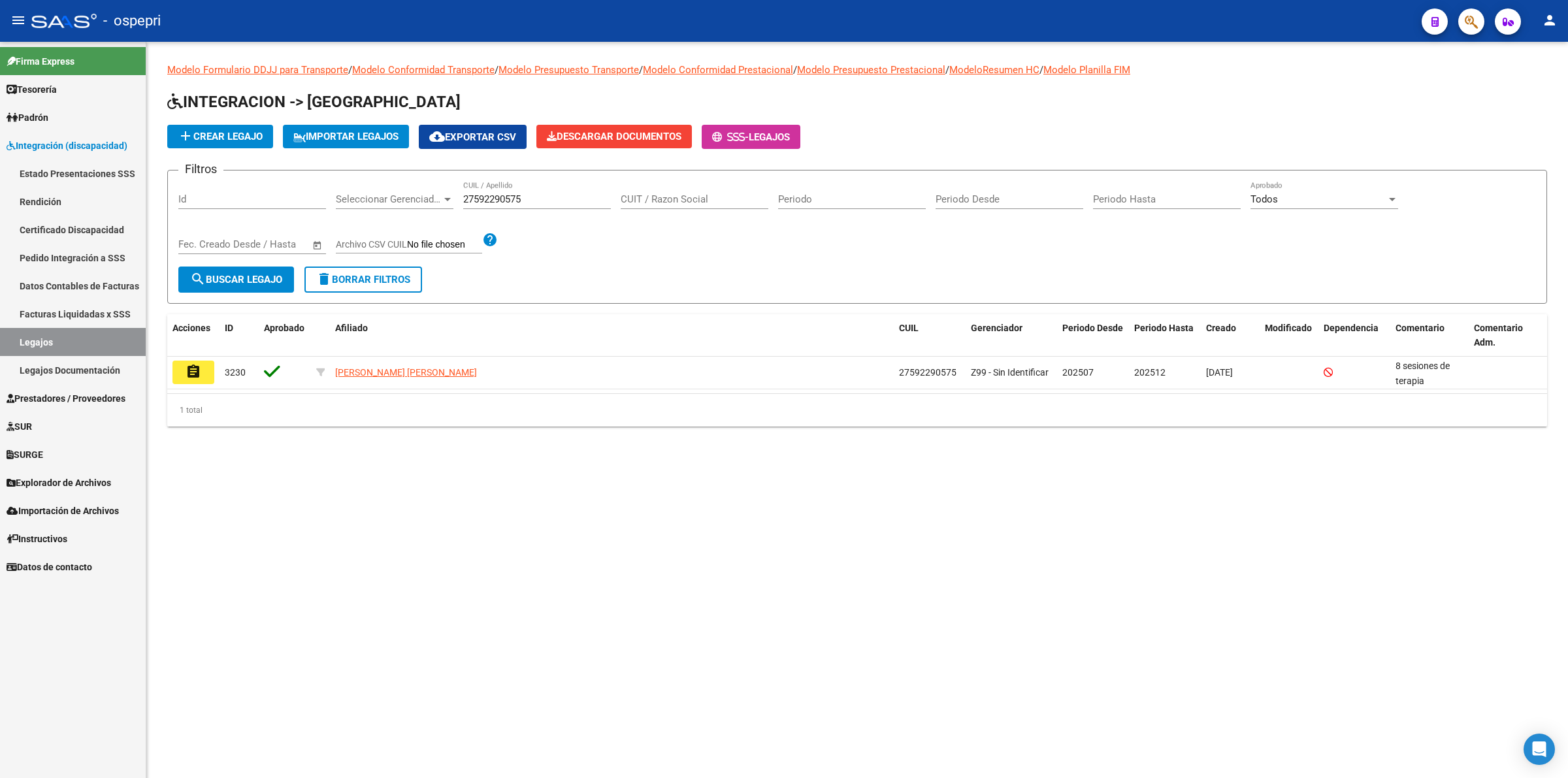
drag, startPoint x: 199, startPoint y: 373, endPoint x: 364, endPoint y: 399, distance: 167.0
click at [199, 373] on mat-icon "assignment" at bounding box center [193, 371] width 16 height 16
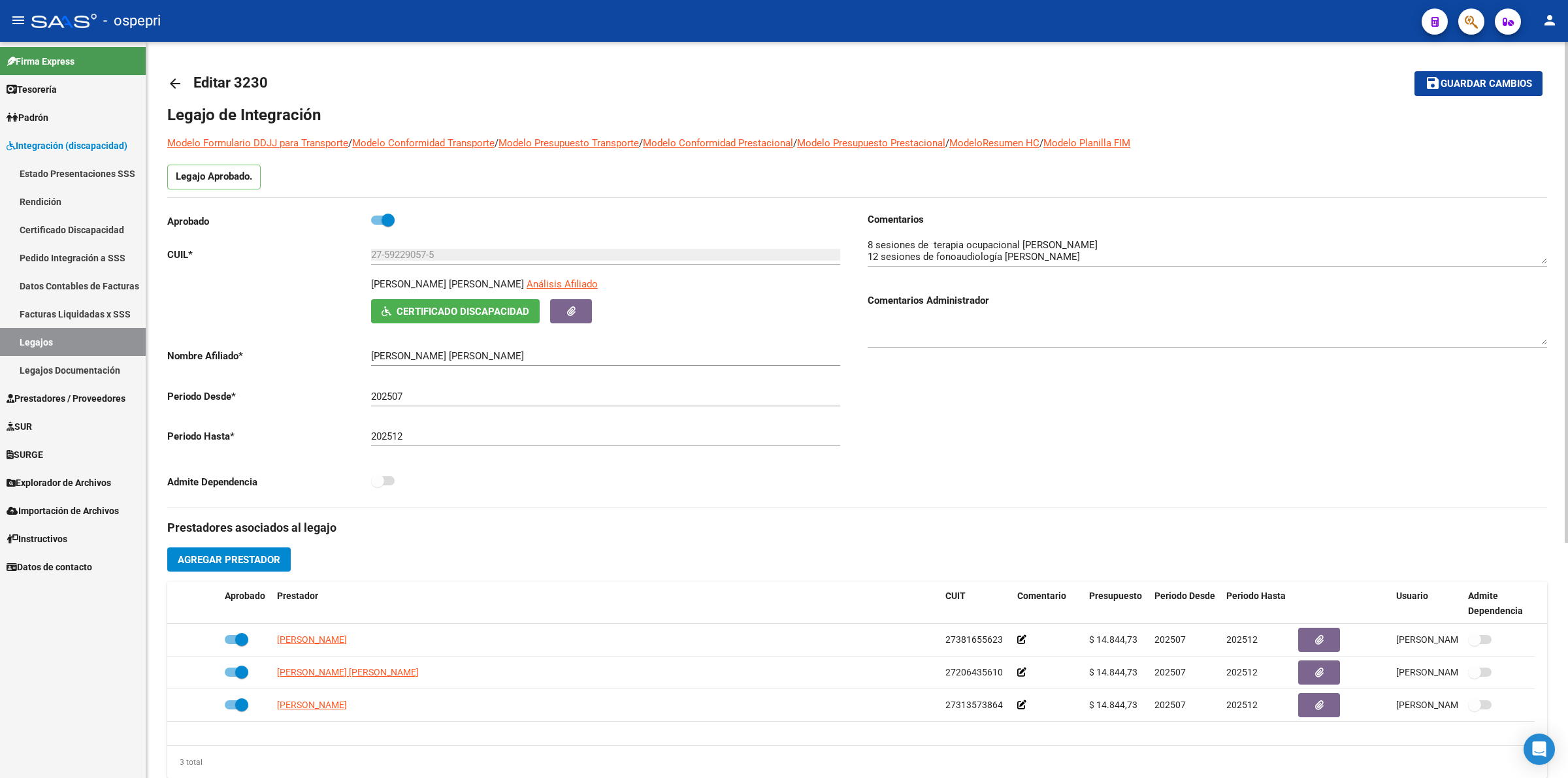
click at [416, 302] on button "Certificado Discapacidad" at bounding box center [456, 311] width 169 height 24
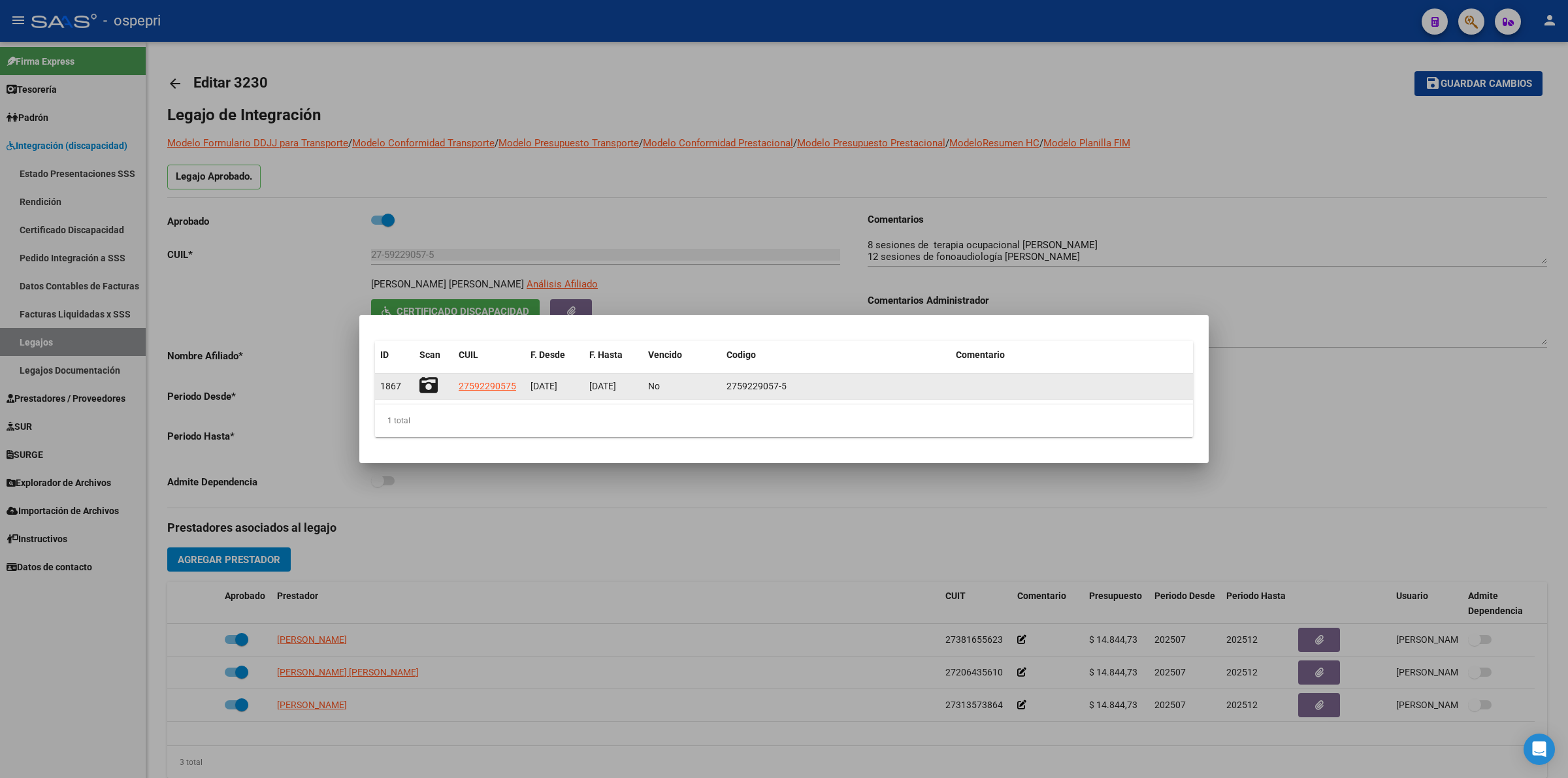
click at [425, 379] on icon at bounding box center [428, 385] width 19 height 19
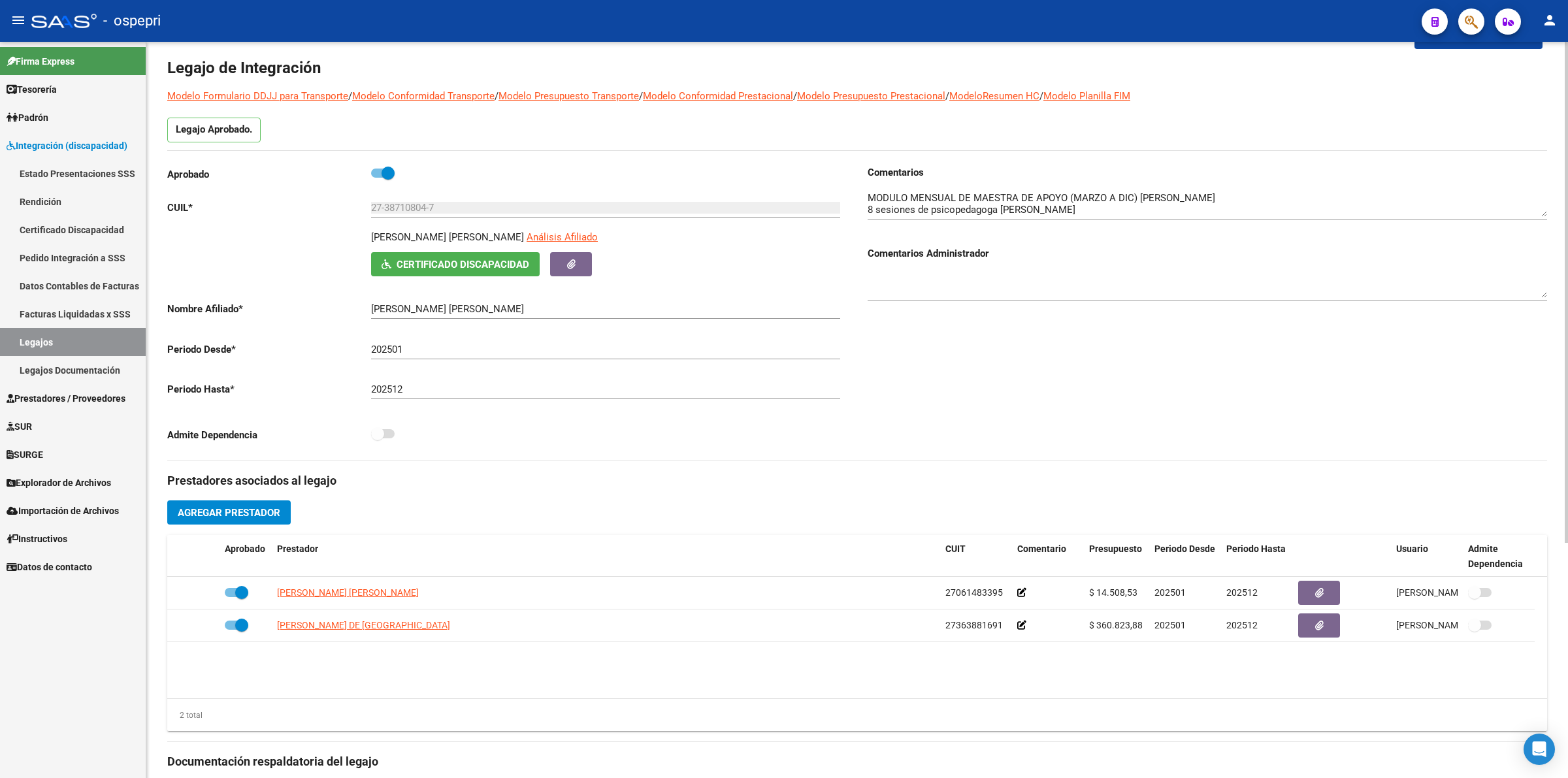
scroll to position [81, 0]
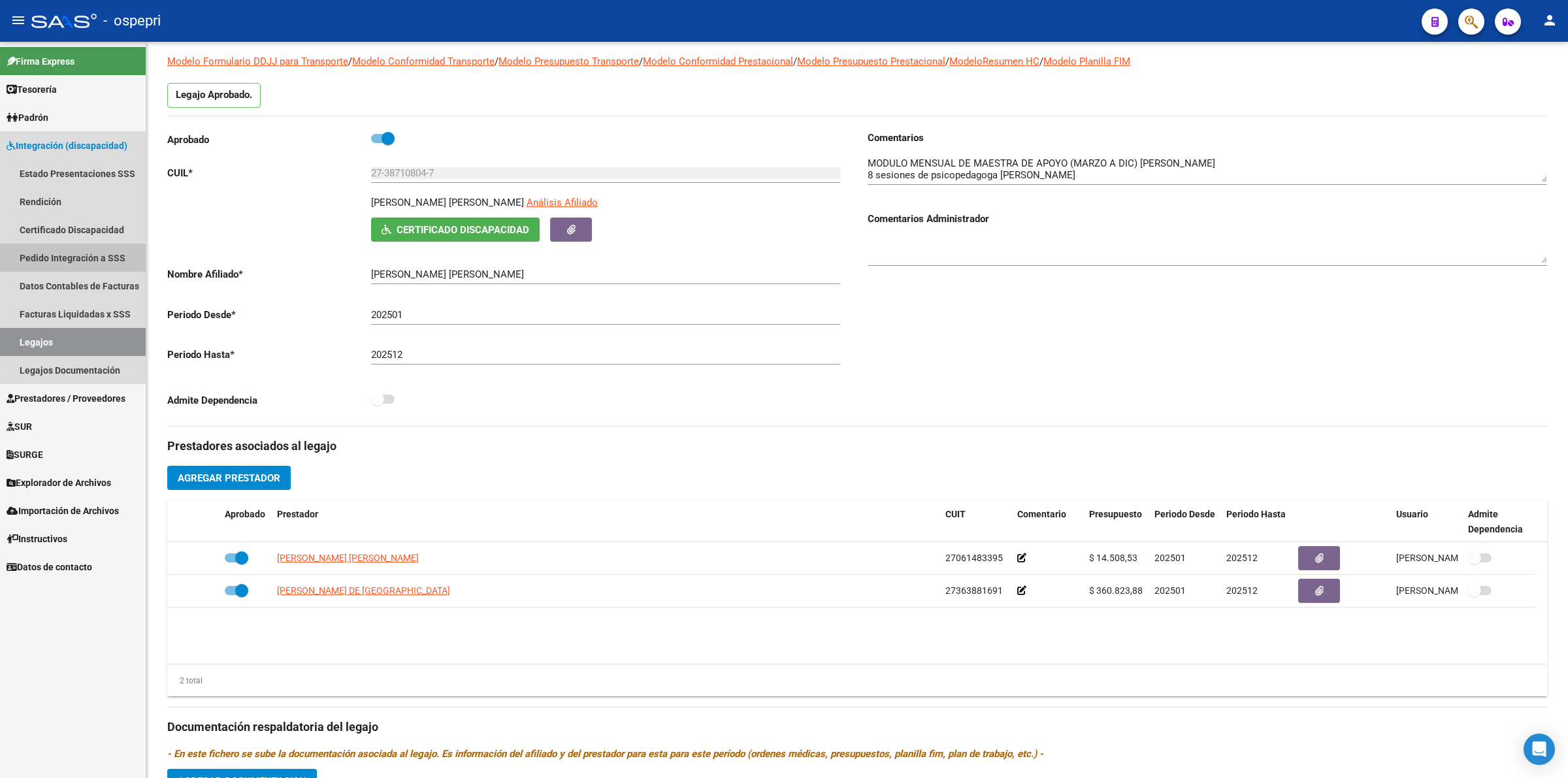
click at [58, 257] on link "Pedido Integración a SSS" at bounding box center [73, 258] width 146 height 28
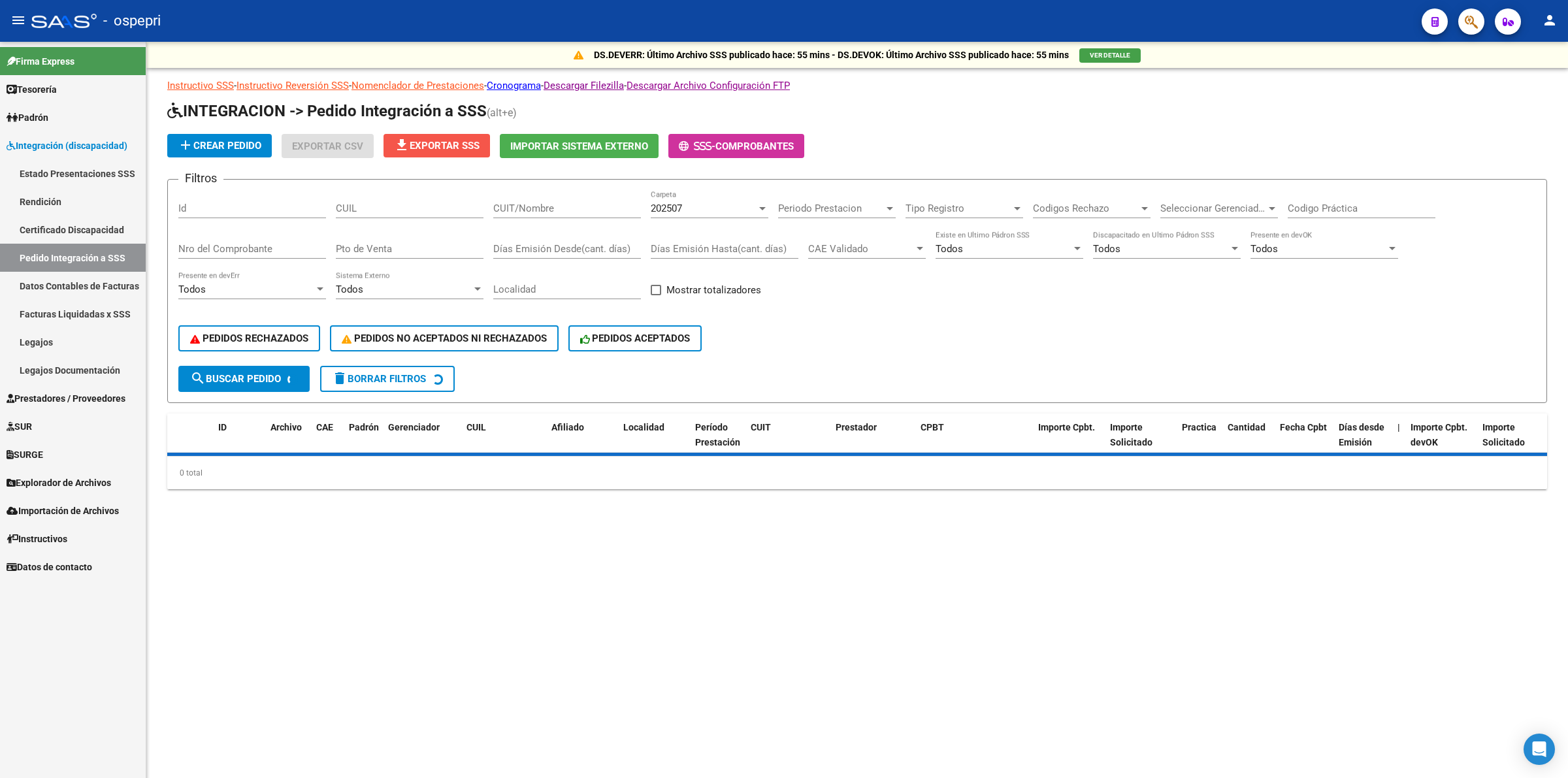
click at [455, 134] on button "file_download Exportar SSS" at bounding box center [436, 146] width 107 height 24
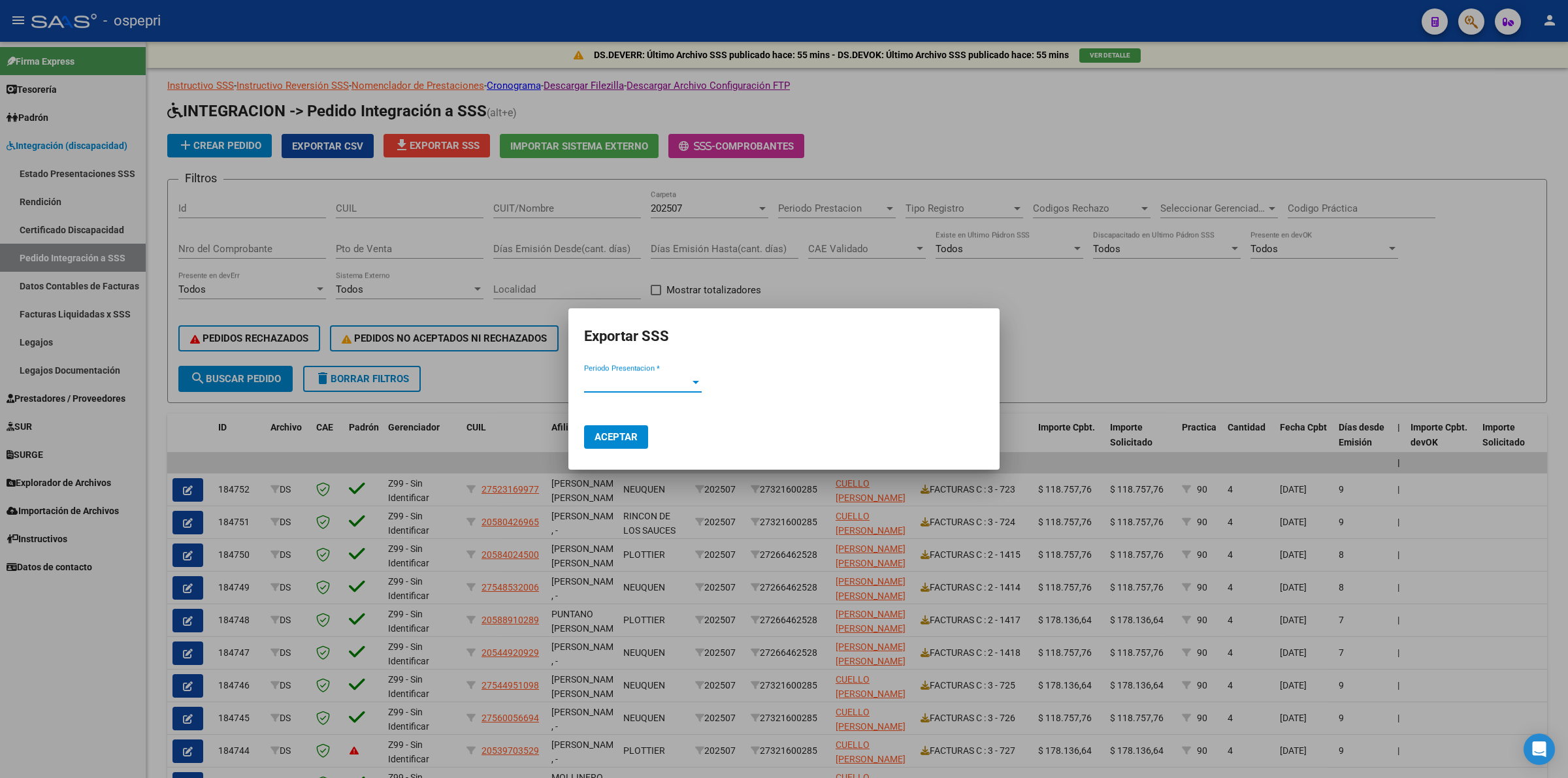
click at [612, 386] on span "Periodo Presentacion *" at bounding box center [637, 382] width 106 height 12
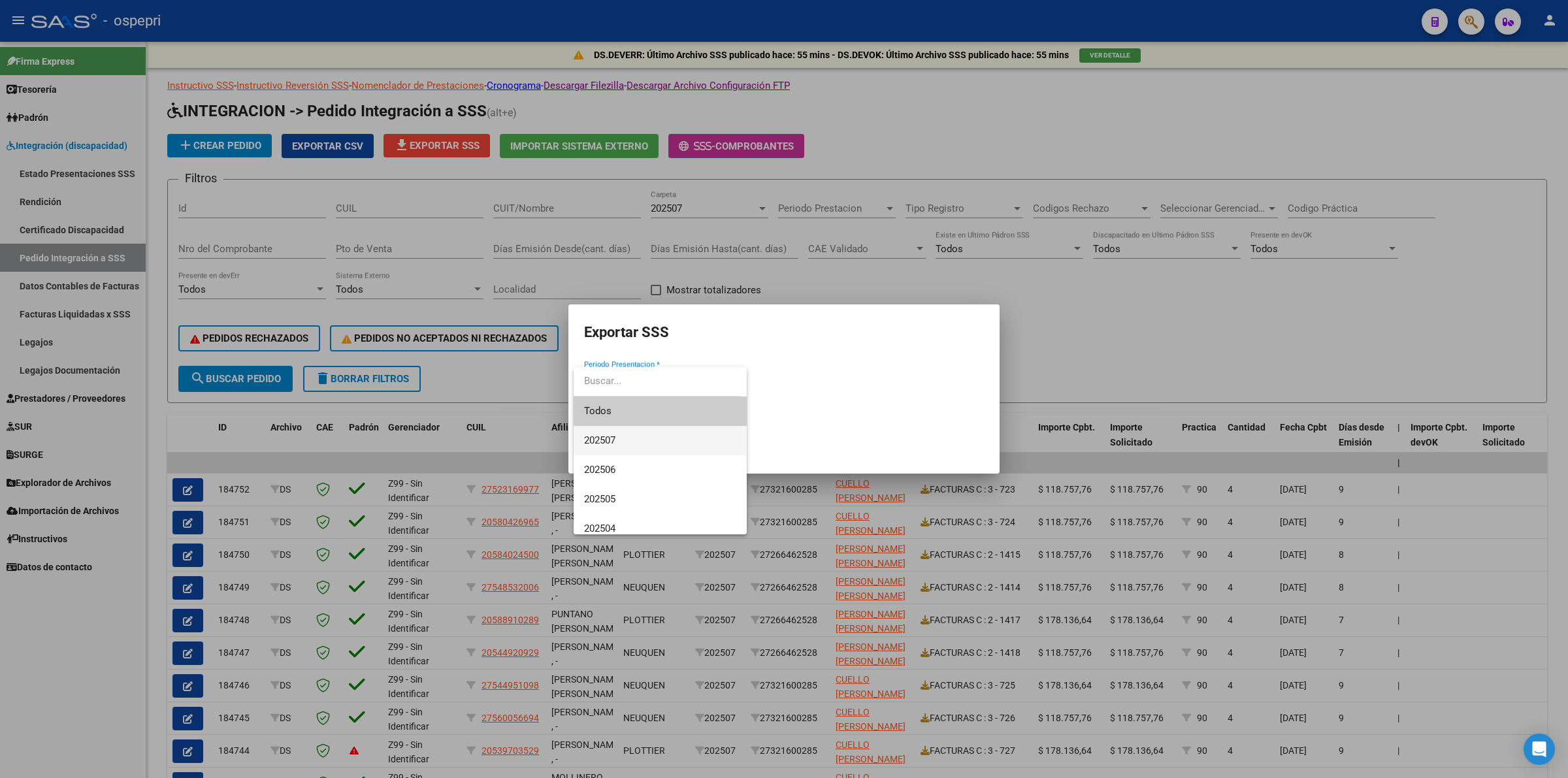
click at [618, 431] on span "202507" at bounding box center [660, 441] width 152 height 29
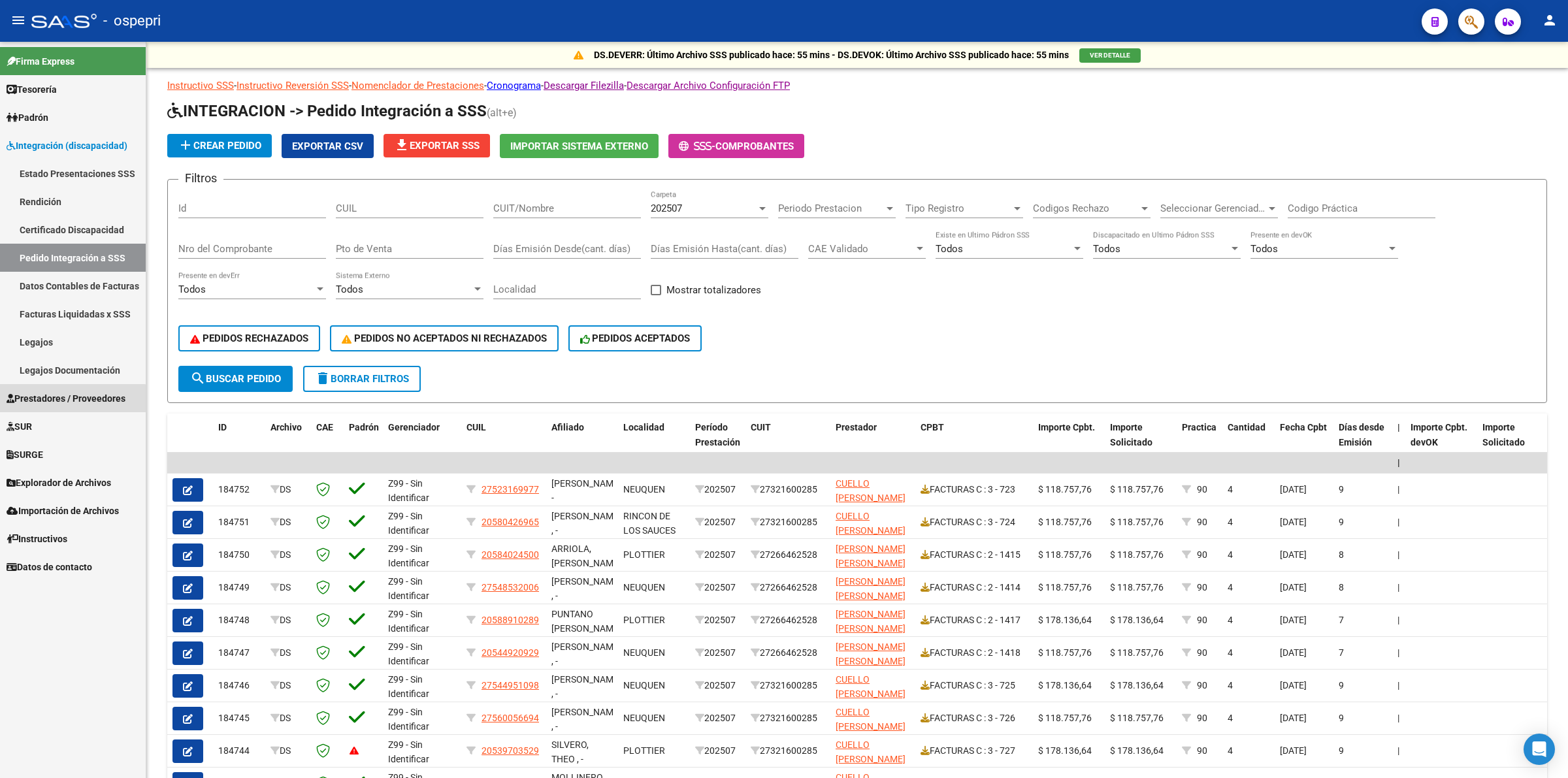
click at [68, 403] on span "Prestadores / Proveedores" at bounding box center [66, 398] width 119 height 15
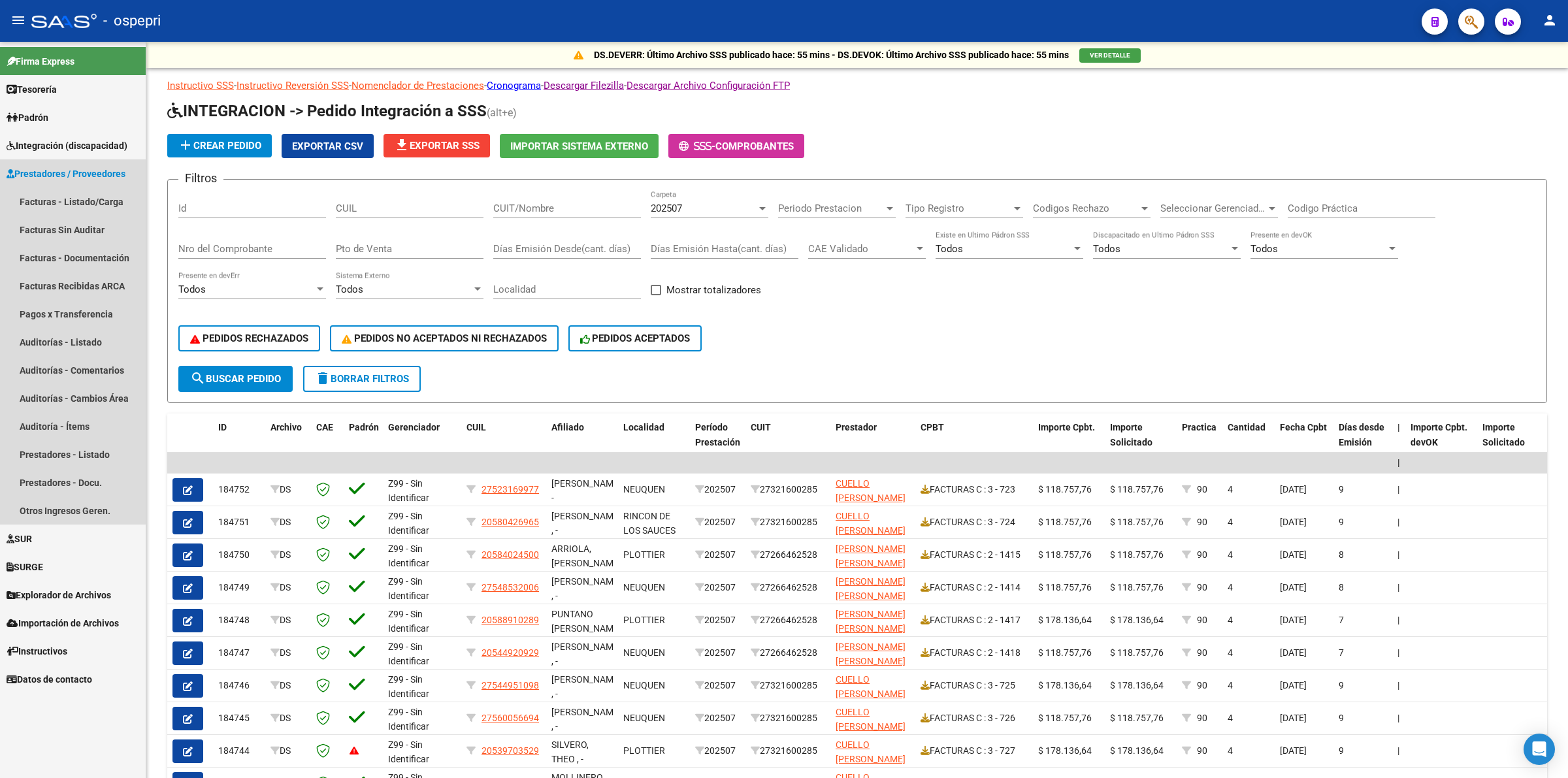
click at [74, 183] on link "Prestadores / Proveedores" at bounding box center [73, 173] width 146 height 28
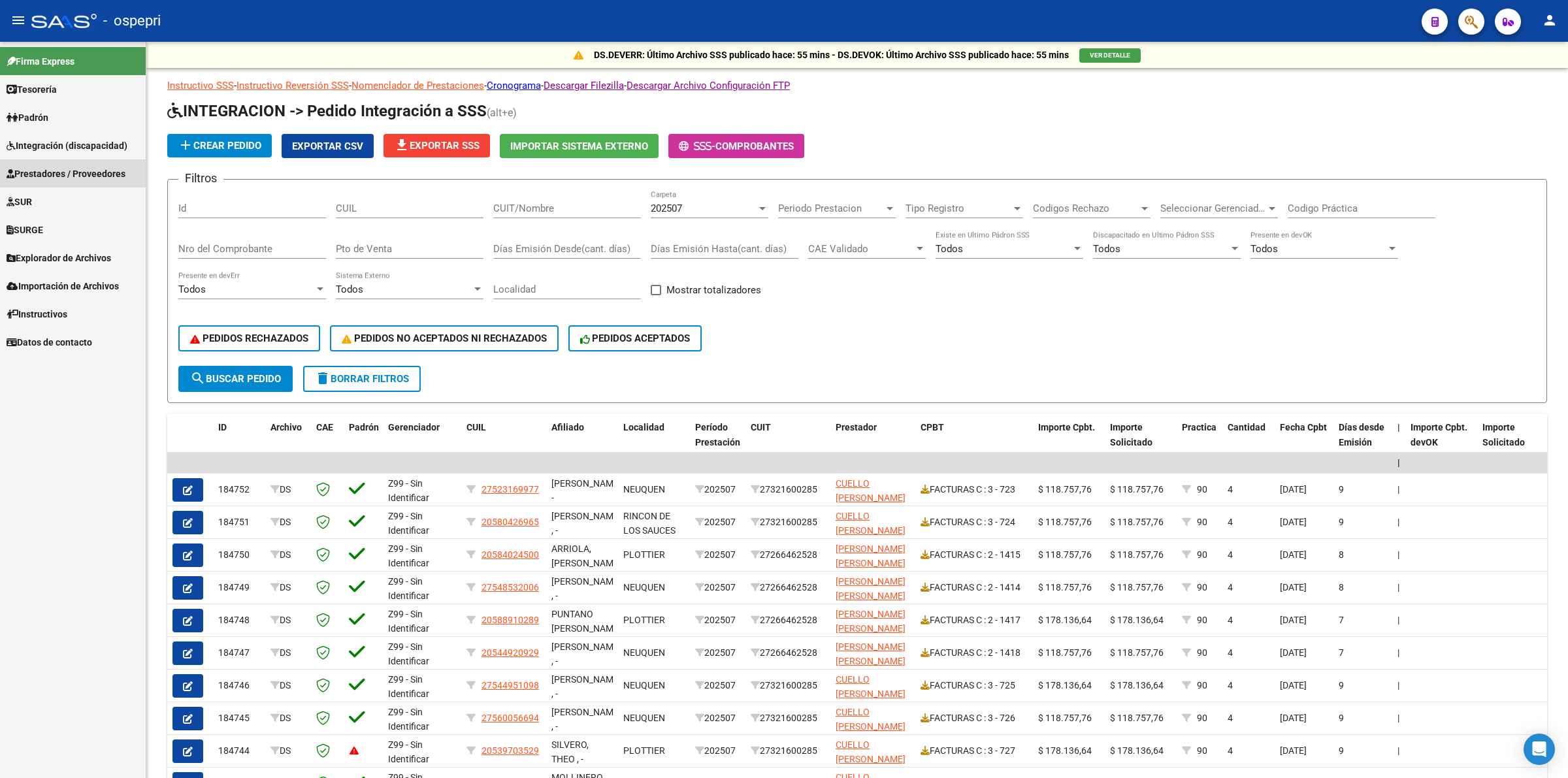
drag, startPoint x: 83, startPoint y: 199, endPoint x: 95, endPoint y: 199, distance: 12.0
click at [83, 199] on mat-nav-list "Firma Express Tesorería Extractos Procesados (csv) Extractos Originales (pdf) O…" at bounding box center [73, 199] width 146 height 315
click at [534, 218] on div "CUIT/Nombre" at bounding box center [566, 210] width 148 height 40
click at [537, 207] on input "CUIT/Nombre" at bounding box center [566, 209] width 148 height 12
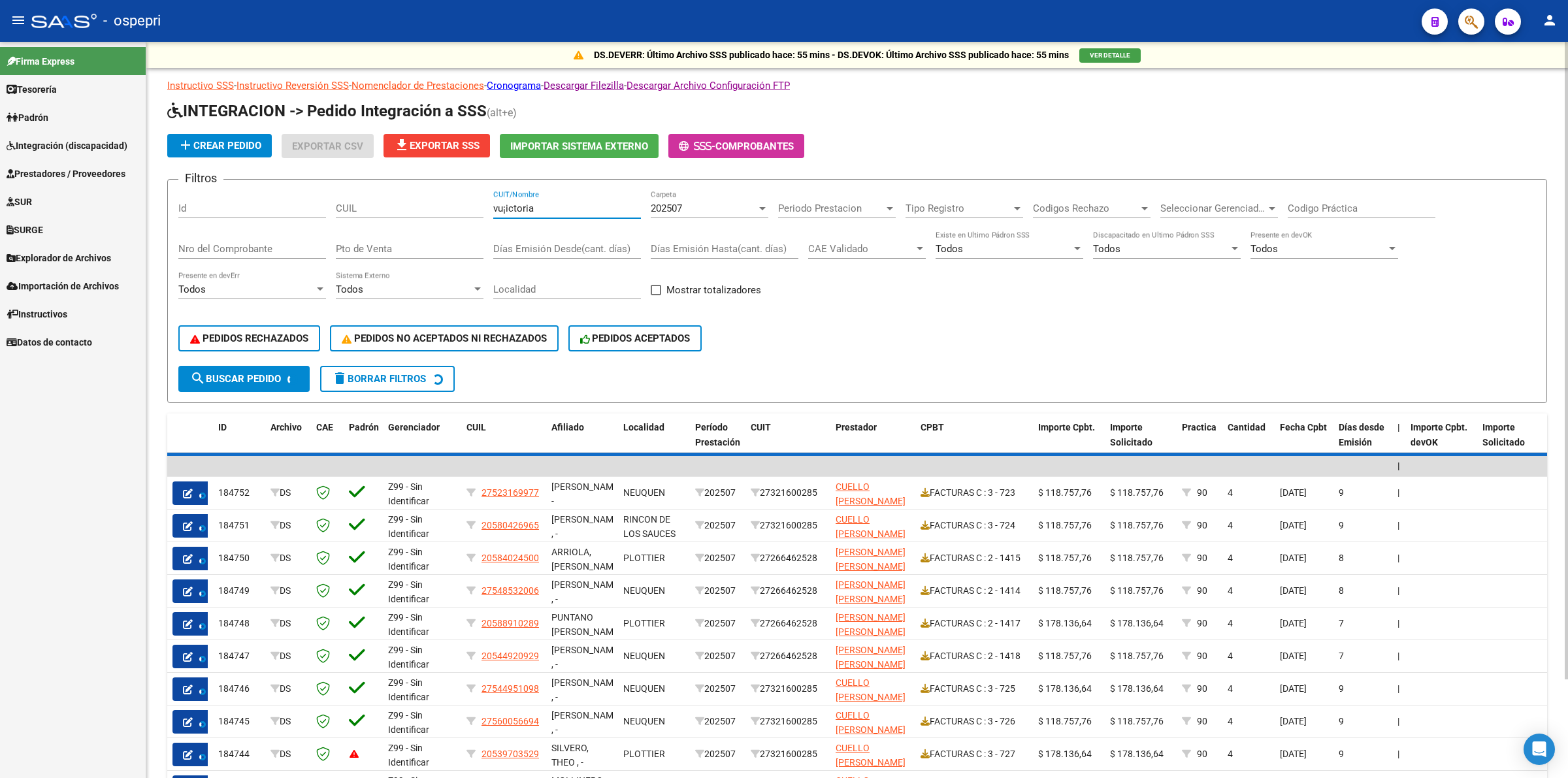
click at [507, 203] on input "vu¡ictoria" at bounding box center [566, 209] width 148 height 12
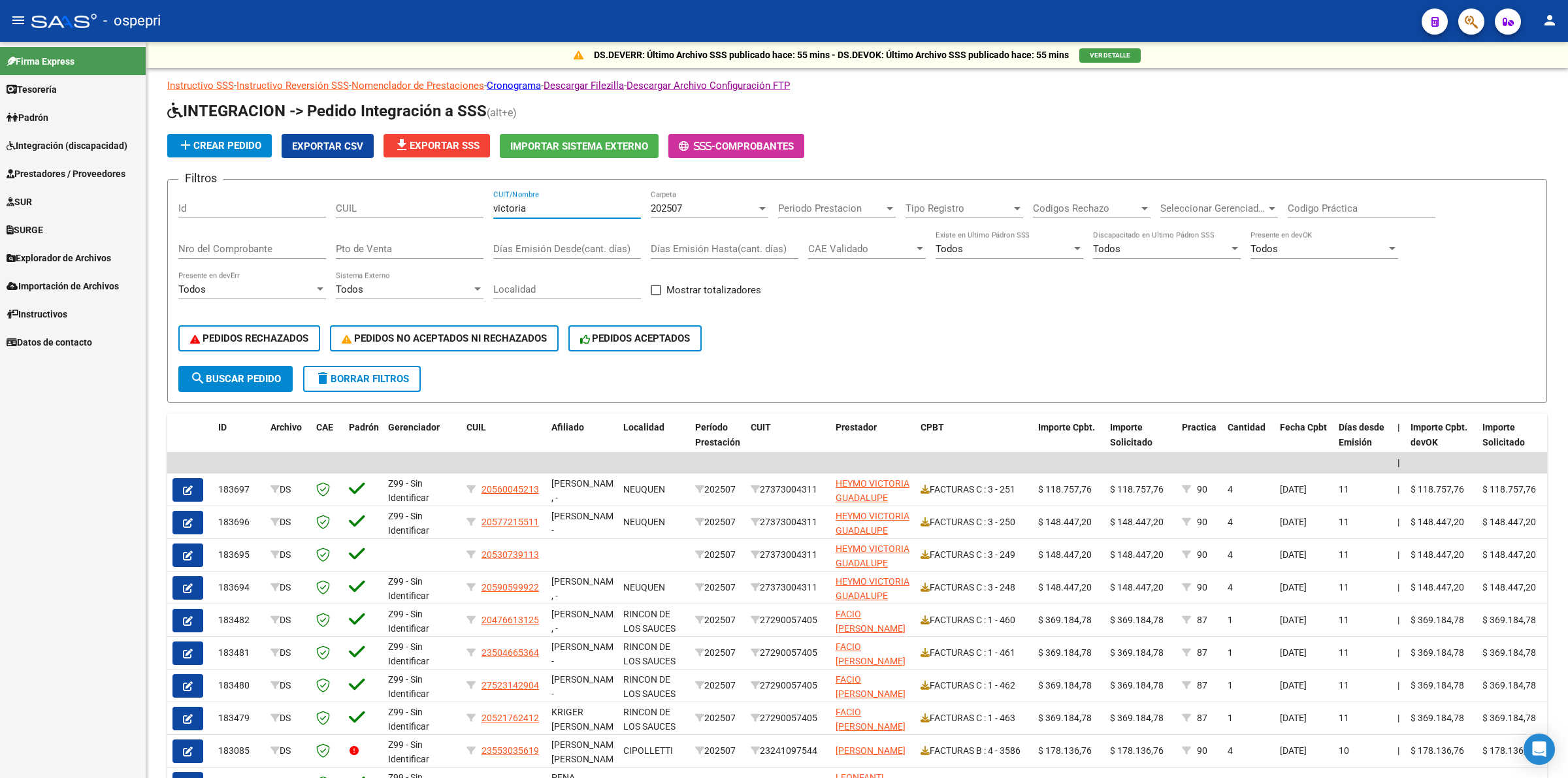
type input "victoria"
drag, startPoint x: 60, startPoint y: 260, endPoint x: 75, endPoint y: 260, distance: 15.0
click at [61, 260] on span "Explorador de Archivos" at bounding box center [59, 258] width 105 height 15
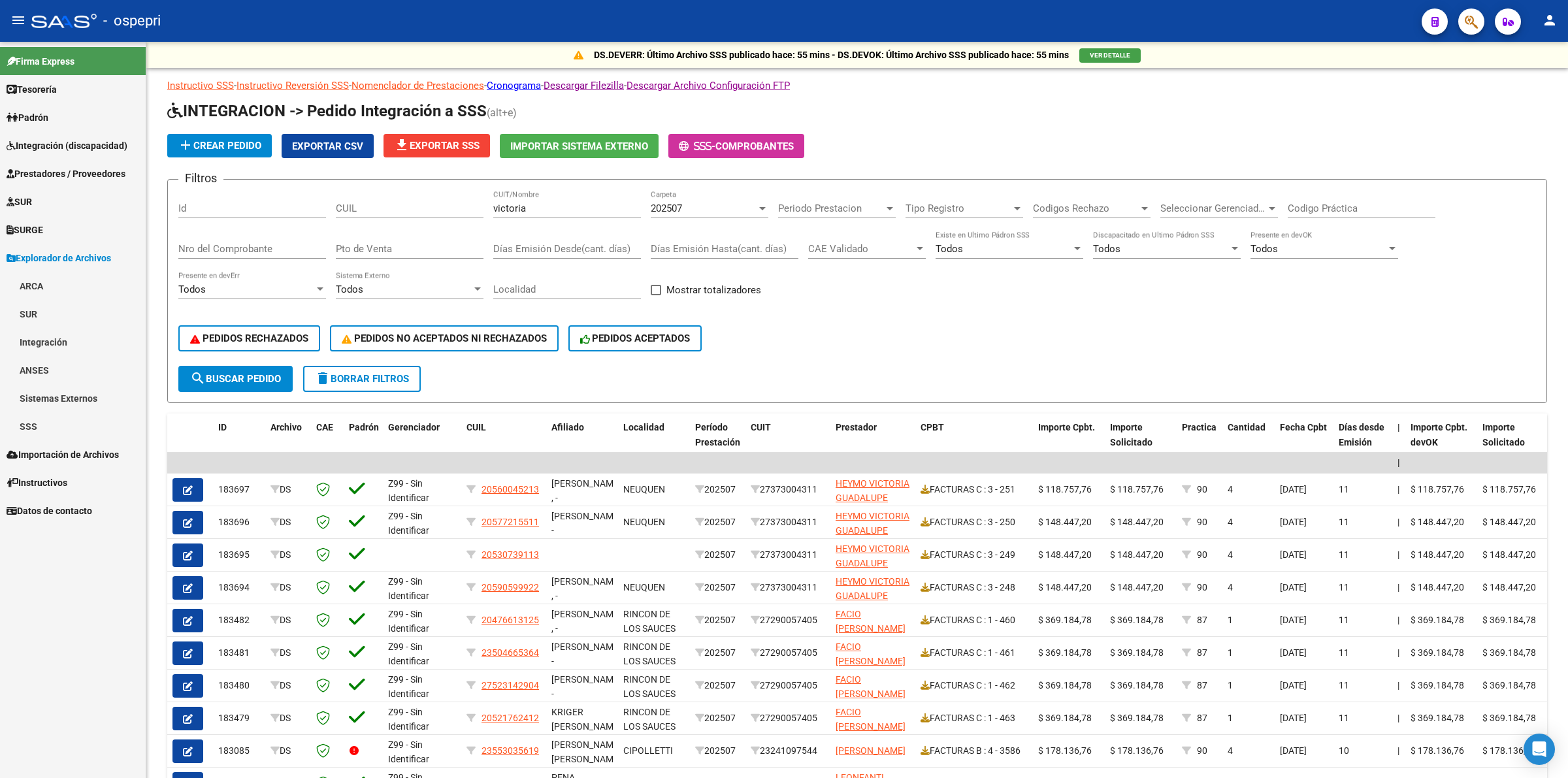
click at [54, 176] on span "Prestadores / Proveedores" at bounding box center [66, 173] width 119 height 15
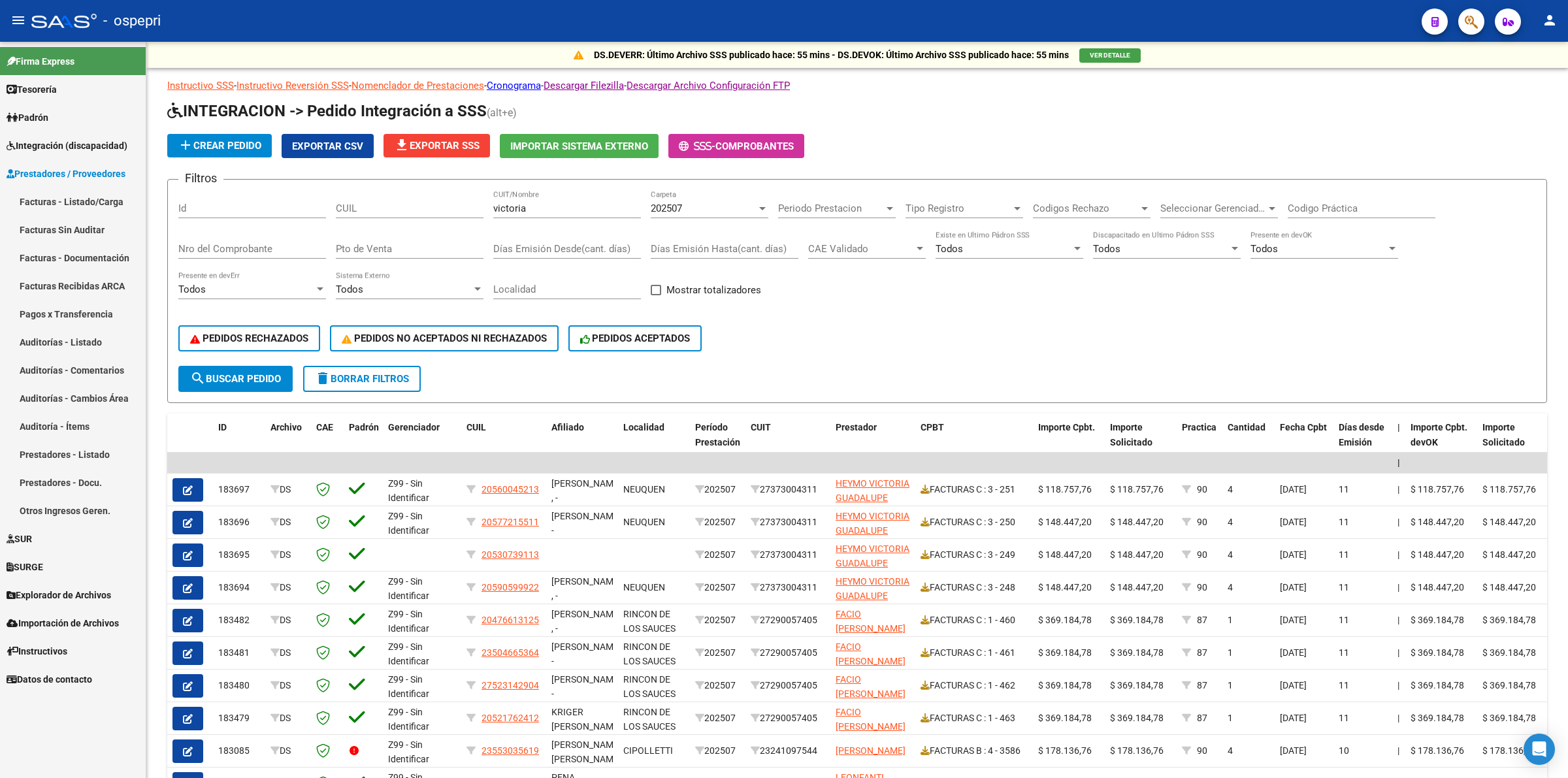
drag, startPoint x: 93, startPoint y: 197, endPoint x: 109, endPoint y: 199, distance: 16.1
click at [96, 197] on link "Facturas - Listado/Carga" at bounding box center [73, 201] width 146 height 28
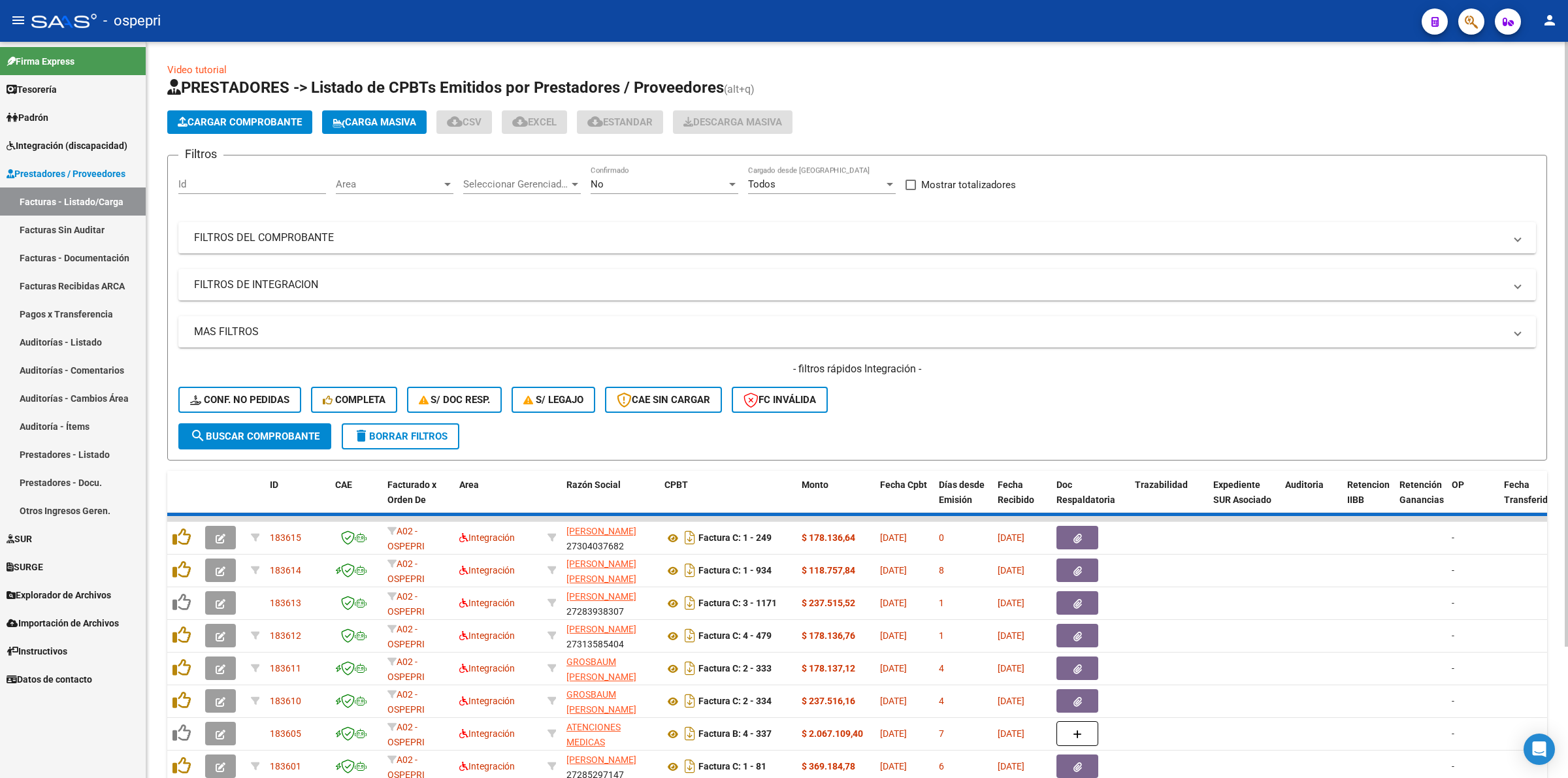
drag, startPoint x: 320, startPoint y: 234, endPoint x: 625, endPoint y: 267, distance: 306.8
click at [320, 233] on mat-panel-title "FILTROS DEL COMPROBANTE" at bounding box center [850, 237] width 1311 height 15
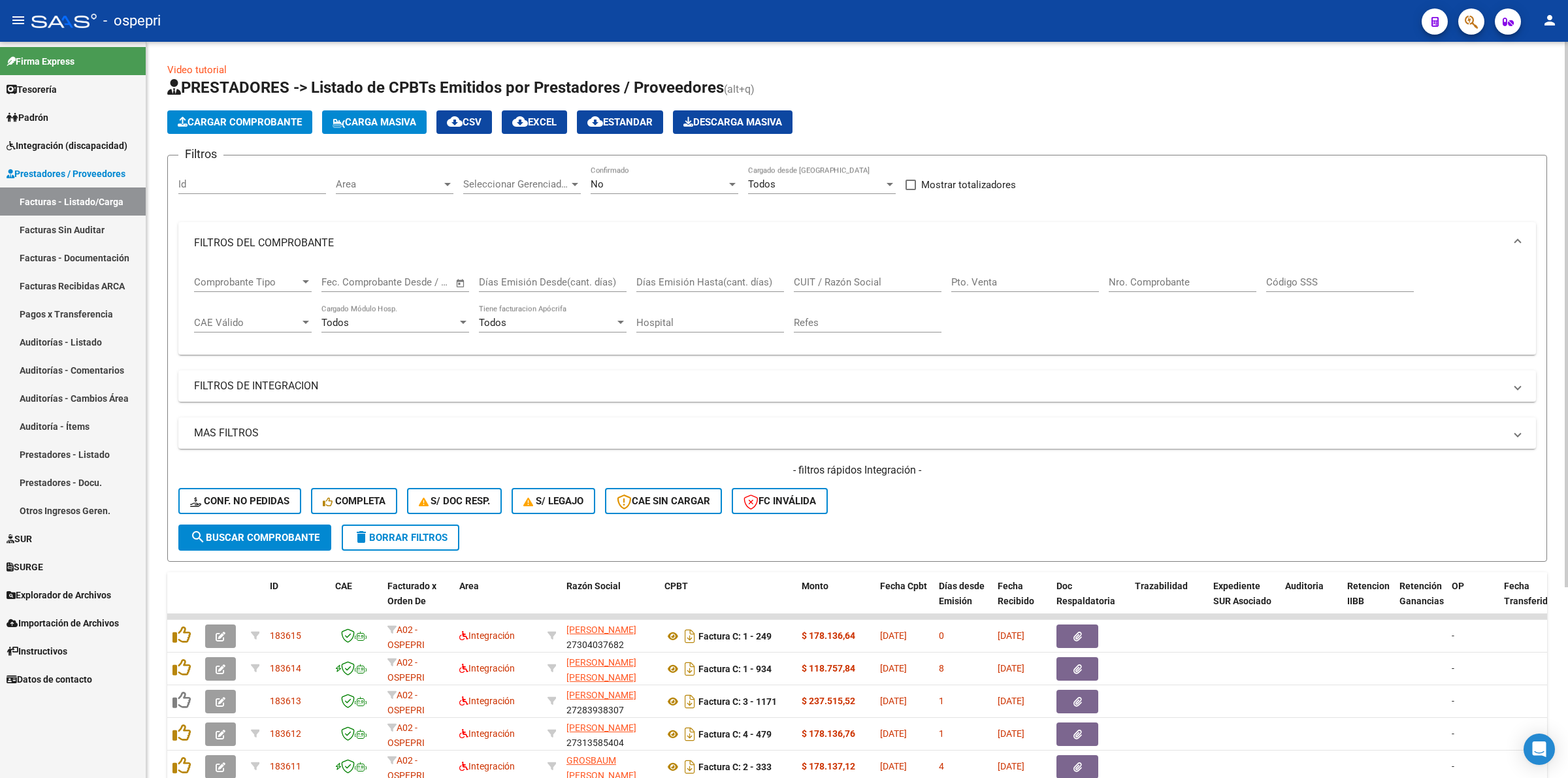
click at [847, 277] on input "CUIT / Razón Social" at bounding box center [867, 282] width 148 height 12
click at [842, 277] on input "victoria" at bounding box center [867, 282] width 148 height 12
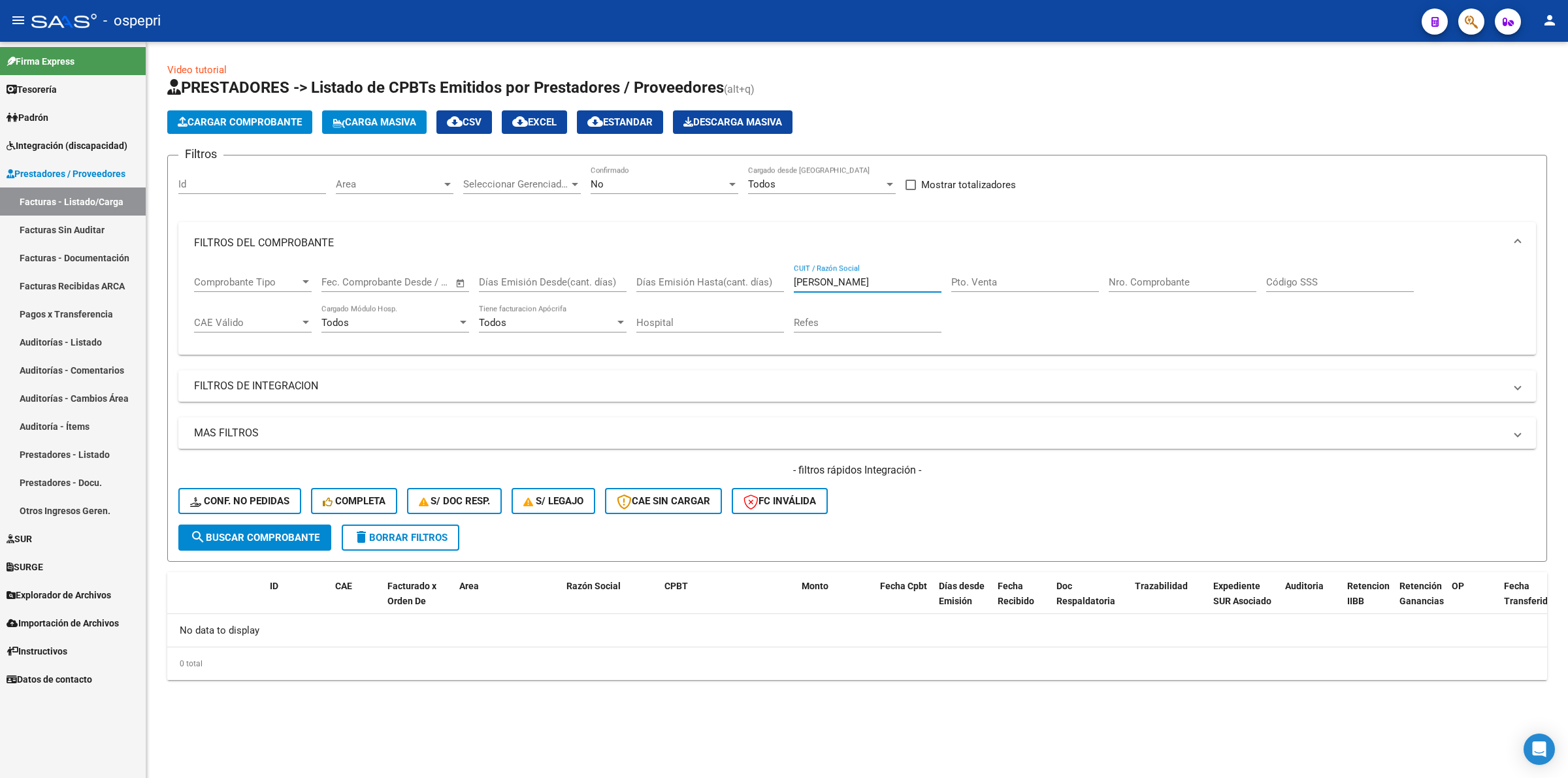
click at [852, 279] on input "victoria mariajimena" at bounding box center [867, 282] width 148 height 12
type input "victoria maria jimena"
click at [306, 536] on span "search Buscar Comprobante" at bounding box center [255, 538] width 129 height 12
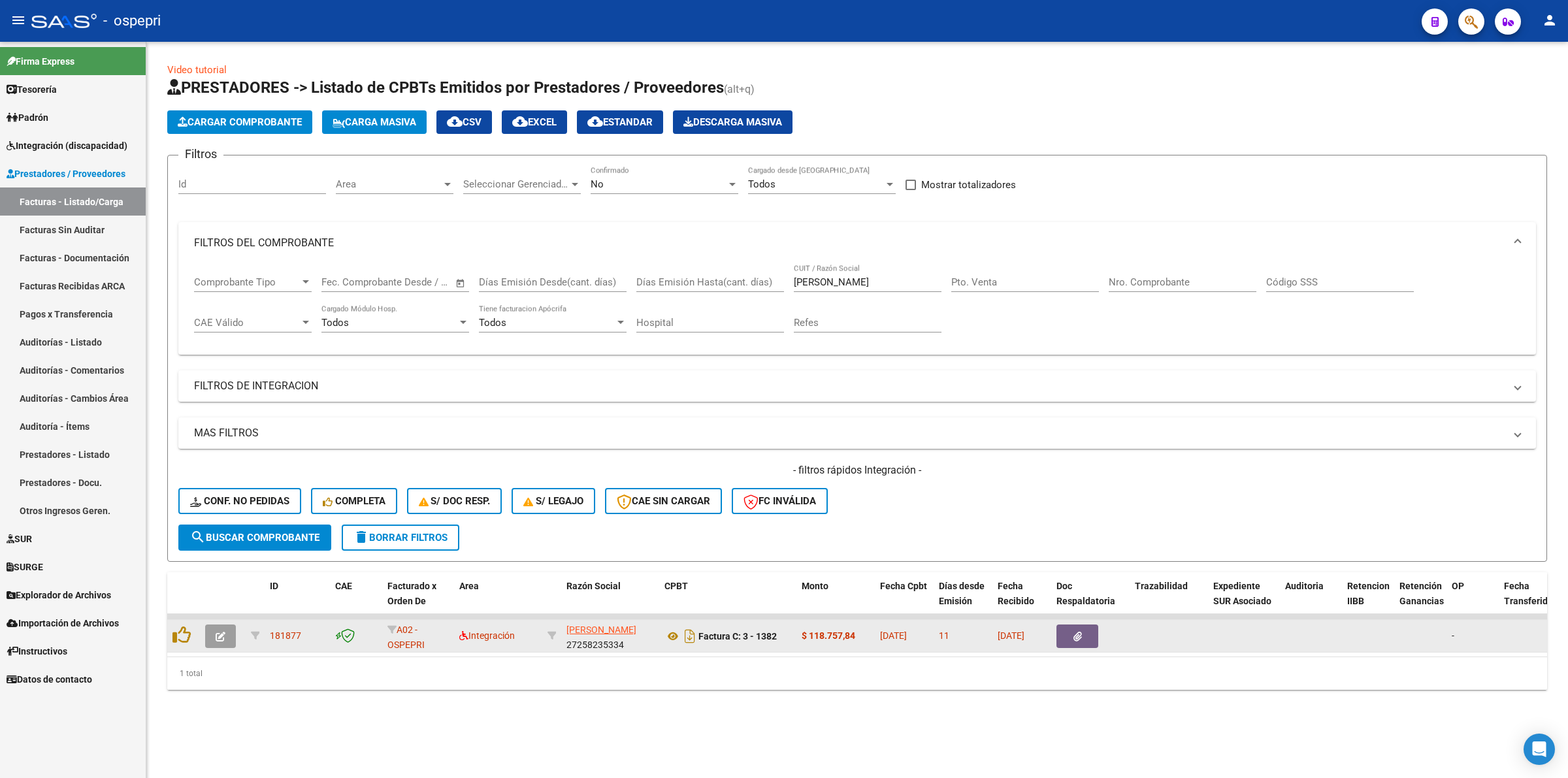
click at [225, 631] on button "button" at bounding box center [220, 637] width 30 height 24
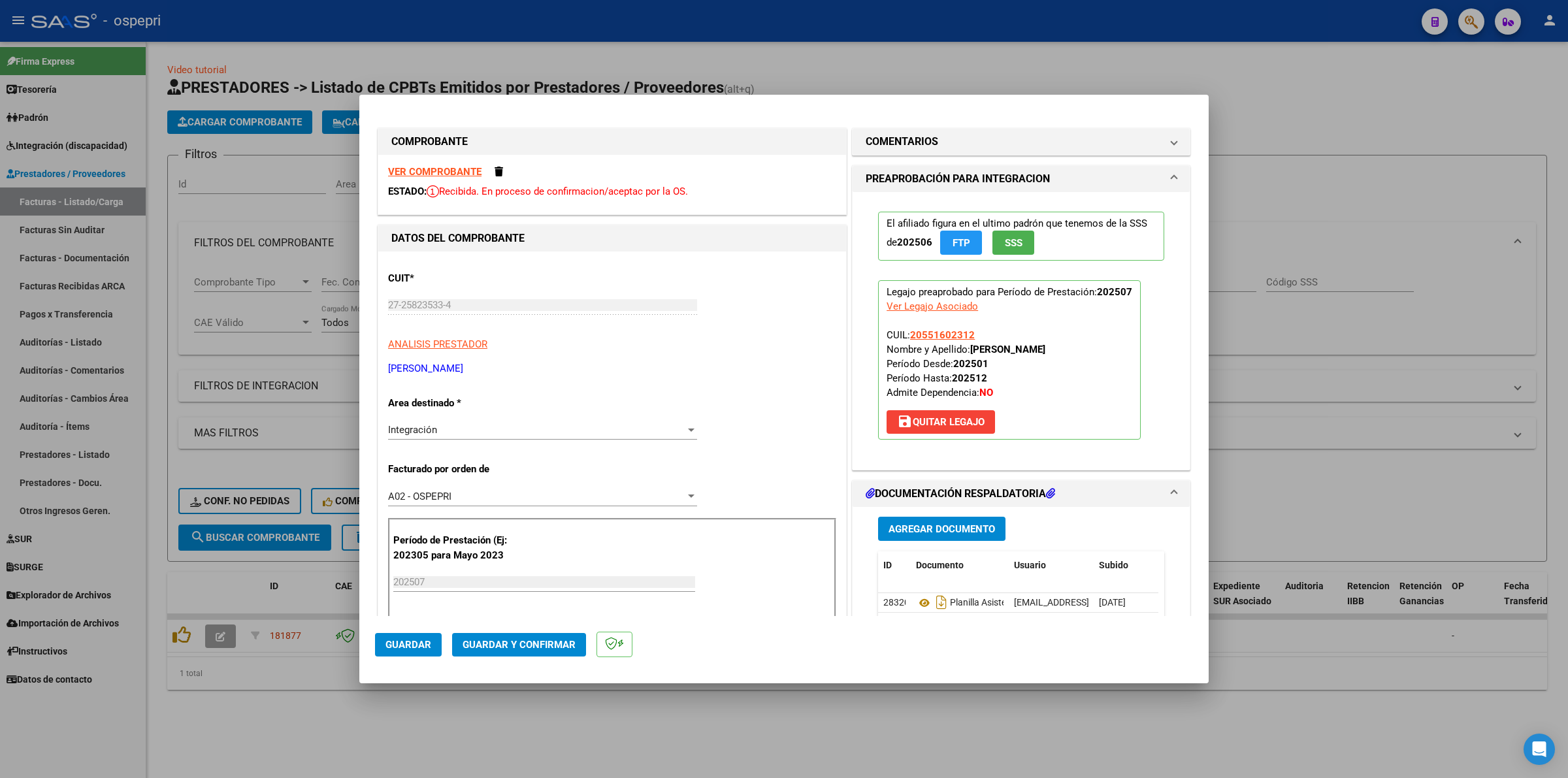
click at [473, 168] on strong "VER COMPROBANTE" at bounding box center [434, 171] width 93 height 12
click at [1368, 162] on div at bounding box center [784, 389] width 1568 height 778
type input "$ 0,00"
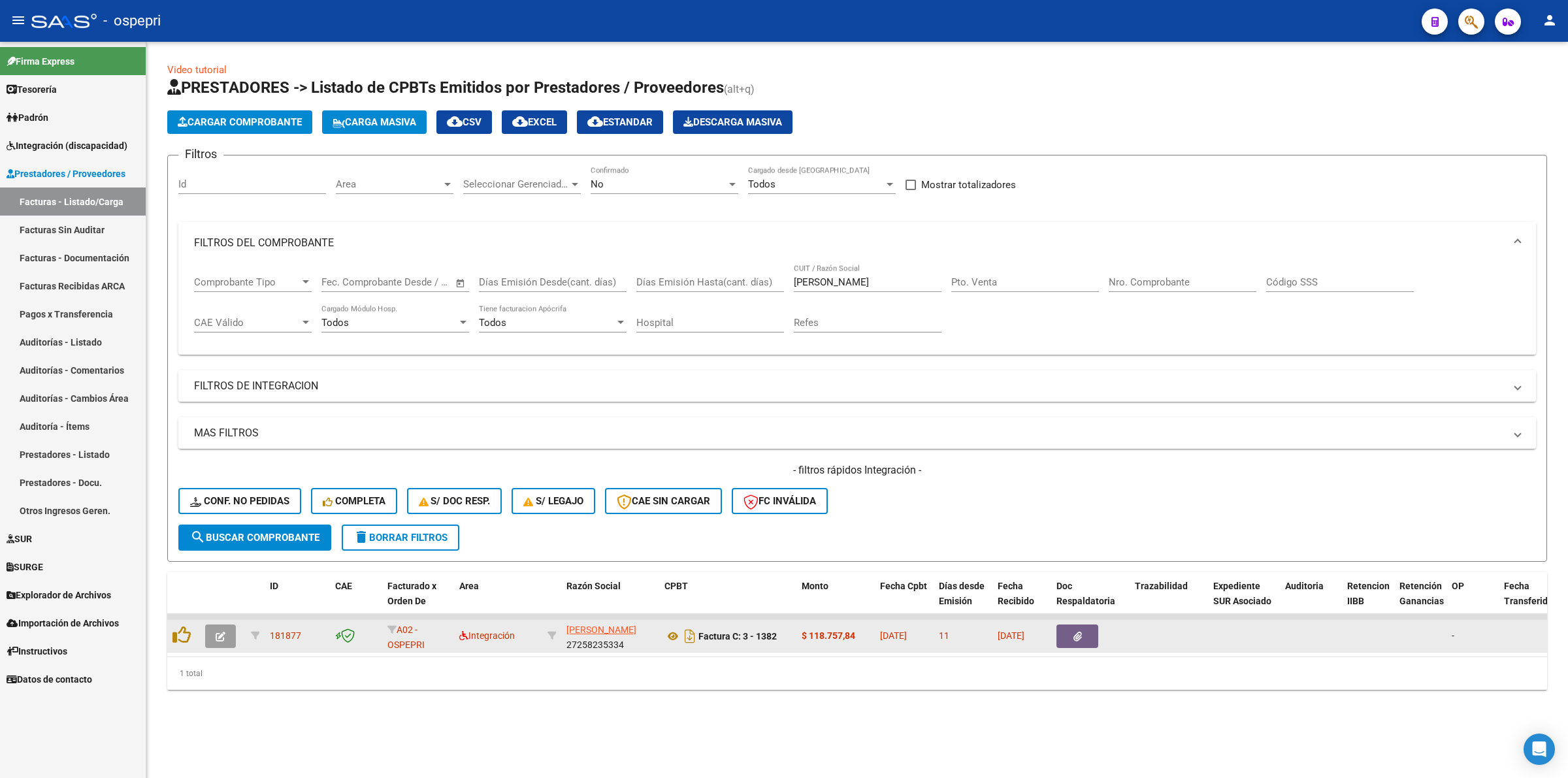
click at [220, 632] on icon "button" at bounding box center [220, 637] width 10 height 10
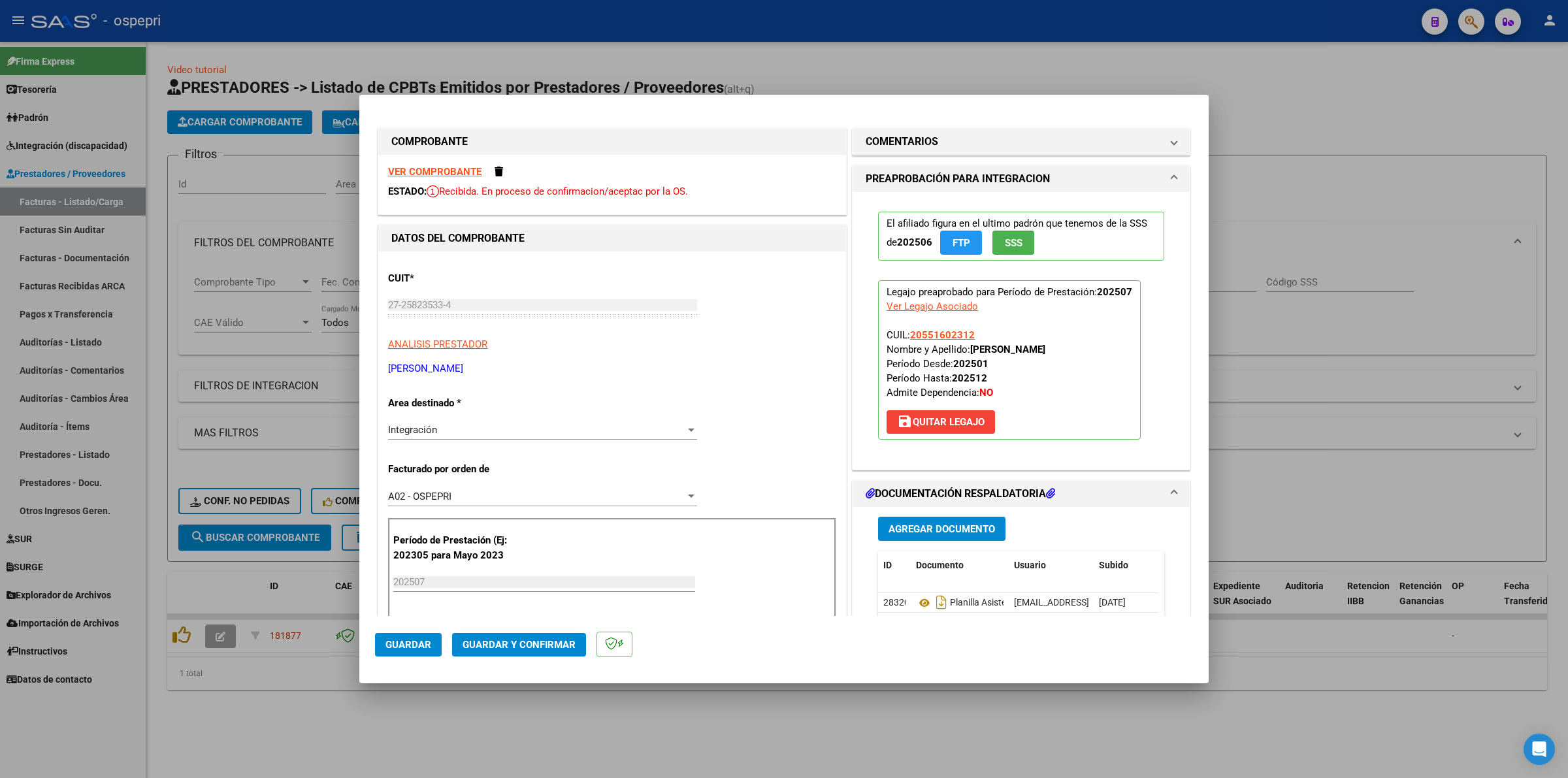
type input "$ 0,00"
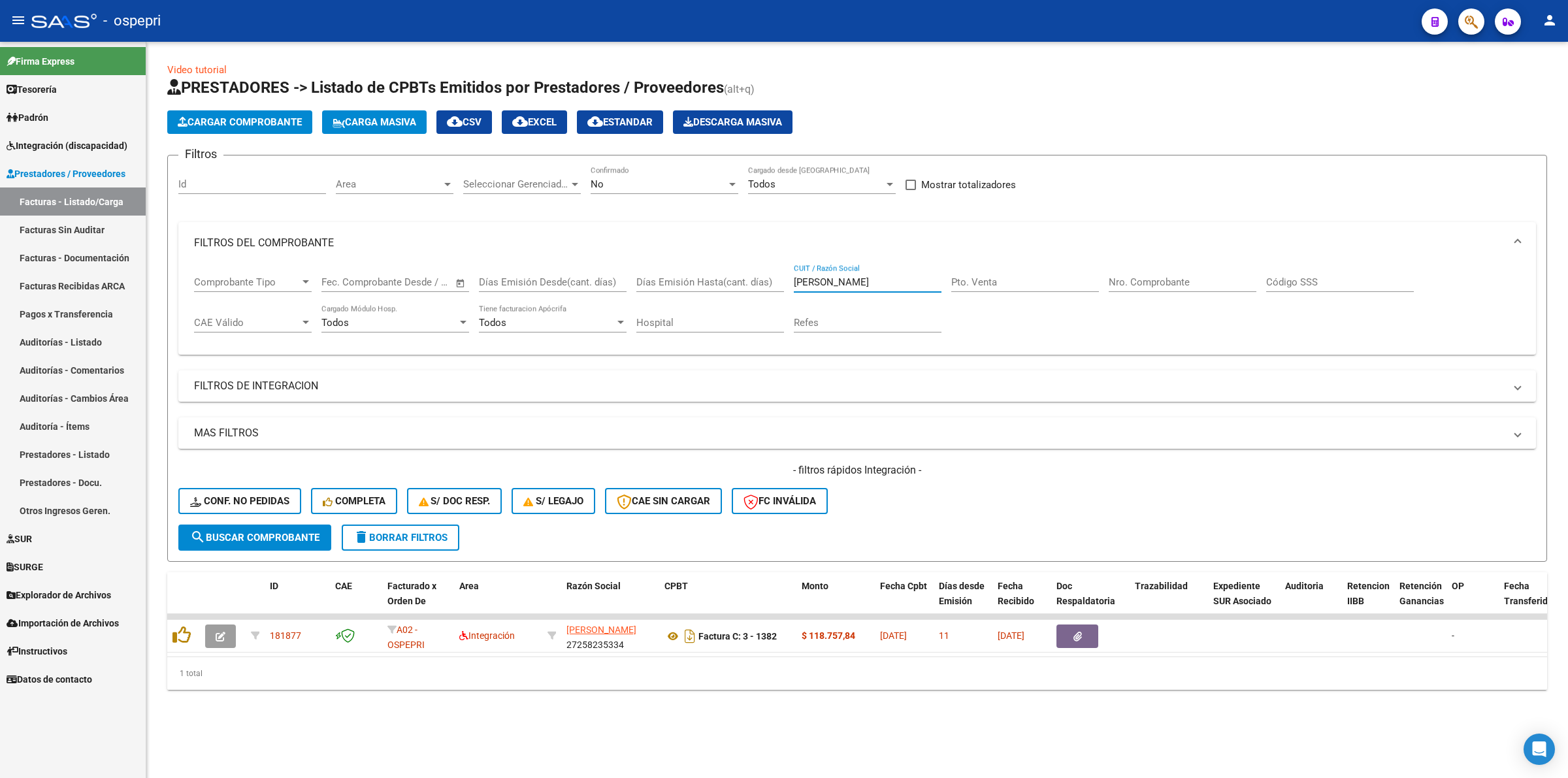
drag, startPoint x: 897, startPoint y: 277, endPoint x: 700, endPoint y: 275, distance: 197.0
click at [700, 276] on div "Comprobante Tipo Comprobante Tipo Start date – End date Fec. Comprobante Desde …" at bounding box center [858, 304] width 1327 height 81
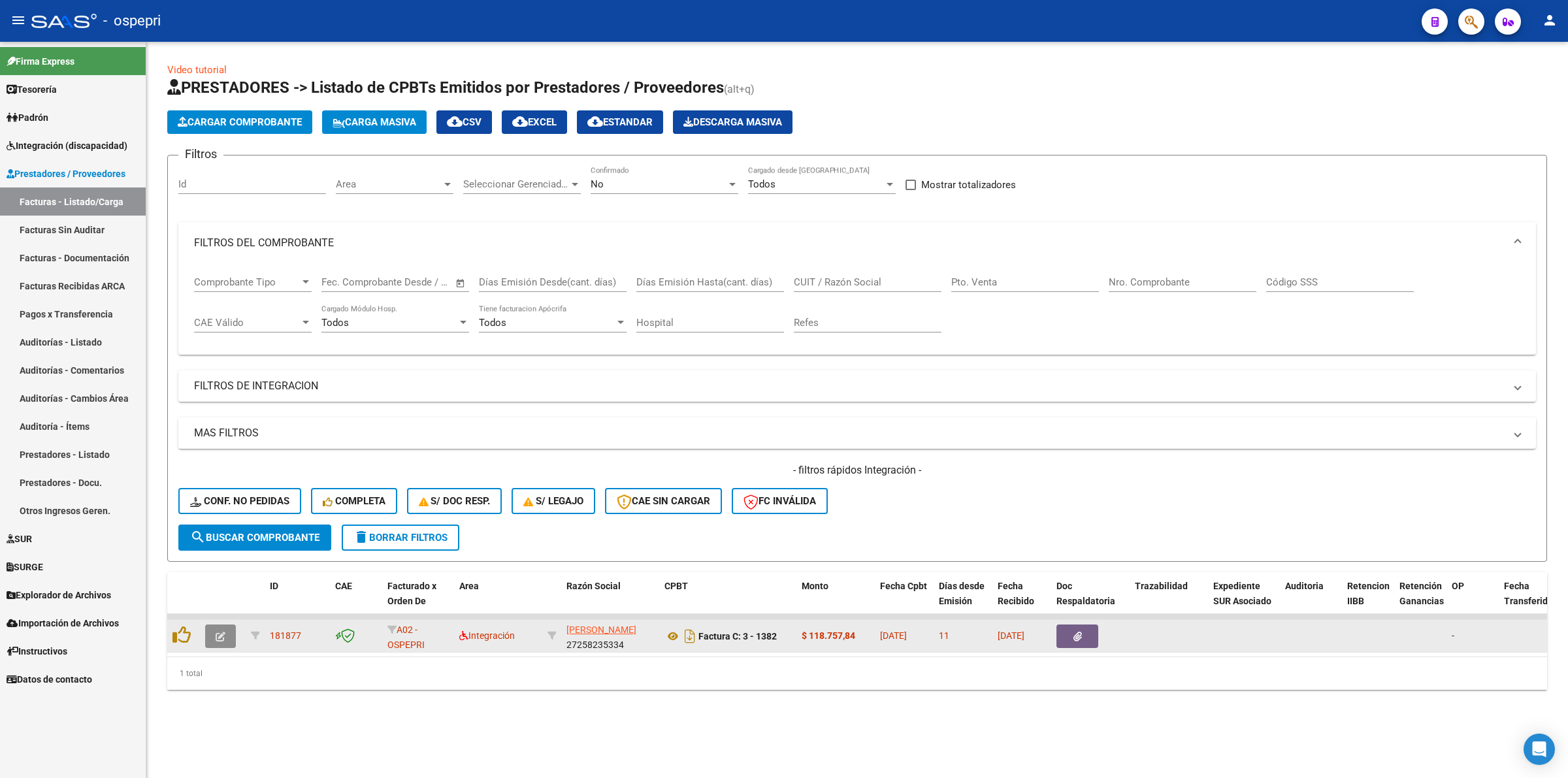
click at [222, 632] on icon "button" at bounding box center [220, 637] width 10 height 10
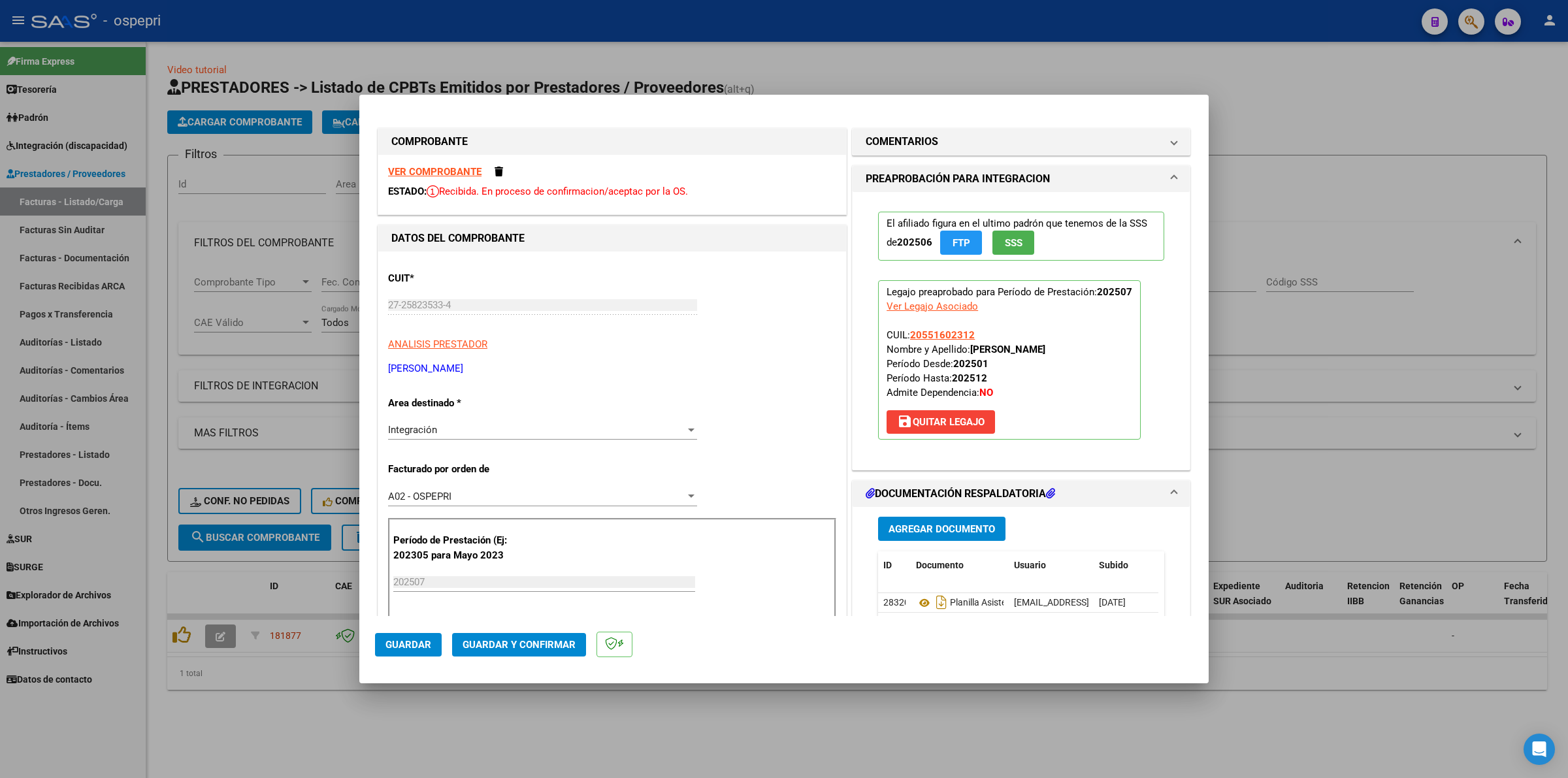
type input "$ 0,00"
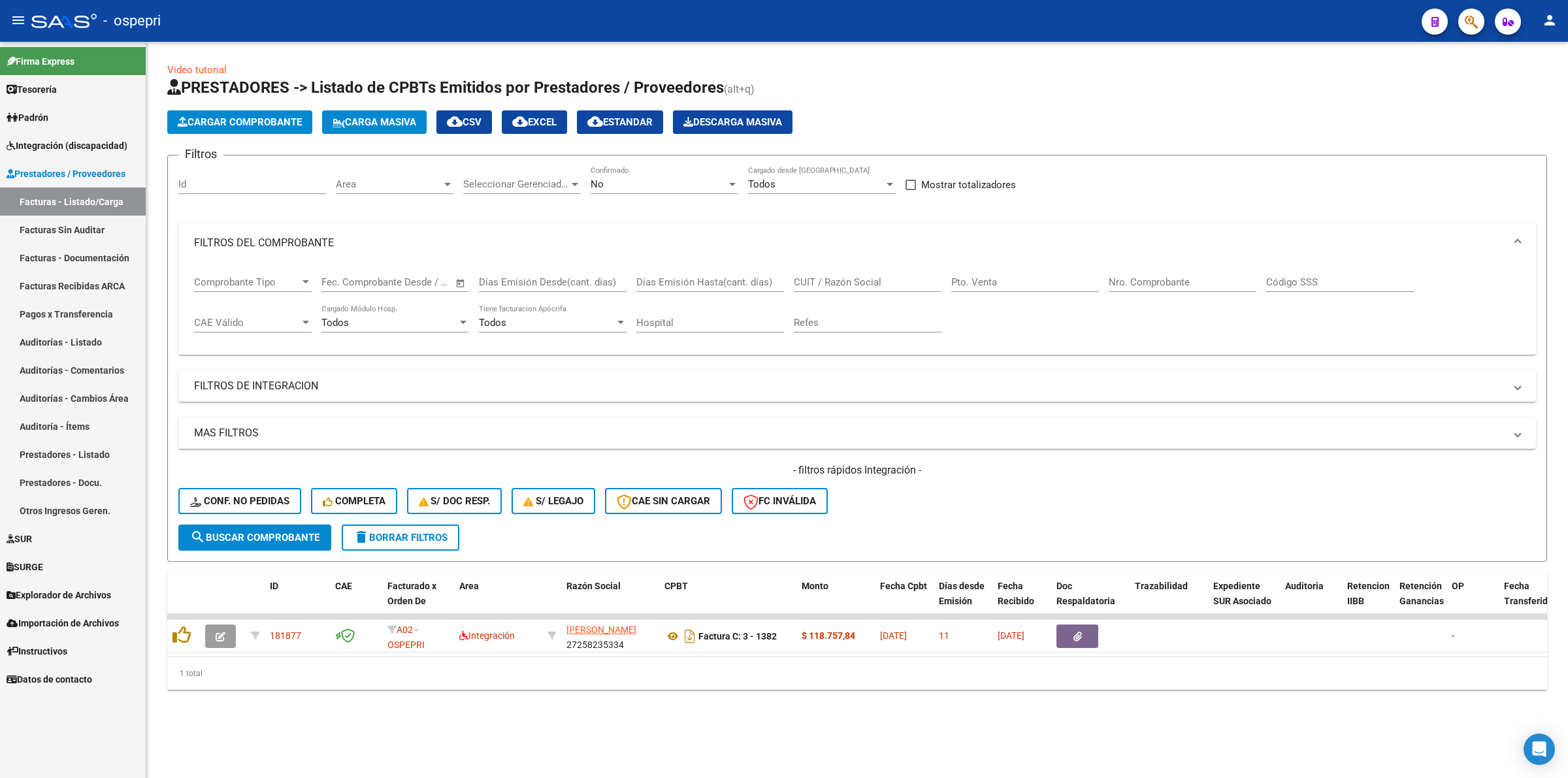
click at [389, 532] on span "delete Borrar Filtros" at bounding box center [401, 538] width 94 height 12
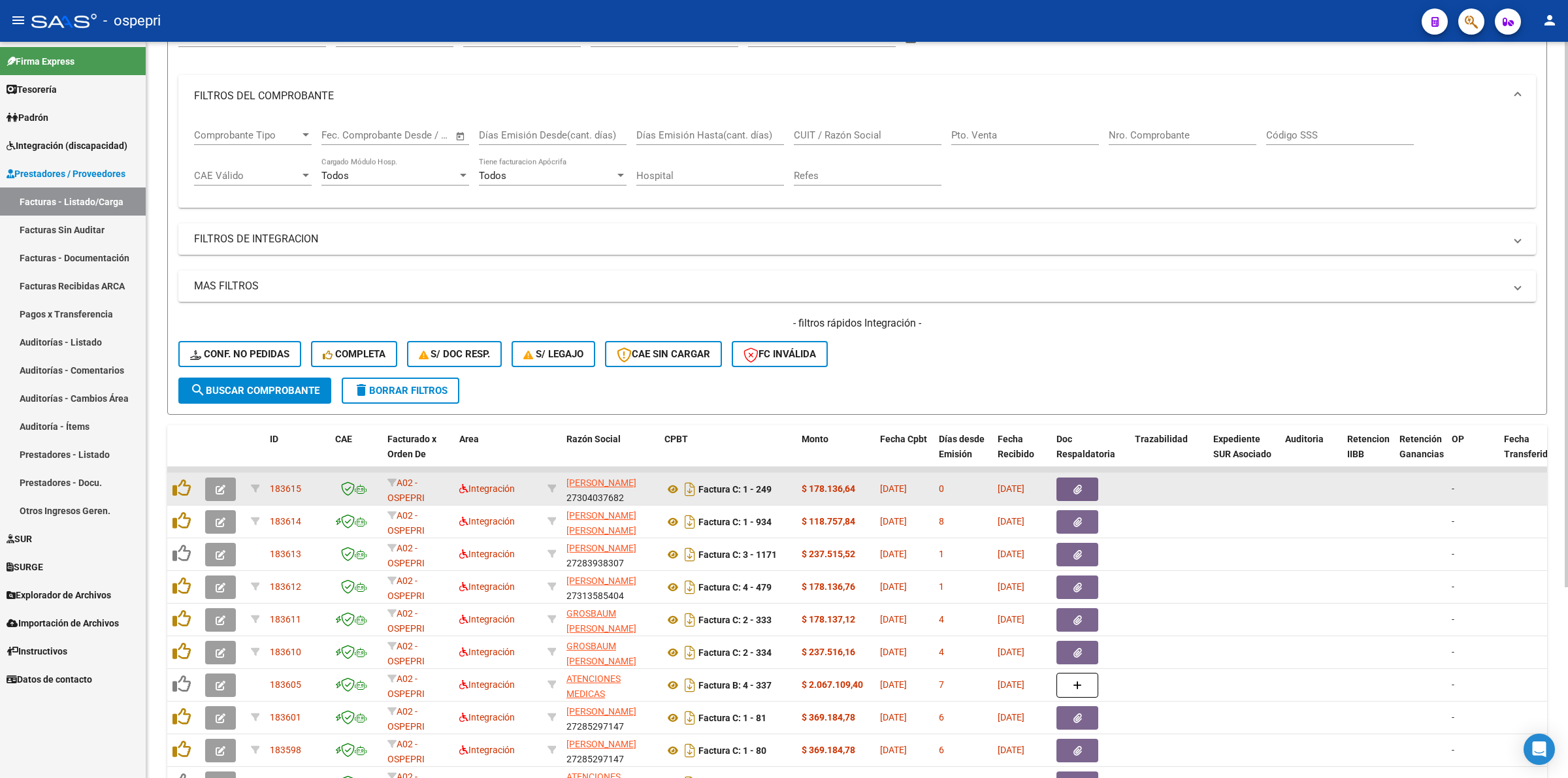
scroll to position [164, 0]
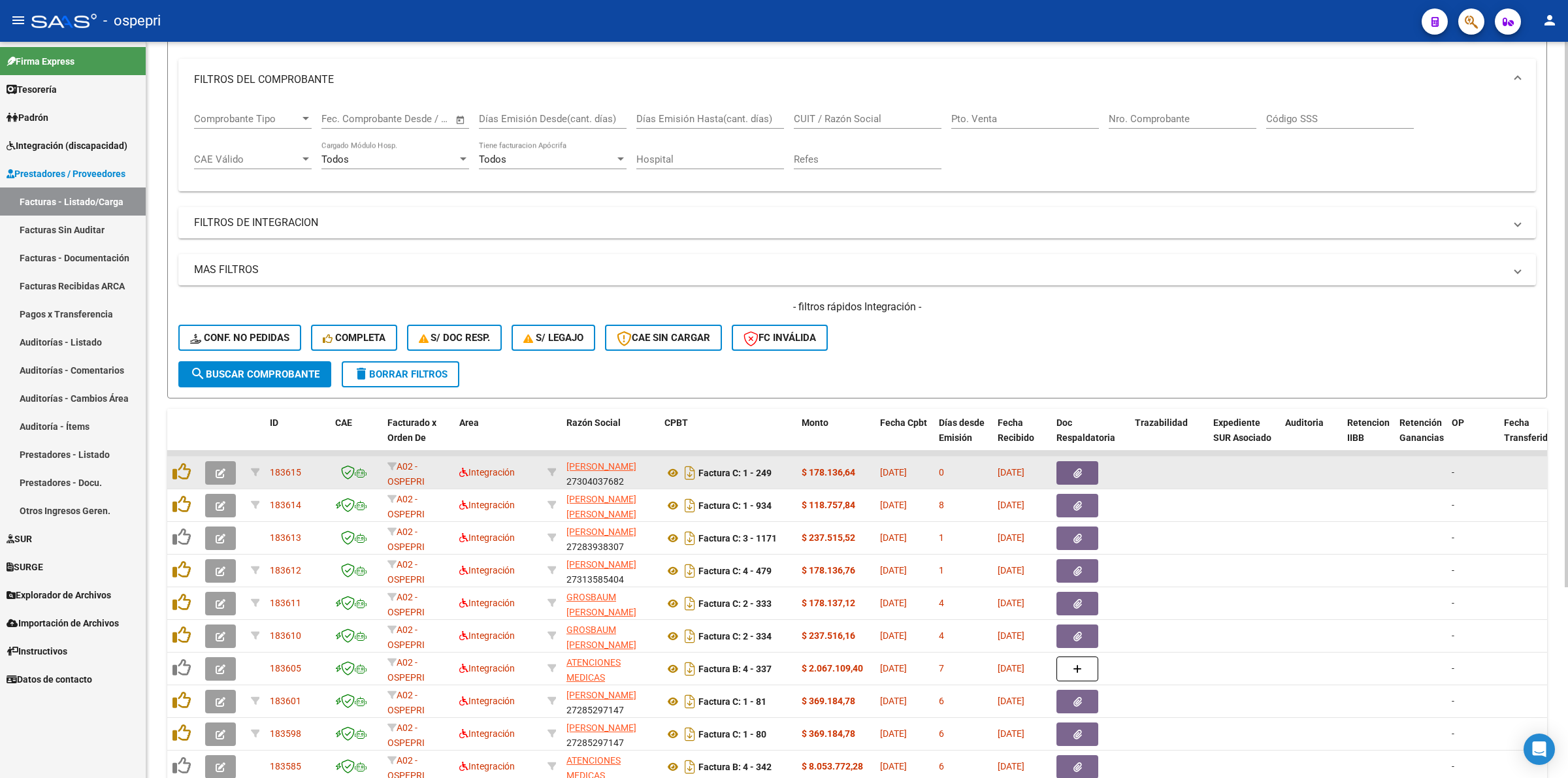
click at [220, 462] on button "button" at bounding box center [220, 473] width 30 height 24
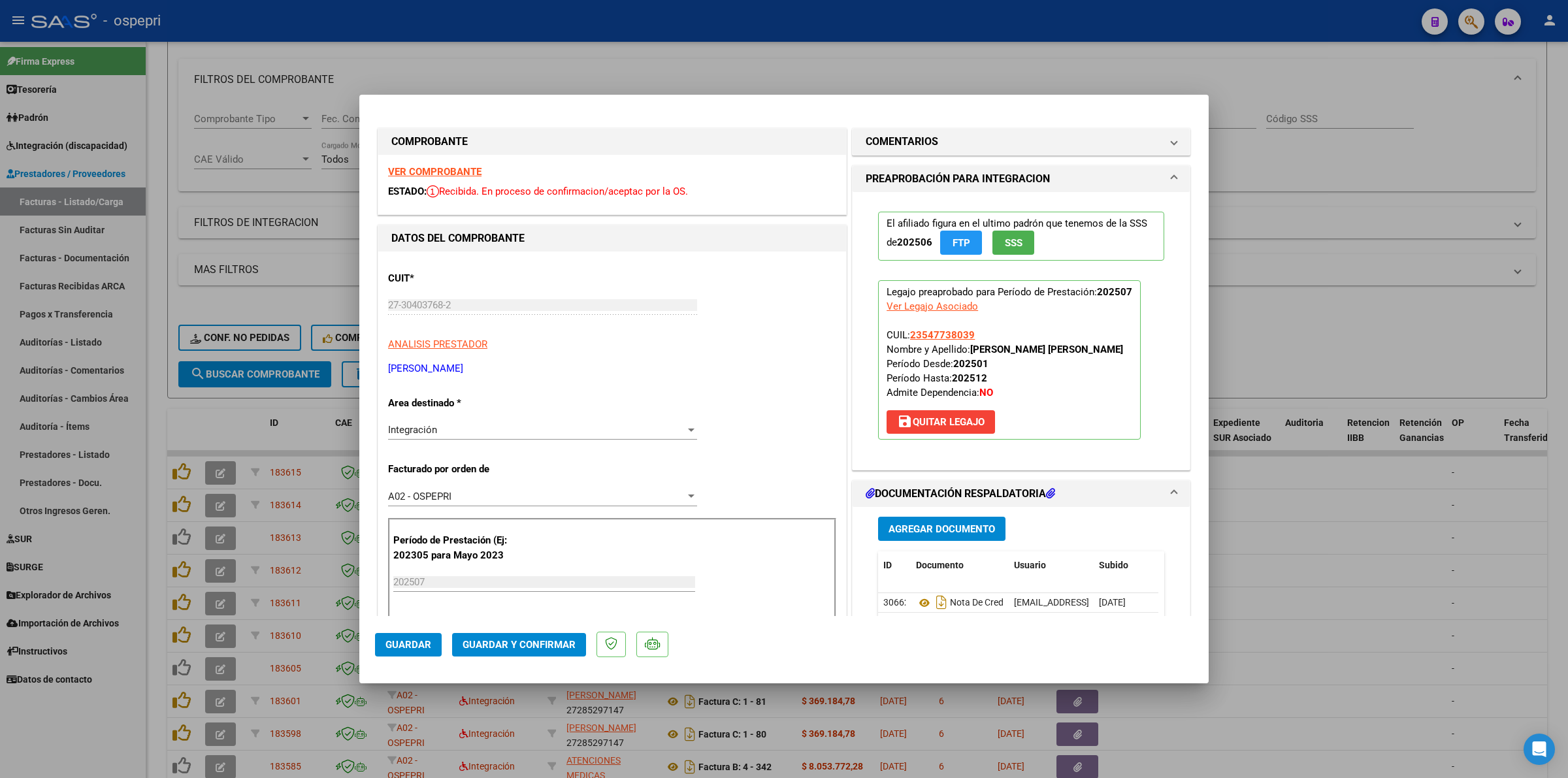
type input "$ 0,00"
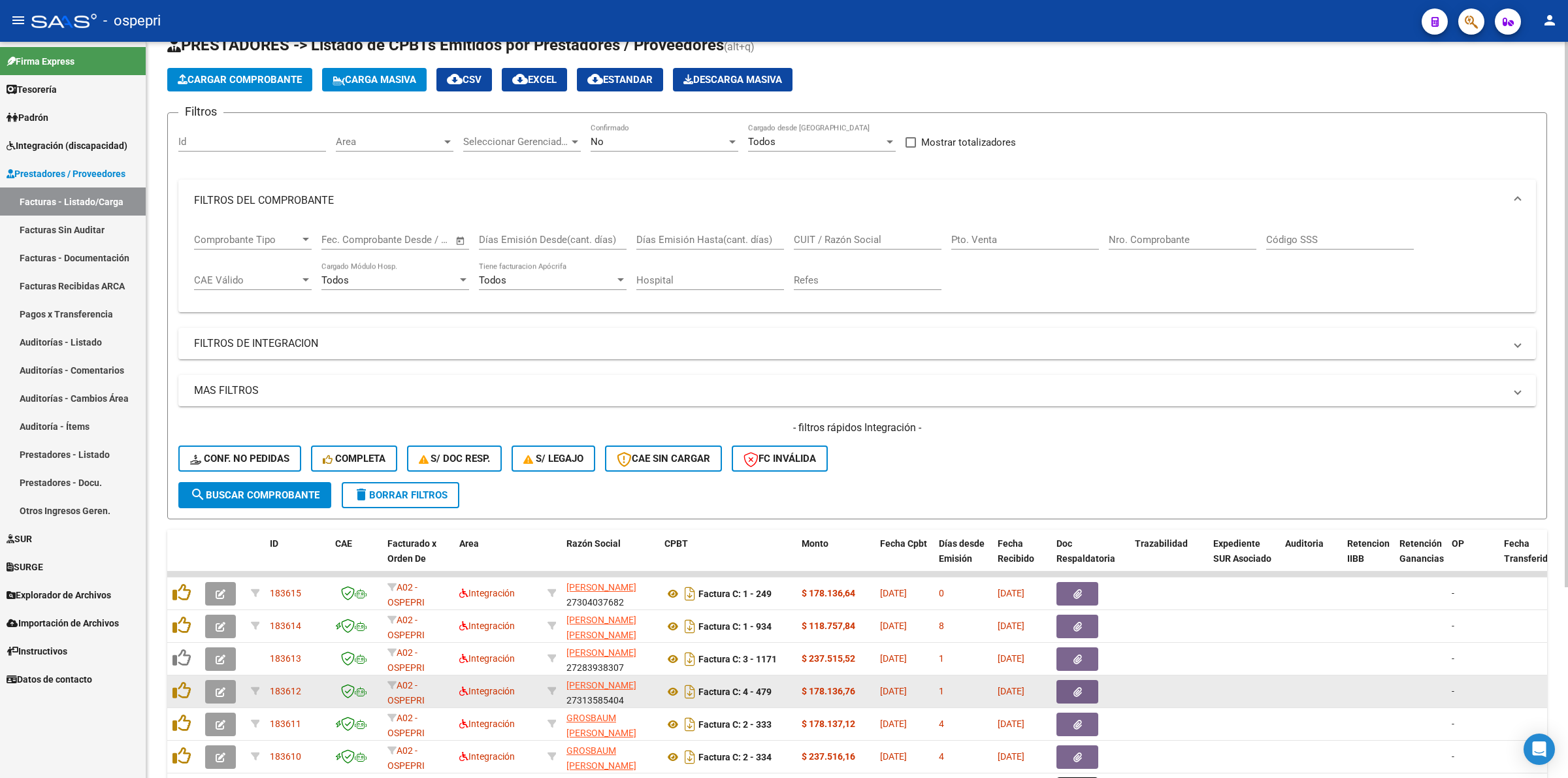
scroll to position [0, 0]
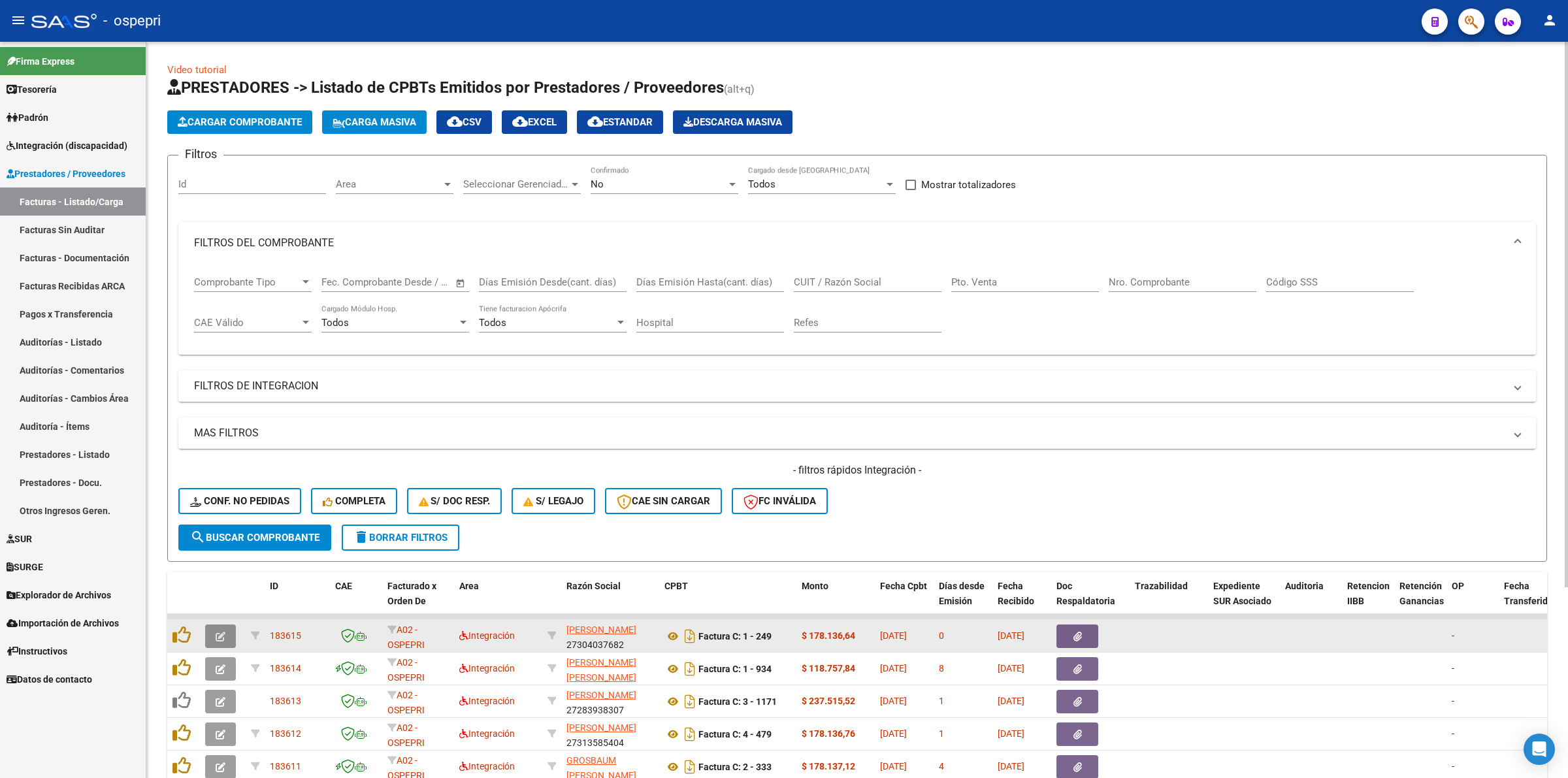
click at [216, 635] on icon "button" at bounding box center [220, 637] width 10 height 10
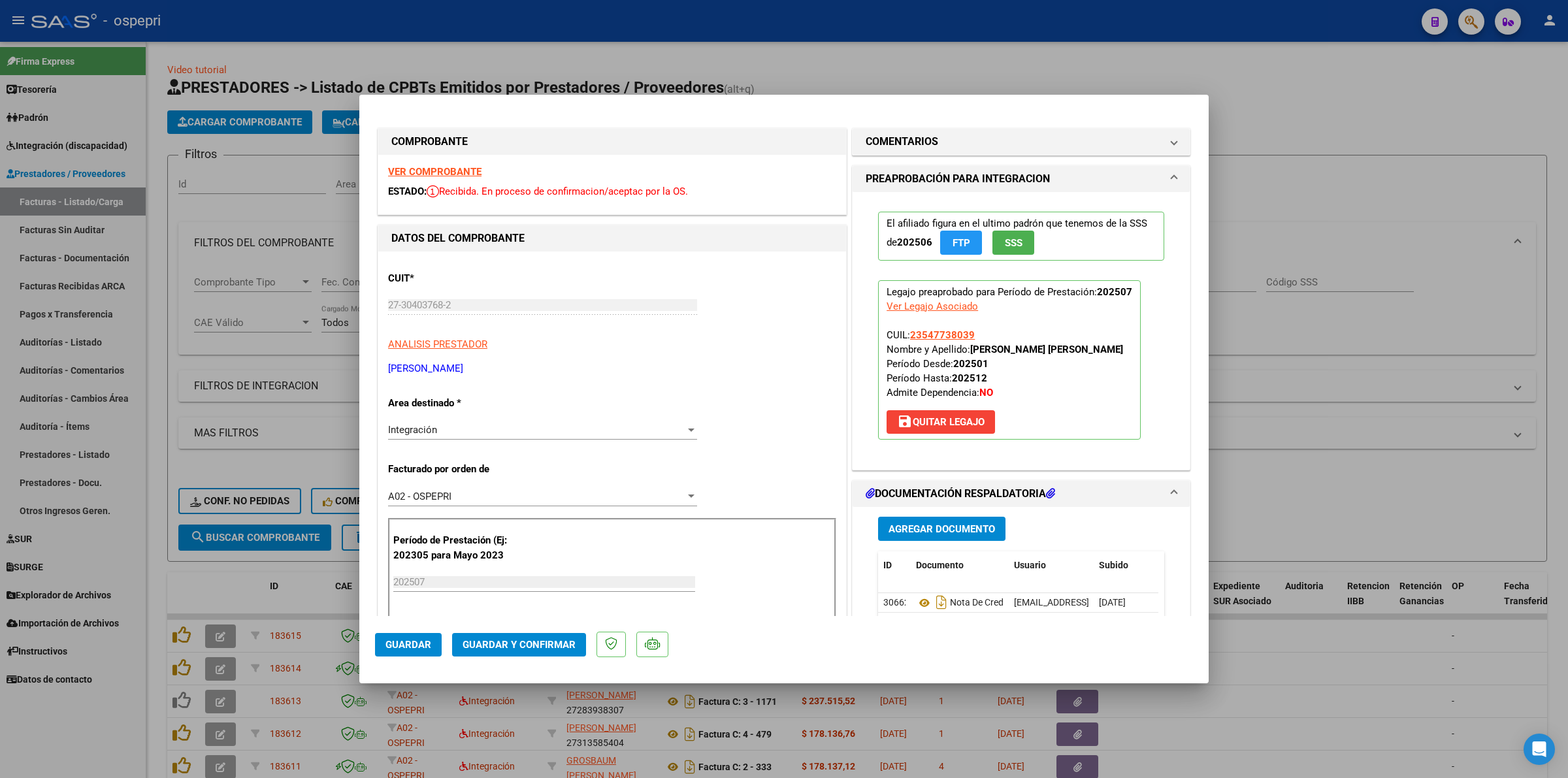
type input "$ 0,00"
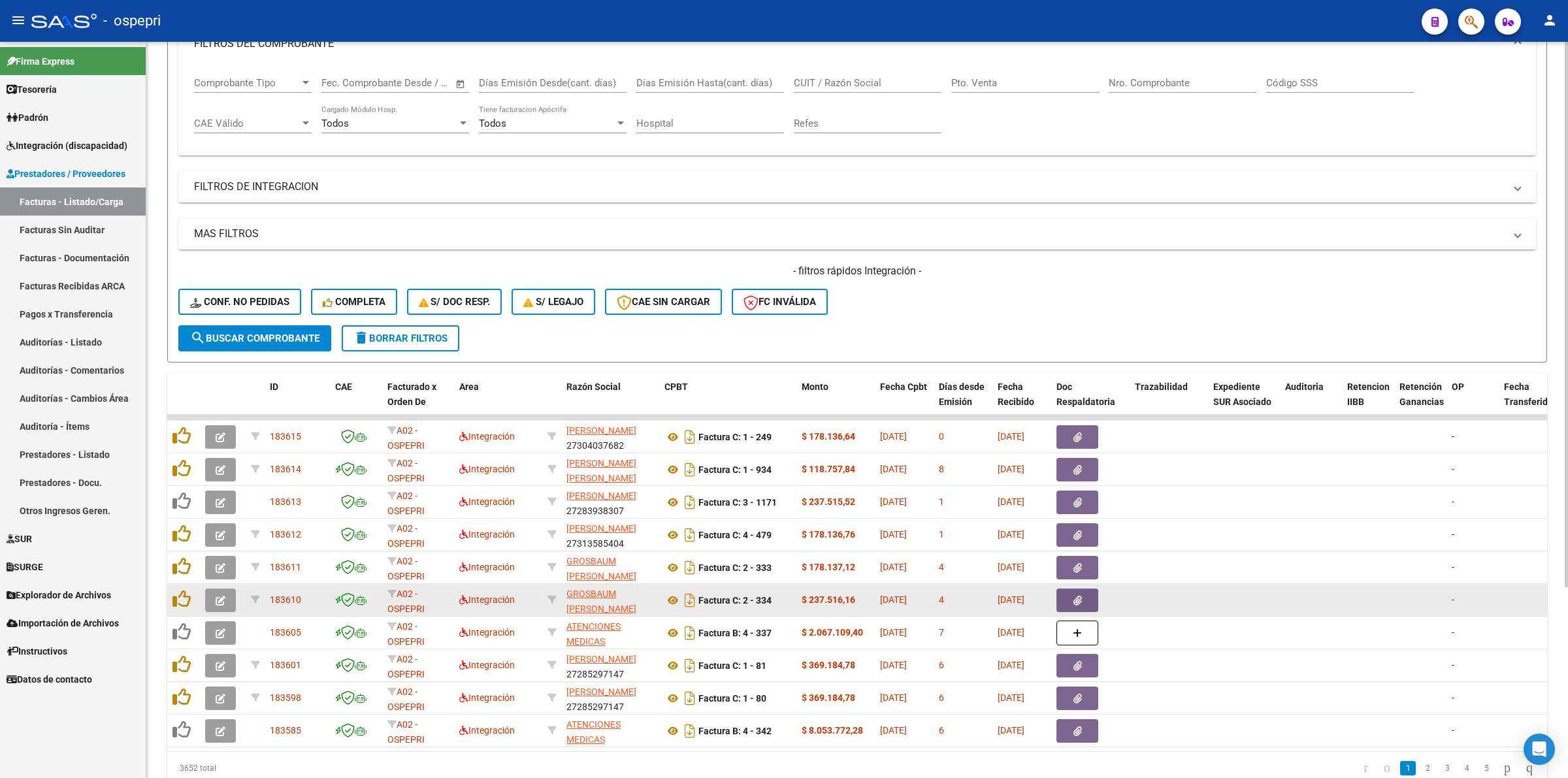
scroll to position [245, 0]
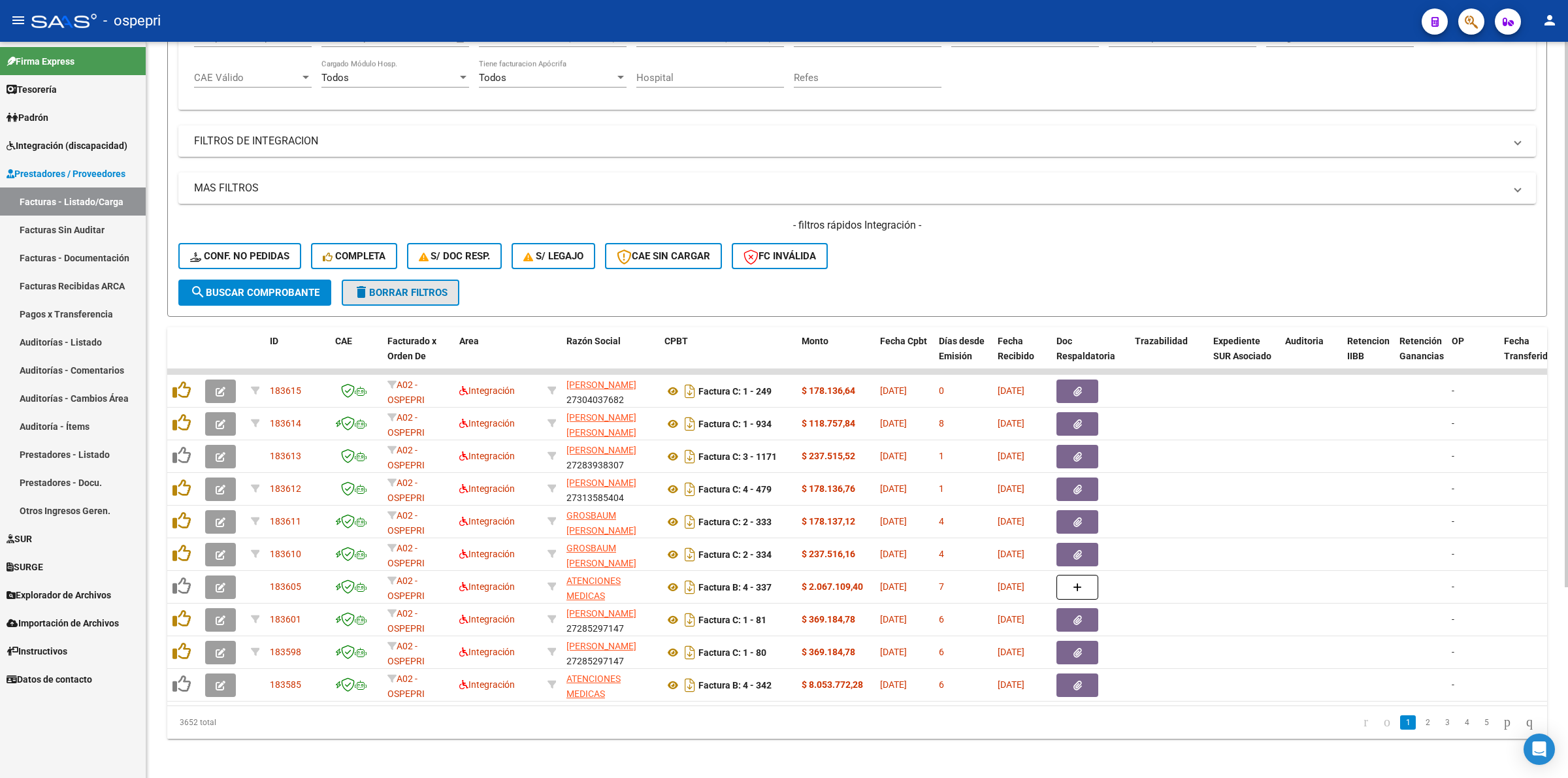
click at [434, 287] on span "delete Borrar Filtros" at bounding box center [401, 293] width 94 height 12
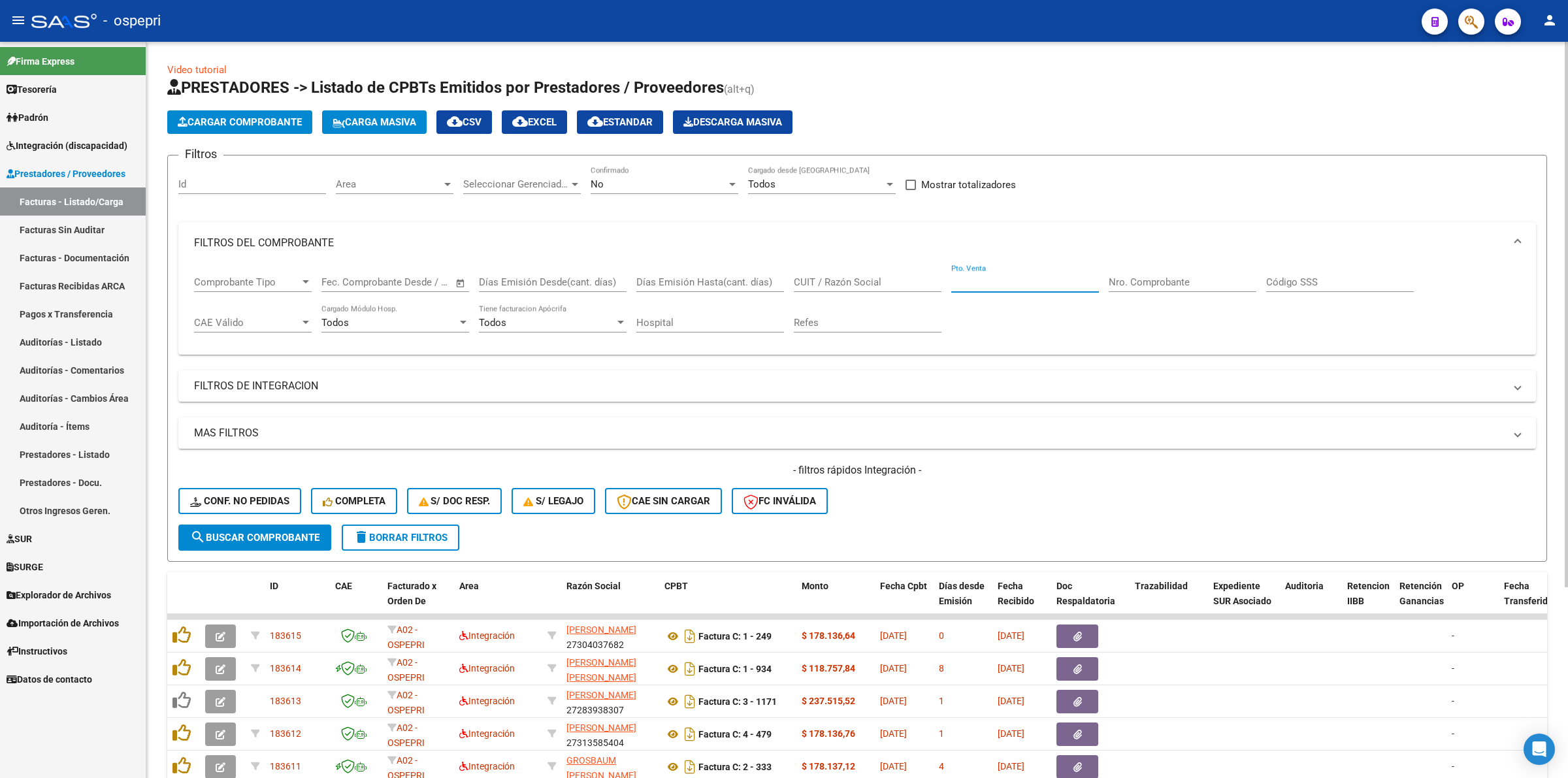
click at [1041, 283] on input "Pto. Venta" at bounding box center [1025, 282] width 148 height 12
click at [1157, 271] on div "Nro. Comprobante" at bounding box center [1183, 277] width 148 height 28
click at [1160, 276] on input "Nro. Comprobante" at bounding box center [1183, 282] width 148 height 12
type input "1482"
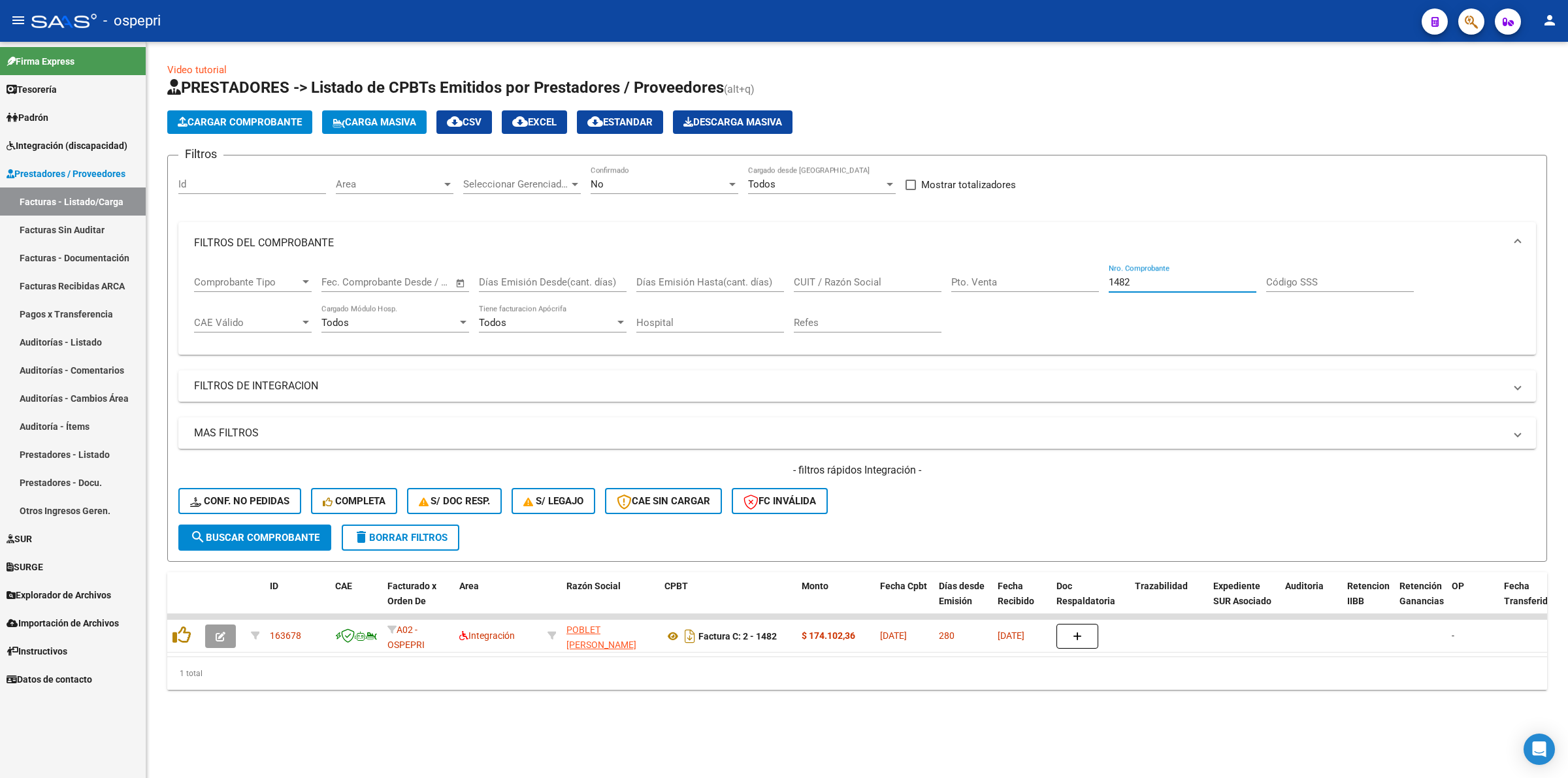
drag, startPoint x: 1136, startPoint y: 284, endPoint x: 1066, endPoint y: 267, distance: 72.0
click at [1066, 267] on div "Comprobante Tipo Comprobante Tipo Start date – End date Fec. Comprobante Desde …" at bounding box center [858, 304] width 1327 height 81
click at [422, 536] on span "delete Borrar Filtros" at bounding box center [401, 538] width 94 height 12
